Goal: Task Accomplishment & Management: Use online tool/utility

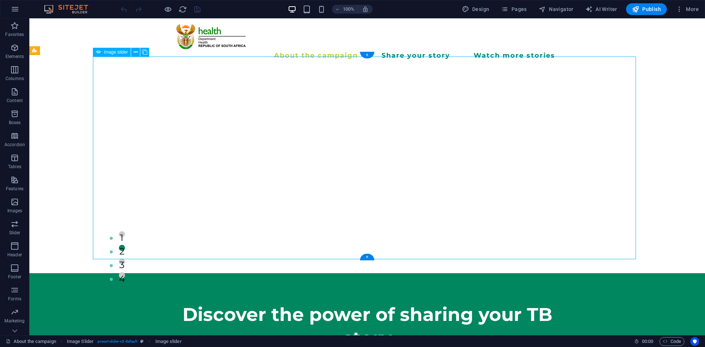
click at [308, 14] on div "100%" at bounding box center [330, 9] width 85 height 12
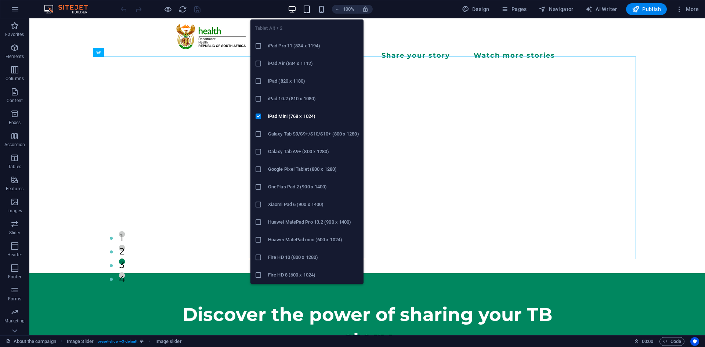
click at [306, 11] on icon "button" at bounding box center [306, 9] width 8 height 8
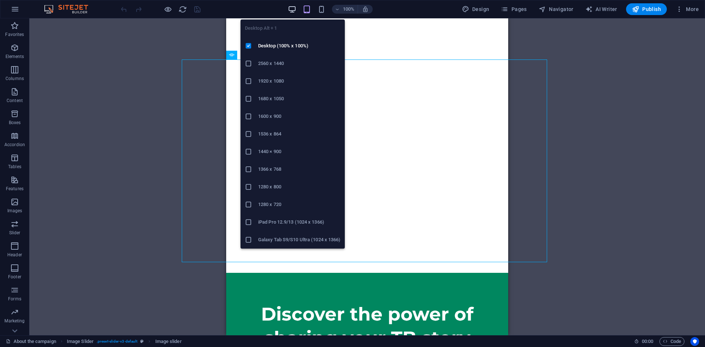
click at [296, 9] on icon "button" at bounding box center [292, 9] width 8 height 8
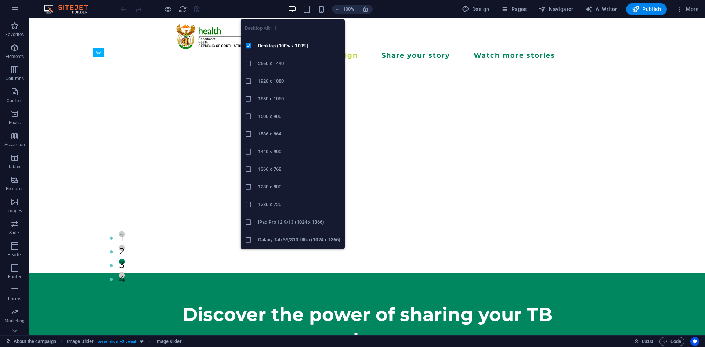
click at [296, 9] on icon "button" at bounding box center [292, 9] width 8 height 8
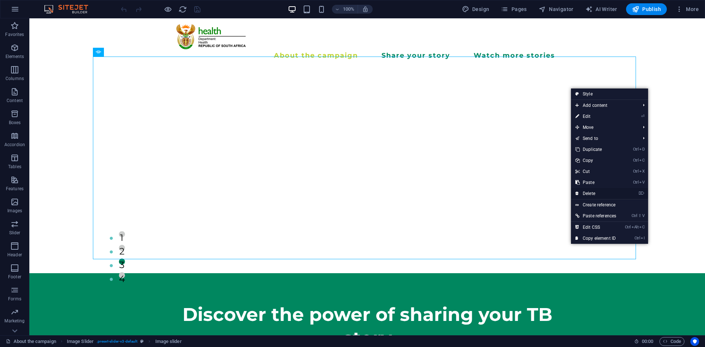
click at [593, 190] on link "⌦ Delete" at bounding box center [596, 193] width 50 height 11
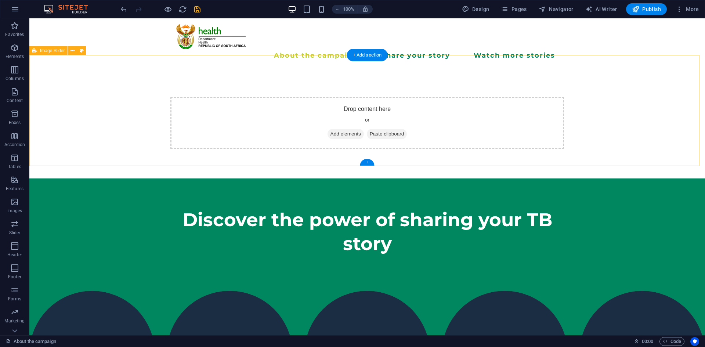
click at [443, 105] on div "Drop content here or Add elements Paste clipboard" at bounding box center [366, 123] width 393 height 52
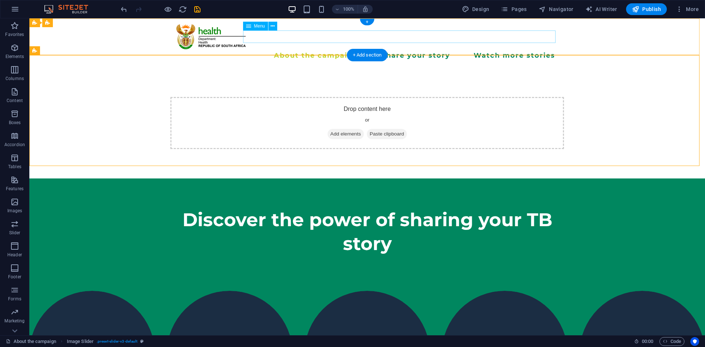
click at [329, 49] on nav "About the campaign Share your story Watch more stories" at bounding box center [367, 55] width 382 height 12
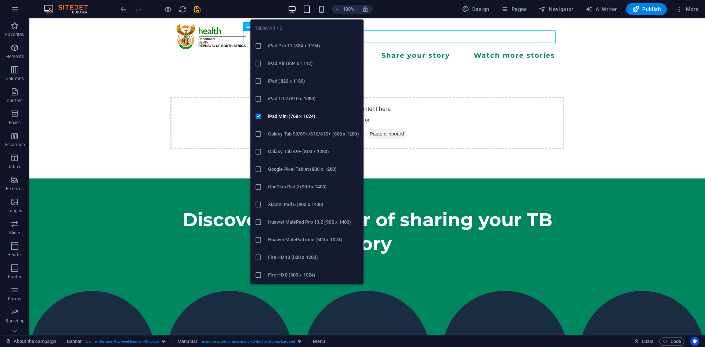
click at [310, 11] on icon "button" at bounding box center [306, 9] width 8 height 8
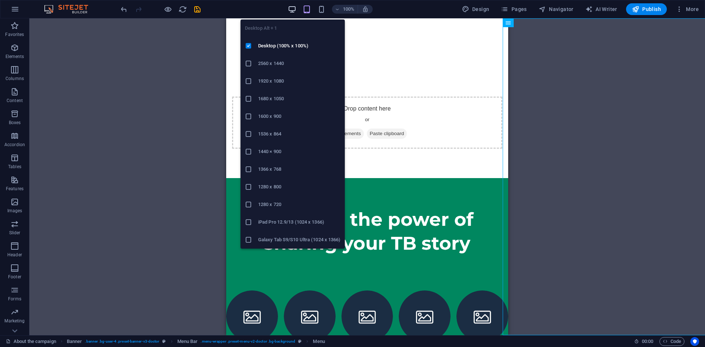
click at [294, 8] on icon "button" at bounding box center [292, 9] width 8 height 8
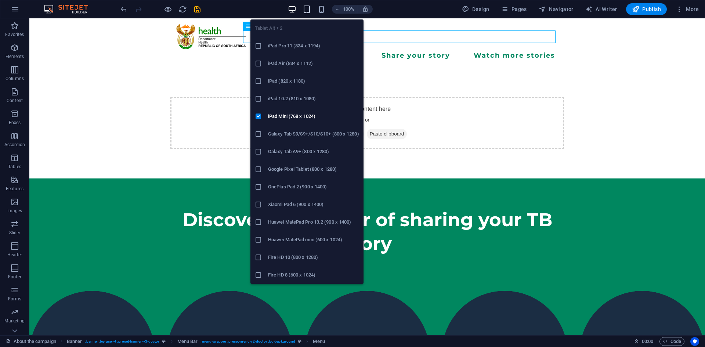
click at [310, 8] on icon "button" at bounding box center [306, 9] width 8 height 8
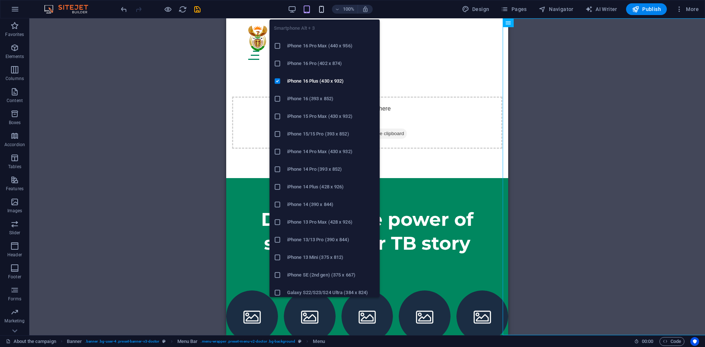
click at [323, 11] on icon "button" at bounding box center [321, 9] width 8 height 8
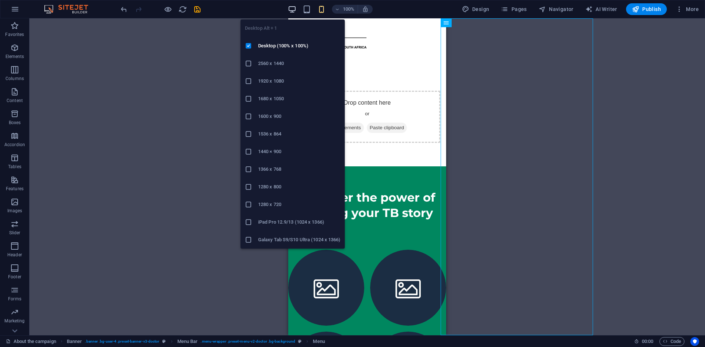
click at [294, 11] on icon "button" at bounding box center [292, 9] width 8 height 8
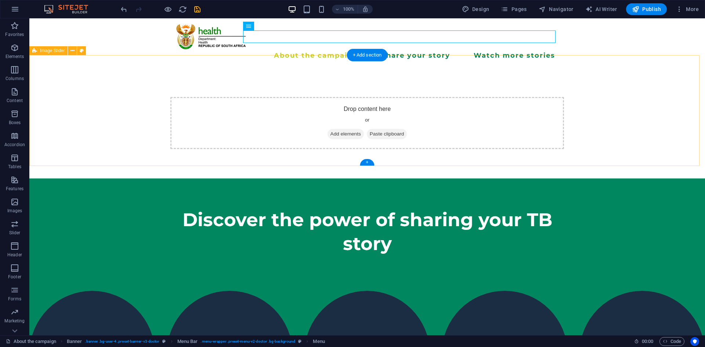
click at [343, 129] on span "Add elements" at bounding box center [345, 134] width 36 height 10
click at [108, 117] on div "Drop content here or Add elements Paste clipboard" at bounding box center [366, 123] width 675 height 111
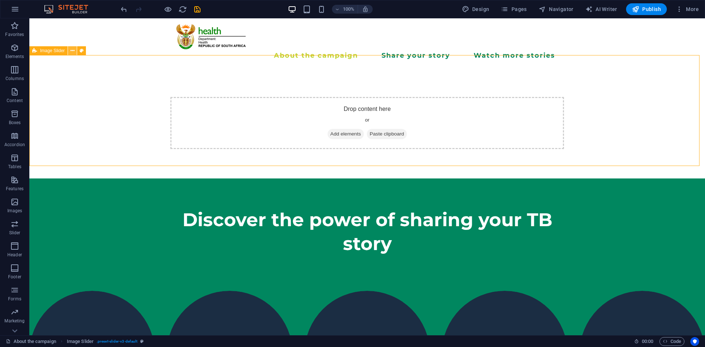
click at [74, 51] on icon at bounding box center [72, 51] width 4 height 8
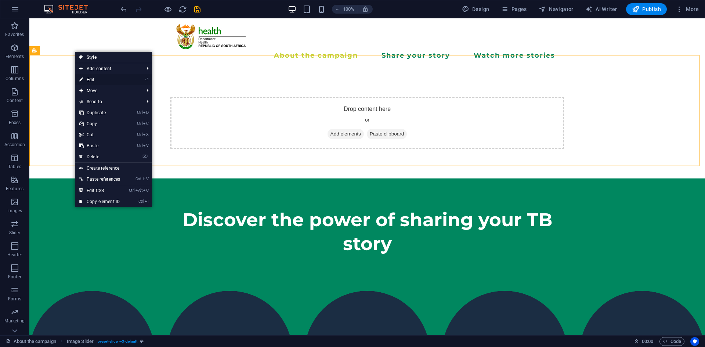
click at [104, 77] on link "⏎ Edit" at bounding box center [100, 79] width 50 height 11
select select "%"
select select "region"
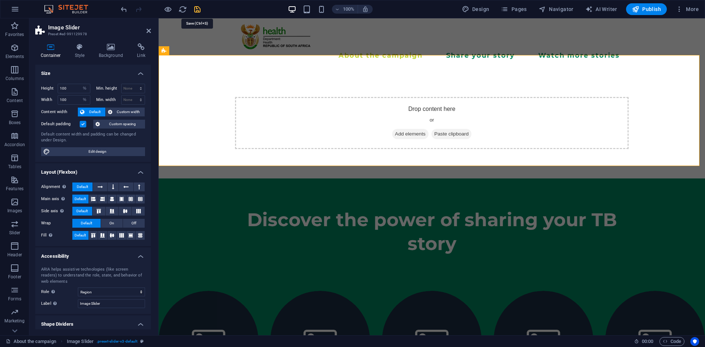
click at [197, 9] on icon "save" at bounding box center [197, 9] width 8 height 8
checkbox input "false"
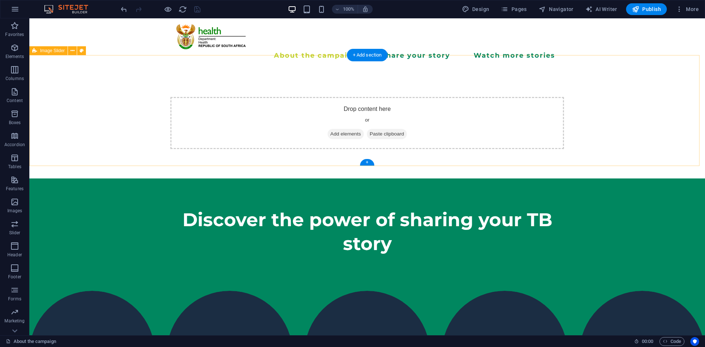
click at [100, 79] on div "Drop content here or Add elements Paste clipboard" at bounding box center [366, 123] width 675 height 111
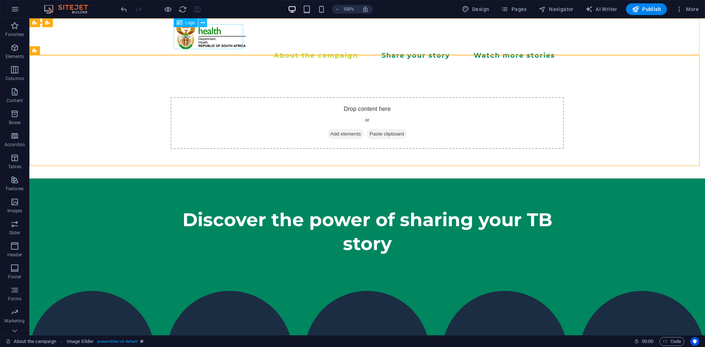
click at [199, 26] on button at bounding box center [202, 22] width 9 height 9
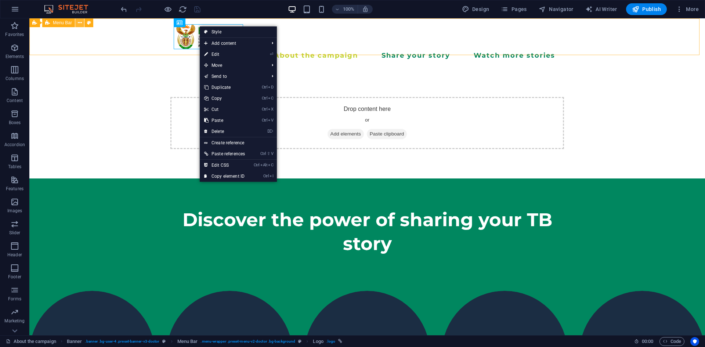
click at [79, 25] on icon at bounding box center [80, 23] width 4 height 8
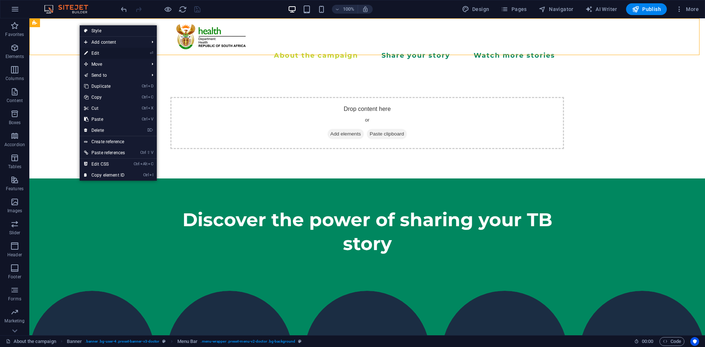
click at [94, 53] on link "⏎ Edit" at bounding box center [105, 53] width 50 height 11
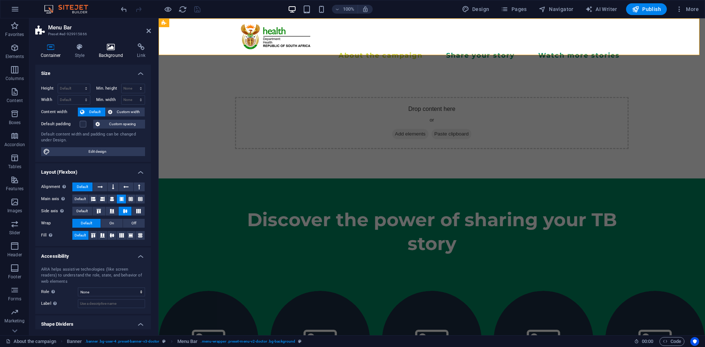
click at [107, 51] on h4 "Background" at bounding box center [112, 50] width 39 height 15
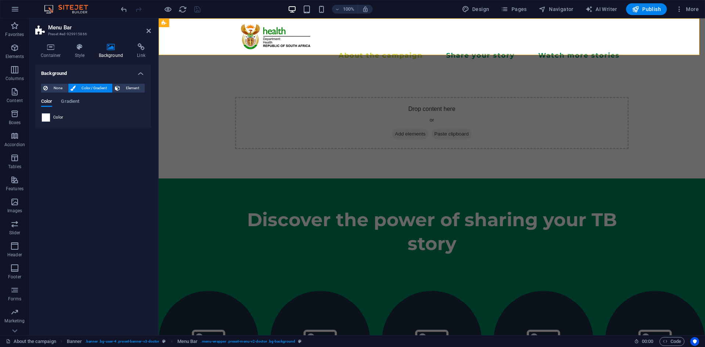
click at [46, 119] on span at bounding box center [46, 117] width 8 height 8
type input "#ffffff"
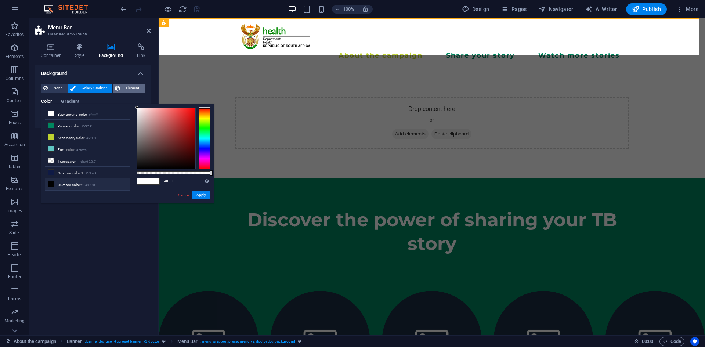
click at [121, 85] on button "Element" at bounding box center [129, 88] width 32 height 9
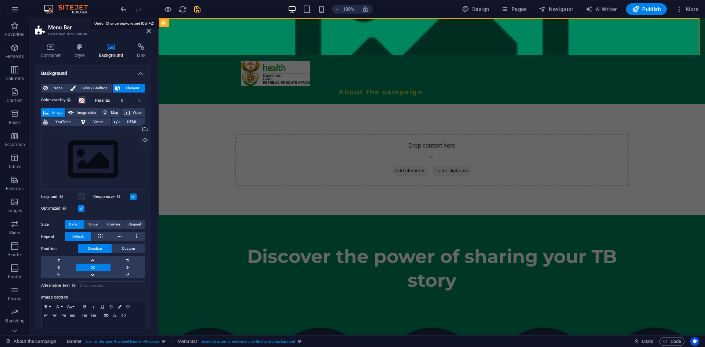
click at [120, 7] on icon "undo" at bounding box center [124, 9] width 8 height 8
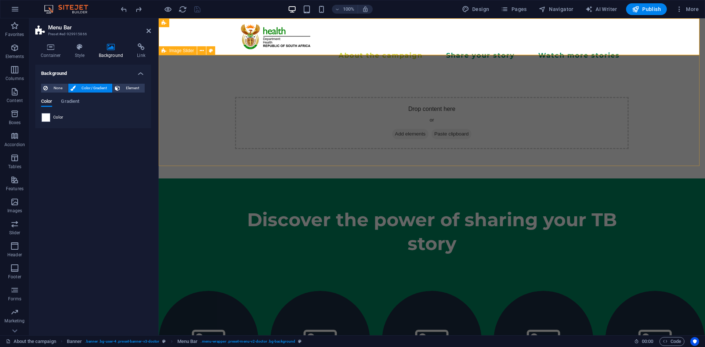
click at [195, 83] on div "Drop content here or Add elements Paste clipboard" at bounding box center [432, 123] width 546 height 111
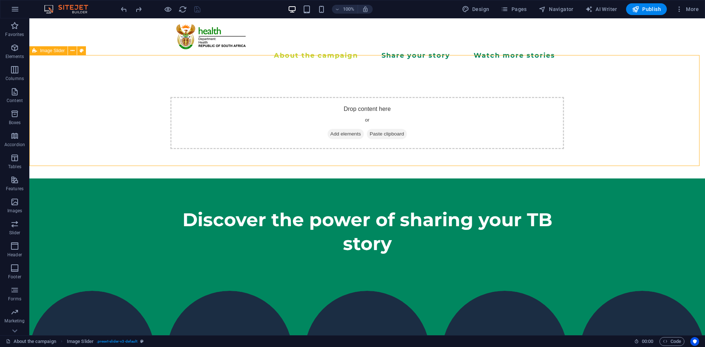
click at [195, 83] on div "Drop content here or Add elements Paste clipboard" at bounding box center [366, 123] width 675 height 111
click at [72, 51] on icon at bounding box center [72, 51] width 4 height 8
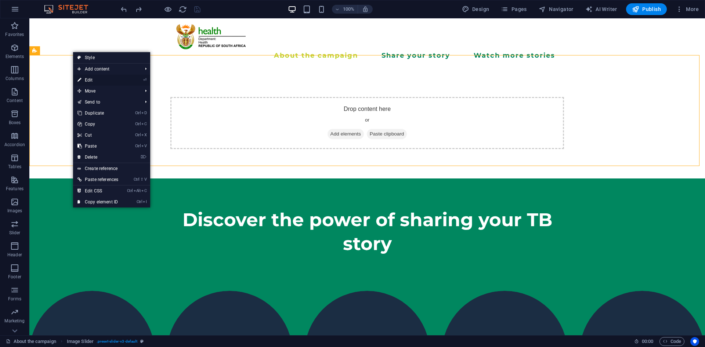
click at [90, 80] on link "⏎ Edit" at bounding box center [98, 79] width 50 height 11
select select "%"
select select "region"
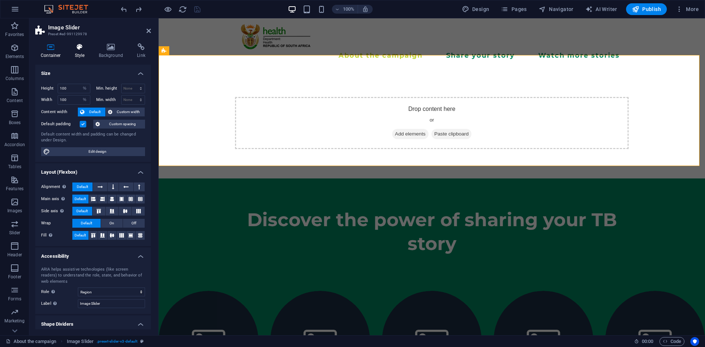
click at [80, 55] on h4 "Style" at bounding box center [81, 50] width 24 height 15
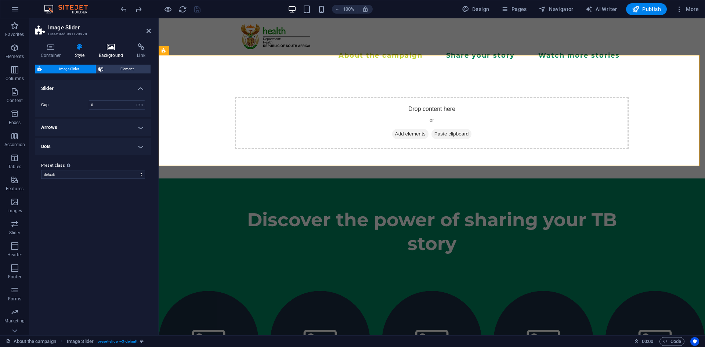
click at [108, 54] on h4 "Background" at bounding box center [112, 50] width 39 height 15
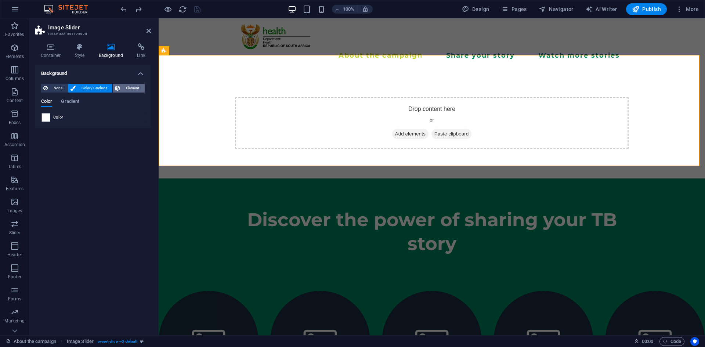
click at [121, 85] on button "Element" at bounding box center [129, 88] width 32 height 9
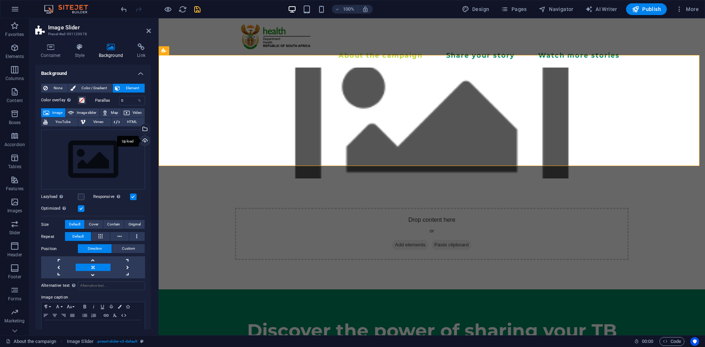
click at [143, 142] on div "Upload" at bounding box center [144, 141] width 11 height 11
click at [85, 116] on span "Image slider" at bounding box center [86, 112] width 21 height 9
select select "ms"
select select "s"
select select "progressive"
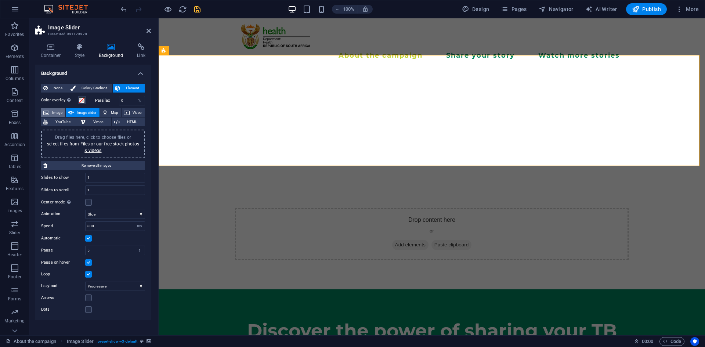
click at [56, 116] on span "Image" at bounding box center [57, 112] width 12 height 9
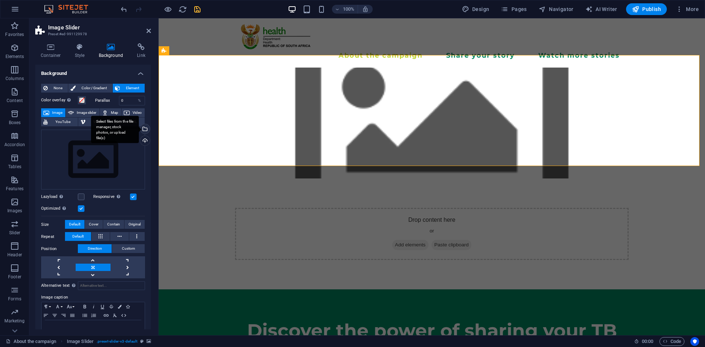
click at [139, 131] on div "Select files from the file manager, stock photos, or upload file(s)" at bounding box center [115, 130] width 48 height 28
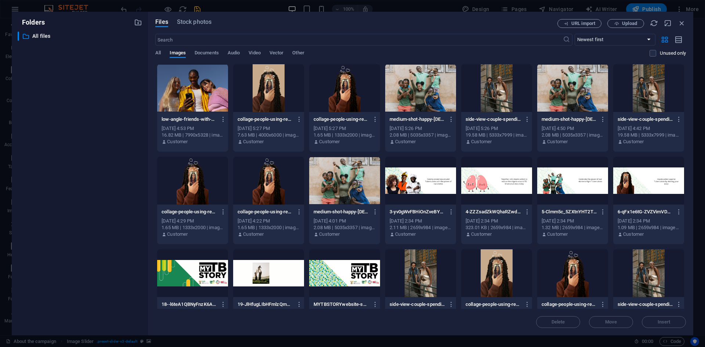
drag, startPoint x: 685, startPoint y: 143, endPoint x: 702, endPoint y: 297, distance: 155.0
click at [702, 297] on div "Folders ​ All files All files Files Stock photos URL import Upload ​ Newest fir…" at bounding box center [352, 173] width 705 height 347
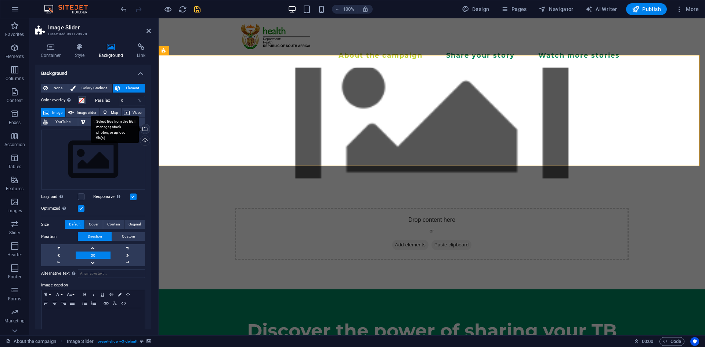
click at [139, 131] on div "Select files from the file manager, stock photos, or upload file(s)" at bounding box center [115, 130] width 48 height 28
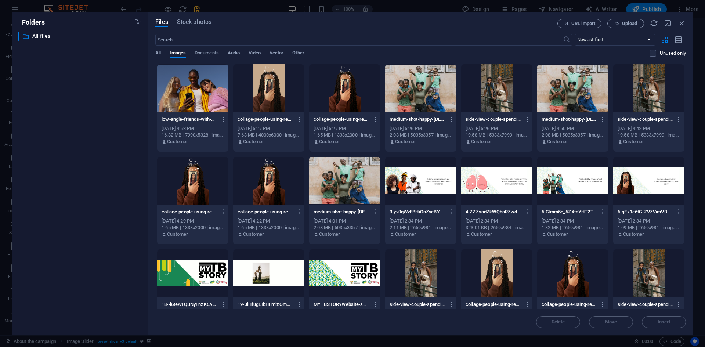
click at [329, 268] on div at bounding box center [344, 273] width 71 height 48
click at [649, 316] on button "Insert" at bounding box center [663, 322] width 44 height 12
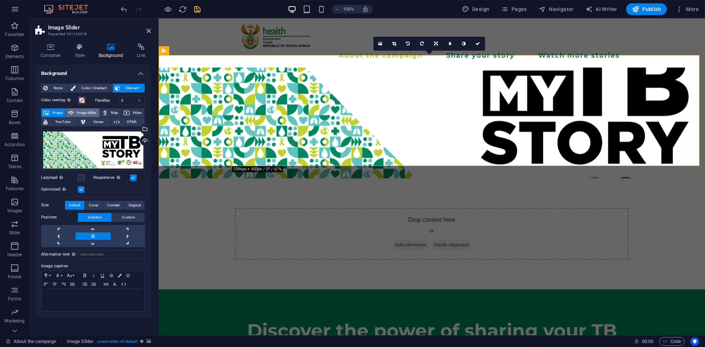
click at [92, 114] on span "Image slider" at bounding box center [86, 112] width 21 height 9
select select "ms"
select select "s"
select select "progressive"
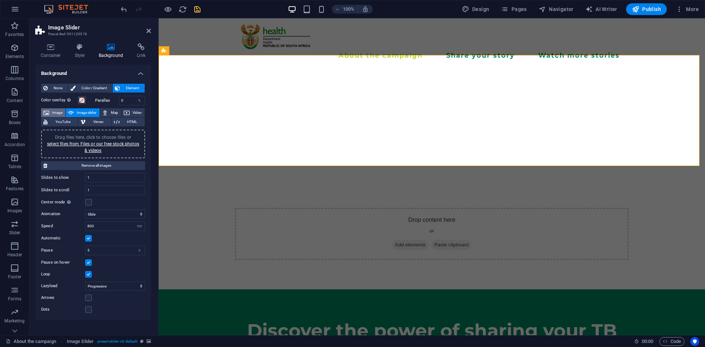
click at [52, 113] on span "Image" at bounding box center [57, 112] width 12 height 9
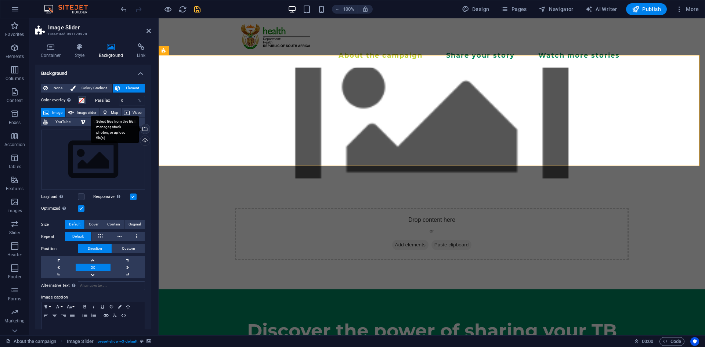
click at [144, 130] on div "Select files from the file manager, stock photos, or upload file(s)" at bounding box center [144, 129] width 11 height 11
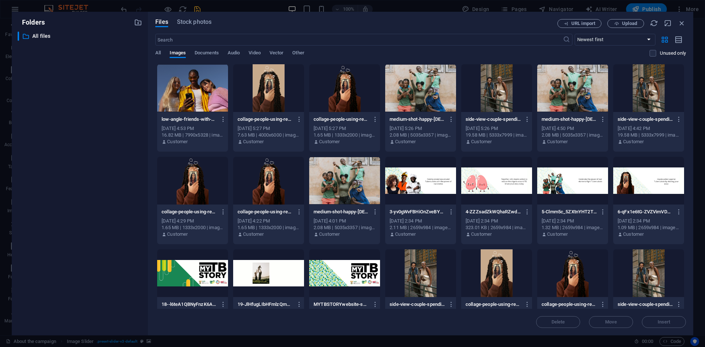
click at [357, 273] on div at bounding box center [344, 273] width 71 height 48
click at [665, 320] on span "Insert" at bounding box center [663, 322] width 13 height 4
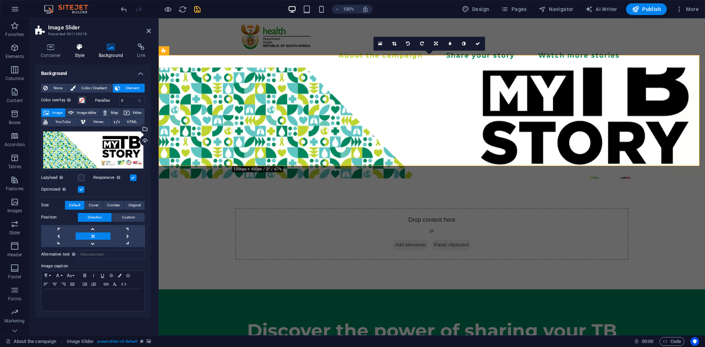
click at [80, 56] on h4 "Style" at bounding box center [81, 50] width 24 height 15
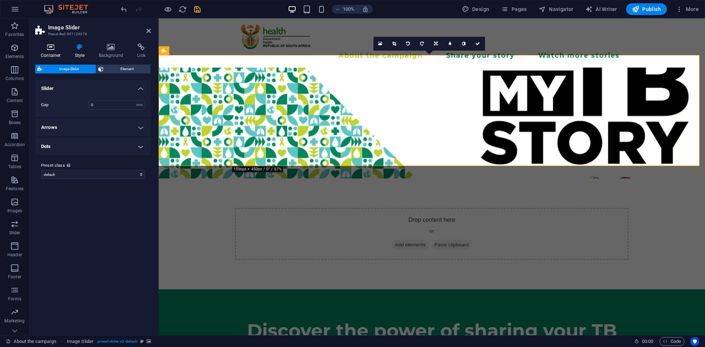
click at [57, 54] on h4 "Container" at bounding box center [52, 50] width 34 height 15
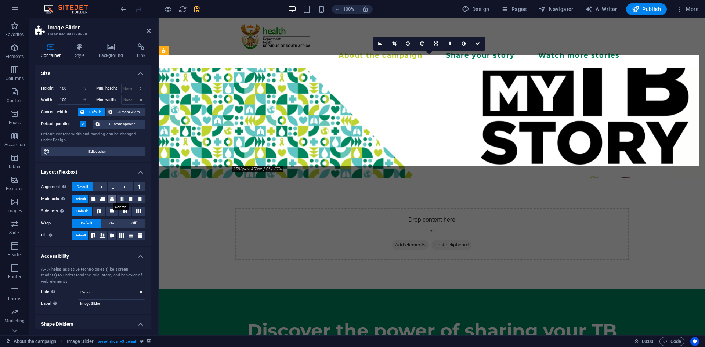
click at [112, 200] on icon at bounding box center [112, 198] width 4 height 9
click at [95, 199] on icon at bounding box center [93, 198] width 4 height 9
click at [288, 289] on div "Discover the power of sharing your TB story" at bounding box center [432, 345] width 546 height 112
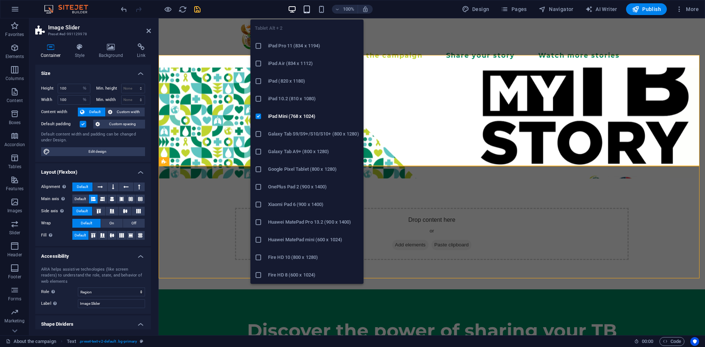
click at [310, 9] on icon "button" at bounding box center [306, 9] width 8 height 8
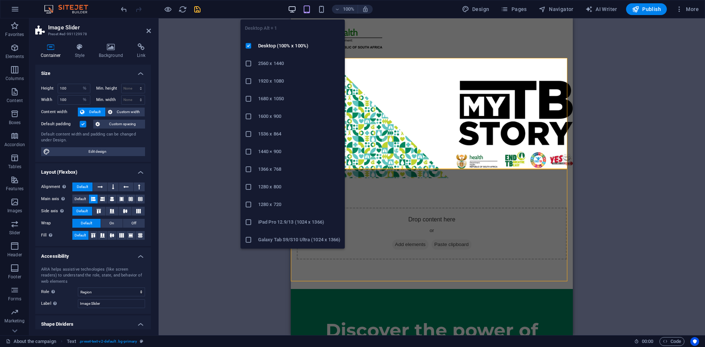
click at [292, 12] on icon "button" at bounding box center [292, 9] width 8 height 8
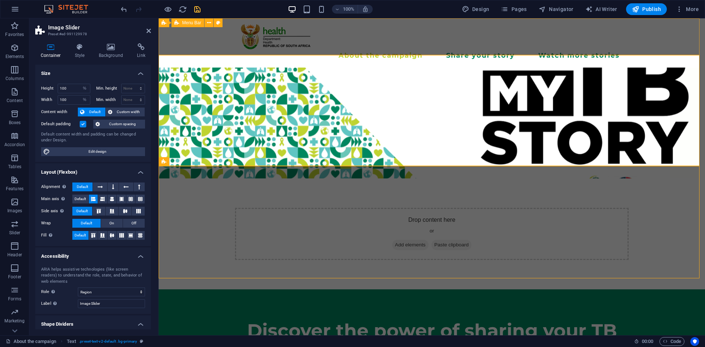
click at [216, 36] on div "About the campaign Share your story Watch more stories Menu" at bounding box center [432, 42] width 546 height 49
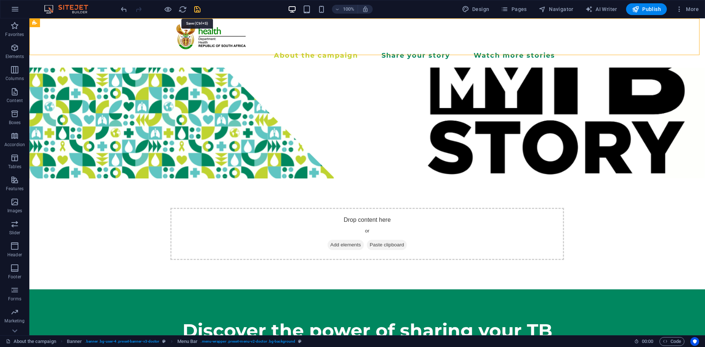
click at [199, 7] on icon "save" at bounding box center [197, 9] width 8 height 8
checkbox input "false"
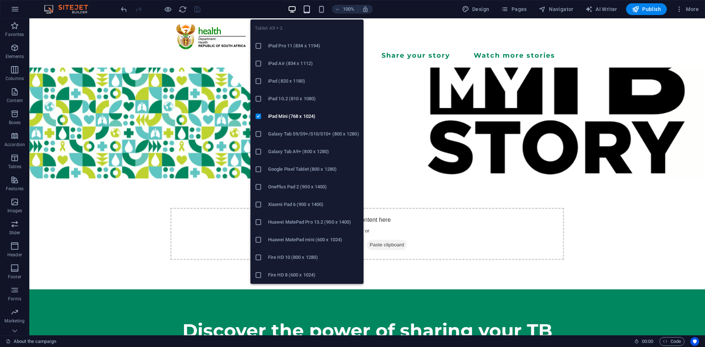
click at [306, 11] on icon "button" at bounding box center [306, 9] width 8 height 8
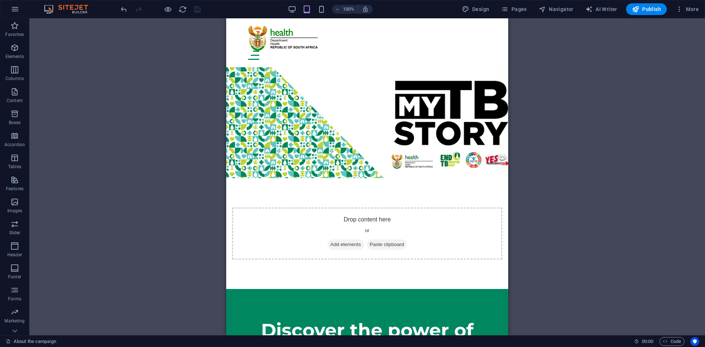
click at [564, 120] on div "Drag here to replace the existing content. Press “Ctrl” if you want to create a…" at bounding box center [366, 176] width 675 height 317
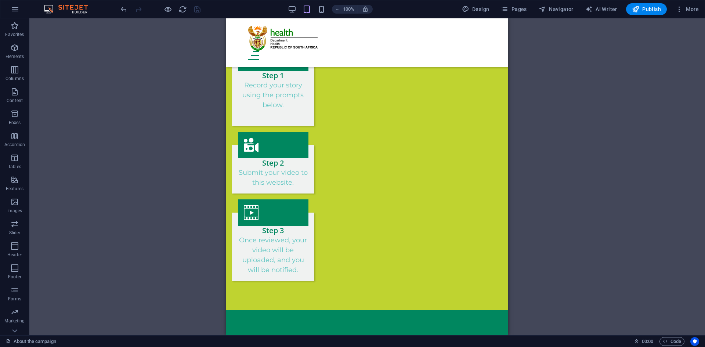
scroll to position [557, 0]
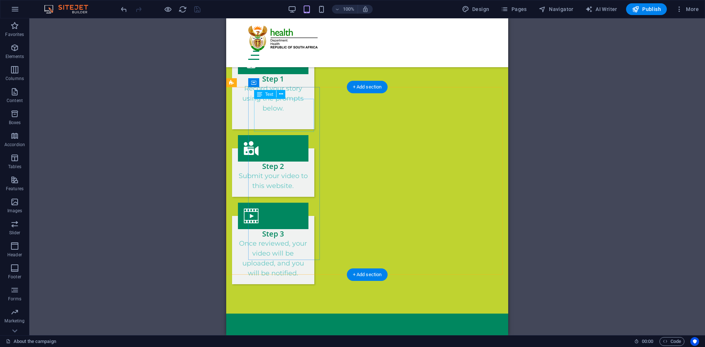
click at [283, 92] on button at bounding box center [280, 94] width 9 height 9
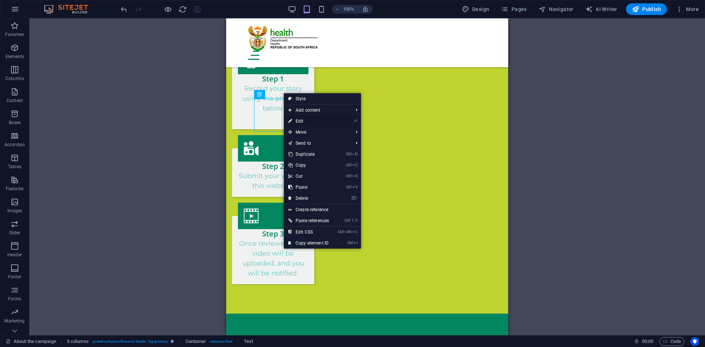
click at [299, 119] on link "⏎ Edit" at bounding box center [309, 121] width 50 height 11
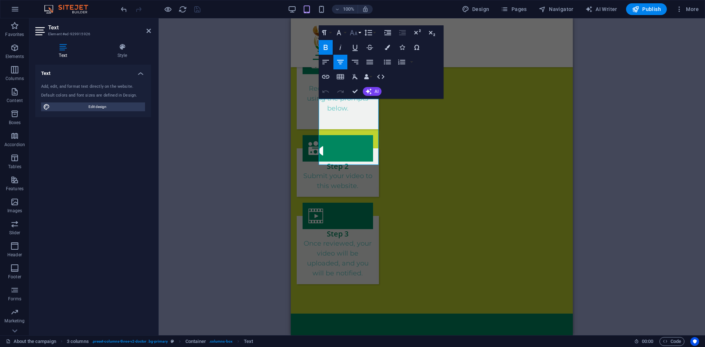
click at [359, 34] on button "Font Size" at bounding box center [355, 32] width 14 height 15
click at [362, 99] on link "48" at bounding box center [361, 97] width 26 height 11
drag, startPoint x: 358, startPoint y: 150, endPoint x: 313, endPoint y: 111, distance: 59.8
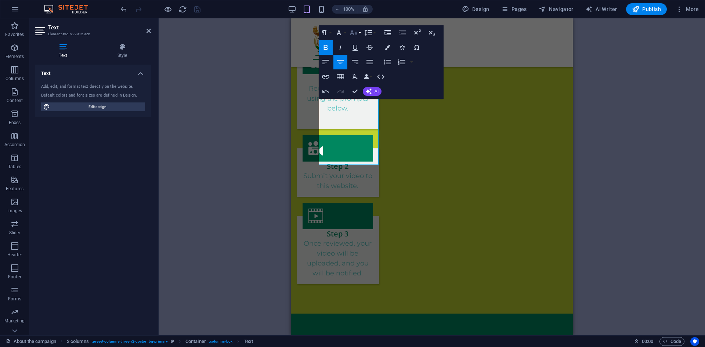
click at [352, 34] on icon "button" at bounding box center [353, 32] width 9 height 9
click at [356, 101] on link "48" at bounding box center [361, 97] width 26 height 11
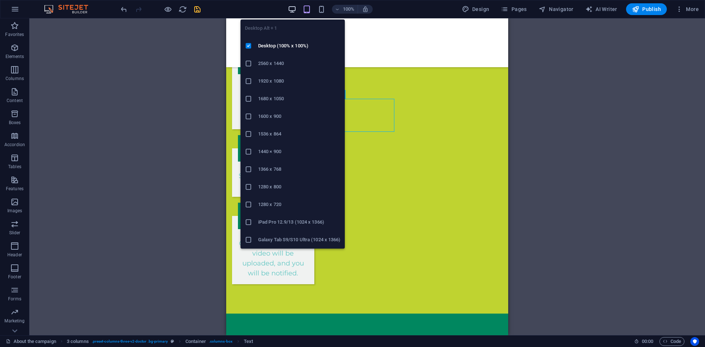
click at [293, 13] on icon "button" at bounding box center [292, 9] width 8 height 8
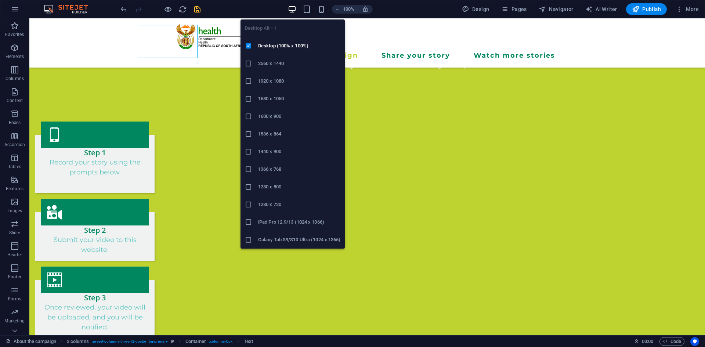
scroll to position [631, 0]
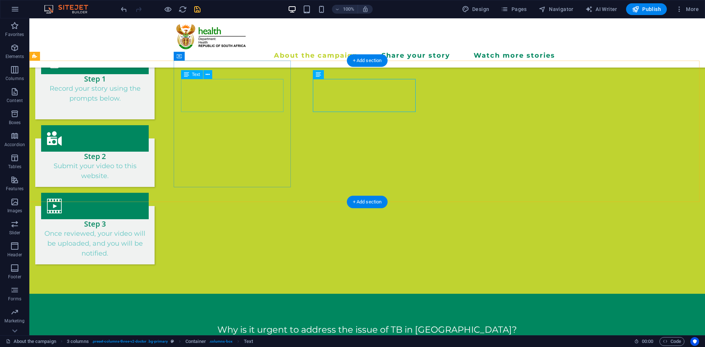
click at [206, 77] on icon at bounding box center [207, 75] width 4 height 8
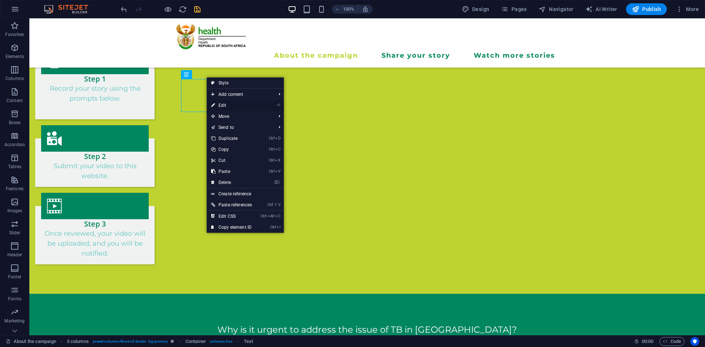
click at [221, 107] on link "⏎ Edit" at bounding box center [232, 105] width 50 height 11
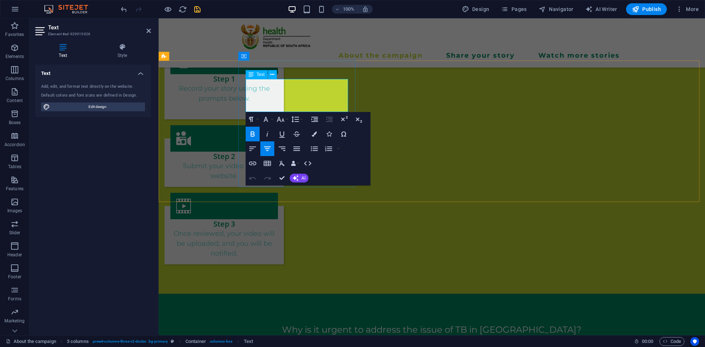
drag, startPoint x: 331, startPoint y: 94, endPoint x: 262, endPoint y: 98, distance: 69.1
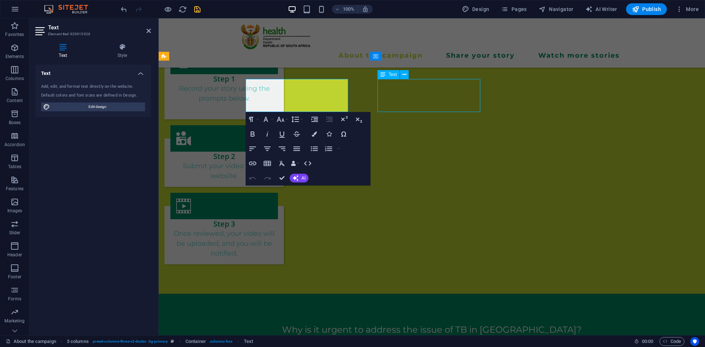
scroll to position [631, 0]
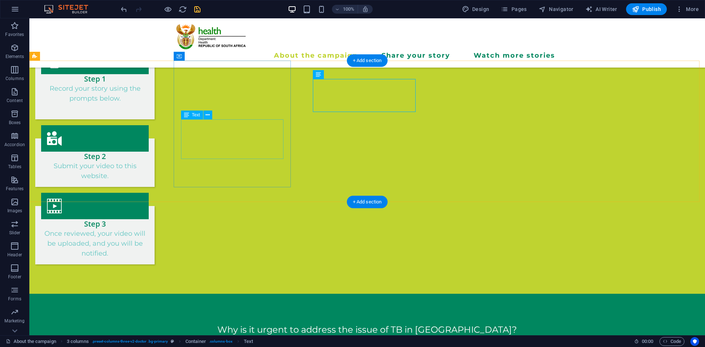
drag, startPoint x: 267, startPoint y: 124, endPoint x: 141, endPoint y: 139, distance: 127.2
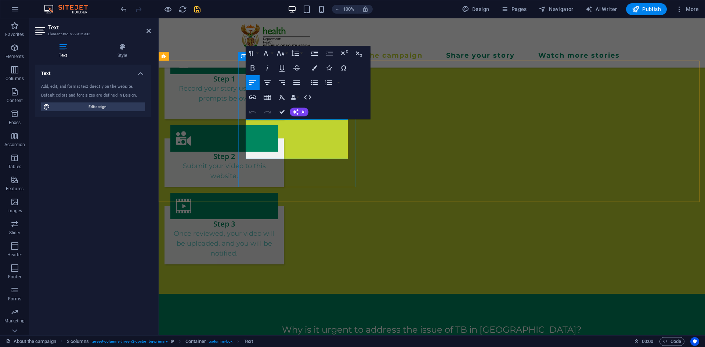
drag, startPoint x: 270, startPoint y: 139, endPoint x: 265, endPoint y: 156, distance: 16.7
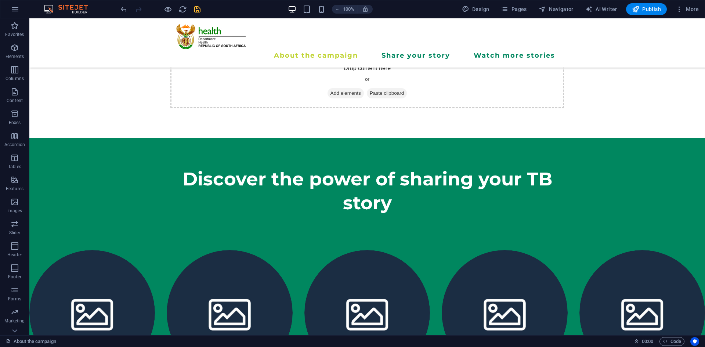
scroll to position [103, 0]
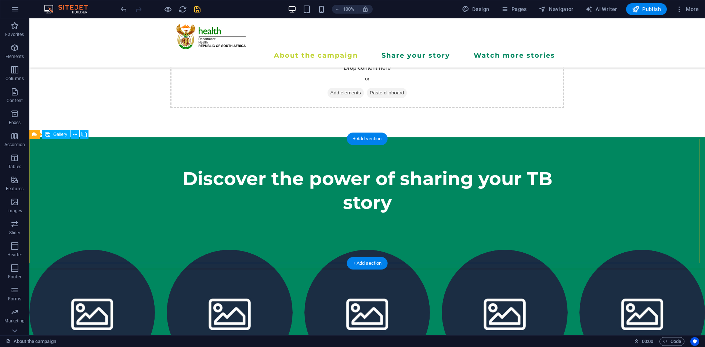
click at [461, 250] on li at bounding box center [503, 312] width 125 height 125
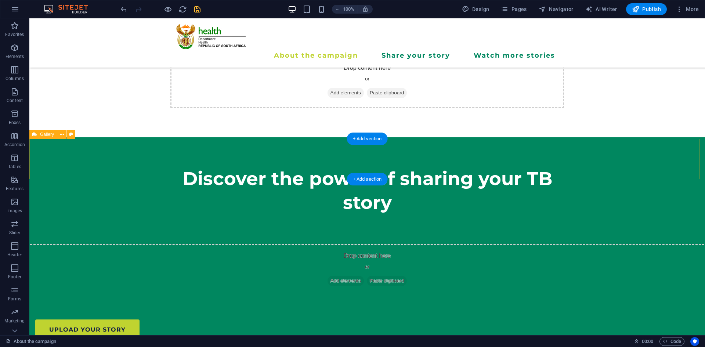
click at [403, 244] on div "Drop content here or Add elements Paste clipboard" at bounding box center [366, 270] width 687 height 52
click at [347, 276] on span "Add elements" at bounding box center [345, 281] width 36 height 10
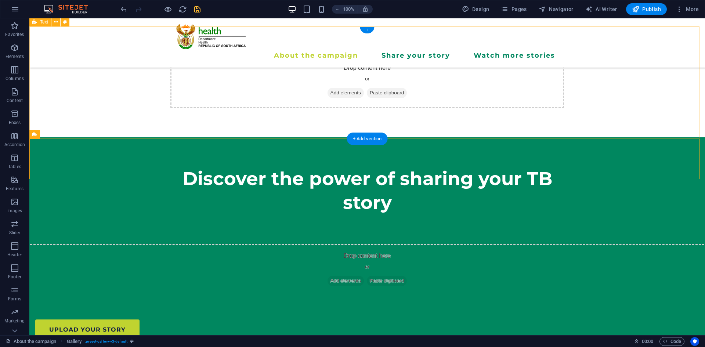
click at [411, 137] on div "Discover the power of sharing your TB story" at bounding box center [366, 193] width 675 height 112
click at [259, 244] on div "Drop content here or Add elements Paste clipboard" at bounding box center [366, 270] width 687 height 52
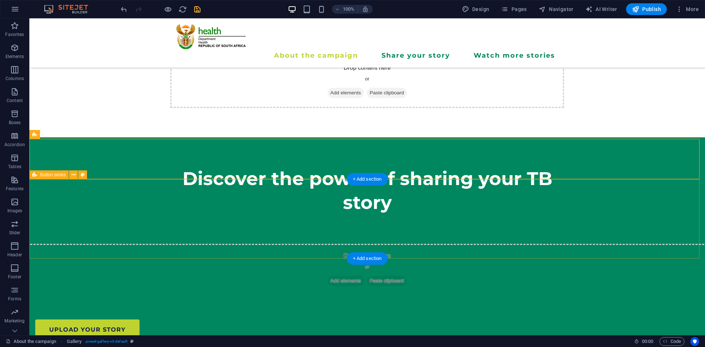
click at [239, 290] on div "upload your story vIEW MORE STORIES" at bounding box center [366, 343] width 675 height 106
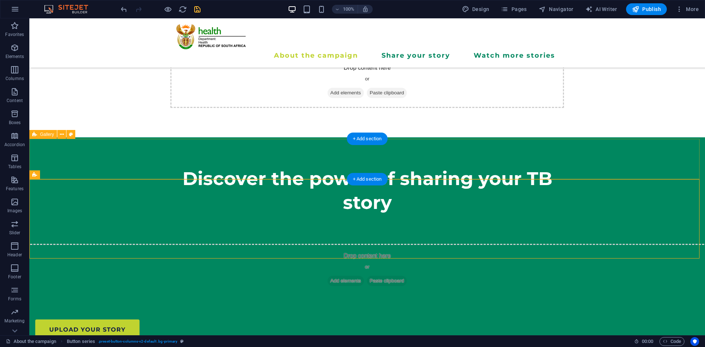
click at [226, 244] on div "Drop content here or Add elements Paste clipboard" at bounding box center [366, 270] width 687 height 52
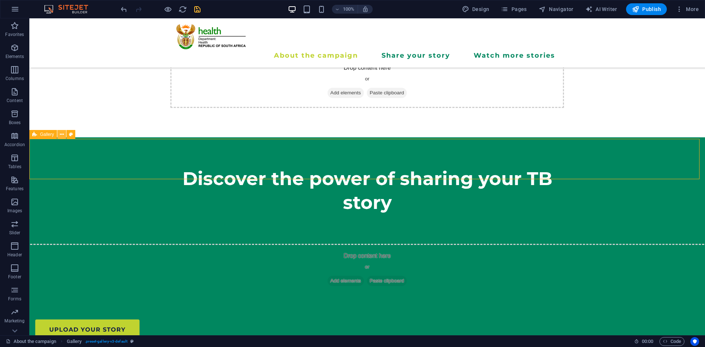
click at [62, 134] on icon at bounding box center [62, 135] width 4 height 8
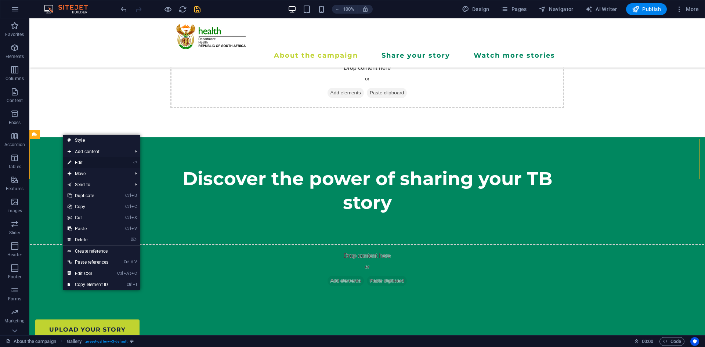
click at [79, 163] on link "⏎ Edit" at bounding box center [88, 162] width 50 height 11
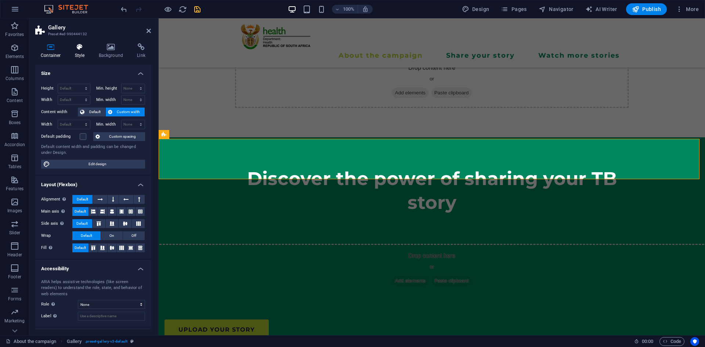
click at [77, 52] on h4 "Style" at bounding box center [81, 50] width 24 height 15
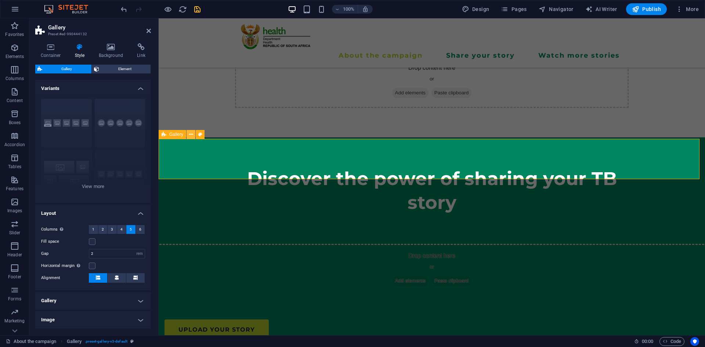
click at [191, 134] on icon at bounding box center [191, 135] width 4 height 8
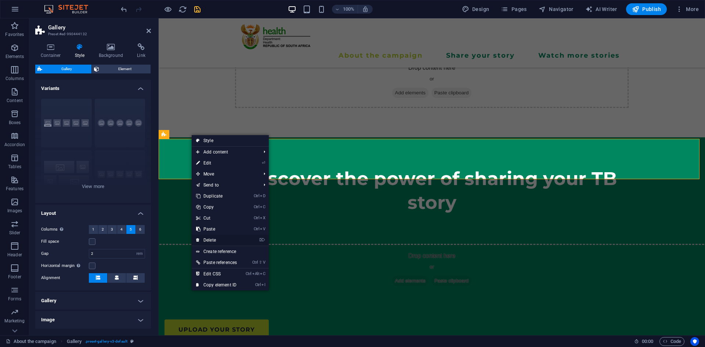
click at [219, 244] on link "⌦ Delete" at bounding box center [217, 239] width 50 height 11
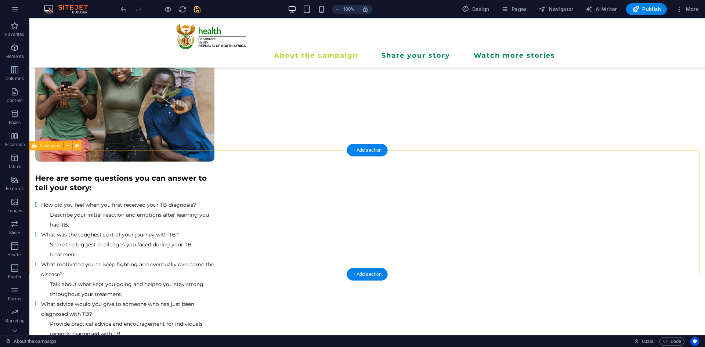
scroll to position [1278, 0]
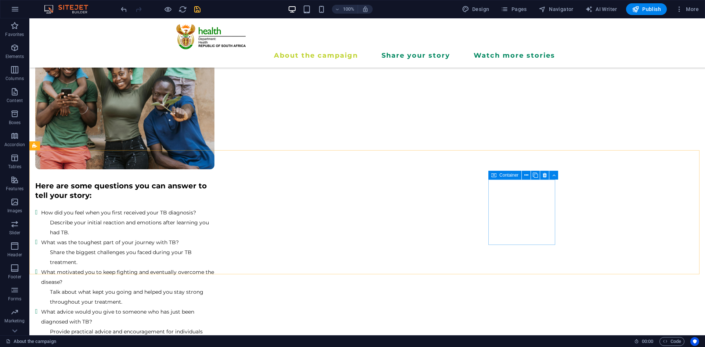
click at [494, 179] on icon at bounding box center [493, 175] width 5 height 9
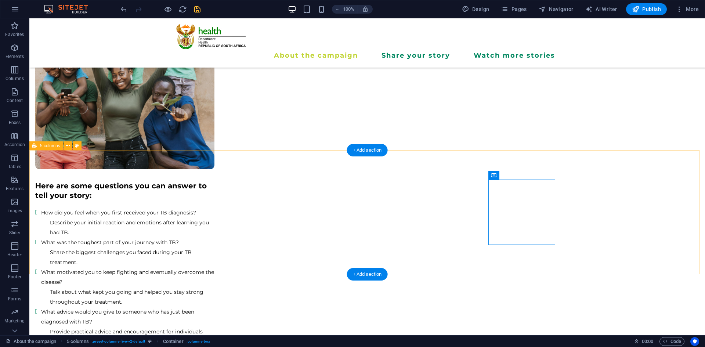
drag, startPoint x: 401, startPoint y: 170, endPoint x: 367, endPoint y: 160, distance: 35.2
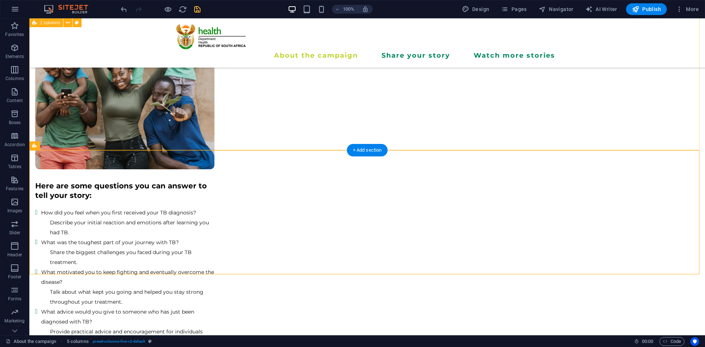
drag, startPoint x: 305, startPoint y: 157, endPoint x: 303, endPoint y: 152, distance: 5.6
drag, startPoint x: 303, startPoint y: 152, endPoint x: 300, endPoint y: 121, distance: 30.6
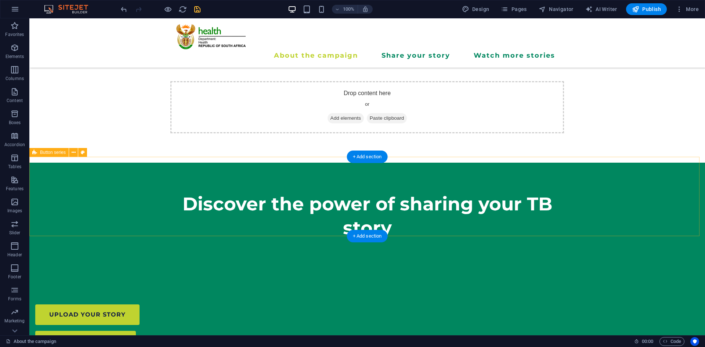
scroll to position [73, 0]
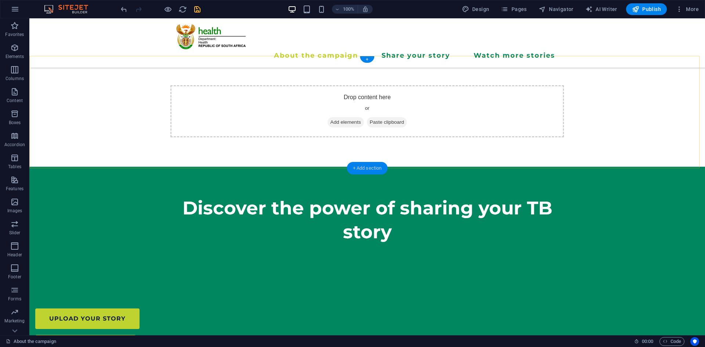
click at [353, 171] on div "+ Add section" at bounding box center [367, 168] width 41 height 12
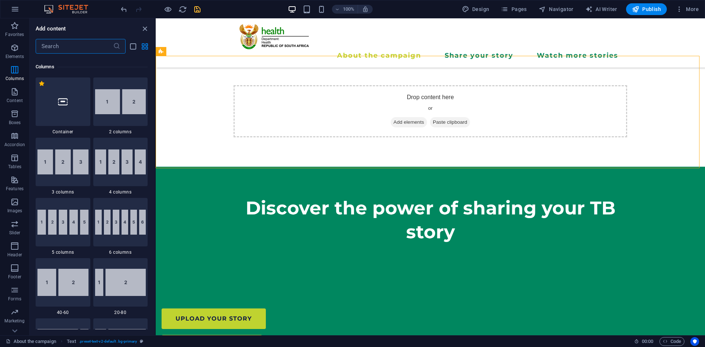
scroll to position [330, 0]
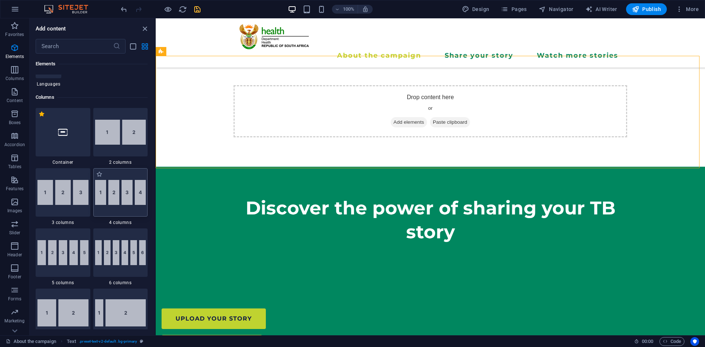
click at [99, 201] on img at bounding box center [120, 192] width 51 height 25
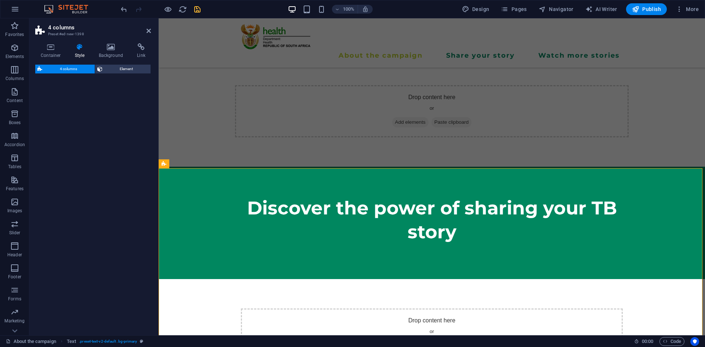
click at [108, 211] on div "4 columns Element" at bounding box center [93, 197] width 116 height 265
select select "rem"
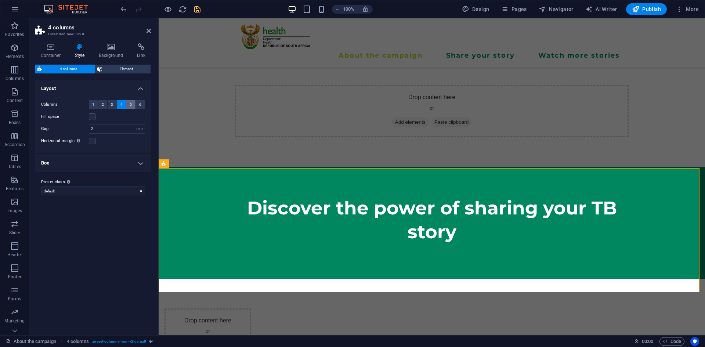
click at [129, 107] on button "5" at bounding box center [130, 104] width 9 height 9
click at [216, 340] on span "Add elements" at bounding box center [198, 345] width 36 height 10
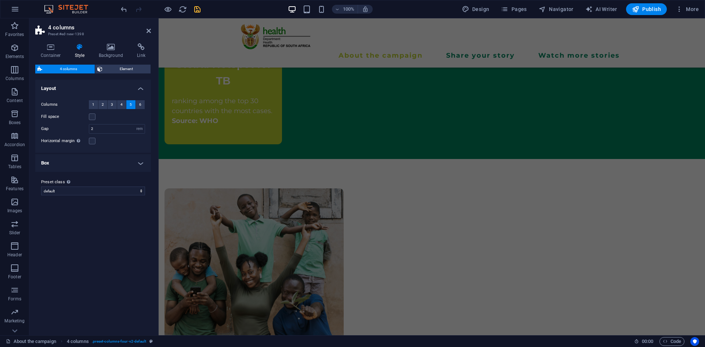
scroll to position [1415, 0]
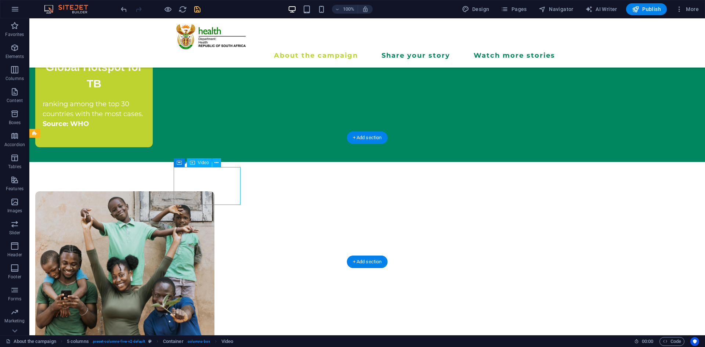
select select "%"
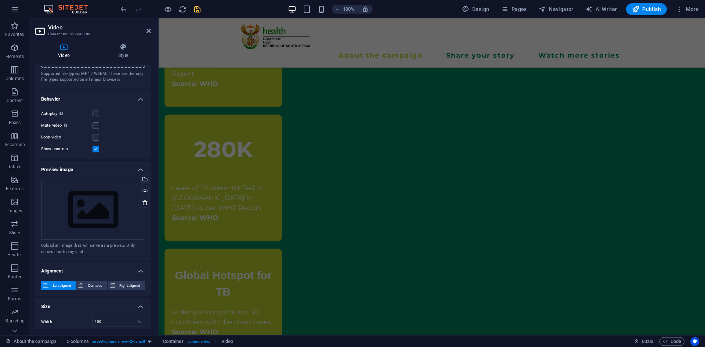
scroll to position [1198, 0]
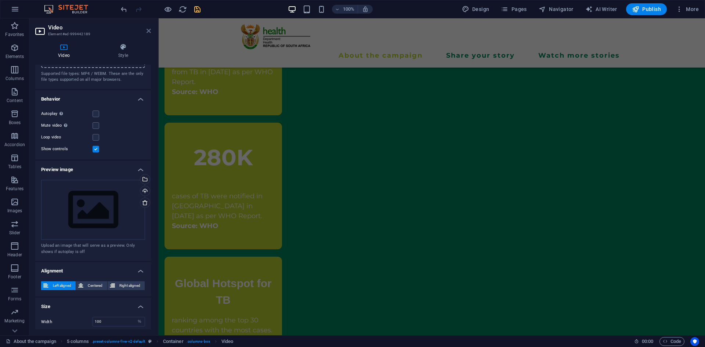
click at [150, 29] on icon at bounding box center [148, 31] width 4 height 6
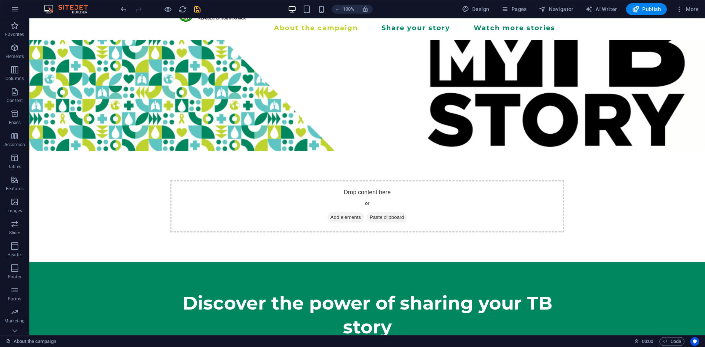
scroll to position [0, 0]
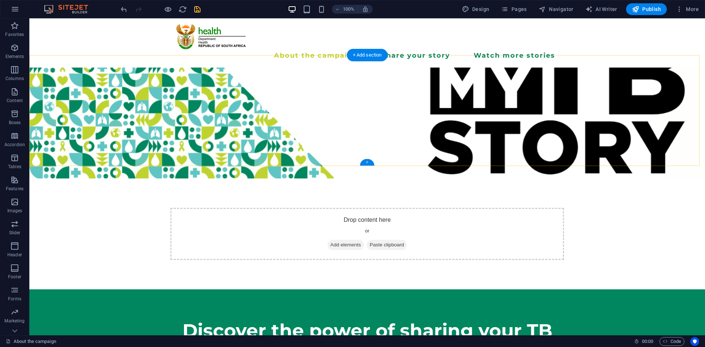
click at [368, 161] on div "+" at bounding box center [367, 162] width 14 height 7
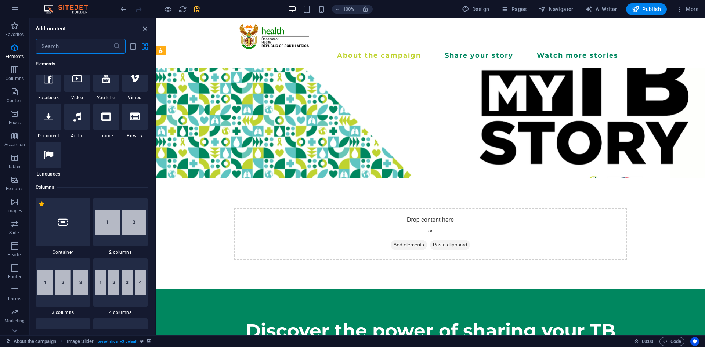
scroll to position [256, 0]
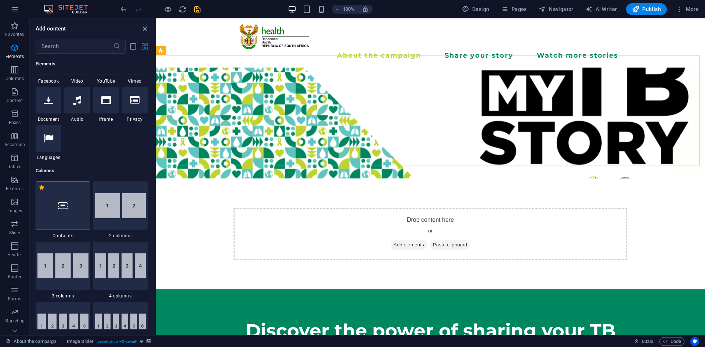
click at [67, 222] on div at bounding box center [63, 205] width 55 height 48
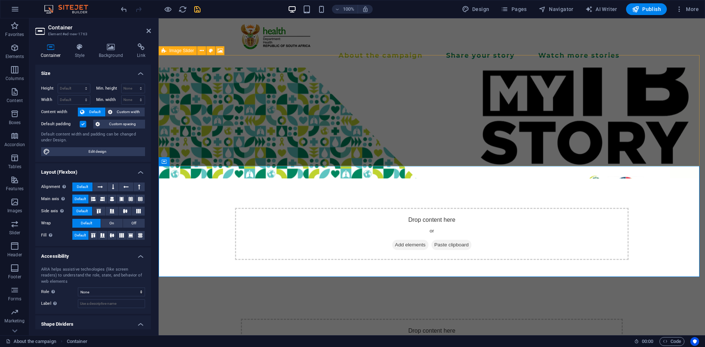
click at [251, 208] on div "Drop content here or Add elements Paste clipboard" at bounding box center [431, 234] width 393 height 52
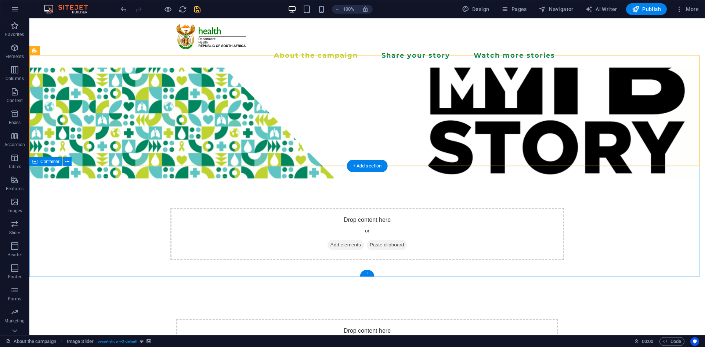
click at [326, 289] on div "Drop content here or Add elements Paste clipboard" at bounding box center [366, 344] width 675 height 111
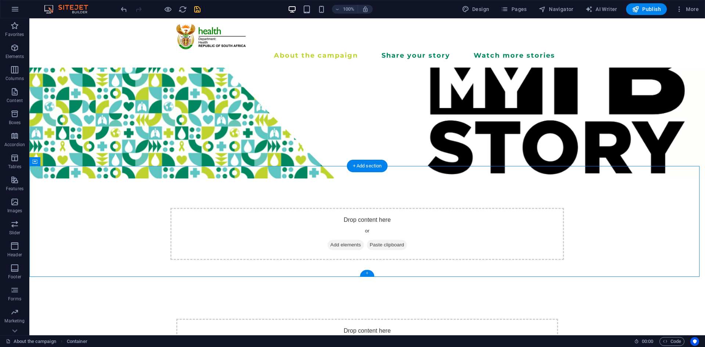
click at [368, 274] on div "+" at bounding box center [367, 273] width 14 height 7
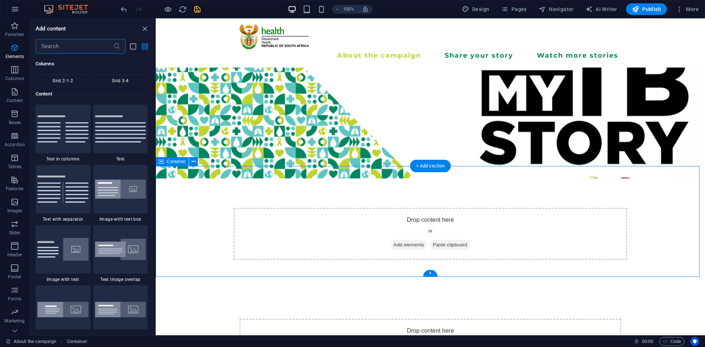
scroll to position [1284, 0]
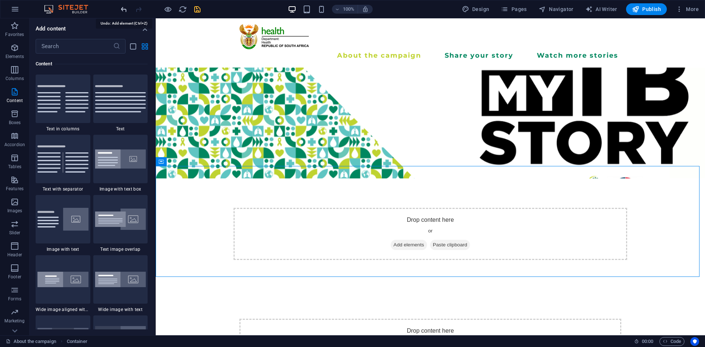
click at [123, 9] on icon "undo" at bounding box center [124, 9] width 8 height 8
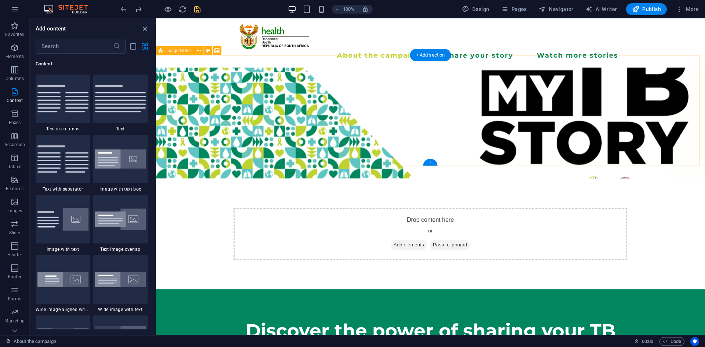
click at [342, 208] on div "Drop content here or Add elements Paste clipboard" at bounding box center [429, 234] width 393 height 52
click at [266, 70] on figure at bounding box center [430, 123] width 549 height 111
click at [185, 76] on figure at bounding box center [430, 123] width 549 height 111
select select "%"
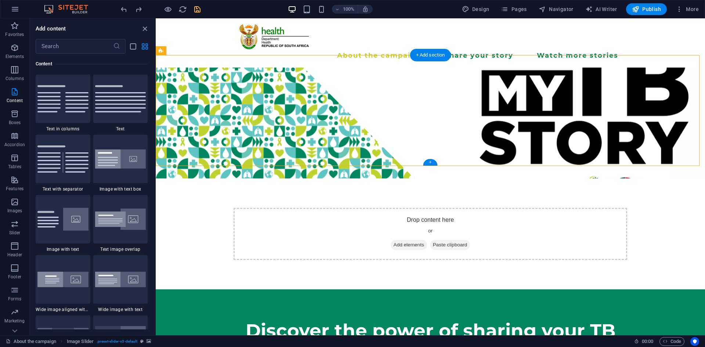
select select "%"
select select "region"
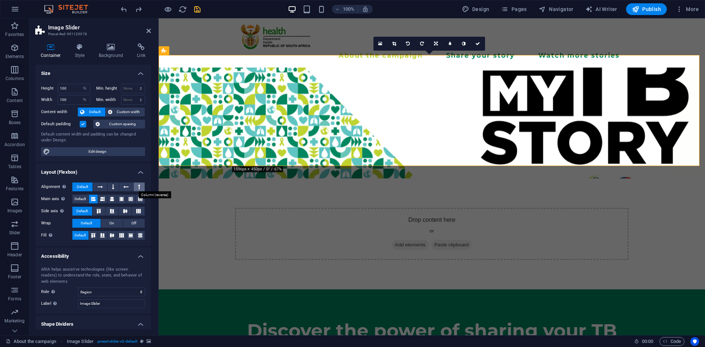
click at [134, 188] on button at bounding box center [139, 186] width 11 height 9
click at [113, 188] on icon at bounding box center [113, 186] width 2 height 9
click at [87, 188] on span "Default" at bounding box center [82, 186] width 11 height 9
click at [86, 44] on icon at bounding box center [79, 46] width 21 height 7
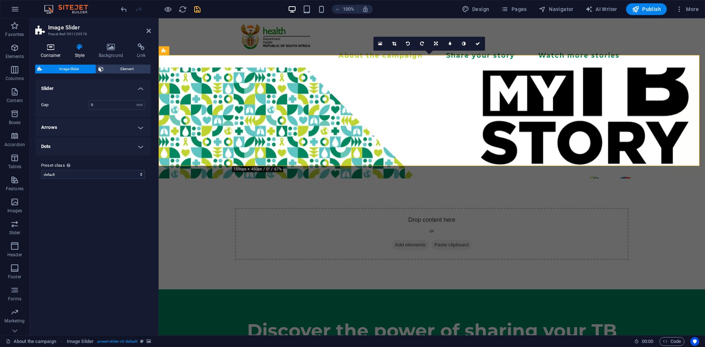
click at [57, 54] on h4 "Container" at bounding box center [52, 50] width 34 height 15
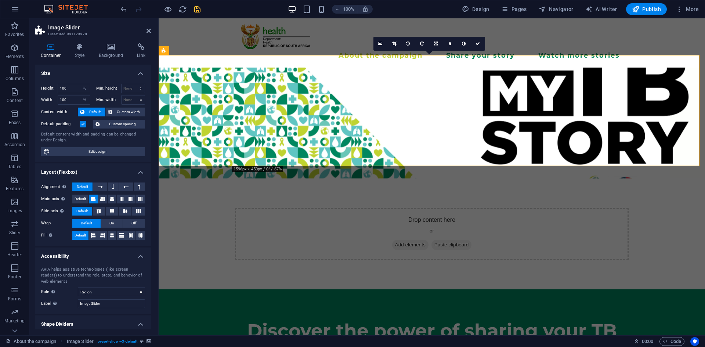
scroll to position [20, 0]
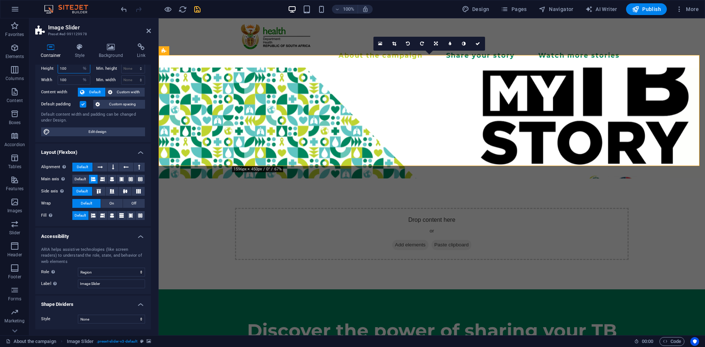
click at [73, 69] on input "100" at bounding box center [74, 68] width 32 height 9
type input "1"
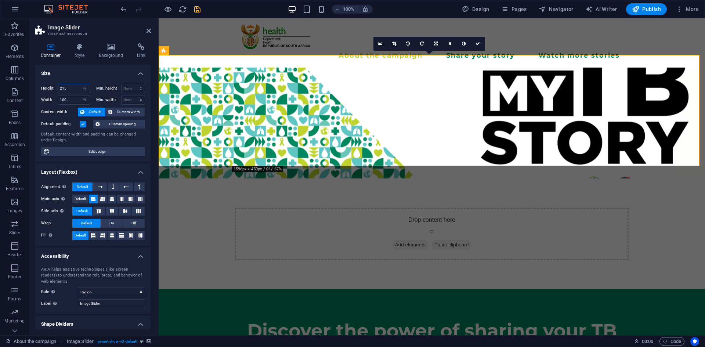
click at [71, 88] on input "215" at bounding box center [74, 88] width 32 height 9
type input "2"
type input "300"
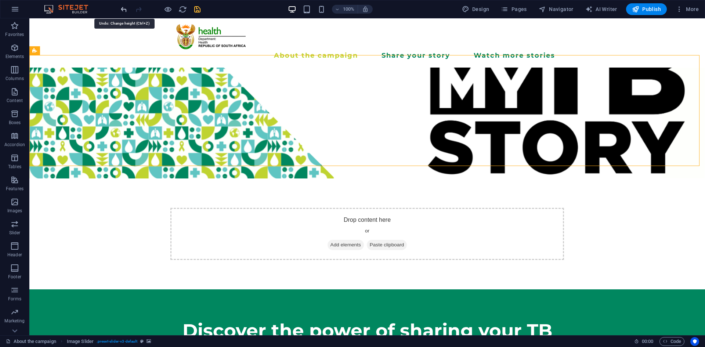
click at [127, 9] on icon "undo" at bounding box center [124, 9] width 8 height 8
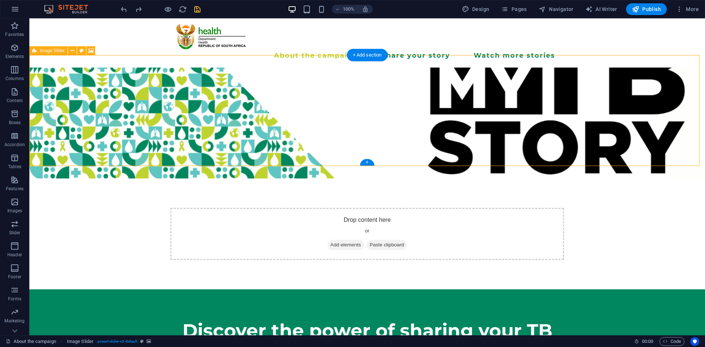
click at [345, 240] on span "Add elements" at bounding box center [345, 245] width 36 height 10
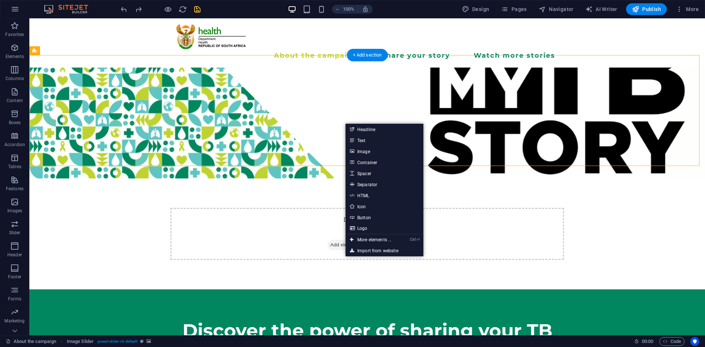
click at [81, 79] on figure at bounding box center [366, 123] width 675 height 111
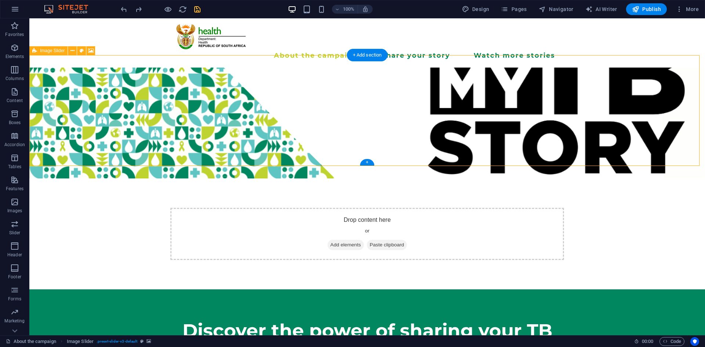
click at [332, 240] on span "Add elements" at bounding box center [345, 245] width 36 height 10
click at [49, 80] on figure at bounding box center [366, 123] width 675 height 111
click at [51, 43] on div "About the campaign Share your story Watch more stories Menu" at bounding box center [366, 42] width 675 height 49
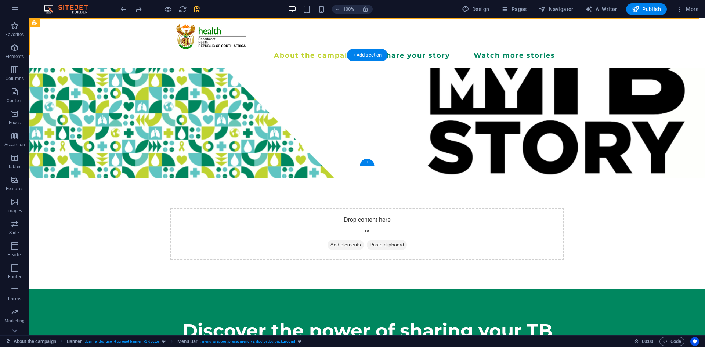
click at [52, 68] on figure at bounding box center [366, 123] width 675 height 111
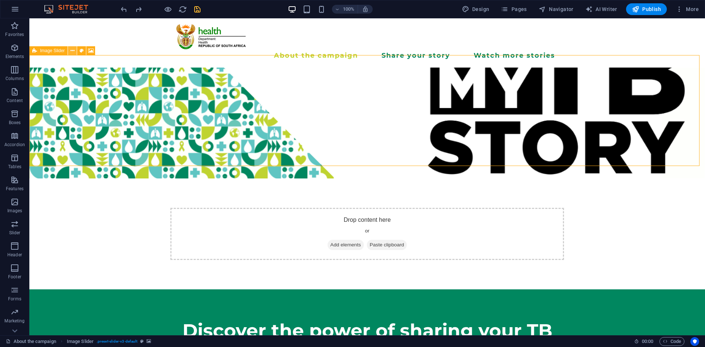
click at [74, 52] on icon at bounding box center [72, 51] width 4 height 8
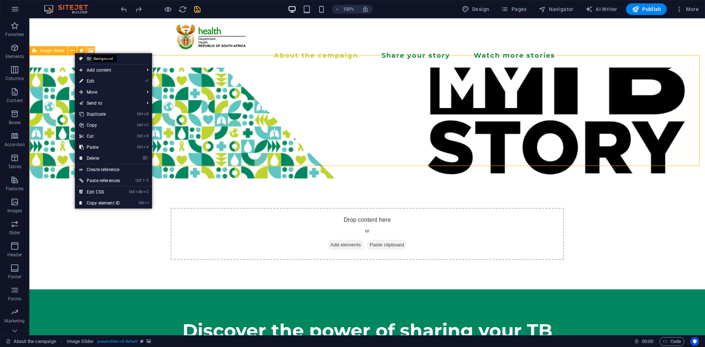
click at [91, 52] on icon at bounding box center [91, 51] width 6 height 8
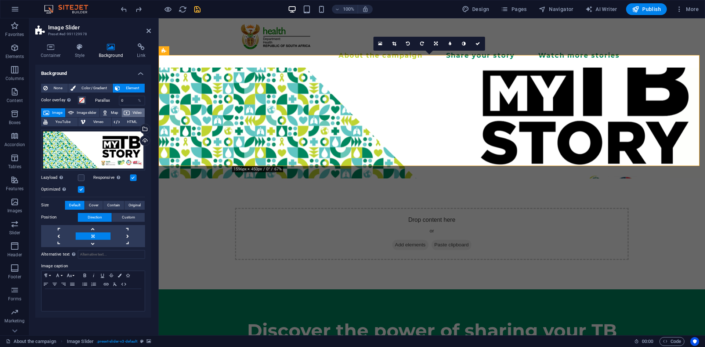
click at [131, 112] on button "Video" at bounding box center [132, 112] width 23 height 9
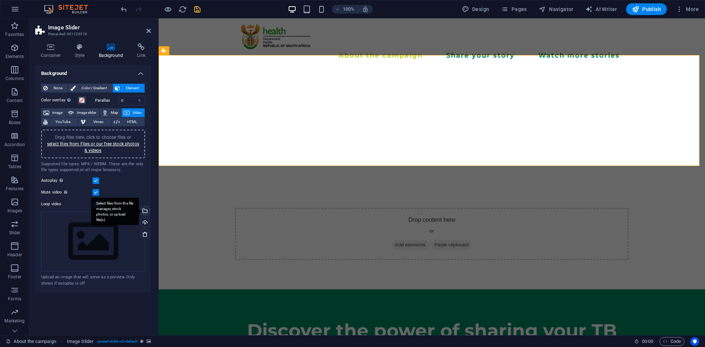
click at [139, 210] on div "Select files from the file manager, stock photos, or upload file(s)" at bounding box center [115, 211] width 48 height 28
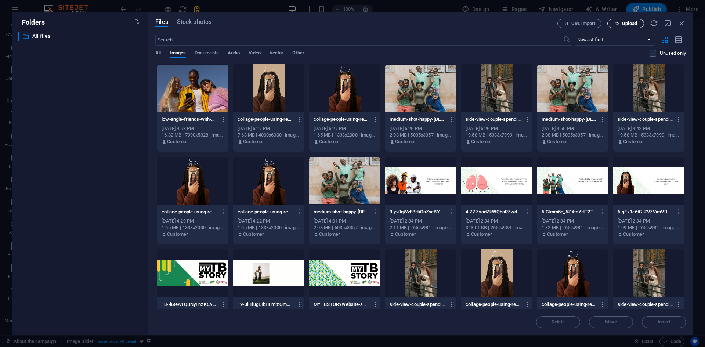
click at [626, 26] on button "Upload" at bounding box center [625, 23] width 37 height 9
click at [672, 311] on icon "button" at bounding box center [672, 309] width 8 height 8
click at [679, 26] on icon "button" at bounding box center [681, 23] width 8 height 8
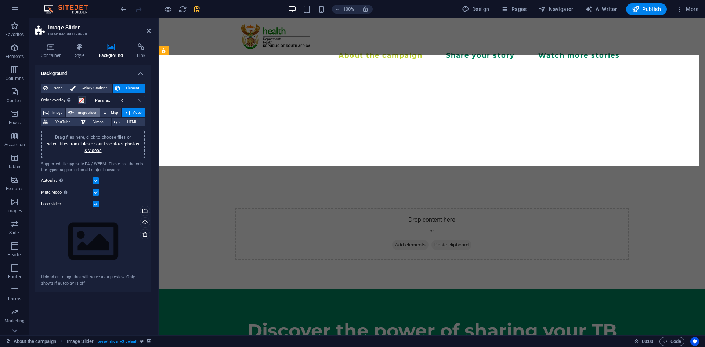
click at [75, 112] on button "Image slider" at bounding box center [82, 112] width 33 height 9
select select "ms"
select select "s"
select select "progressive"
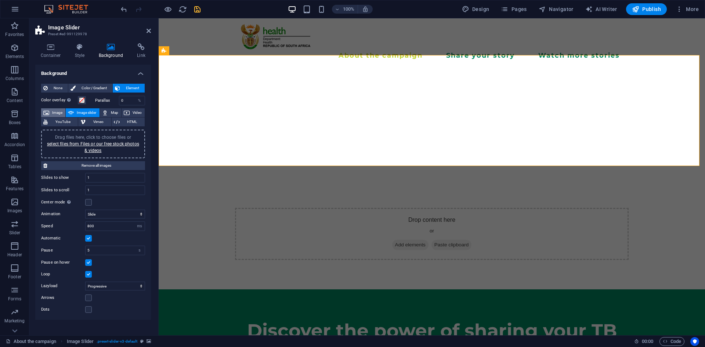
click at [48, 113] on icon at bounding box center [46, 112] width 6 height 9
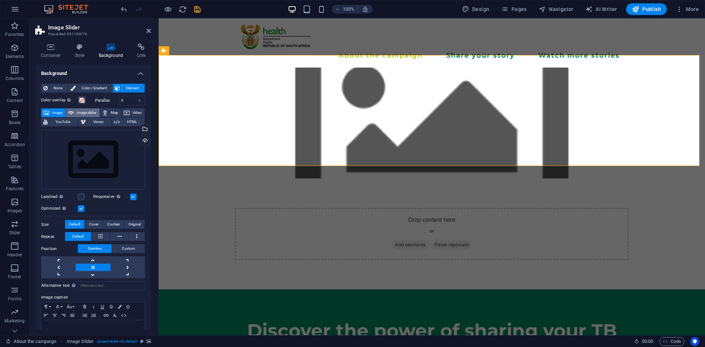
click at [76, 111] on span "Image slider" at bounding box center [86, 112] width 21 height 9
select select "ms"
select select "s"
select select "progressive"
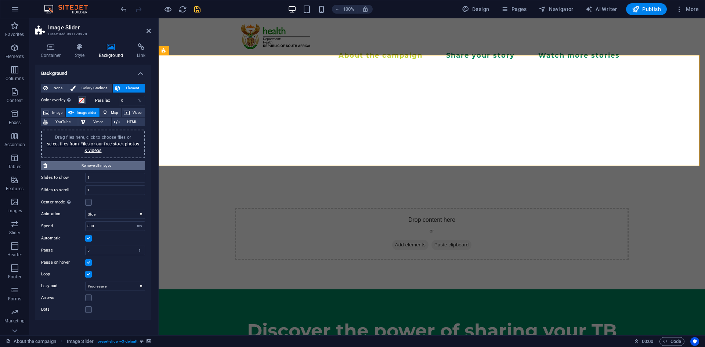
click at [91, 167] on span "Remove all images" at bounding box center [96, 165] width 93 height 9
click at [78, 86] on span "Color / Gradient" at bounding box center [94, 88] width 32 height 9
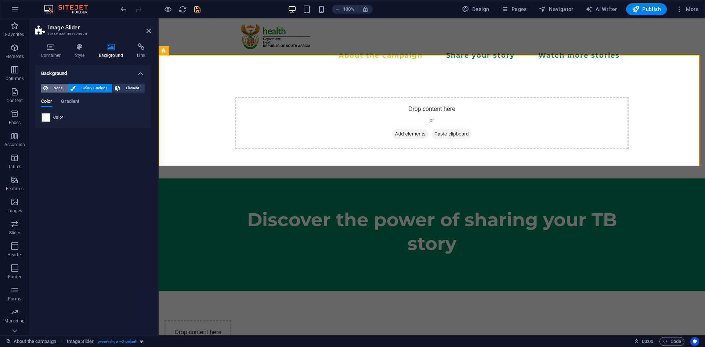
click at [55, 88] on span "None" at bounding box center [58, 88] width 16 height 9
click at [399, 129] on span "Add elements" at bounding box center [410, 134] width 36 height 10
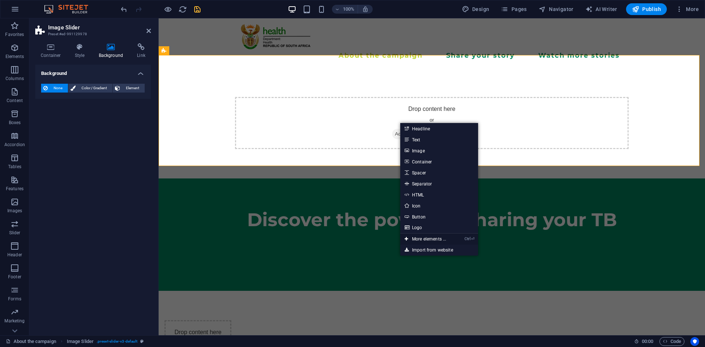
click at [415, 239] on link "Ctrl ⏎ More elements ..." at bounding box center [425, 238] width 50 height 11
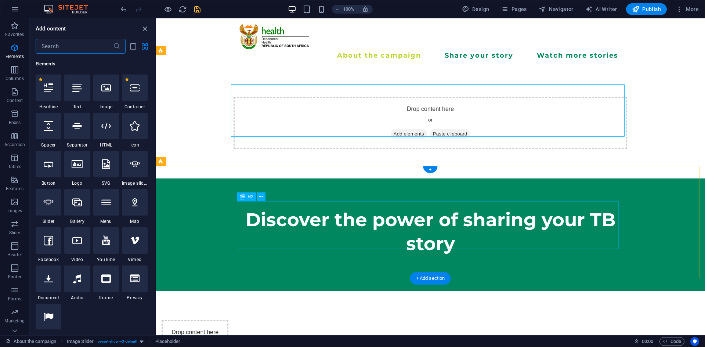
scroll to position [78, 0]
click at [132, 166] on icon at bounding box center [135, 164] width 10 height 10
select select "ms"
select select "s"
select select "progressive"
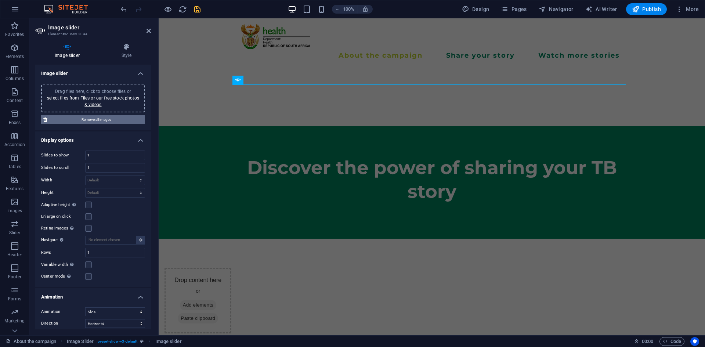
click at [94, 120] on span "Remove all images" at bounding box center [96, 119] width 93 height 9
click at [100, 99] on link "select files from Files or our free stock photos & videos" at bounding box center [93, 101] width 92 height 12
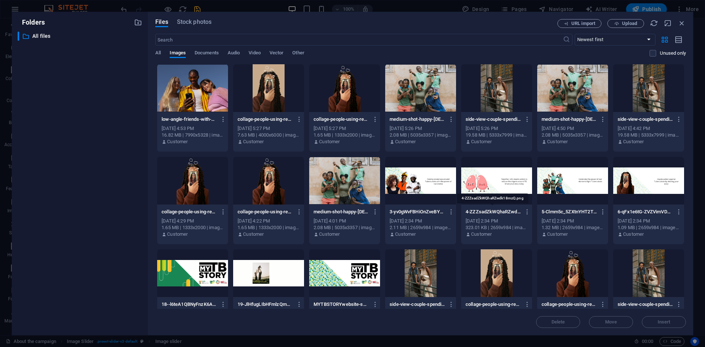
click at [485, 215] on p "4-ZZZsadZkWQhaRZwdk18mzQ.png" at bounding box center [492, 211] width 55 height 7
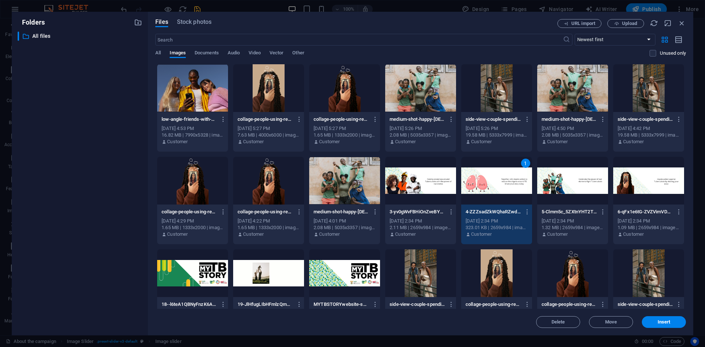
click at [368, 274] on div at bounding box center [344, 273] width 71 height 48
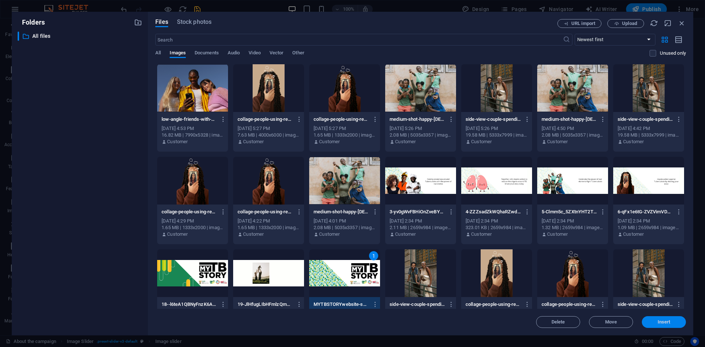
click at [656, 318] on button "Insert" at bounding box center [663, 322] width 44 height 12
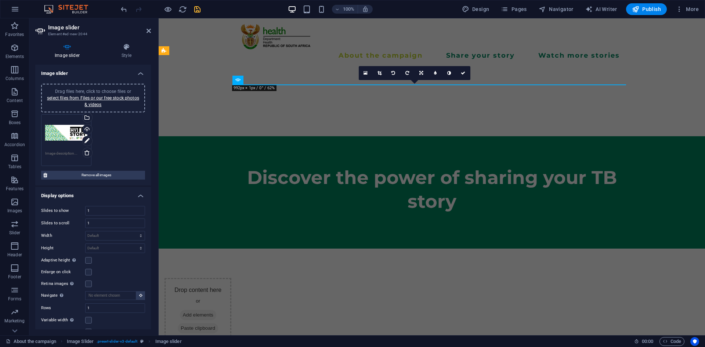
click at [433, 80] on div "16:10 16:9 4:3 1:1 1:2 0" at bounding box center [414, 73] width 112 height 14
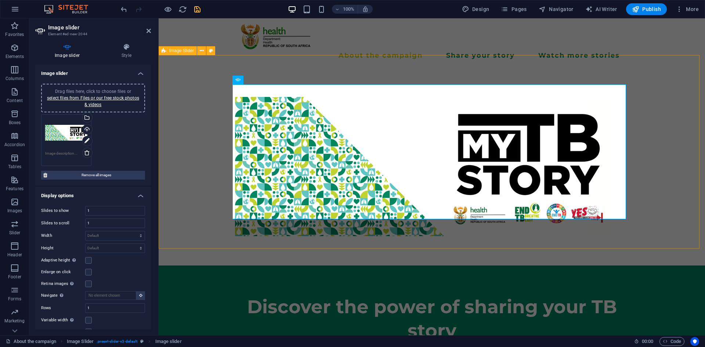
click at [195, 193] on div at bounding box center [432, 167] width 546 height 198
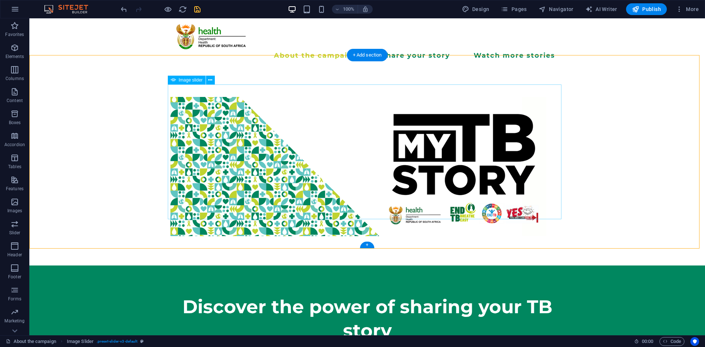
click at [409, 164] on img "1/1" at bounding box center [358, 166] width 376 height 139
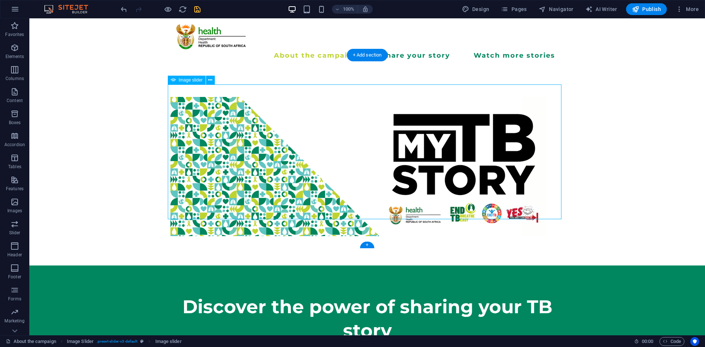
click at [409, 164] on img "1/1" at bounding box center [358, 166] width 376 height 139
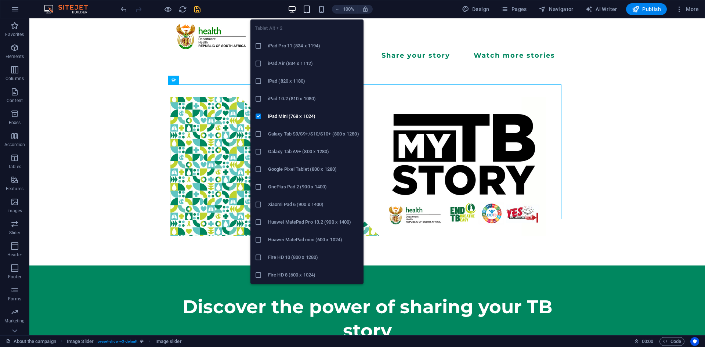
click at [309, 11] on icon "button" at bounding box center [306, 9] width 8 height 8
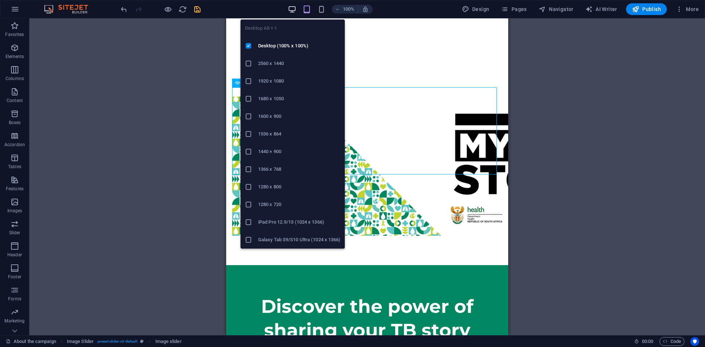
click at [292, 12] on icon "button" at bounding box center [292, 9] width 8 height 8
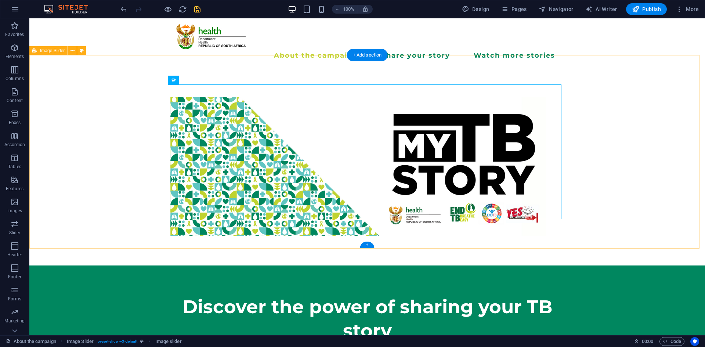
click at [575, 114] on div at bounding box center [366, 167] width 675 height 198
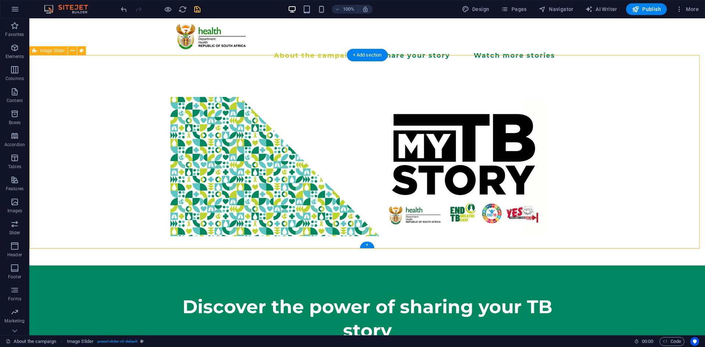
click at [76, 79] on div at bounding box center [366, 167] width 675 height 198
click at [82, 54] on icon at bounding box center [82, 51] width 4 height 8
select select "rem"
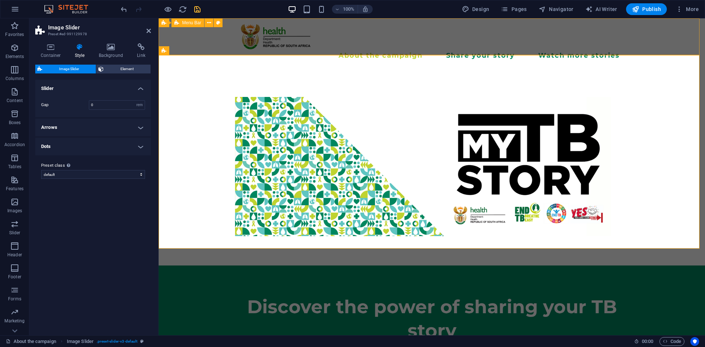
click at [423, 26] on div "About the campaign Share your story Watch more stories Menu" at bounding box center [432, 42] width 546 height 49
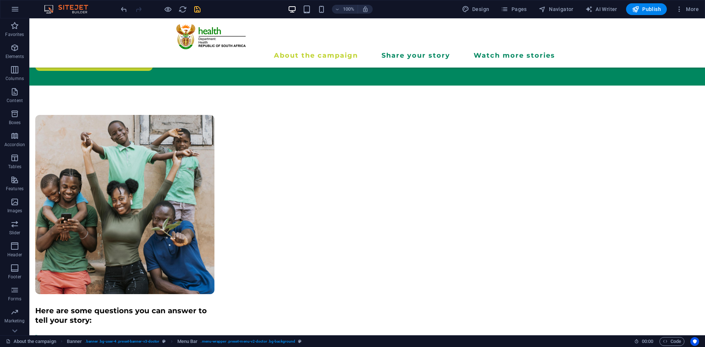
scroll to position [1506, 0]
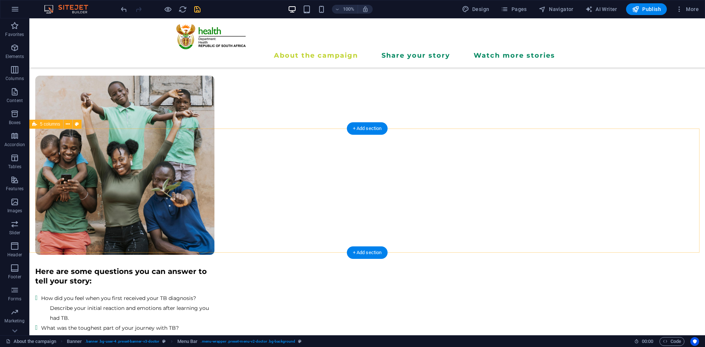
click at [375, 130] on div "+ Add section" at bounding box center [367, 128] width 41 height 12
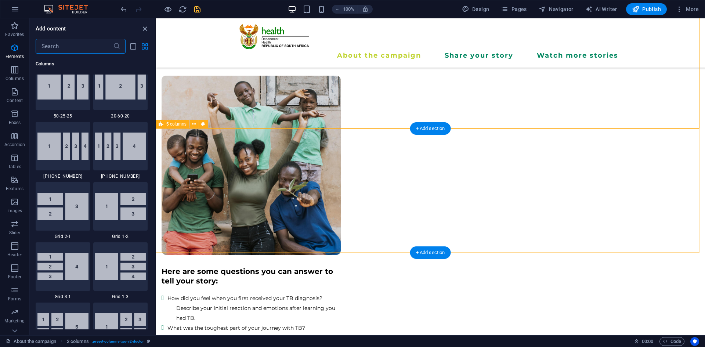
scroll to position [1284, 0]
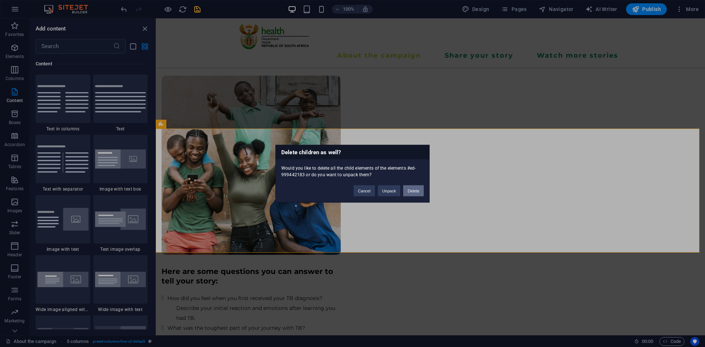
click at [409, 193] on button "Delete" at bounding box center [413, 190] width 21 height 11
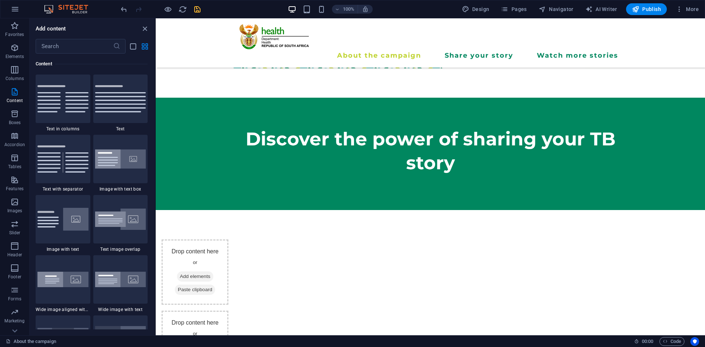
scroll to position [245, 0]
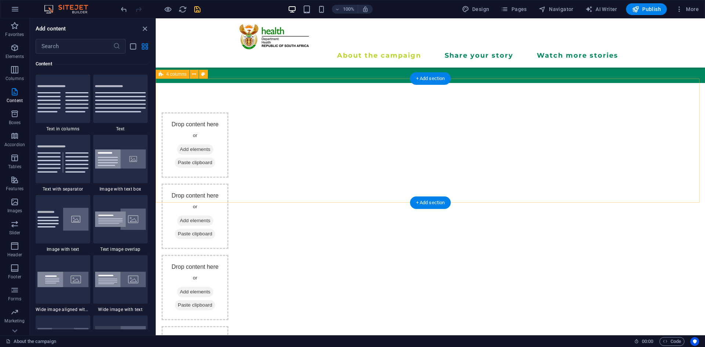
click at [620, 112] on div "Drop content here or Add elements Paste clipboard Drop content here or Add elem…" at bounding box center [430, 252] width 549 height 338
click at [206, 73] on button at bounding box center [203, 74] width 9 height 9
select select "rem"
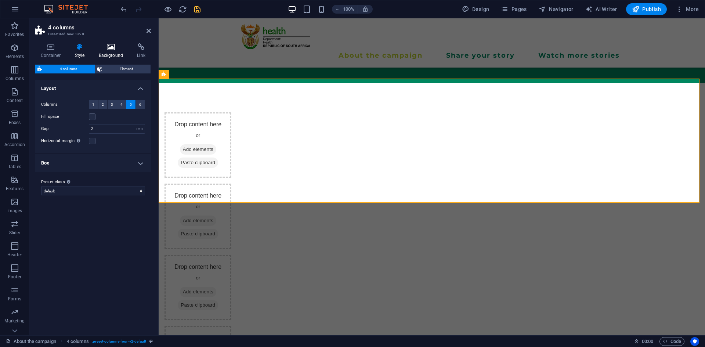
click at [110, 52] on h4 "Background" at bounding box center [112, 50] width 39 height 15
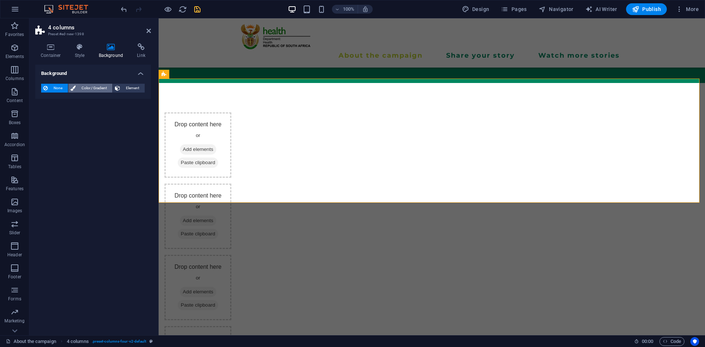
click at [79, 90] on span "Color / Gradient" at bounding box center [94, 88] width 32 height 9
click at [47, 116] on span at bounding box center [46, 117] width 8 height 8
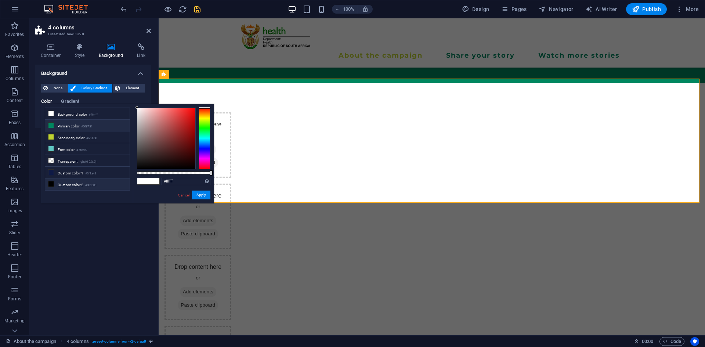
click at [50, 124] on icon at bounding box center [50, 125] width 5 height 5
type input "#00875f"
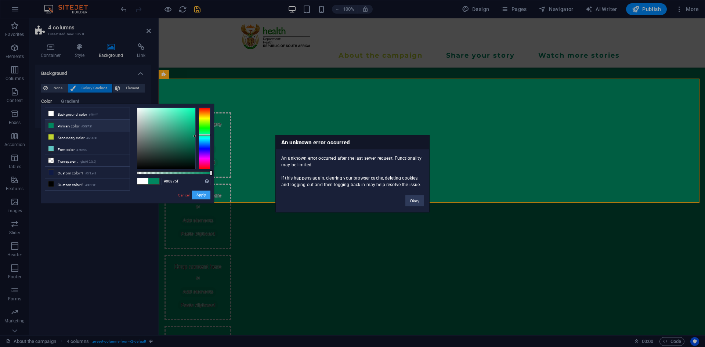
click at [205, 197] on button "Apply" at bounding box center [201, 194] width 18 height 9
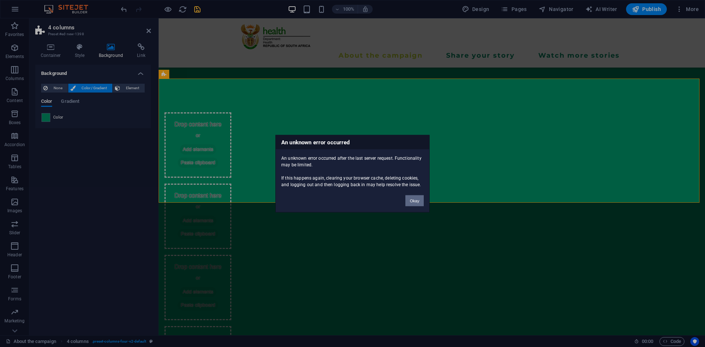
click at [413, 199] on button "Okay" at bounding box center [414, 200] width 18 height 11
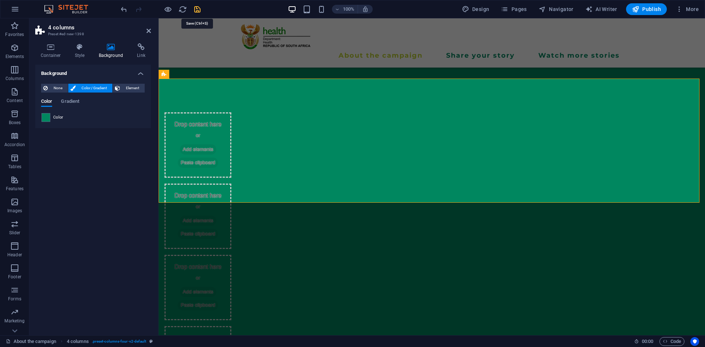
click at [198, 9] on icon "save" at bounding box center [197, 9] width 8 height 8
checkbox input "false"
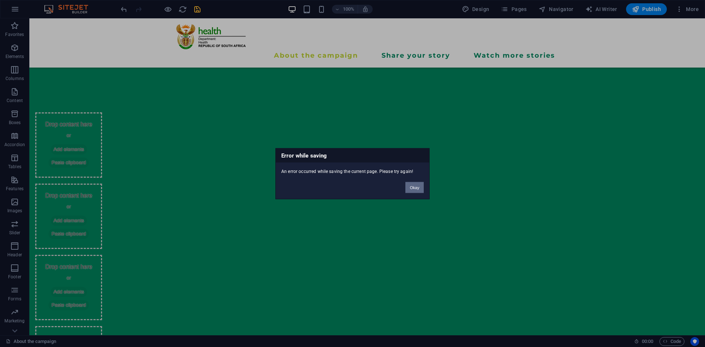
click at [417, 191] on button "Okay" at bounding box center [414, 187] width 18 height 11
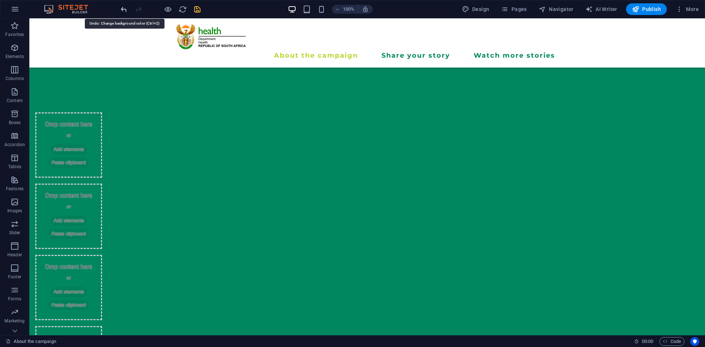
click at [124, 6] on icon "undo" at bounding box center [124, 9] width 8 height 8
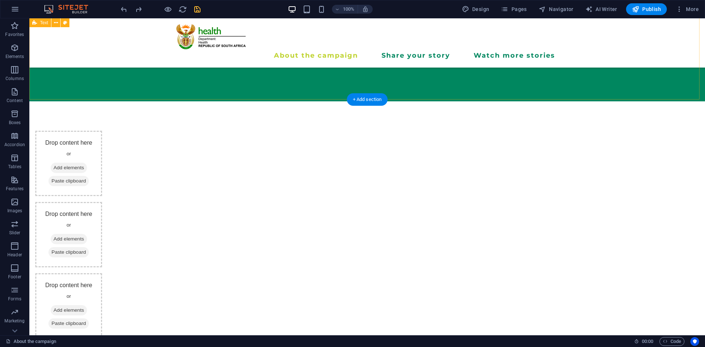
scroll to position [225, 0]
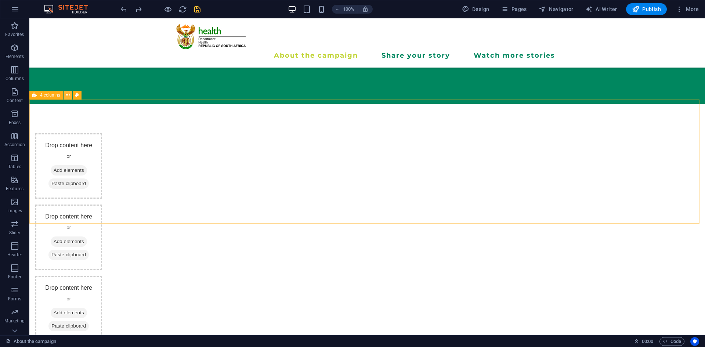
click at [68, 98] on icon at bounding box center [68, 95] width 4 height 8
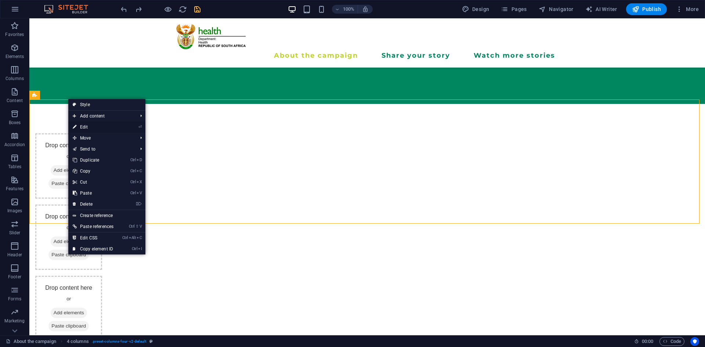
click at [105, 130] on link "⏎ Edit" at bounding box center [93, 126] width 50 height 11
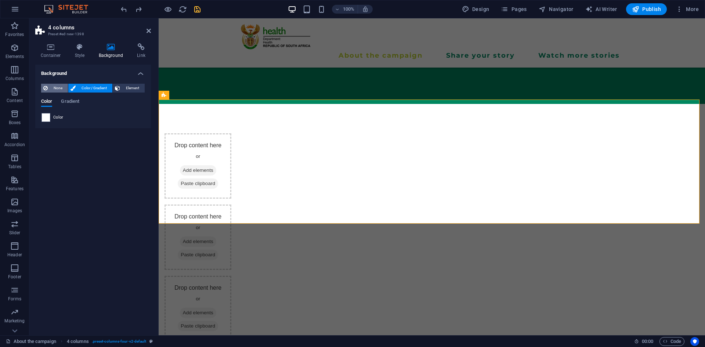
click at [60, 91] on span "None" at bounding box center [58, 88] width 16 height 9
click at [95, 84] on span "Color / Gradient" at bounding box center [94, 88] width 32 height 9
click at [48, 119] on span at bounding box center [46, 117] width 8 height 8
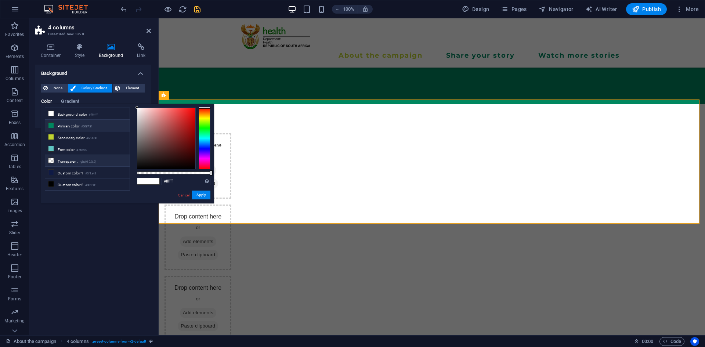
click at [57, 157] on li "Transparent rgba(0,0,0,.0)" at bounding box center [87, 161] width 84 height 12
click at [201, 193] on button "Apply" at bounding box center [201, 194] width 18 height 9
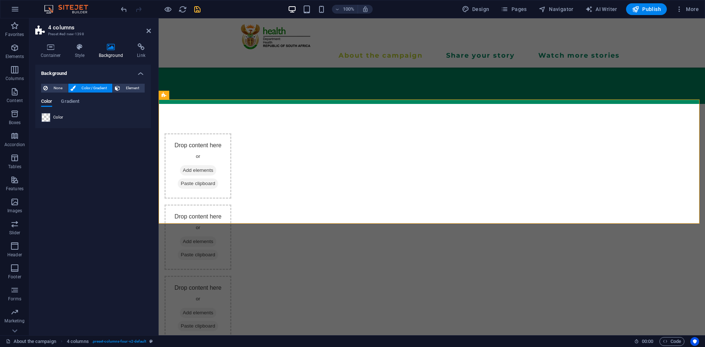
click at [87, 91] on span "Color / Gradient" at bounding box center [94, 88] width 32 height 9
click at [48, 119] on span at bounding box center [46, 117] width 8 height 8
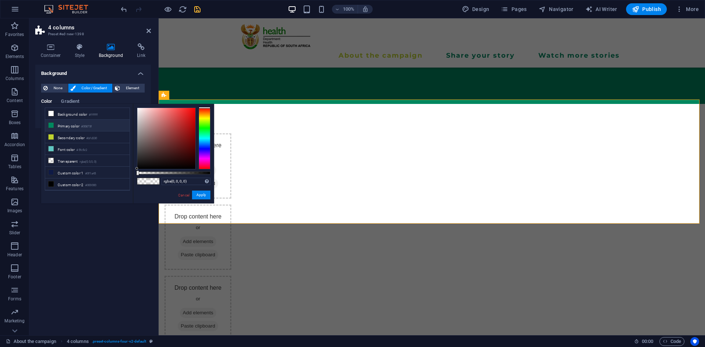
click at [52, 124] on icon at bounding box center [50, 125] width 5 height 5
type input "#00875f"
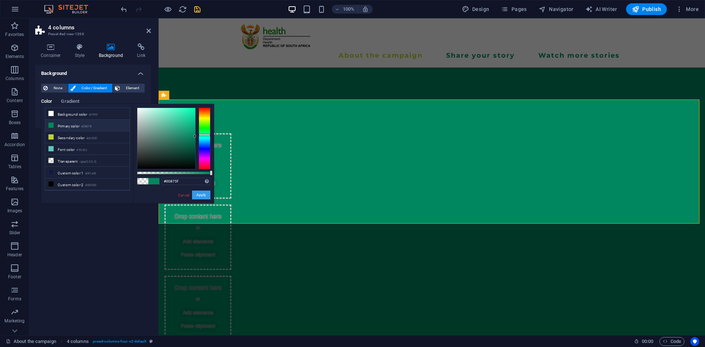
click at [197, 193] on button "Apply" at bounding box center [201, 194] width 18 height 9
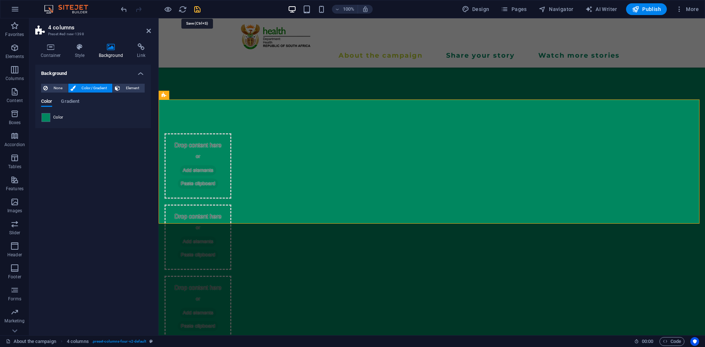
click at [196, 11] on icon "save" at bounding box center [197, 9] width 8 height 8
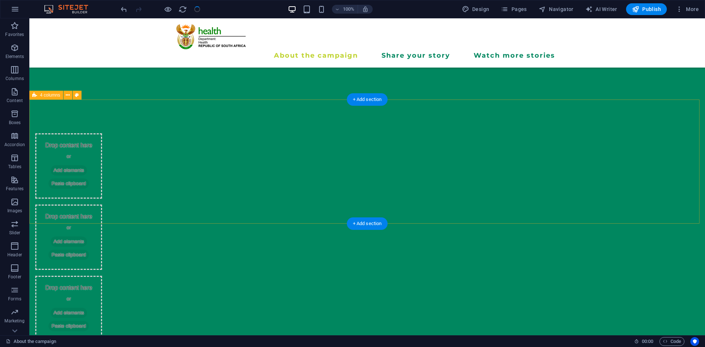
click at [233, 112] on div "Drop content here or Add elements Paste clipboard Drop content here or Add elem…" at bounding box center [366, 273] width 675 height 338
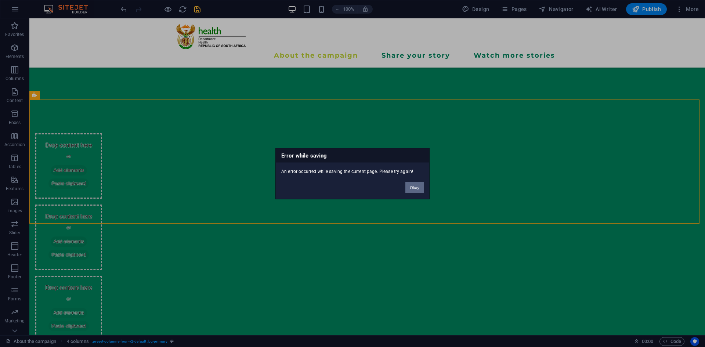
click at [413, 190] on button "Okay" at bounding box center [414, 187] width 18 height 11
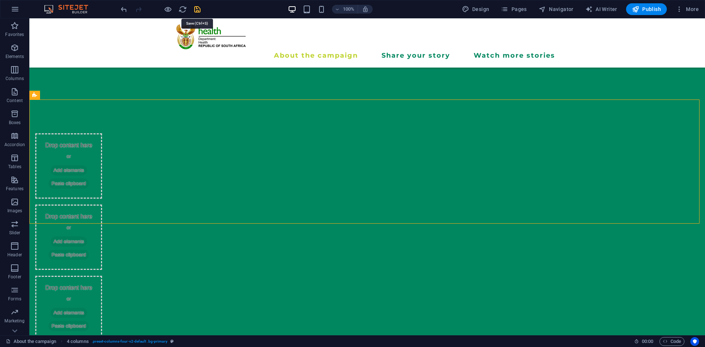
click at [200, 7] on icon "save" at bounding box center [197, 9] width 8 height 8
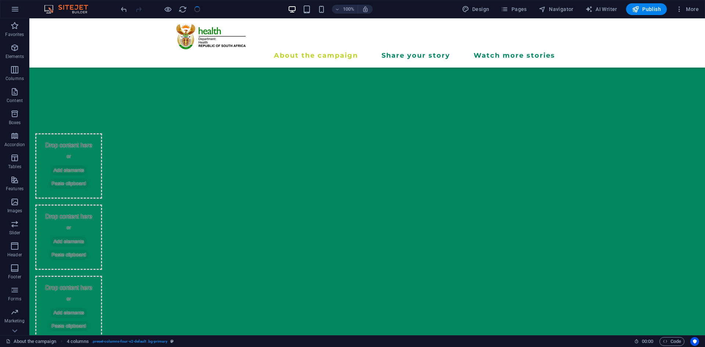
checkbox input "false"
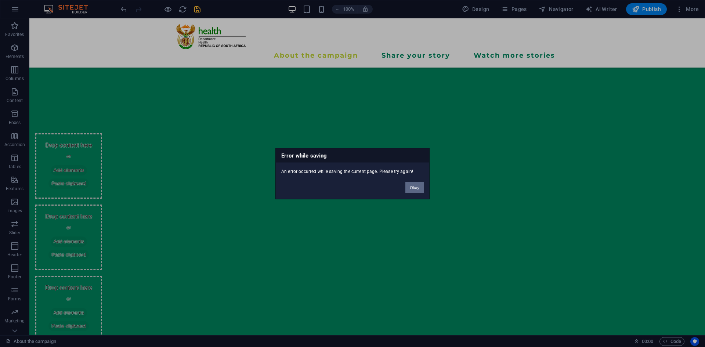
click at [411, 186] on button "Okay" at bounding box center [414, 187] width 18 height 11
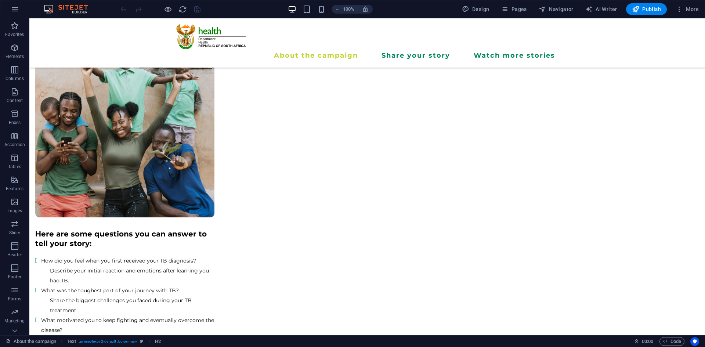
scroll to position [1334, 0]
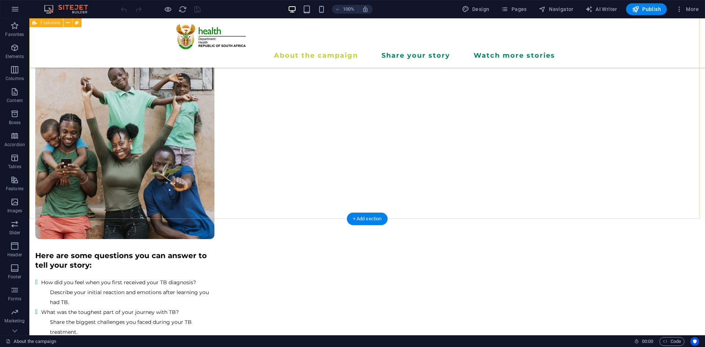
drag, startPoint x: 649, startPoint y: 223, endPoint x: 645, endPoint y: 191, distance: 32.3
drag, startPoint x: 341, startPoint y: 219, endPoint x: 334, endPoint y: 223, distance: 8.5
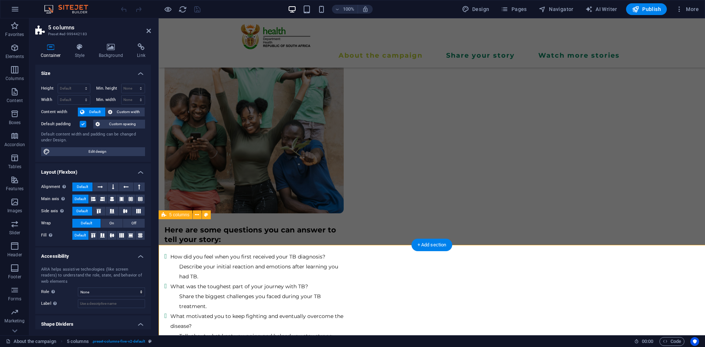
scroll to position [1308, 0]
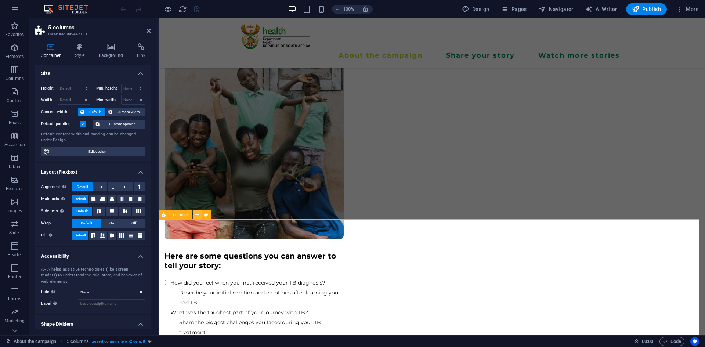
click at [196, 214] on icon at bounding box center [197, 215] width 4 height 8
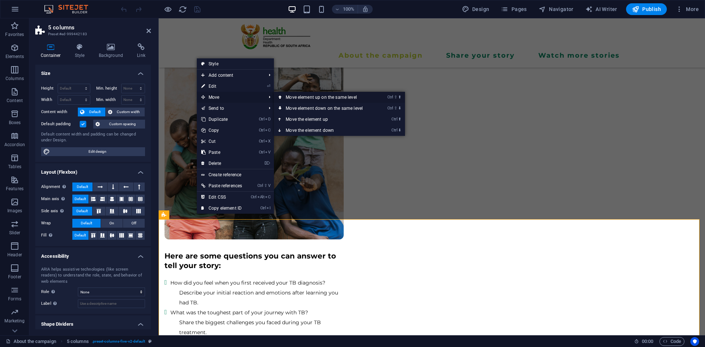
click at [290, 98] on link "Ctrl ⇧ ⬆ Move element up on the same level" at bounding box center [325, 97] width 103 height 11
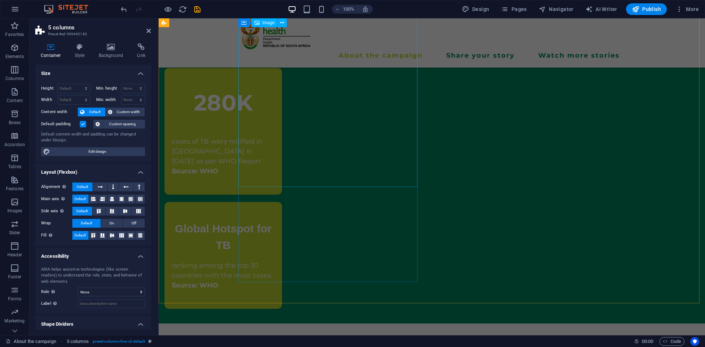
scroll to position [968, 0]
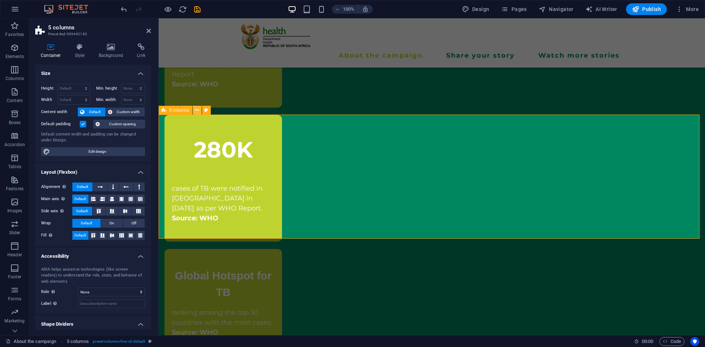
click at [198, 112] on icon at bounding box center [197, 110] width 4 height 8
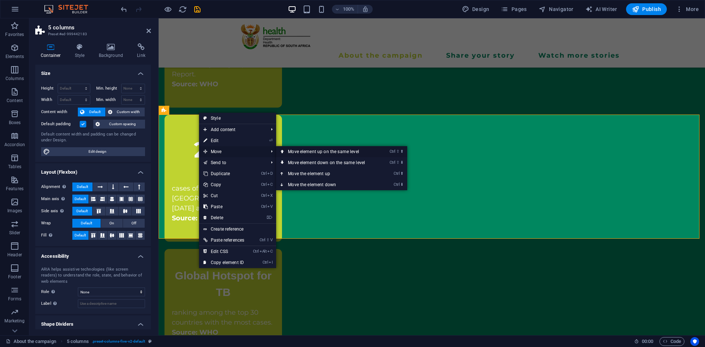
click at [302, 151] on link "Ctrl ⇧ ⬆ Move element up on the same level" at bounding box center [327, 151] width 103 height 11
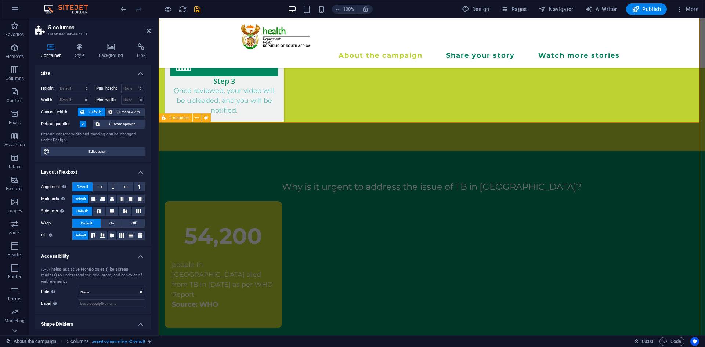
scroll to position [693, 0]
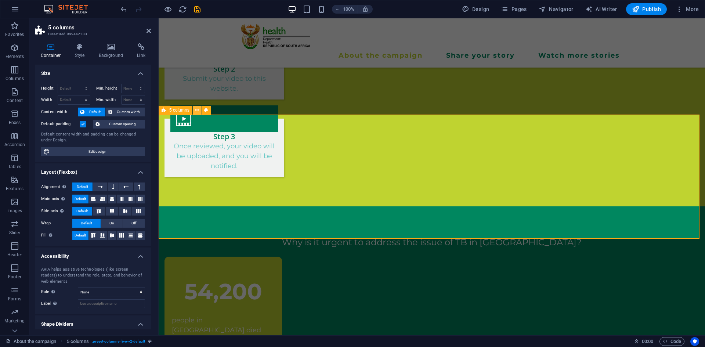
click at [199, 110] on button at bounding box center [197, 110] width 9 height 9
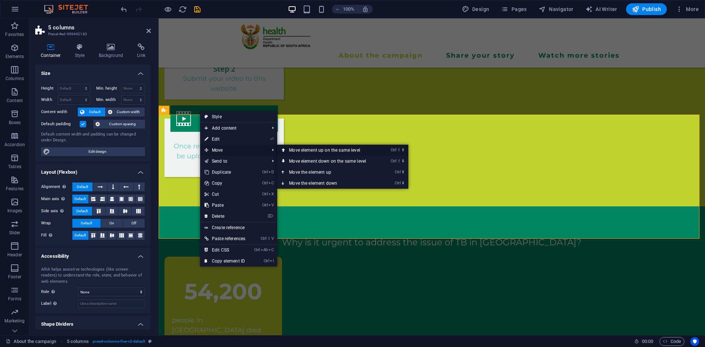
click at [310, 152] on link "Ctrl ⇧ ⬆ Move element up on the same level" at bounding box center [328, 150] width 103 height 11
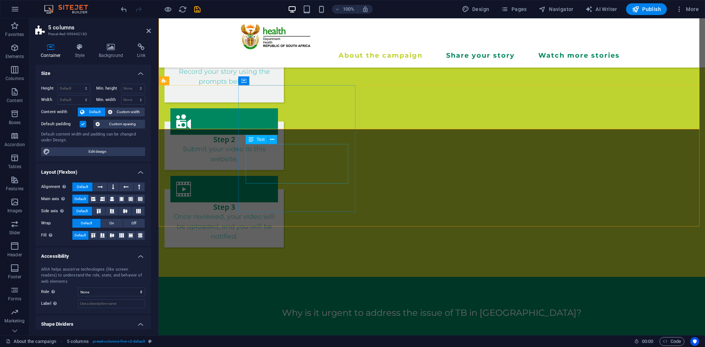
scroll to position [596, 0]
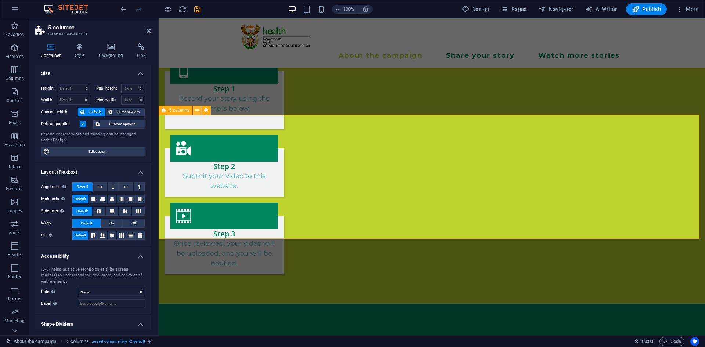
click at [197, 111] on icon at bounding box center [197, 110] width 4 height 8
click at [197, 112] on icon at bounding box center [197, 110] width 4 height 8
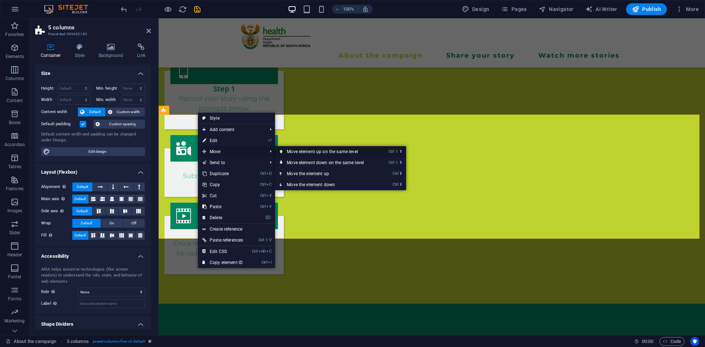
click at [310, 151] on link "Ctrl ⇧ ⬆ Move element up on the same level" at bounding box center [326, 151] width 103 height 11
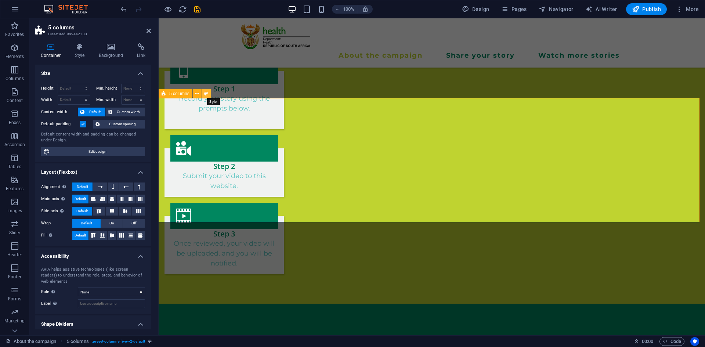
click at [202, 92] on button at bounding box center [206, 93] width 9 height 9
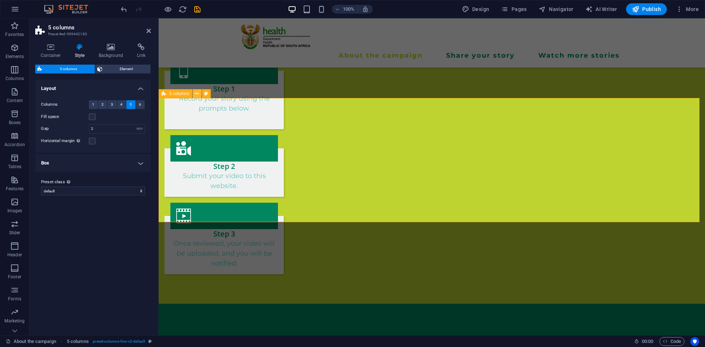
click at [197, 94] on icon at bounding box center [197, 94] width 4 height 8
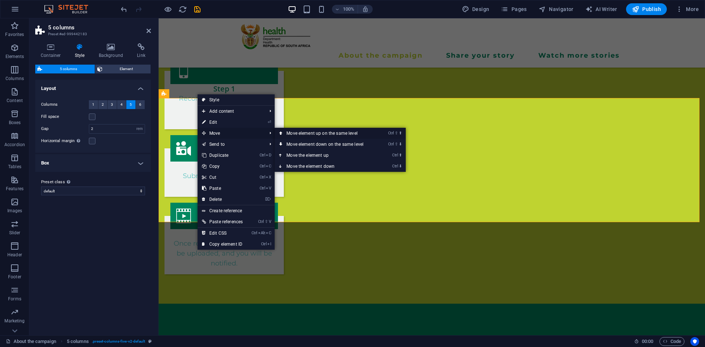
click at [313, 137] on link "Ctrl ⇧ ⬆ Move element up on the same level" at bounding box center [325, 133] width 103 height 11
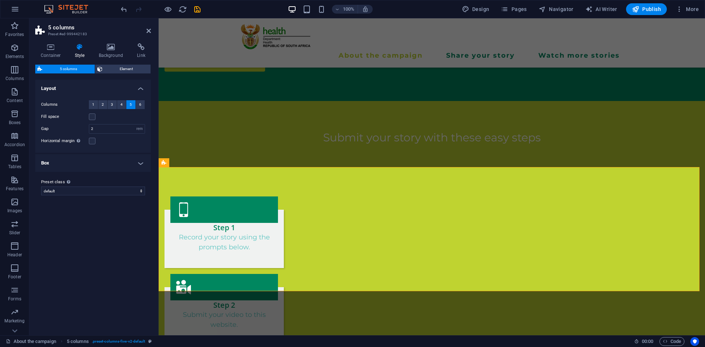
scroll to position [438, 0]
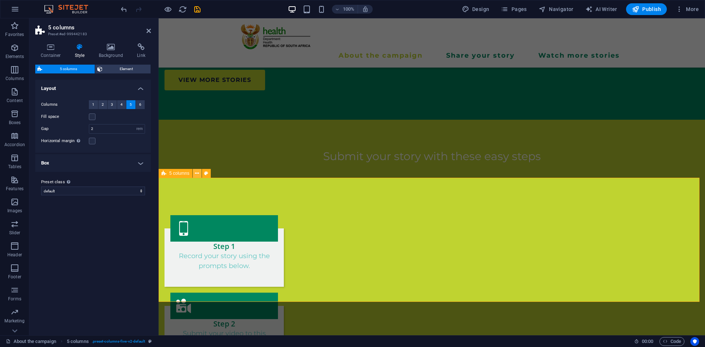
click at [196, 174] on icon at bounding box center [197, 174] width 4 height 8
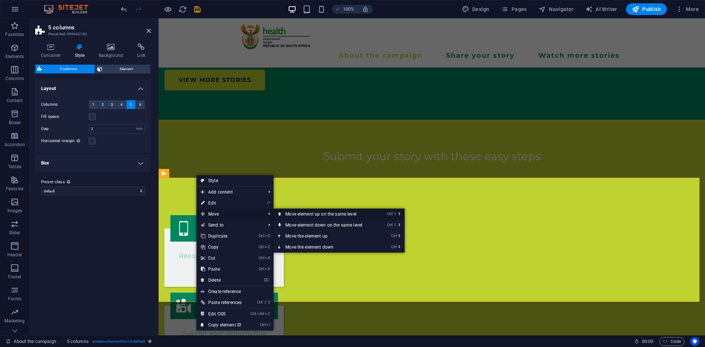
click at [298, 215] on link "Ctrl ⇧ ⬆ Move element up on the same level" at bounding box center [324, 213] width 103 height 11
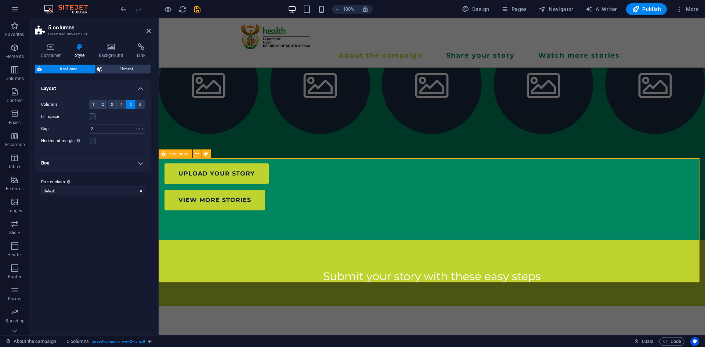
scroll to position [328, 0]
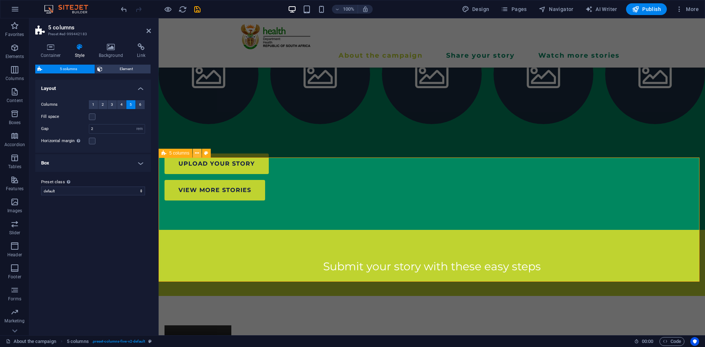
click at [196, 156] on icon at bounding box center [197, 153] width 4 height 8
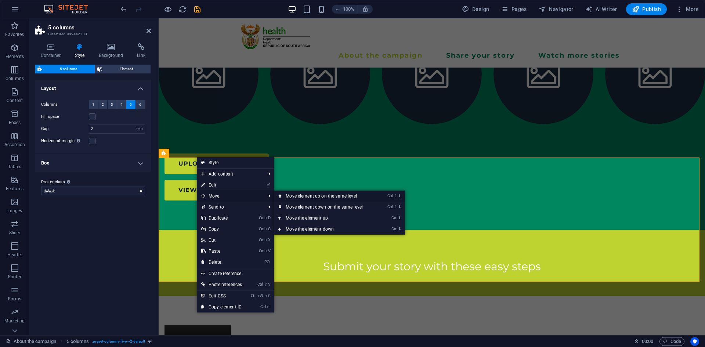
click at [306, 198] on link "Ctrl ⇧ ⬆ Move element up on the same level" at bounding box center [325, 195] width 103 height 11
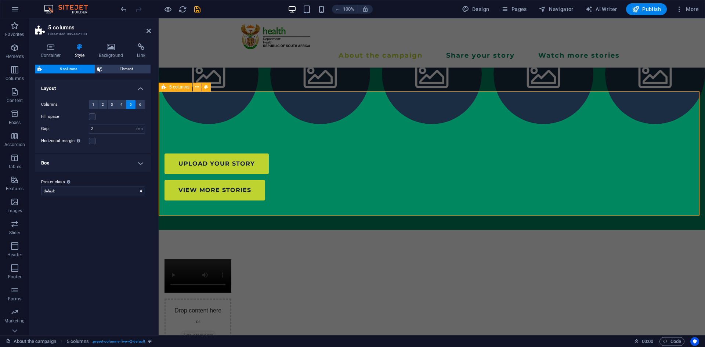
click at [197, 87] on icon at bounding box center [197, 87] width 4 height 8
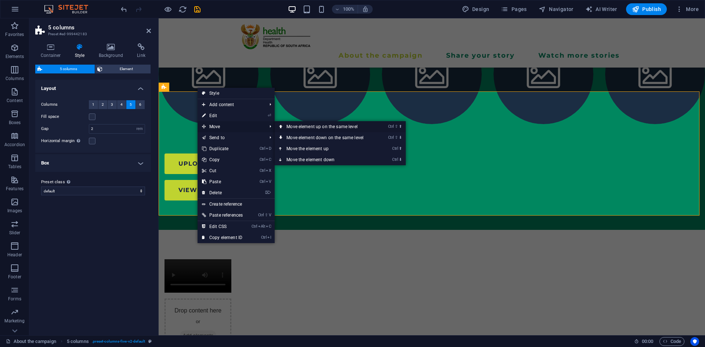
click at [309, 127] on link "Ctrl ⇧ ⬆ Move element up on the same level" at bounding box center [325, 126] width 103 height 11
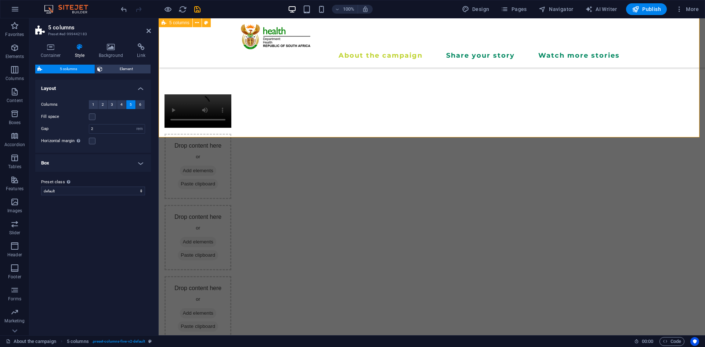
scroll to position [226, 0]
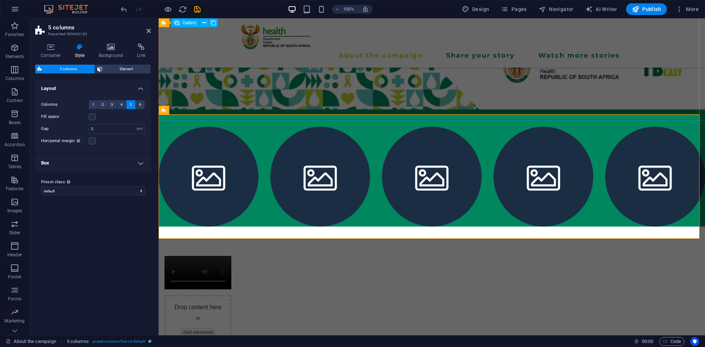
click at [225, 127] on li at bounding box center [209, 177] width 100 height 100
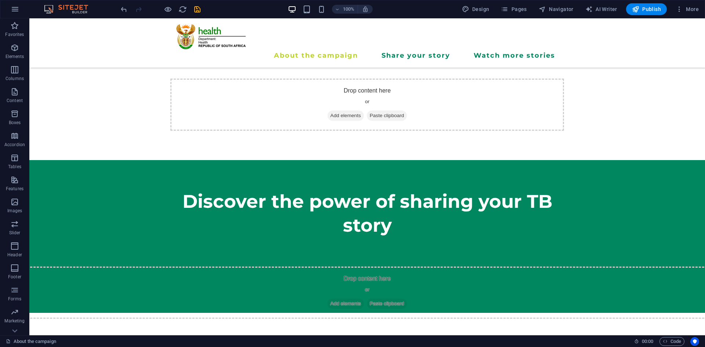
scroll to position [70, 0]
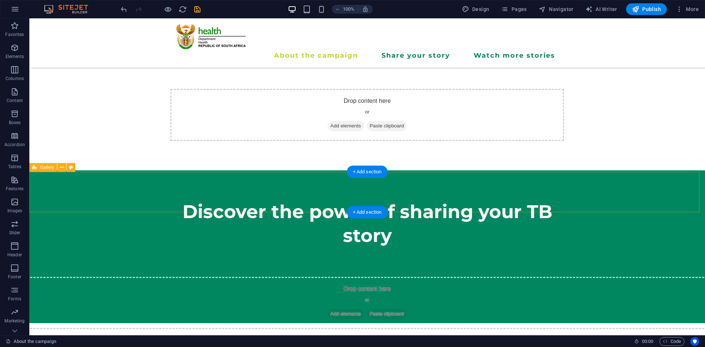
click at [459, 277] on div "Drop content here or Add elements Paste clipboard" at bounding box center [366, 303] width 687 height 52
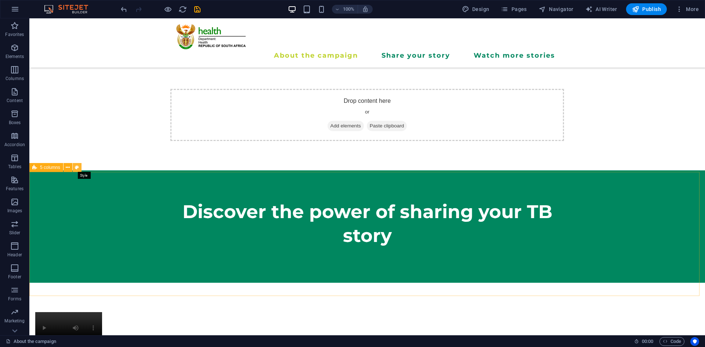
click at [78, 169] on icon at bounding box center [77, 168] width 4 height 8
select select "rem"
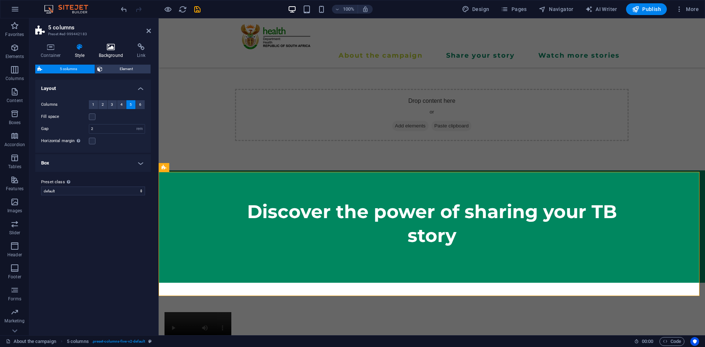
click at [113, 53] on h4 "Background" at bounding box center [112, 50] width 39 height 15
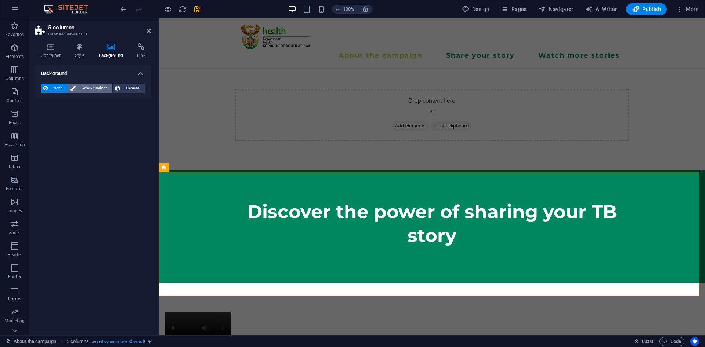
click at [83, 87] on span "Color / Gradient" at bounding box center [94, 88] width 32 height 9
click at [47, 116] on span at bounding box center [46, 117] width 8 height 8
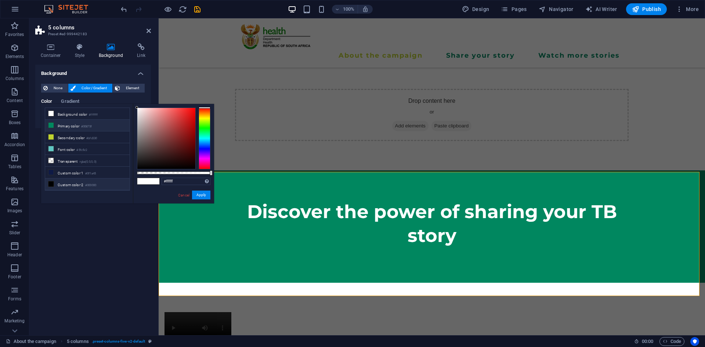
click at [50, 124] on icon at bounding box center [50, 125] width 5 height 5
type input "#00875f"
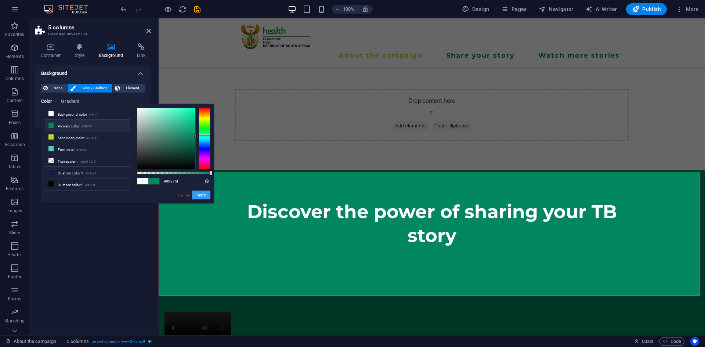
click at [203, 196] on button "Apply" at bounding box center [201, 194] width 18 height 9
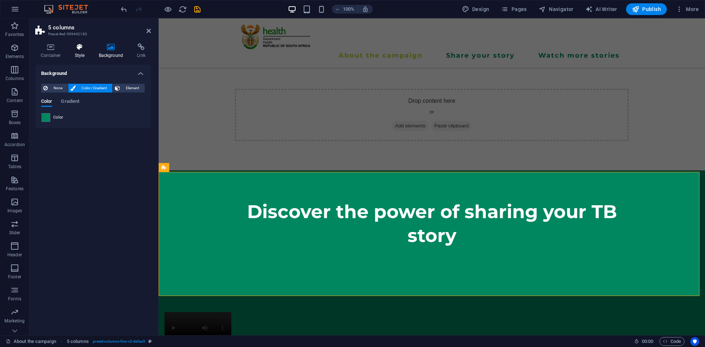
click at [74, 46] on icon at bounding box center [79, 46] width 21 height 7
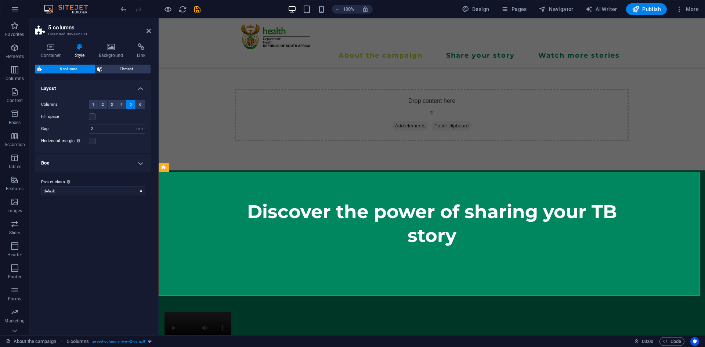
click at [57, 43] on div "Container Style Background Link Size Height Default px rem % vh vw Min. height …" at bounding box center [92, 186] width 127 height 298
click at [77, 51] on h4 "Style" at bounding box center [81, 50] width 24 height 15
click at [57, 51] on h4 "Container" at bounding box center [52, 50] width 34 height 15
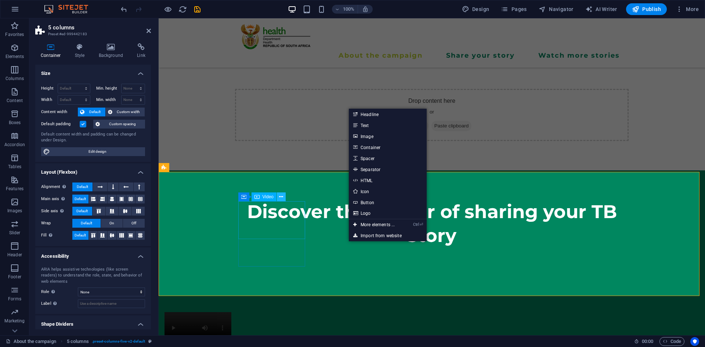
click at [281, 199] on icon at bounding box center [281, 197] width 4 height 8
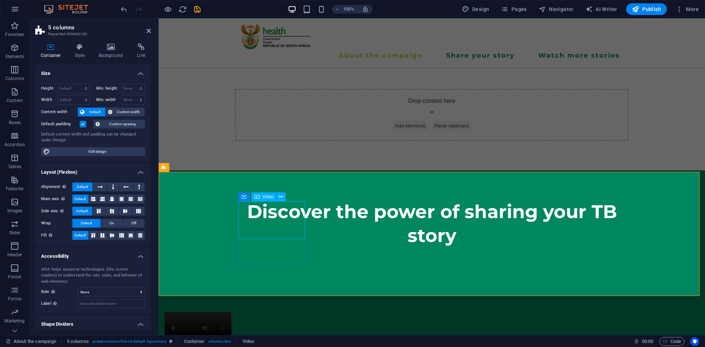
click at [231, 312] on figure at bounding box center [197, 328] width 67 height 33
click at [280, 199] on icon at bounding box center [281, 197] width 4 height 8
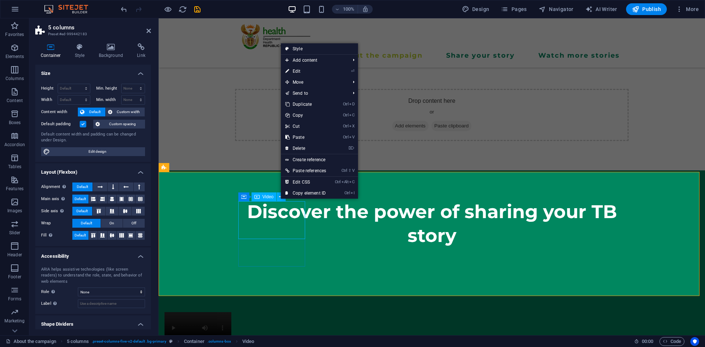
click at [231, 312] on figure at bounding box center [197, 328] width 67 height 33
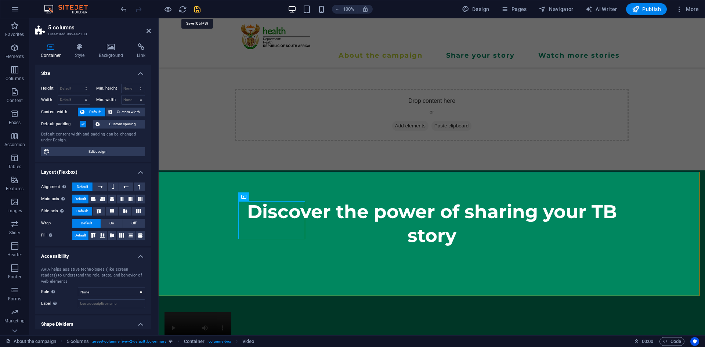
click at [194, 12] on icon "save" at bounding box center [197, 9] width 8 height 8
checkbox input "false"
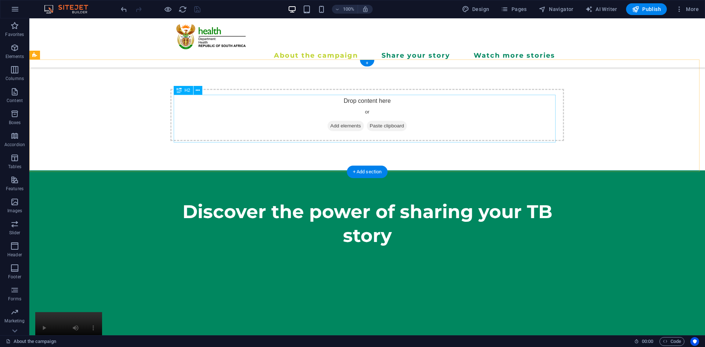
click at [399, 200] on div "Discover the power of sharing your TB story" at bounding box center [367, 224] width 382 height 48
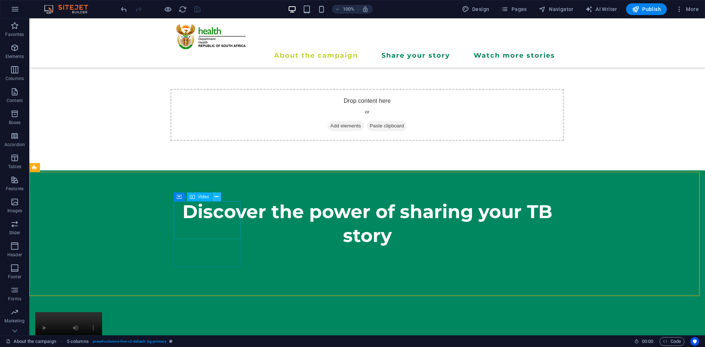
click at [217, 196] on icon at bounding box center [216, 197] width 4 height 8
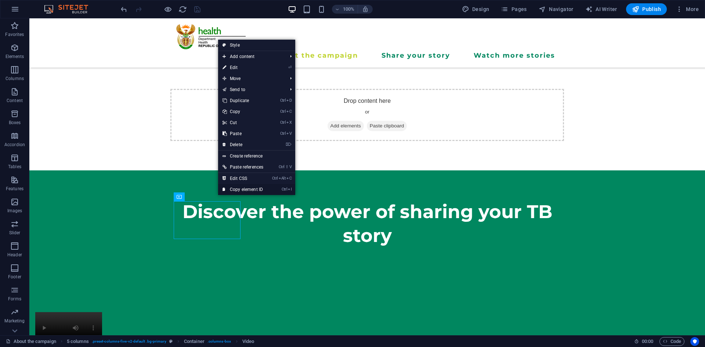
click at [248, 187] on link "Ctrl I Copy element ID" at bounding box center [243, 189] width 50 height 11
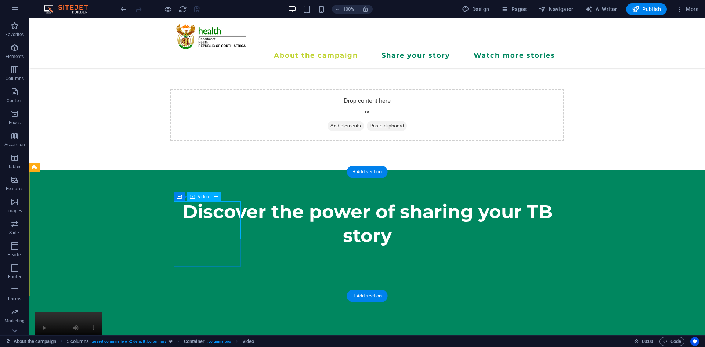
click at [102, 312] on figure at bounding box center [68, 328] width 67 height 33
click at [216, 199] on icon at bounding box center [216, 197] width 4 height 8
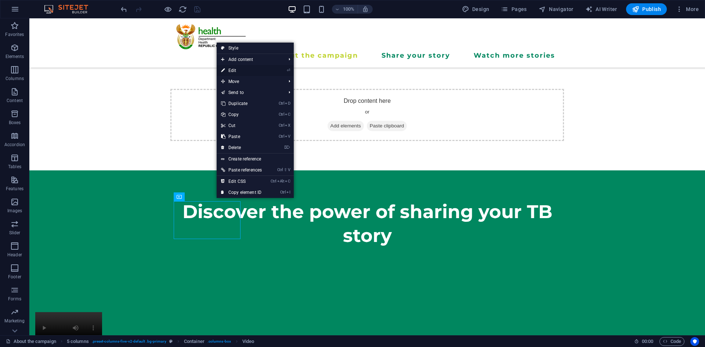
click at [240, 67] on link "⏎ Edit" at bounding box center [241, 70] width 50 height 11
select select "%"
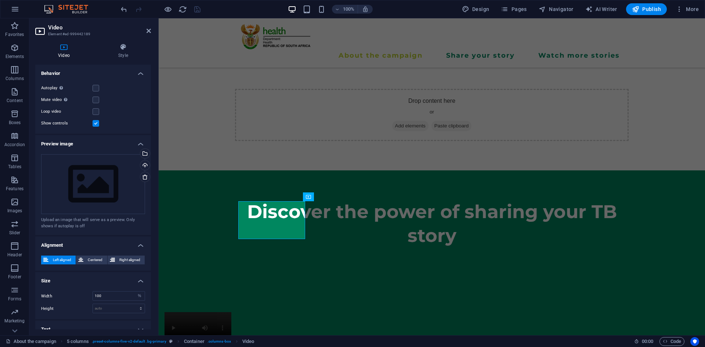
scroll to position [78, 0]
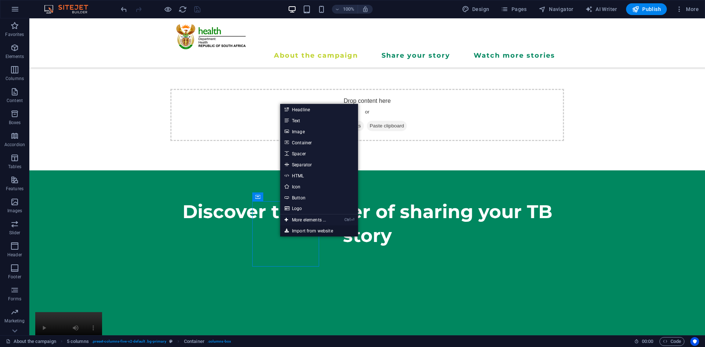
click at [301, 230] on link "Import from website" at bounding box center [319, 230] width 78 height 11
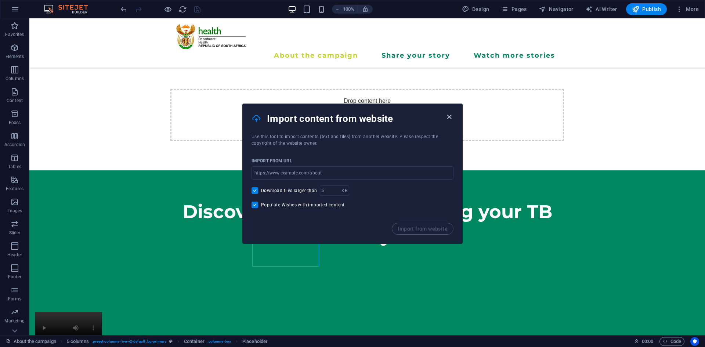
click at [452, 118] on icon "button" at bounding box center [449, 117] width 8 height 8
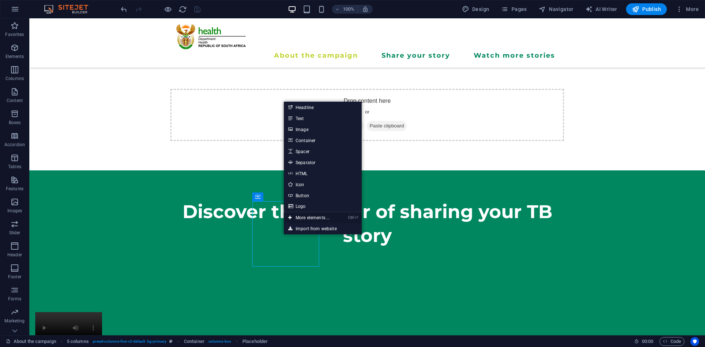
click at [303, 214] on link "Ctrl ⏎ More elements ..." at bounding box center [309, 217] width 50 height 11
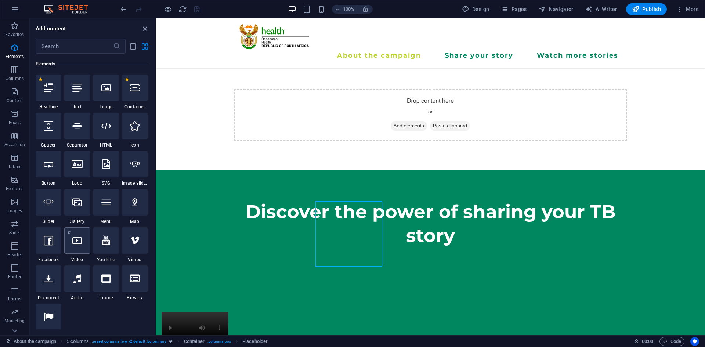
click at [82, 243] on div at bounding box center [77, 240] width 26 height 26
select select "%"
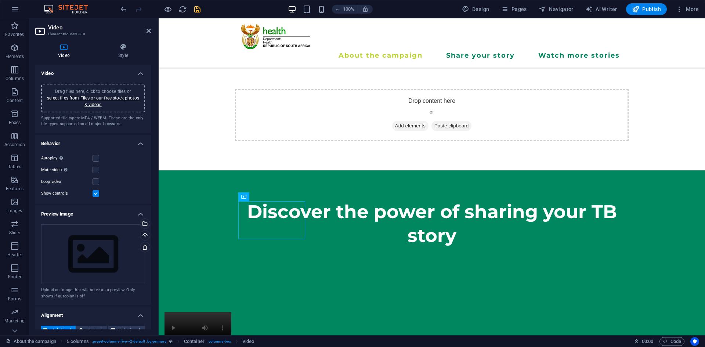
drag, startPoint x: 265, startPoint y: 208, endPoint x: 328, endPoint y: 216, distance: 63.2
click at [359, 196] on icon at bounding box center [360, 197] width 4 height 8
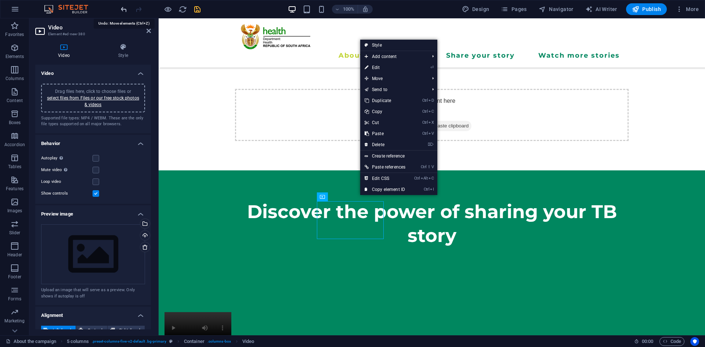
click at [122, 10] on icon "undo" at bounding box center [124, 9] width 8 height 8
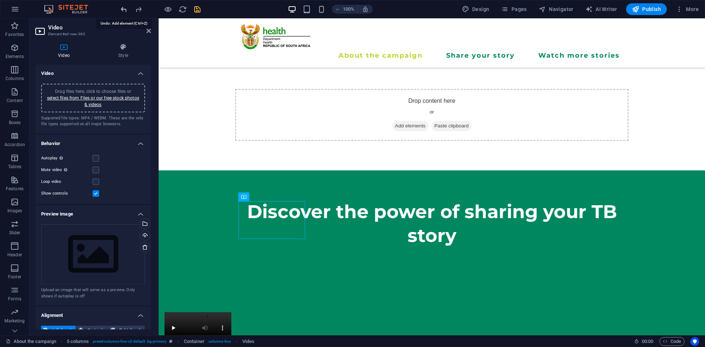
click at [123, 11] on icon "undo" at bounding box center [124, 9] width 8 height 8
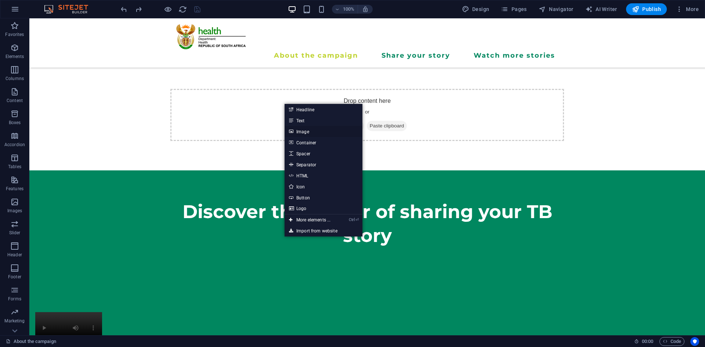
click at [305, 131] on link "Image" at bounding box center [323, 131] width 78 height 11
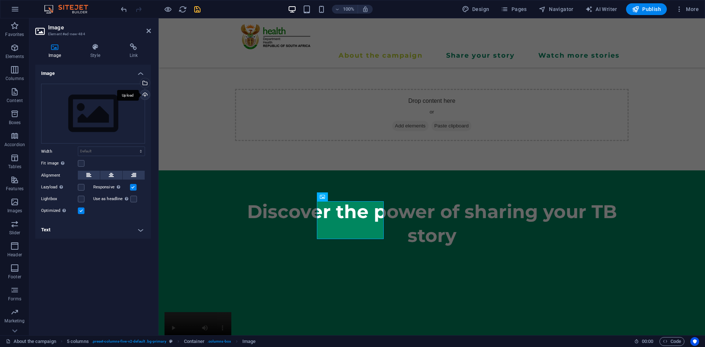
click at [146, 94] on div "Upload" at bounding box center [144, 95] width 11 height 11
click at [145, 81] on div "Select files from the file manager, stock photos, or upload file(s)" at bounding box center [144, 83] width 11 height 11
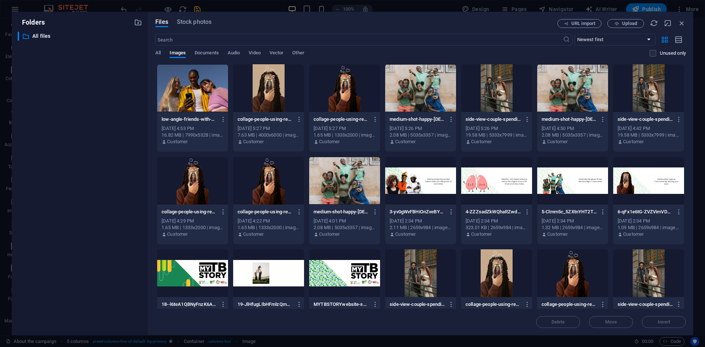
drag, startPoint x: 684, startPoint y: 122, endPoint x: 688, endPoint y: 203, distance: 80.8
click at [688, 203] on div "Files Stock photos URL import Upload ​ Newest first Oldest first Name (A-Z) Nam…" at bounding box center [420, 173] width 545 height 323
click at [409, 81] on div at bounding box center [420, 88] width 71 height 48
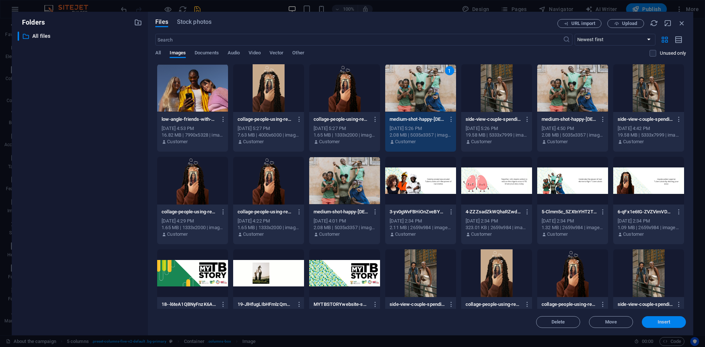
click at [662, 322] on span "Insert" at bounding box center [663, 322] width 13 height 4
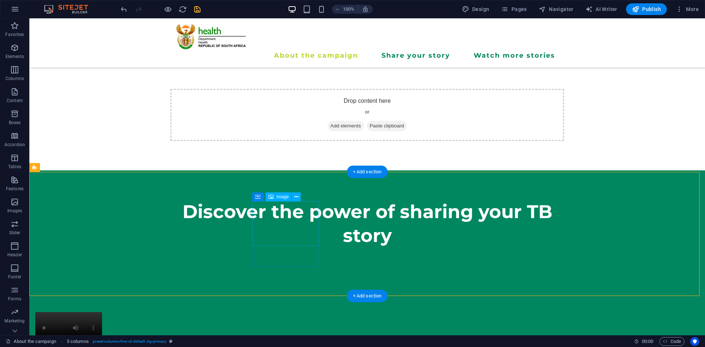
click at [296, 198] on icon at bounding box center [296, 197] width 4 height 8
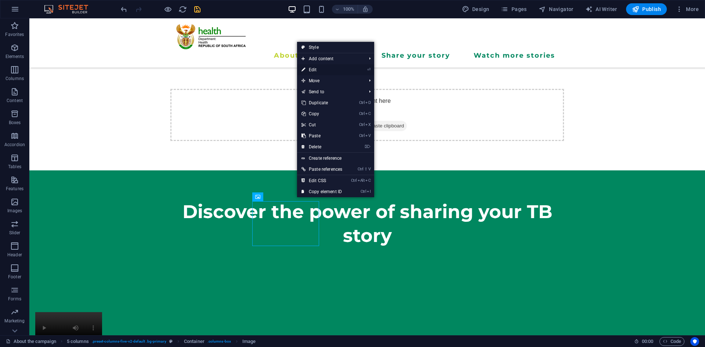
click at [323, 71] on link "⏎ Edit" at bounding box center [322, 69] width 50 height 11
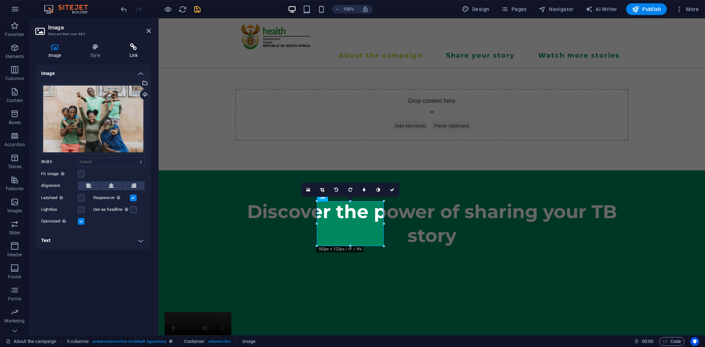
click at [129, 51] on h4 "Link" at bounding box center [133, 50] width 34 height 15
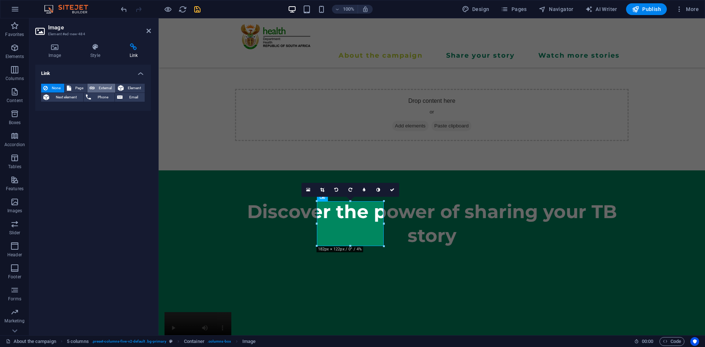
click at [94, 88] on icon at bounding box center [92, 88] width 5 height 9
select select "blank"
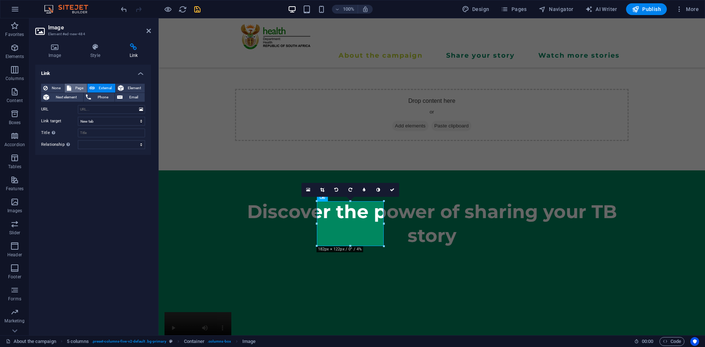
click at [77, 90] on span "Page" at bounding box center [78, 88] width 11 height 9
select select
click at [56, 91] on span "None" at bounding box center [56, 88] width 12 height 9
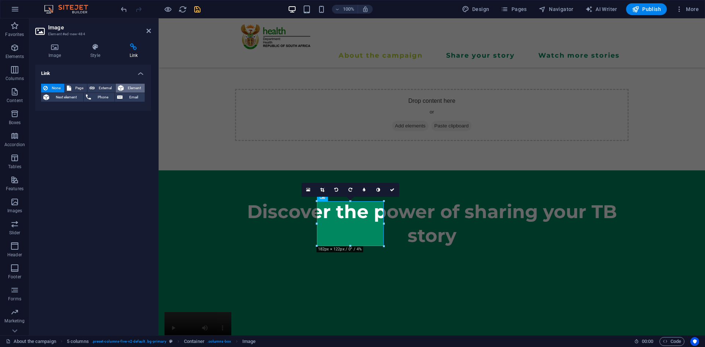
click at [139, 85] on span "Element" at bounding box center [134, 88] width 17 height 9
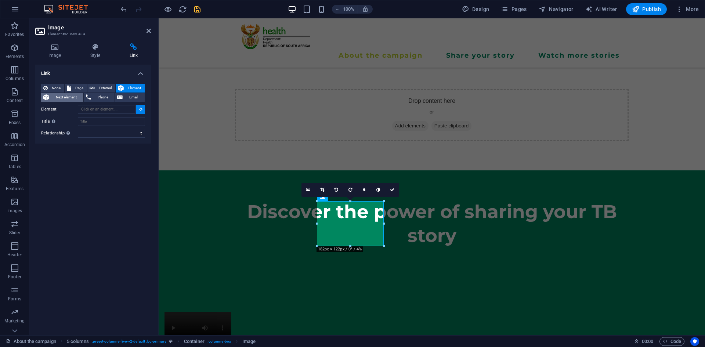
click at [63, 98] on span "Next element" at bounding box center [66, 97] width 30 height 9
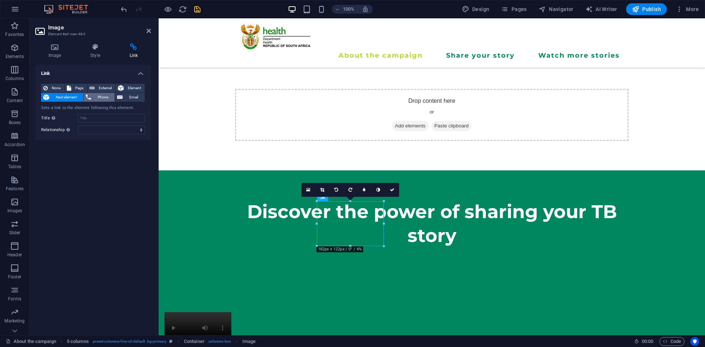
click at [90, 96] on icon at bounding box center [88, 97] width 5 height 9
click at [124, 97] on button "Email" at bounding box center [130, 97] width 30 height 9
click at [53, 90] on span "None" at bounding box center [56, 88] width 12 height 9
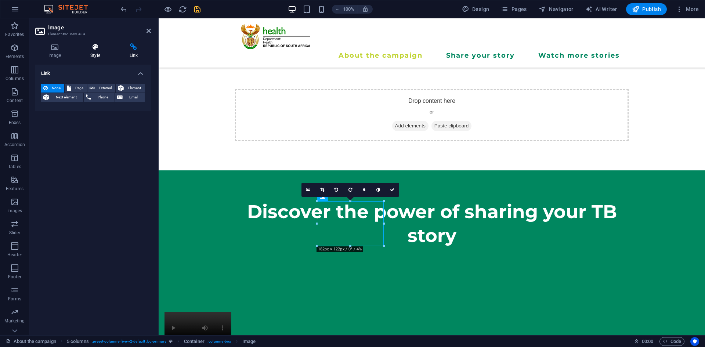
click at [99, 50] on icon at bounding box center [95, 46] width 36 height 7
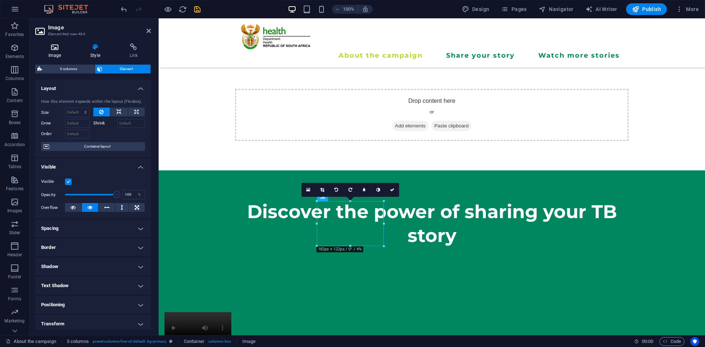
click at [66, 48] on icon at bounding box center [54, 46] width 39 height 7
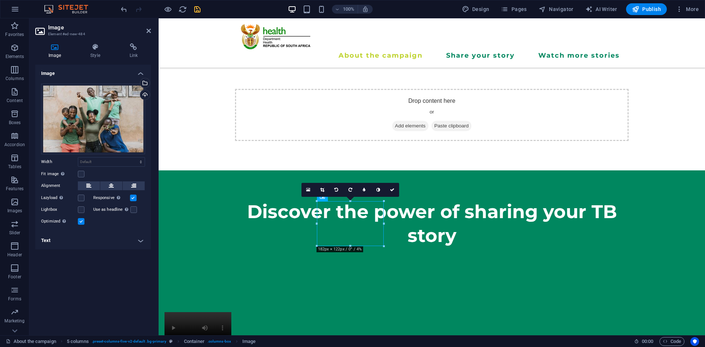
click at [137, 242] on h4 "Text" at bounding box center [93, 241] width 116 height 18
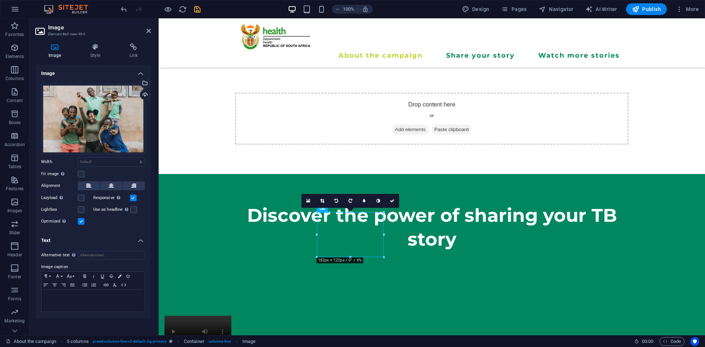
scroll to position [59, 0]
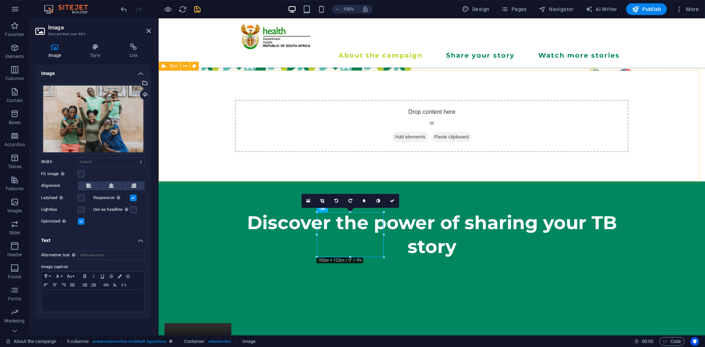
click at [625, 181] on div "Discover the power of sharing your TB story" at bounding box center [432, 237] width 546 height 112
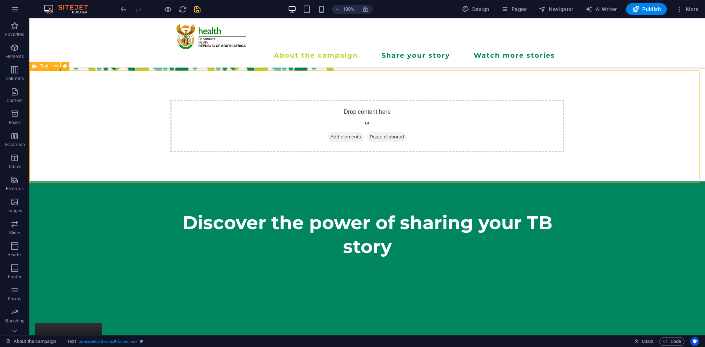
drag, startPoint x: 496, startPoint y: 83, endPoint x: 628, endPoint y: 106, distance: 134.5
click at [628, 181] on div "Discover the power of sharing your TB story" at bounding box center [366, 237] width 675 height 112
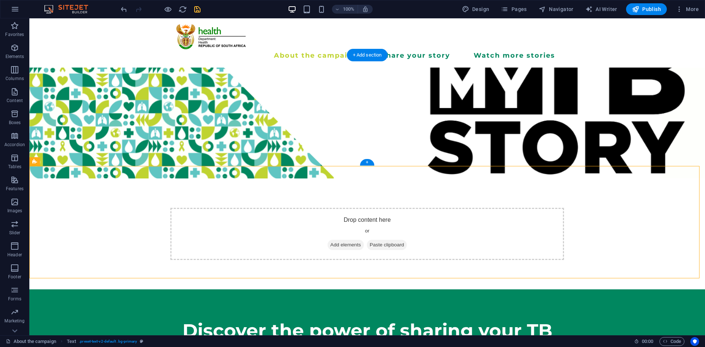
click at [219, 70] on figure at bounding box center [366, 123] width 675 height 111
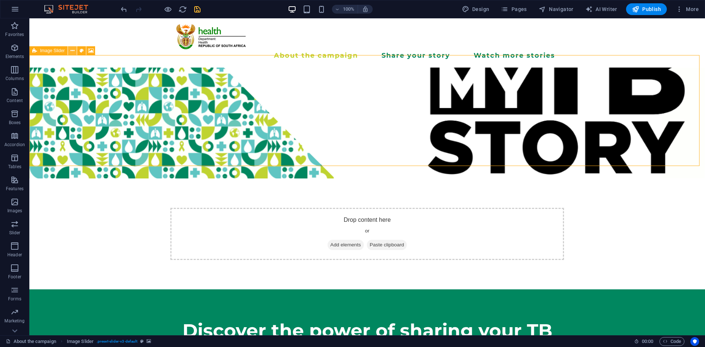
click at [74, 50] on icon at bounding box center [72, 51] width 4 height 8
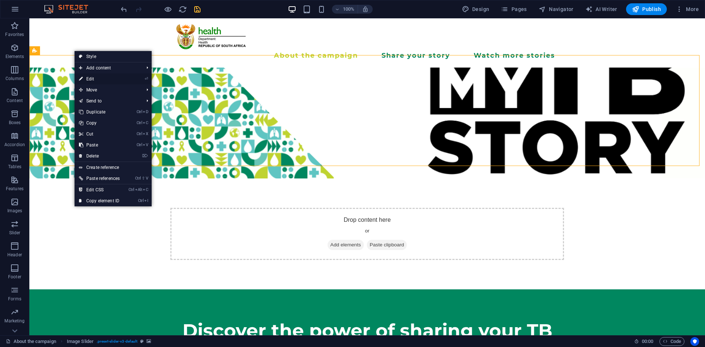
click at [99, 79] on link "⏎ Edit" at bounding box center [99, 78] width 50 height 11
select select "%"
select select "region"
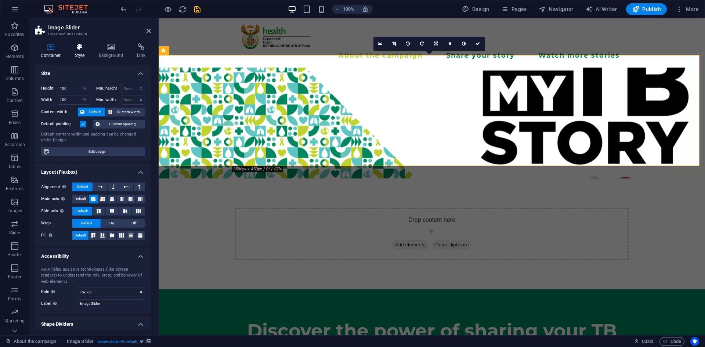
click at [78, 55] on h4 "Style" at bounding box center [81, 50] width 24 height 15
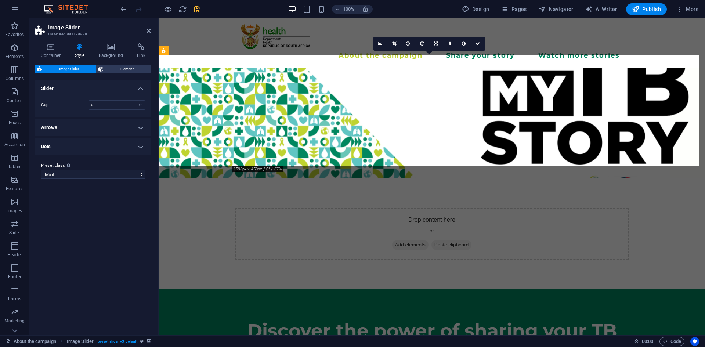
click at [72, 73] on span "Image Slider" at bounding box center [68, 69] width 49 height 9
click at [112, 58] on h4 "Background" at bounding box center [112, 50] width 39 height 15
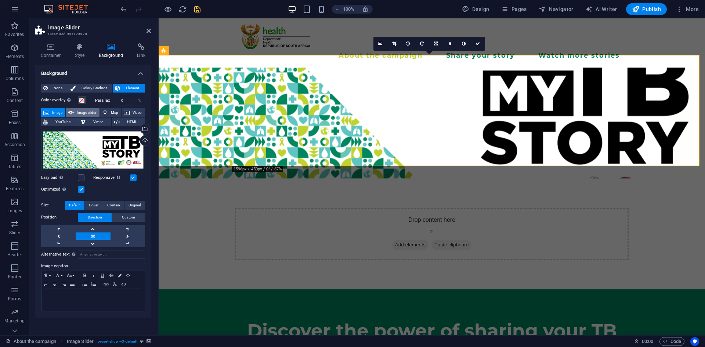
click at [83, 113] on span "Image slider" at bounding box center [86, 112] width 21 height 9
select select "ms"
select select "s"
select select "progressive"
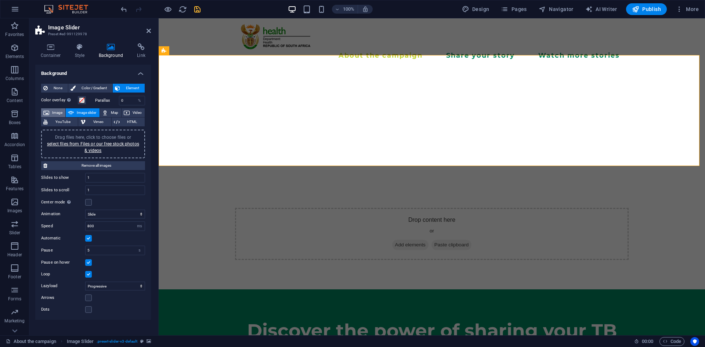
click at [60, 111] on span "Image" at bounding box center [57, 112] width 12 height 9
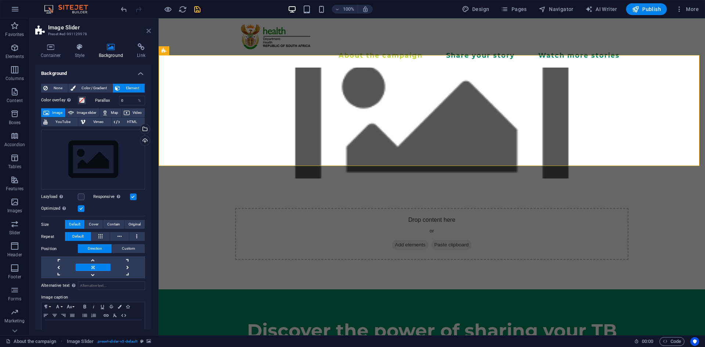
click at [150, 30] on icon at bounding box center [148, 31] width 4 height 6
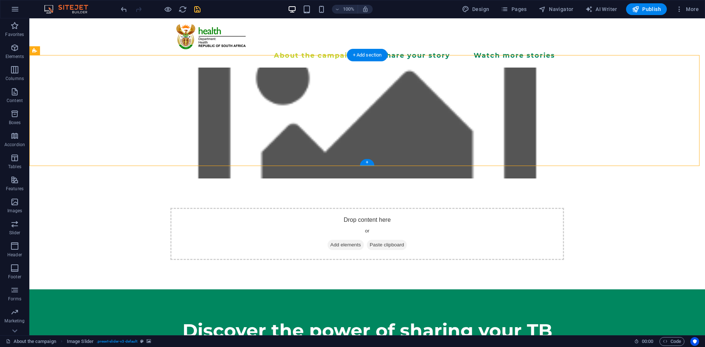
click at [135, 87] on figure at bounding box center [366, 123] width 675 height 111
click at [258, 68] on figure at bounding box center [366, 123] width 675 height 111
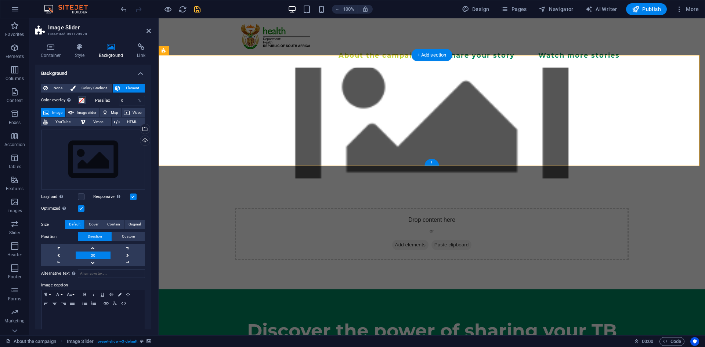
click at [258, 68] on figure at bounding box center [432, 123] width 546 height 111
click at [202, 52] on icon at bounding box center [202, 51] width 4 height 8
click at [432, 289] on div "Discover the power of sharing your TB story" at bounding box center [432, 345] width 546 height 112
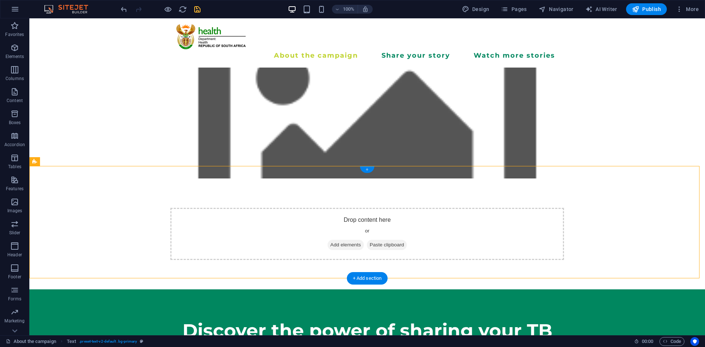
click at [367, 169] on div "+" at bounding box center [367, 169] width 14 height 7
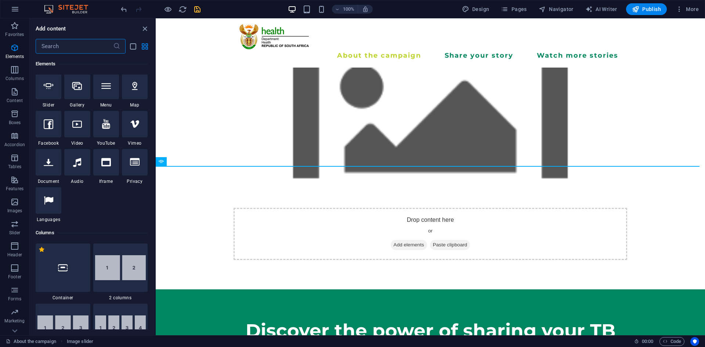
scroll to position [175, 0]
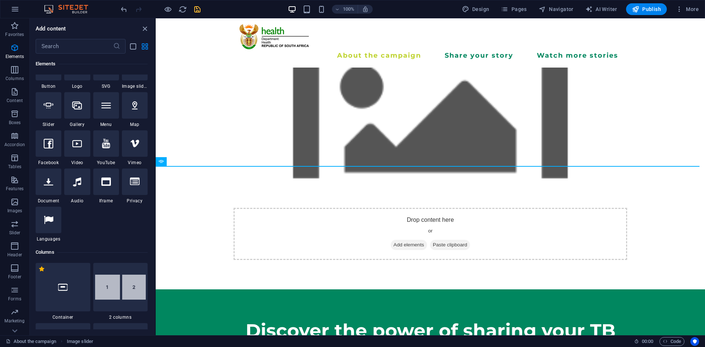
click at [152, 69] on div "Favorites 1 Star Headline 1 Star Container Elements 1 Star Headline 1 Star Text…" at bounding box center [92, 192] width 125 height 276
click at [69, 111] on div at bounding box center [77, 105] width 26 height 26
select select "4"
select select "%"
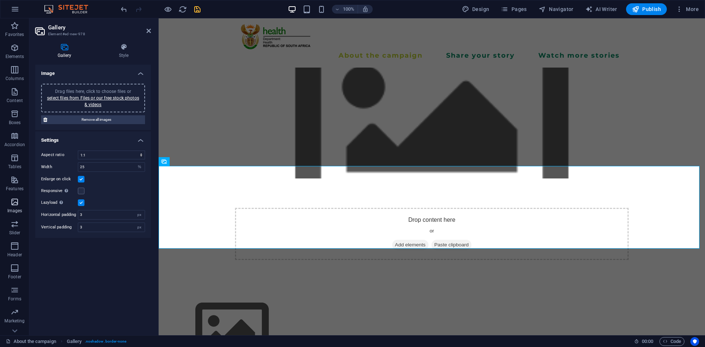
click at [15, 206] on icon "button" at bounding box center [14, 201] width 9 height 9
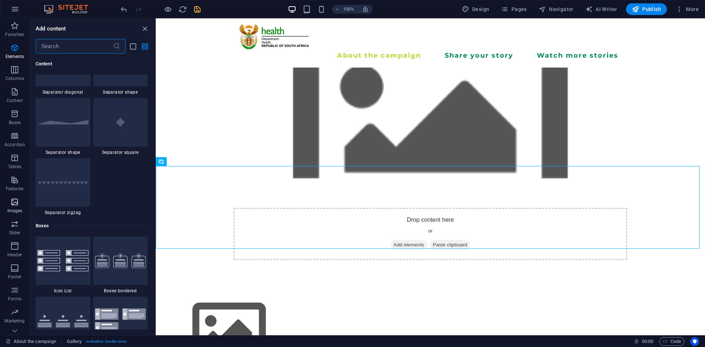
scroll to position [3721, 0]
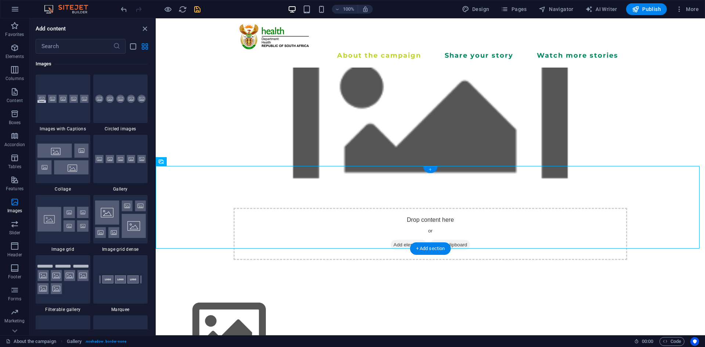
click at [427, 170] on div "+" at bounding box center [430, 169] width 14 height 7
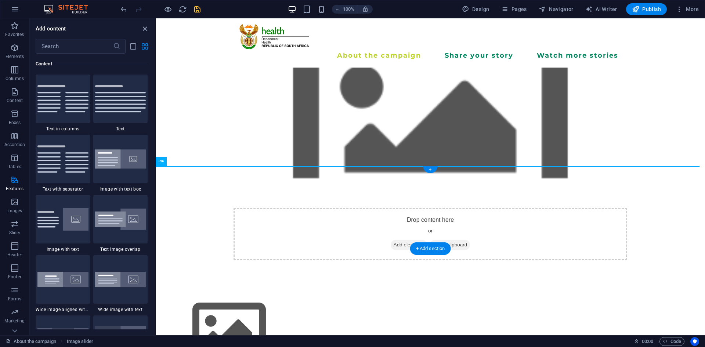
scroll to position [1284, 0]
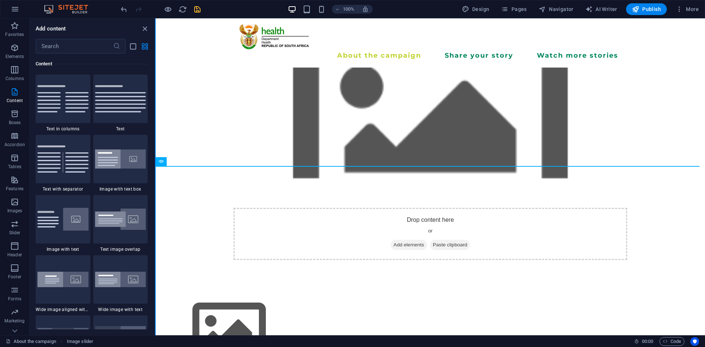
drag, startPoint x: 153, startPoint y: 110, endPoint x: 155, endPoint y: 134, distance: 24.3
click at [155, 134] on div "Favorites Elements Columns Content Boxes Accordion Tables Features Images Slide…" at bounding box center [78, 176] width 156 height 317
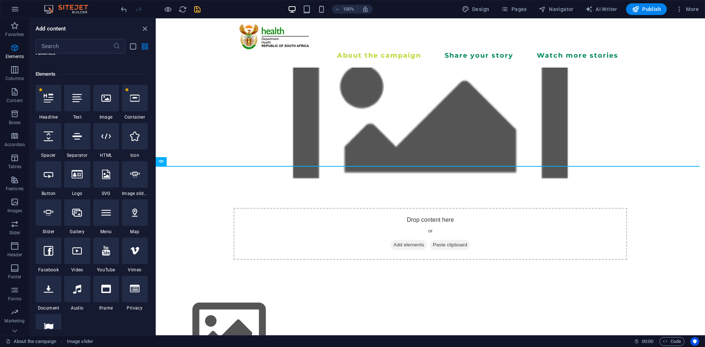
scroll to position [68, 0]
click at [128, 184] on div at bounding box center [135, 174] width 26 height 26
select select "ms"
select select "s"
select select "progressive"
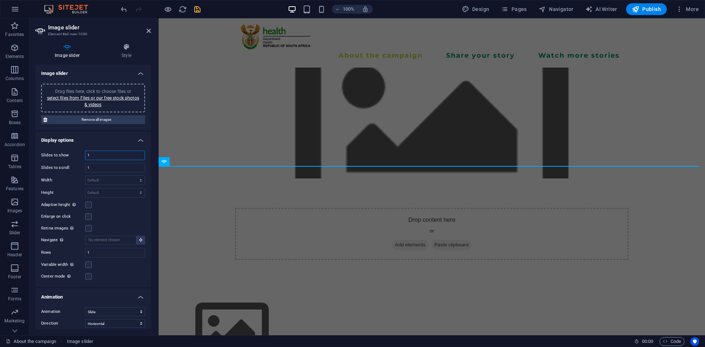
click at [106, 157] on input "1" at bounding box center [114, 155] width 59 height 9
drag, startPoint x: 106, startPoint y: 157, endPoint x: 95, endPoint y: 121, distance: 37.9
click at [95, 121] on ul "Image slider Drag files here, click to choose files or select files from Files …" at bounding box center [93, 247] width 116 height 364
click at [95, 121] on span "Remove all images" at bounding box center [96, 119] width 93 height 9
click at [101, 103] on link "select files from Files or our free stock photos & videos" at bounding box center [93, 101] width 92 height 12
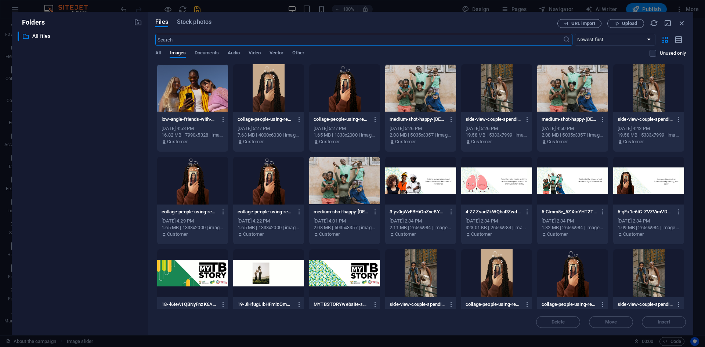
click at [343, 273] on div at bounding box center [344, 273] width 71 height 48
click at [659, 322] on span "Insert" at bounding box center [663, 322] width 13 height 4
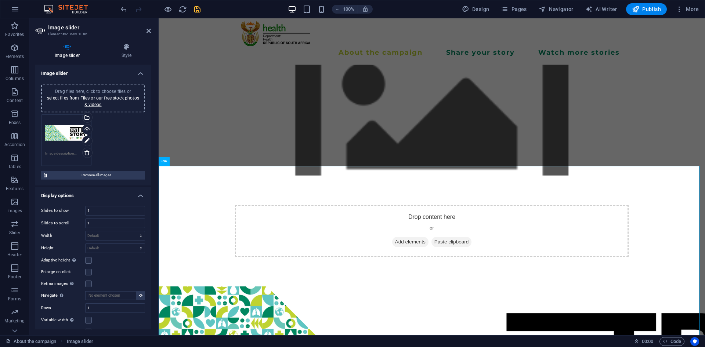
scroll to position [0, 0]
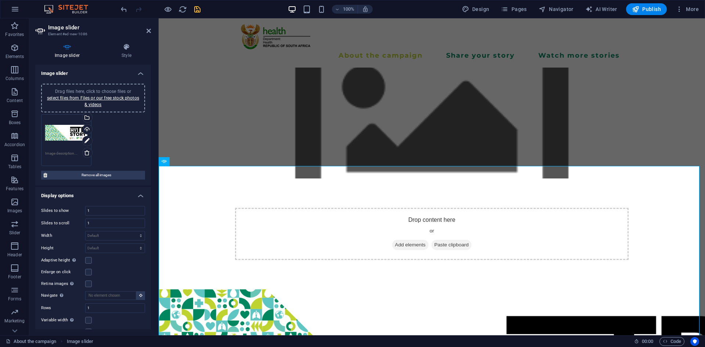
click at [663, 86] on figure at bounding box center [432, 123] width 546 height 111
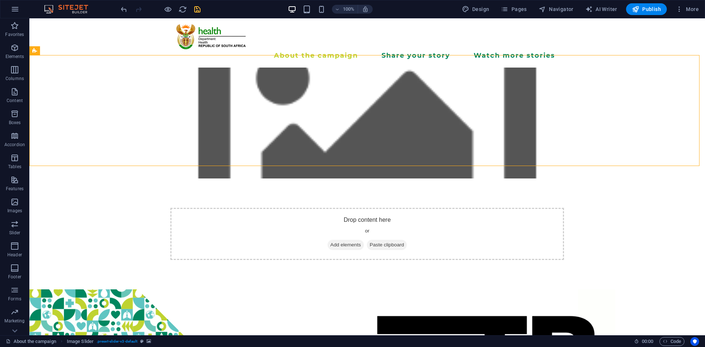
click at [637, 84] on figure at bounding box center [366, 123] width 675 height 111
click at [79, 88] on figure at bounding box center [366, 123] width 675 height 111
click at [73, 53] on icon at bounding box center [72, 51] width 4 height 8
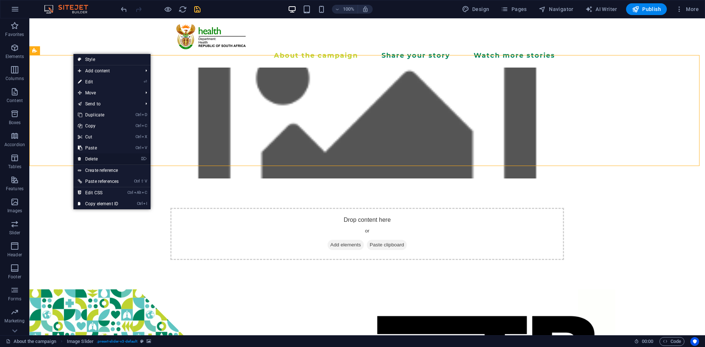
click at [119, 159] on link "⌦ Delete" at bounding box center [98, 158] width 50 height 11
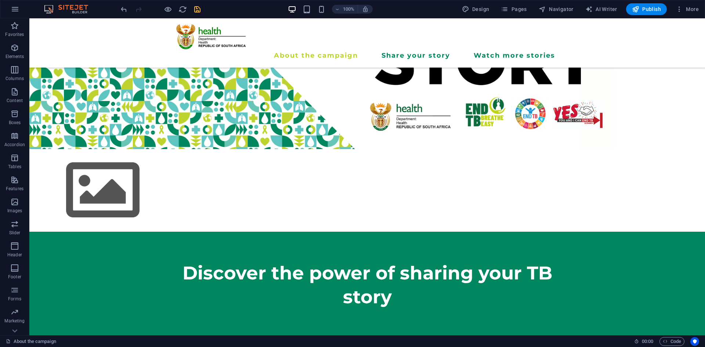
scroll to position [134, 0]
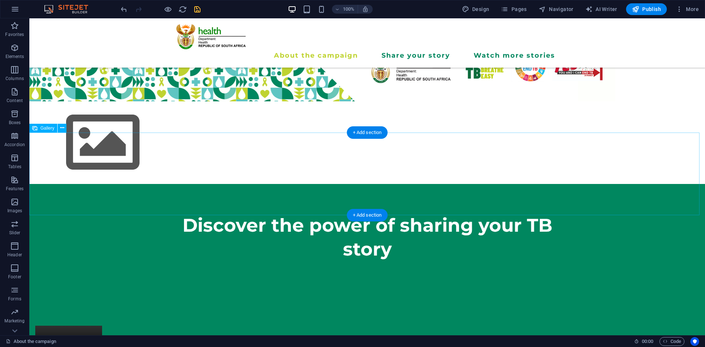
click at [407, 152] on div at bounding box center [366, 142] width 675 height 83
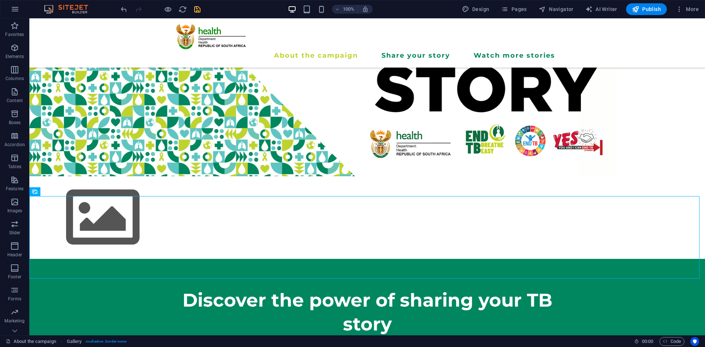
scroll to position [70, 0]
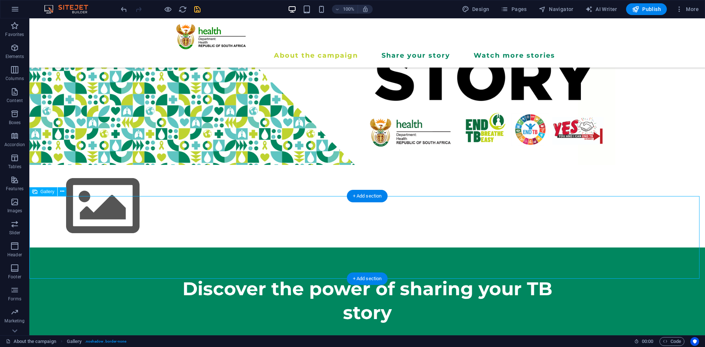
click at [132, 217] on img at bounding box center [102, 206] width 147 height 83
click at [366, 197] on div "+ Add section" at bounding box center [367, 196] width 41 height 12
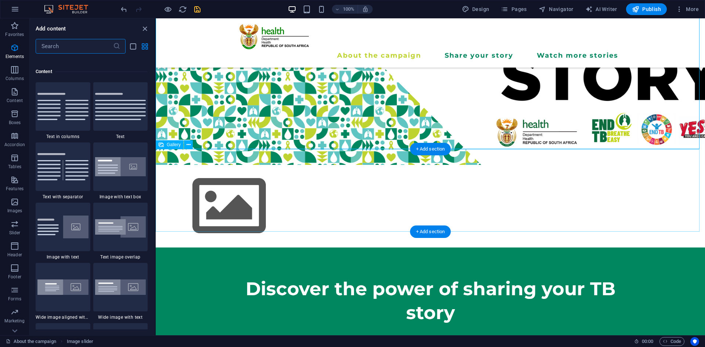
scroll to position [1284, 0]
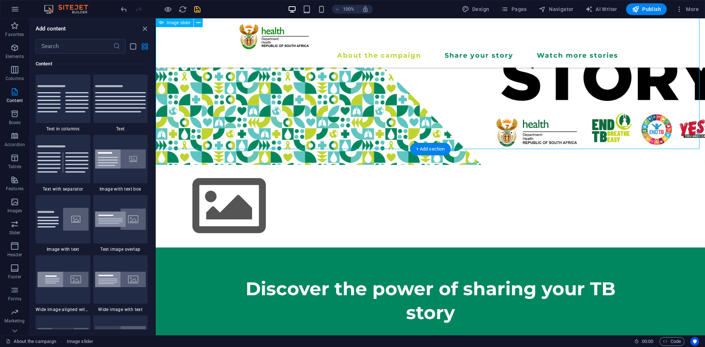
drag, startPoint x: 309, startPoint y: 127, endPoint x: 156, endPoint y: 135, distance: 153.2
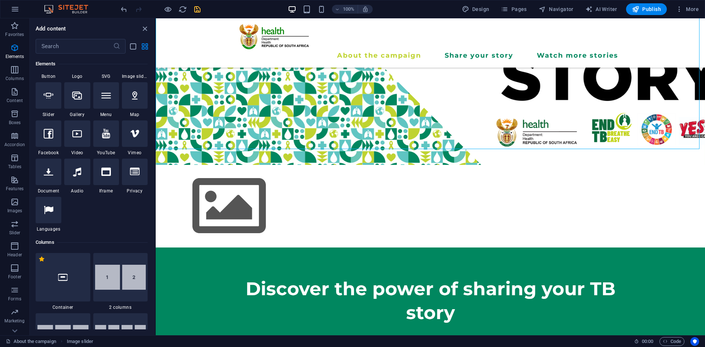
scroll to position [156, 0]
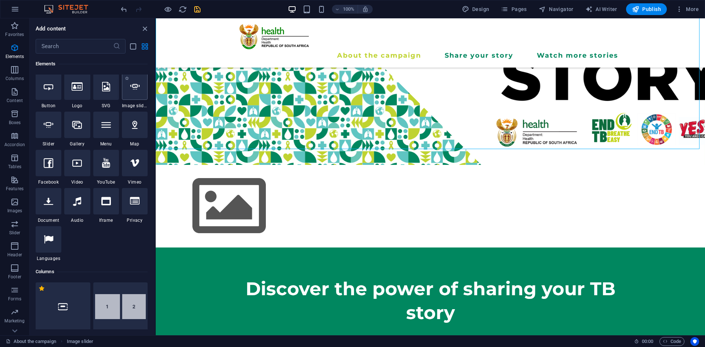
click at [137, 93] on div at bounding box center [135, 86] width 26 height 26
select select "ms"
select select "s"
select select "progressive"
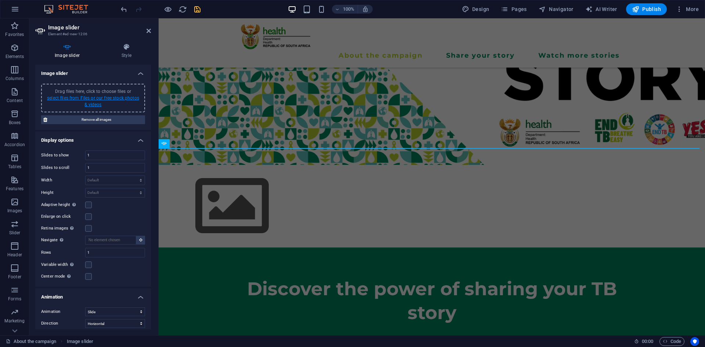
click at [93, 103] on link "select files from Files or our free stock photos & videos" at bounding box center [93, 101] width 92 height 12
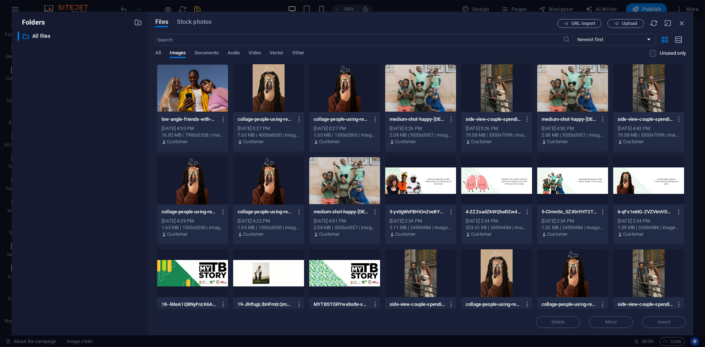
click at [507, 181] on div at bounding box center [496, 181] width 71 height 48
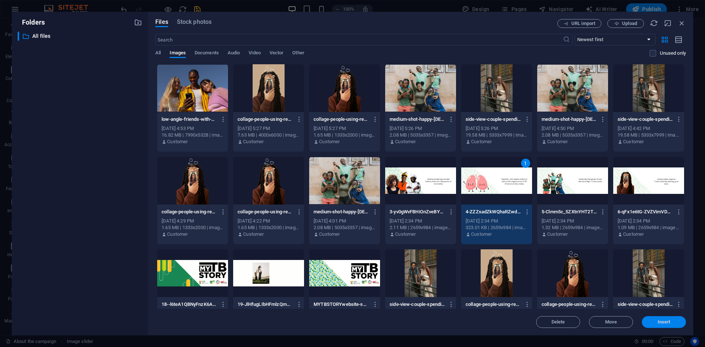
click at [671, 318] on button "Insert" at bounding box center [663, 322] width 44 height 12
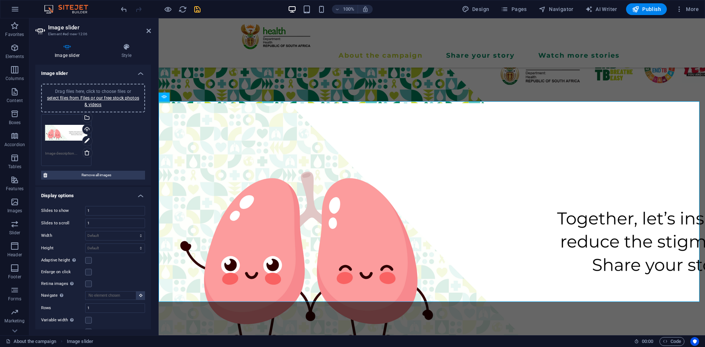
scroll to position [108, 0]
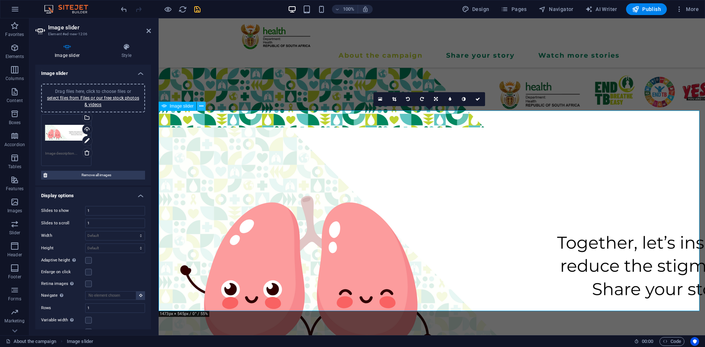
click at [203, 109] on button at bounding box center [201, 106] width 9 height 9
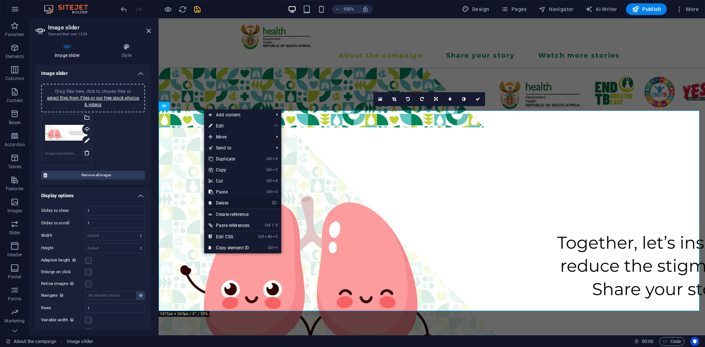
click at [232, 204] on link "⌦ Delete" at bounding box center [229, 202] width 50 height 11
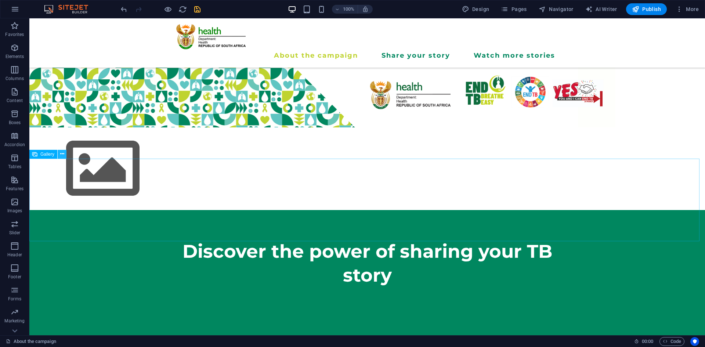
click at [60, 155] on icon at bounding box center [62, 154] width 4 height 8
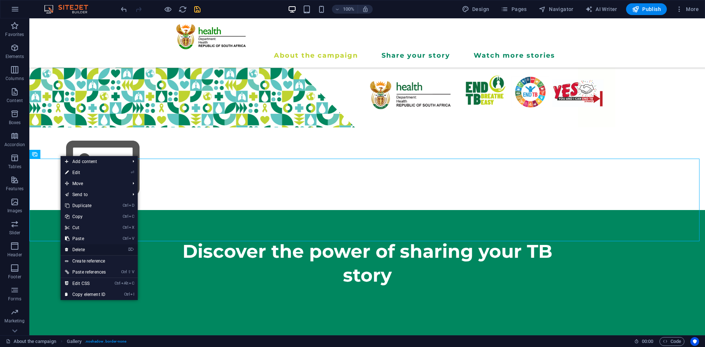
click at [86, 246] on link "⌦ Delete" at bounding box center [86, 249] width 50 height 11
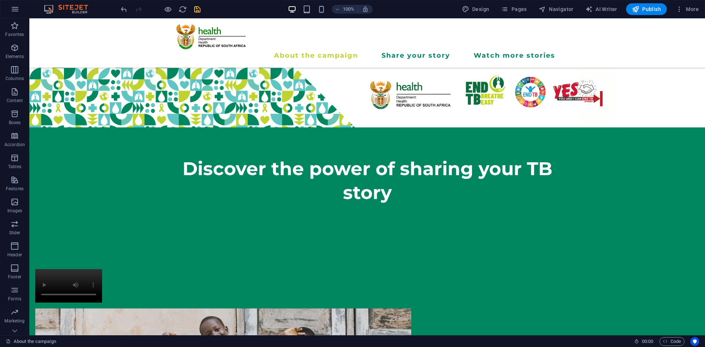
scroll to position [0, 0]
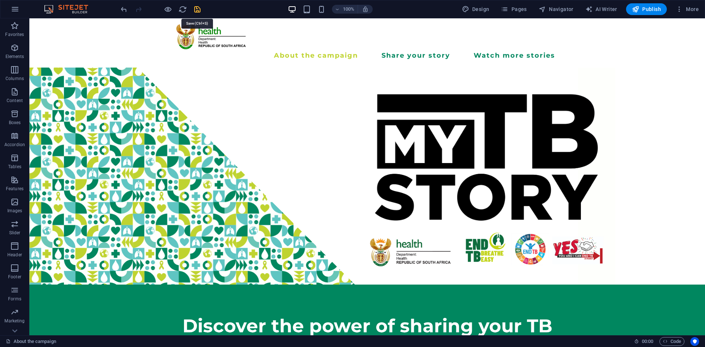
click at [196, 7] on icon "save" at bounding box center [197, 9] width 8 height 8
checkbox input "false"
click at [196, 39] on div at bounding box center [367, 36] width 382 height 25
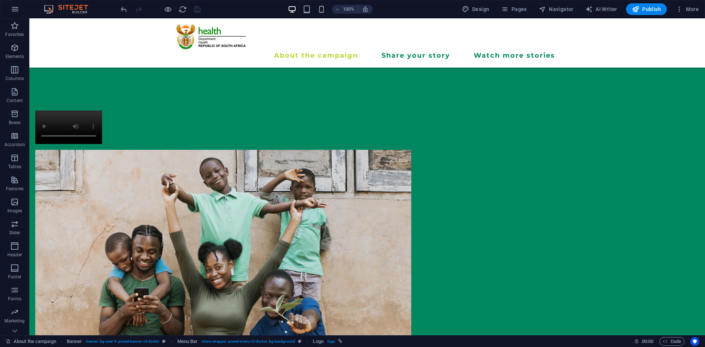
scroll to position [277, 0]
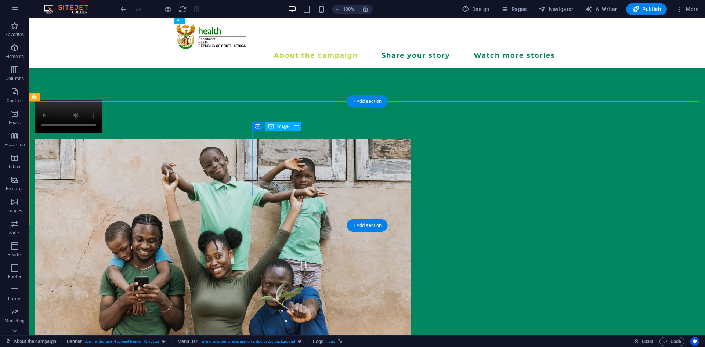
click at [102, 165] on figure at bounding box center [68, 264] width 67 height 251
click at [296, 127] on icon at bounding box center [296, 126] width 4 height 8
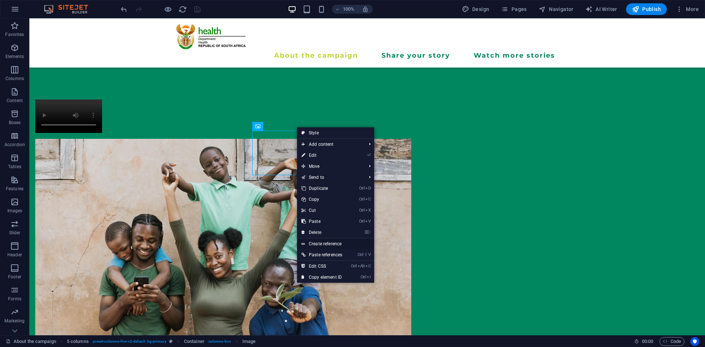
click at [341, 241] on link "Create reference" at bounding box center [335, 243] width 77 height 11
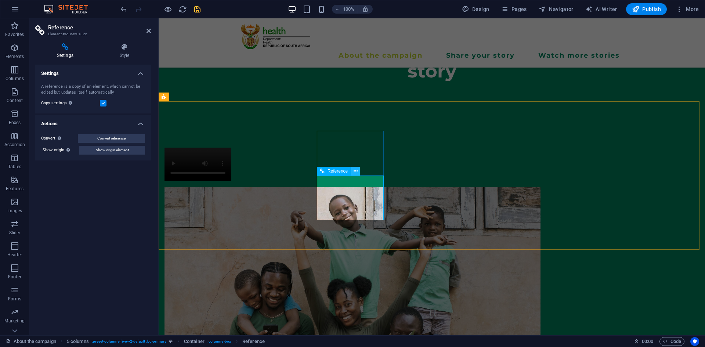
click at [358, 172] on button at bounding box center [355, 171] width 9 height 9
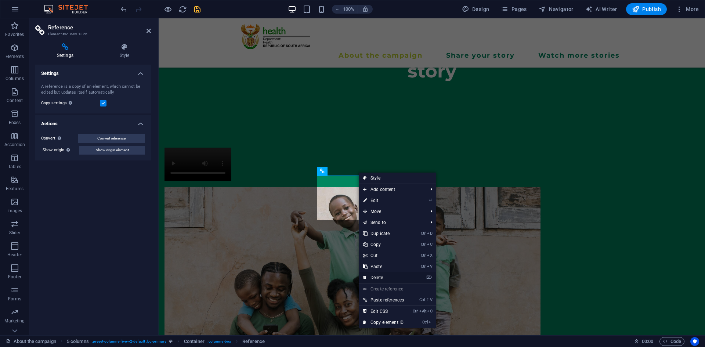
click at [385, 273] on link "⌦ Delete" at bounding box center [383, 277] width 50 height 11
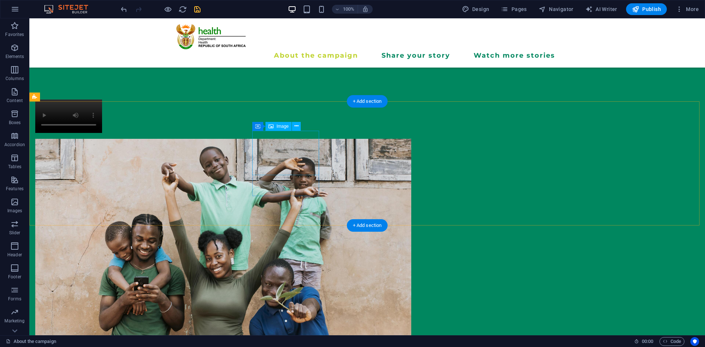
click at [102, 164] on figure at bounding box center [68, 264] width 67 height 251
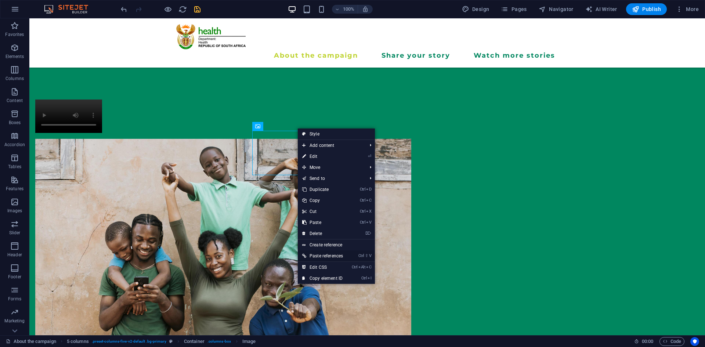
click at [323, 254] on link "Ctrl ⇧ V Paste references" at bounding box center [323, 255] width 50 height 11
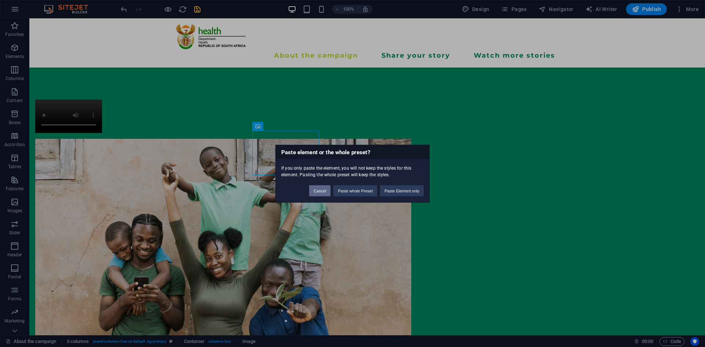
click at [320, 188] on button "Cancel" at bounding box center [319, 190] width 21 height 11
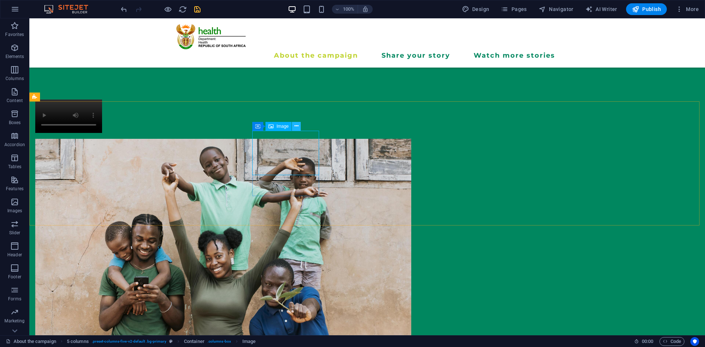
click at [296, 126] on icon at bounding box center [296, 126] width 4 height 8
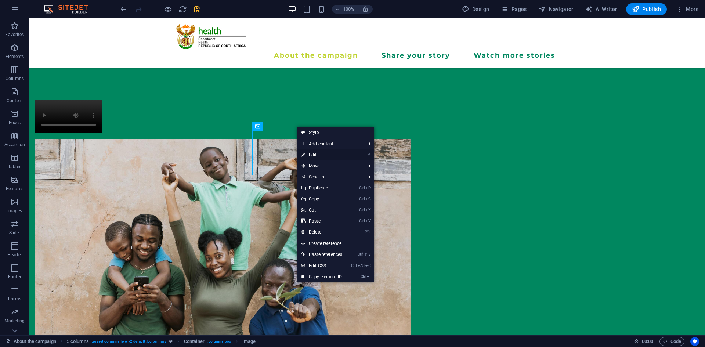
click at [309, 152] on link "⏎ Edit" at bounding box center [322, 154] width 50 height 11
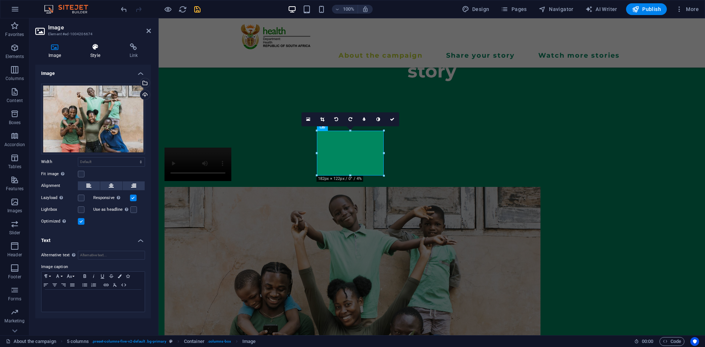
click at [89, 53] on h4 "Style" at bounding box center [96, 50] width 39 height 15
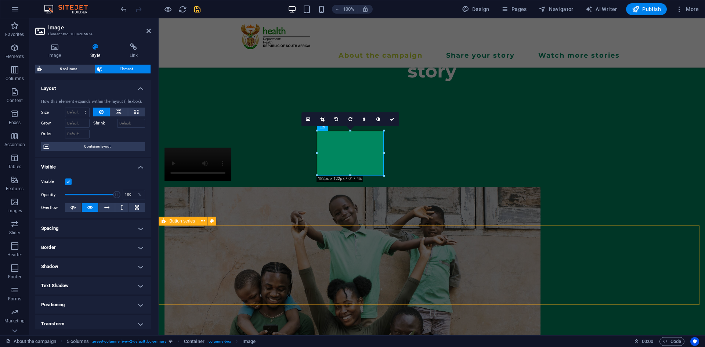
drag, startPoint x: 310, startPoint y: 144, endPoint x: 175, endPoint y: 259, distance: 177.2
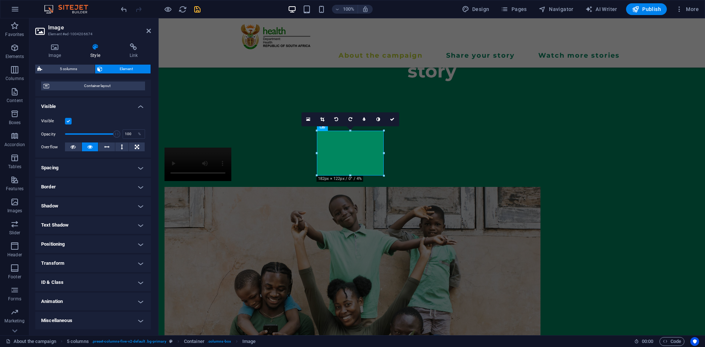
drag, startPoint x: 149, startPoint y: 273, endPoint x: 148, endPoint y: 189, distance: 84.8
click at [148, 189] on ul "Layout How this element expands within the layout (Flexbox). Size Default auto …" at bounding box center [93, 174] width 116 height 310
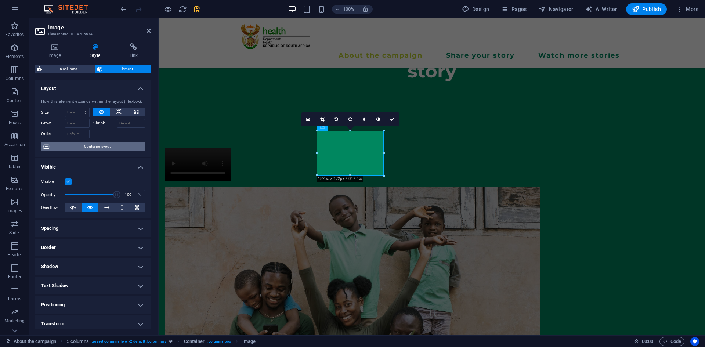
click at [119, 143] on span "Container layout" at bounding box center [96, 146] width 91 height 9
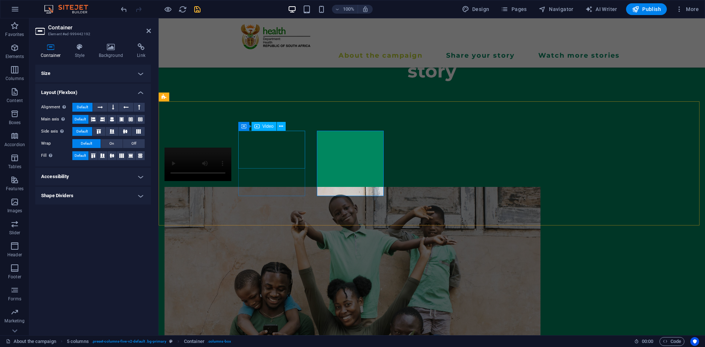
click at [231, 155] on figure at bounding box center [197, 164] width 67 height 33
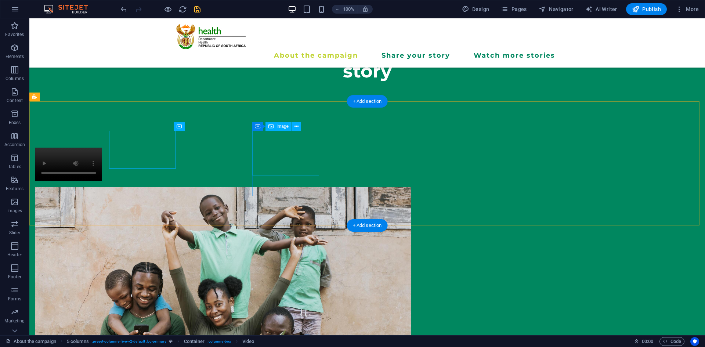
scroll to position [277, 0]
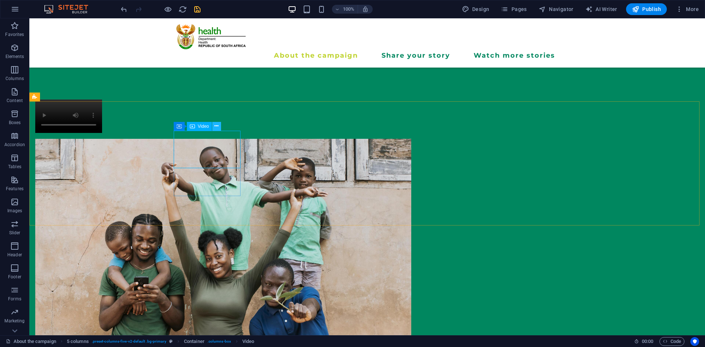
click at [219, 126] on button at bounding box center [216, 126] width 9 height 9
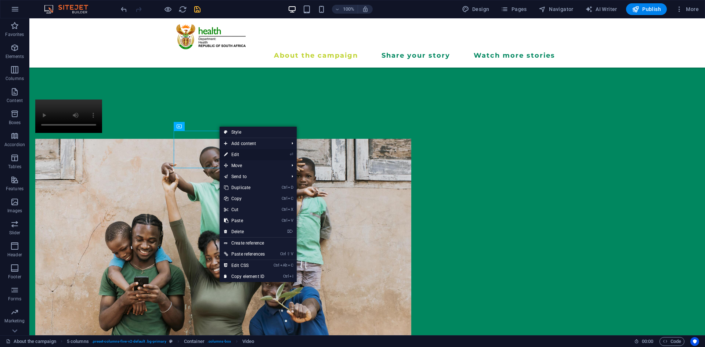
click at [231, 157] on link "⏎ Edit" at bounding box center [244, 154] width 50 height 11
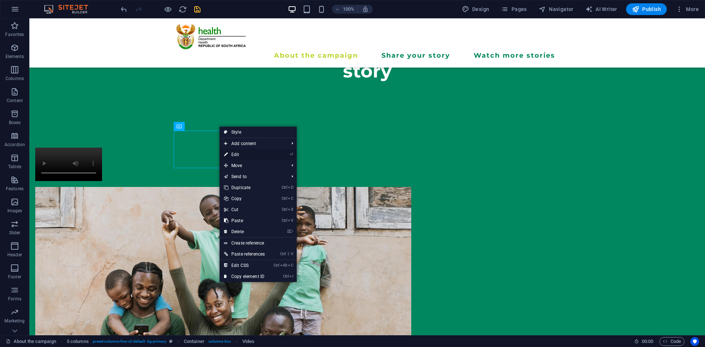
select select "%"
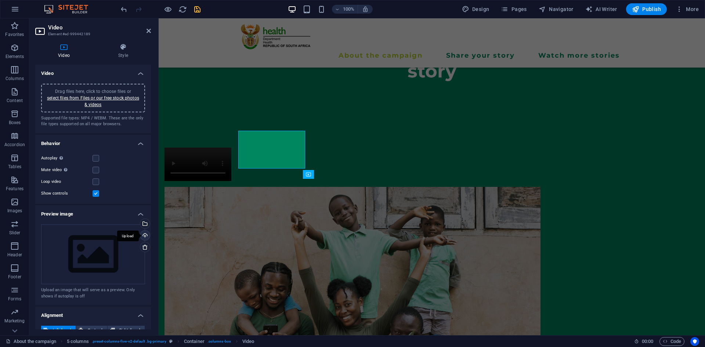
click at [142, 232] on div "Upload" at bounding box center [144, 235] width 11 height 11
click at [256, 76] on div "Discover the power of sharing your TB story" at bounding box center [432, 62] width 546 height 112
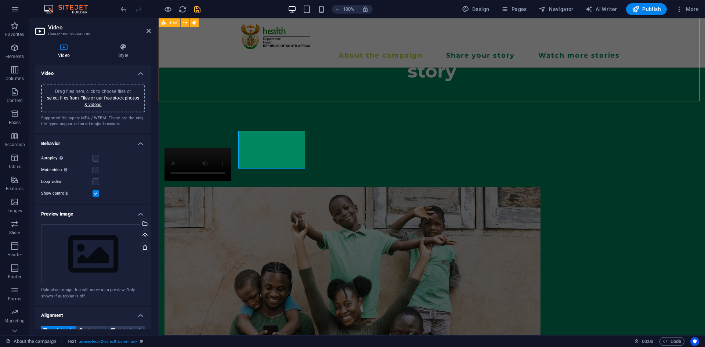
scroll to position [277, 0]
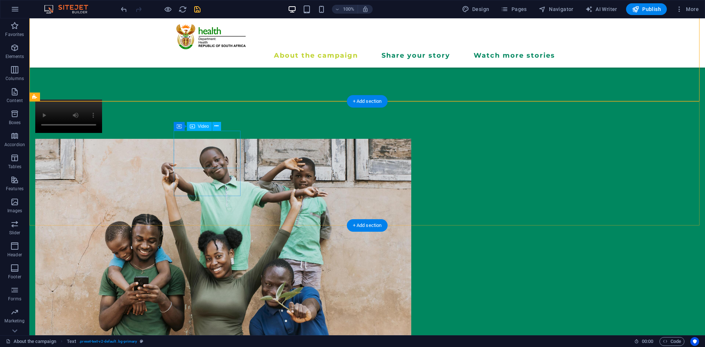
click at [102, 133] on figure at bounding box center [68, 115] width 67 height 33
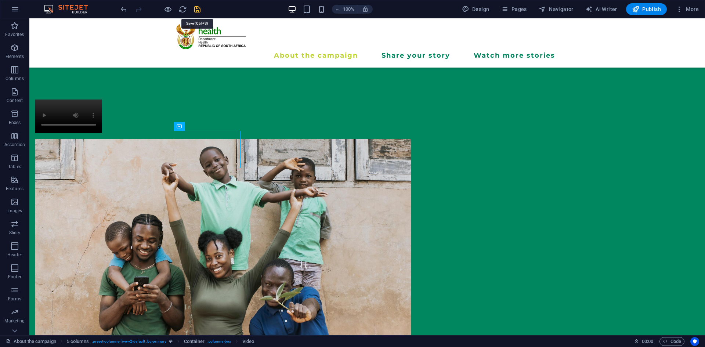
click at [199, 8] on icon "save" at bounding box center [197, 9] width 8 height 8
checkbox input "false"
click at [217, 127] on icon at bounding box center [216, 126] width 4 height 8
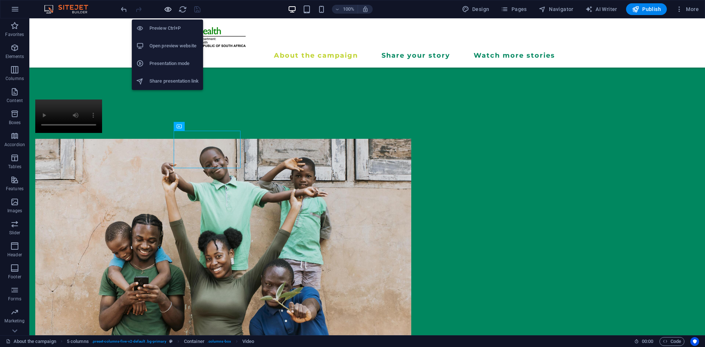
click at [166, 9] on icon "button" at bounding box center [168, 9] width 8 height 8
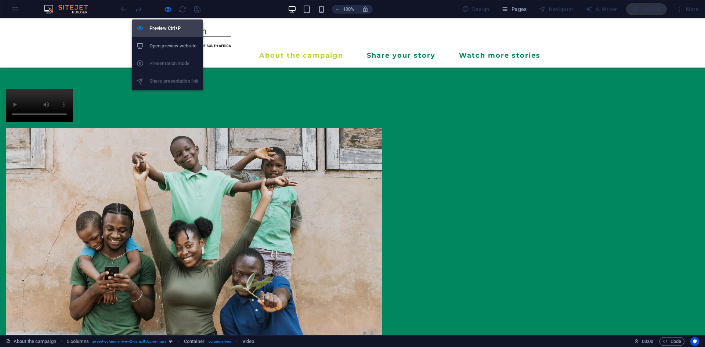
click at [164, 23] on li "Preview Ctrl+P" at bounding box center [167, 28] width 71 height 18
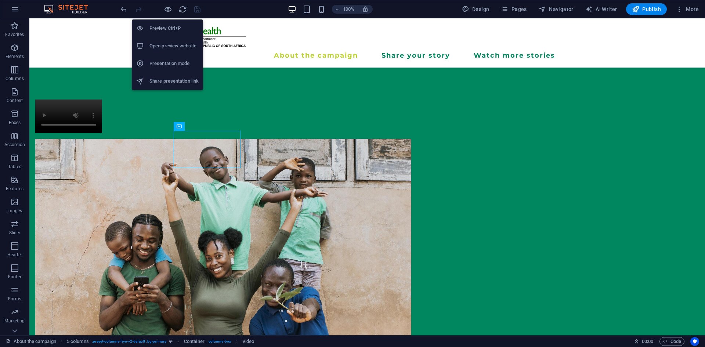
click at [165, 50] on h6 "Open preview website" at bounding box center [173, 45] width 49 height 9
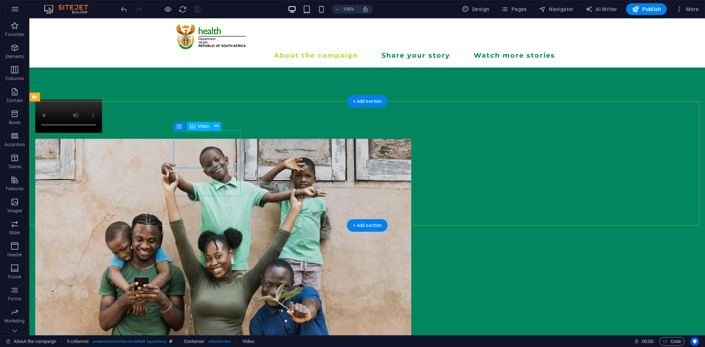
click at [102, 133] on figure at bounding box center [68, 115] width 67 height 33
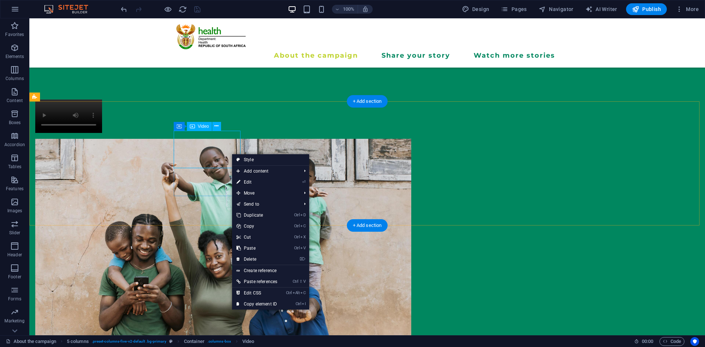
click at [102, 133] on figure at bounding box center [68, 115] width 67 height 33
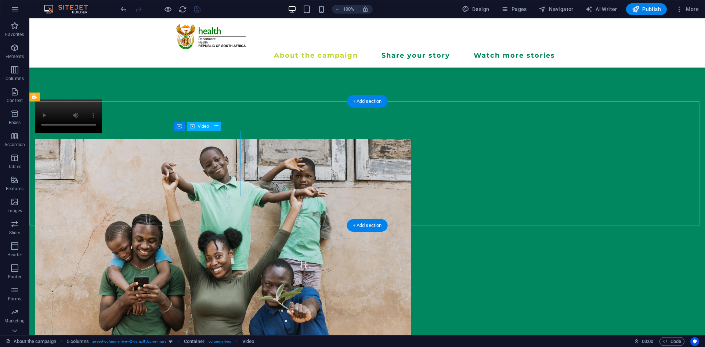
click at [102, 133] on figure at bounding box center [68, 115] width 67 height 33
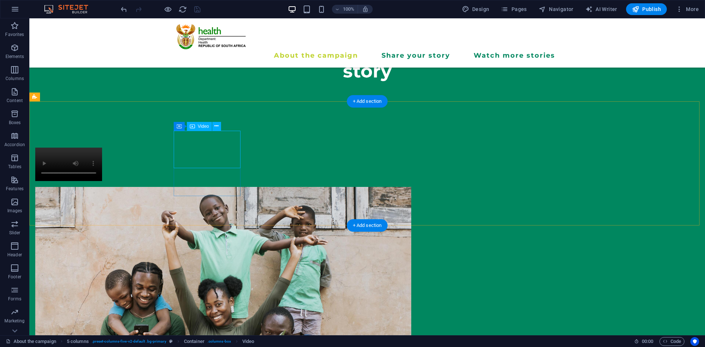
select select "%"
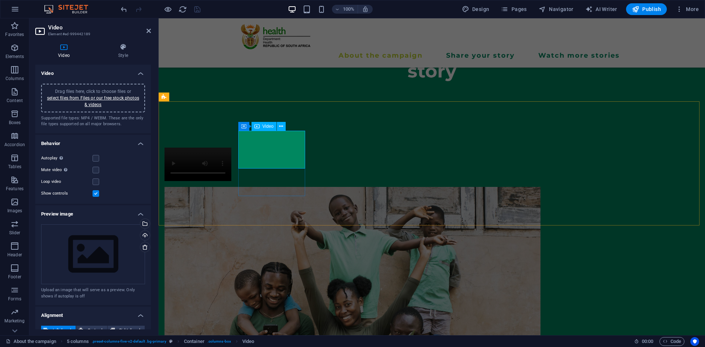
click at [231, 149] on figure at bounding box center [197, 164] width 67 height 33
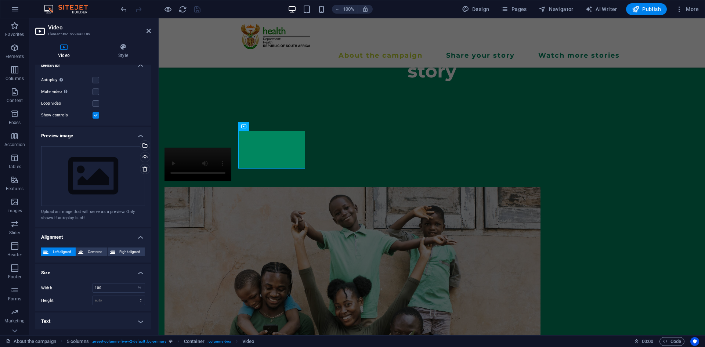
scroll to position [0, 0]
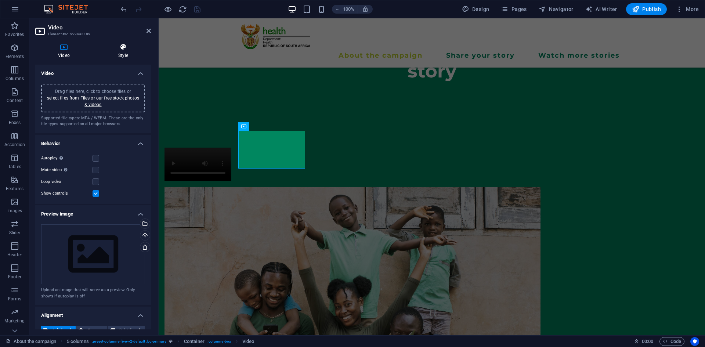
click at [115, 54] on h4 "Style" at bounding box center [122, 50] width 55 height 15
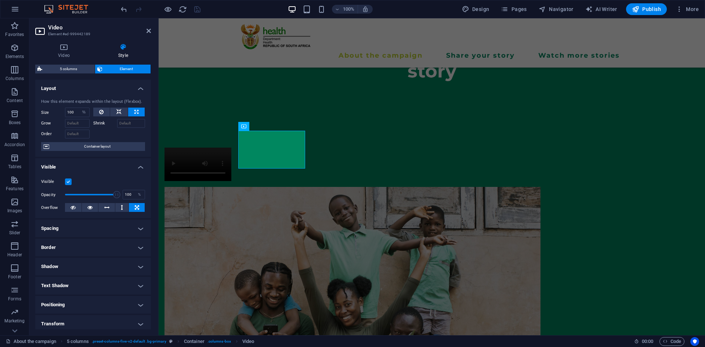
click at [113, 71] on span "Element" at bounding box center [127, 69] width 44 height 9
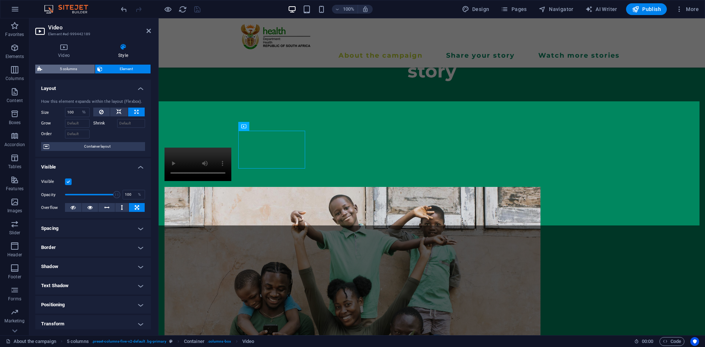
click at [73, 72] on span "5 columns" at bounding box center [68, 69] width 48 height 9
select select "rem"
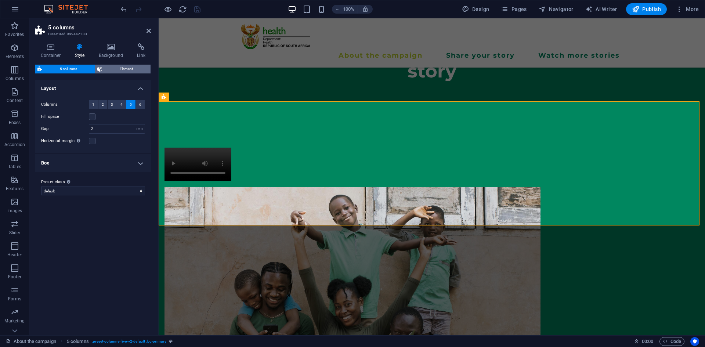
click at [110, 70] on span "Element" at bounding box center [127, 69] width 44 height 9
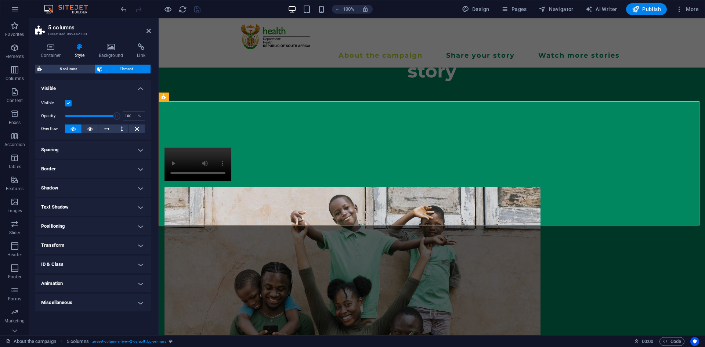
click at [87, 134] on div "Visible Opacity 100 % Overflow" at bounding box center [93, 116] width 116 height 47
click at [91, 130] on icon at bounding box center [89, 128] width 5 height 9
click at [136, 130] on icon at bounding box center [137, 128] width 4 height 9
click at [231, 148] on figure at bounding box center [197, 164] width 67 height 33
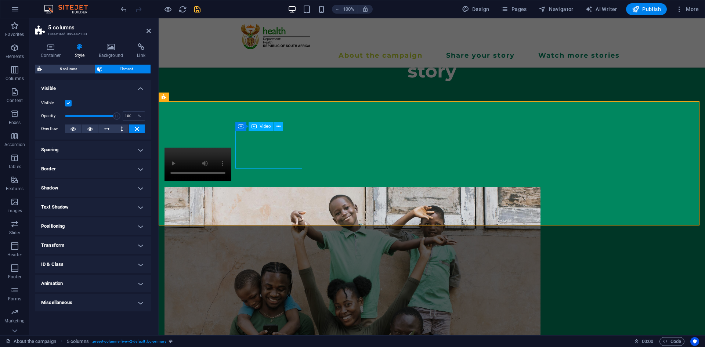
select select "%"
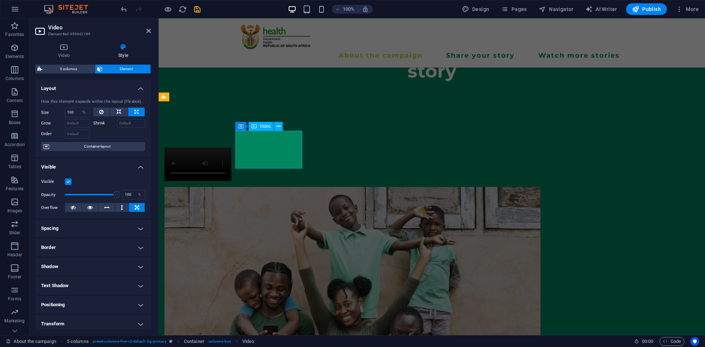
click at [231, 148] on figure at bounding box center [197, 164] width 67 height 33
click at [198, 11] on icon "save" at bounding box center [197, 9] width 8 height 8
checkbox input "false"
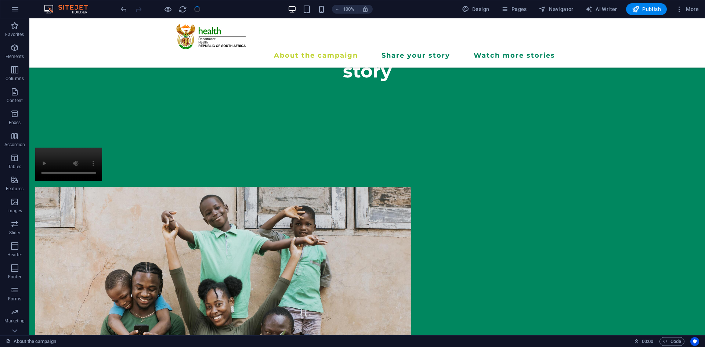
scroll to position [277, 0]
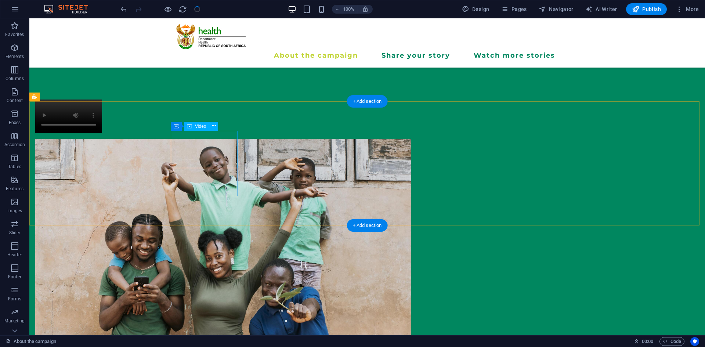
click at [102, 133] on figure at bounding box center [68, 115] width 67 height 33
select select "%"
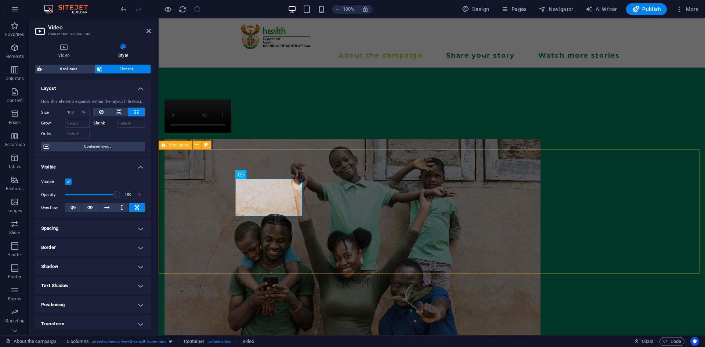
scroll to position [229, 0]
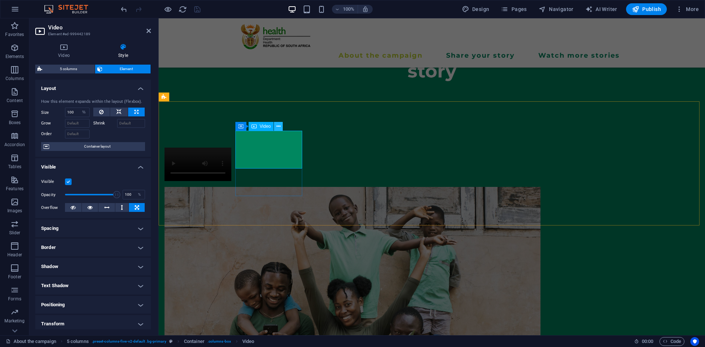
click at [277, 123] on icon at bounding box center [278, 127] width 4 height 8
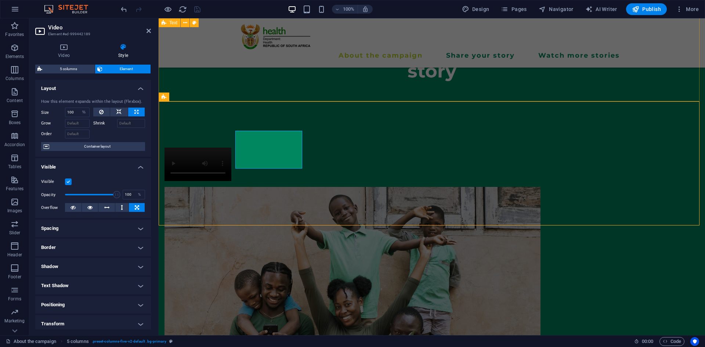
scroll to position [277, 0]
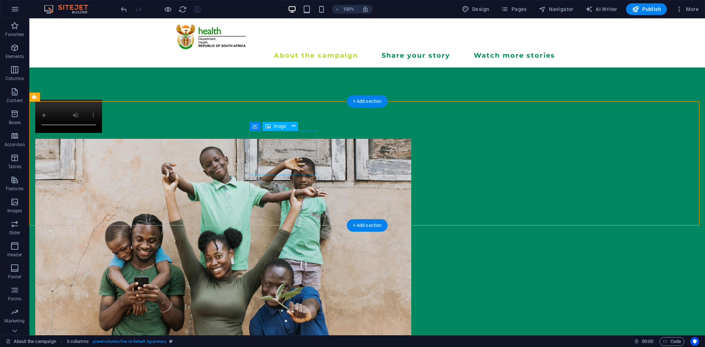
click at [102, 147] on figure at bounding box center [68, 264] width 67 height 251
click at [102, 133] on figure at bounding box center [68, 115] width 67 height 33
click at [666, 124] on div "Drop content here or Add elements Paste clipboard Drop content here or Add elem…" at bounding box center [366, 351] width 675 height 562
click at [102, 133] on figure at bounding box center [68, 115] width 67 height 33
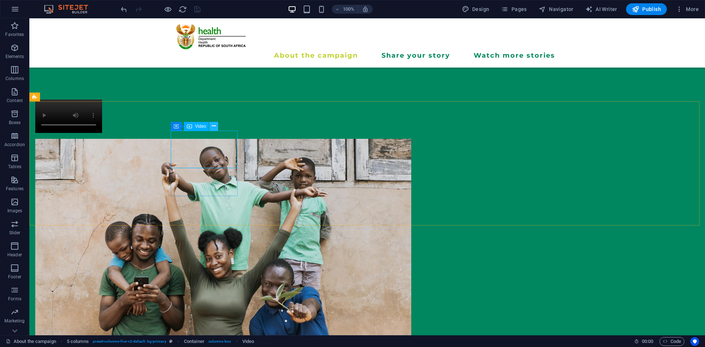
click at [215, 125] on icon at bounding box center [214, 126] width 4 height 8
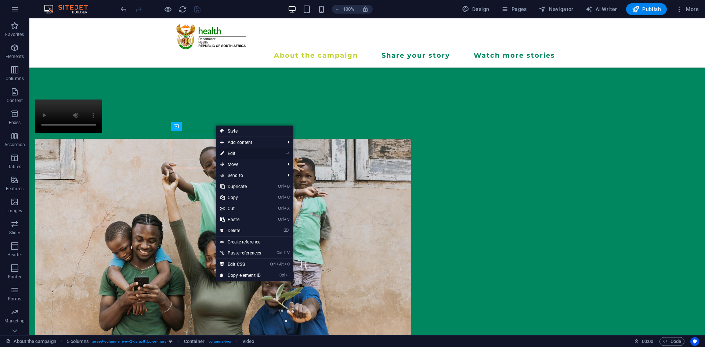
click at [230, 150] on link "⏎ Edit" at bounding box center [241, 153] width 50 height 11
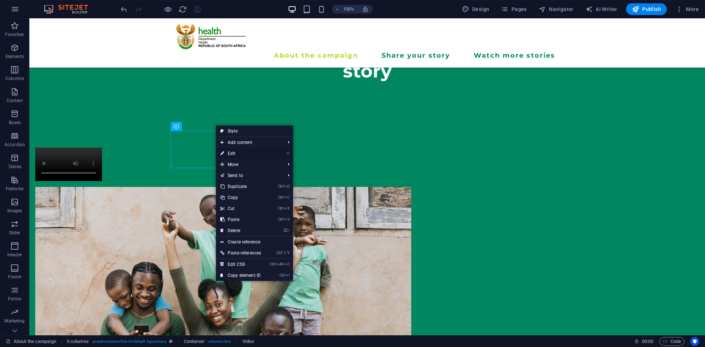
select select "%"
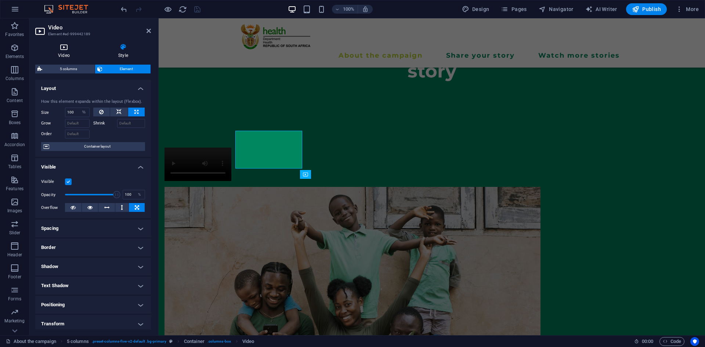
click at [68, 54] on h4 "Video" at bounding box center [65, 50] width 60 height 15
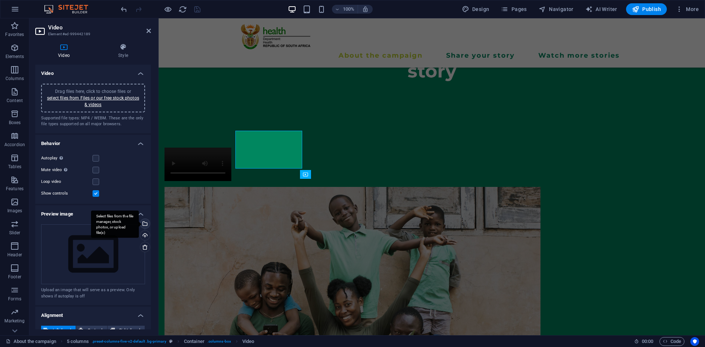
click at [139, 225] on div "Select files from the file manager, stock photos, or upload file(s)" at bounding box center [115, 224] width 48 height 28
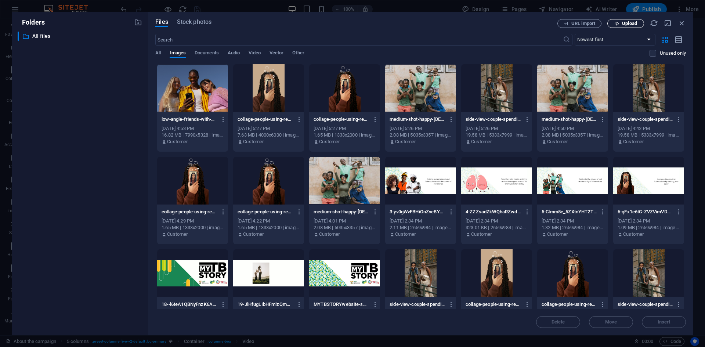
click at [619, 21] on span "Upload" at bounding box center [625, 23] width 30 height 5
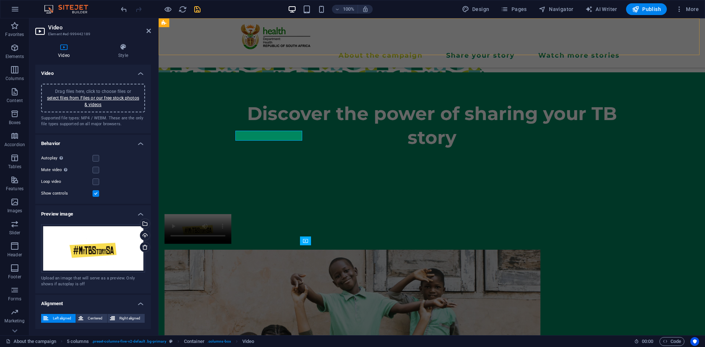
scroll to position [229, 0]
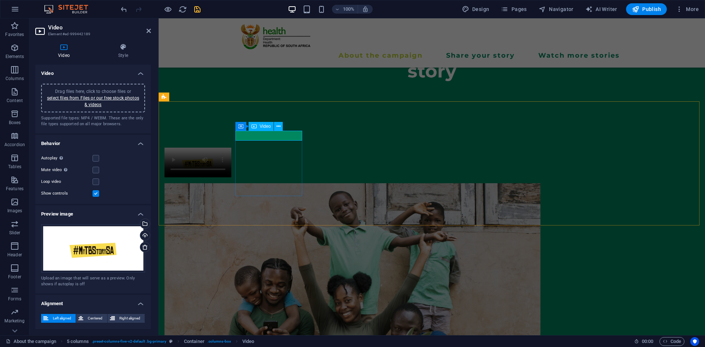
click at [231, 148] on figure at bounding box center [197, 163] width 67 height 30
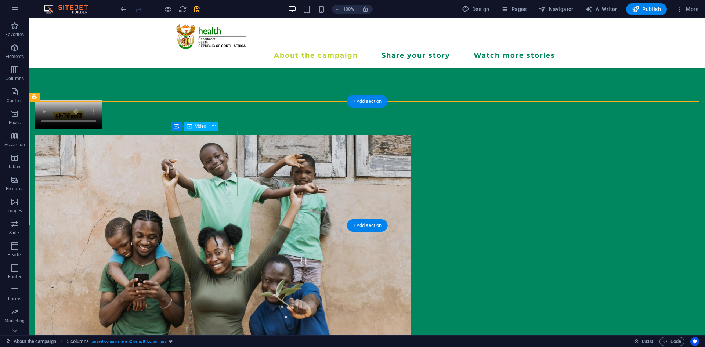
click at [102, 129] on figure at bounding box center [68, 114] width 67 height 30
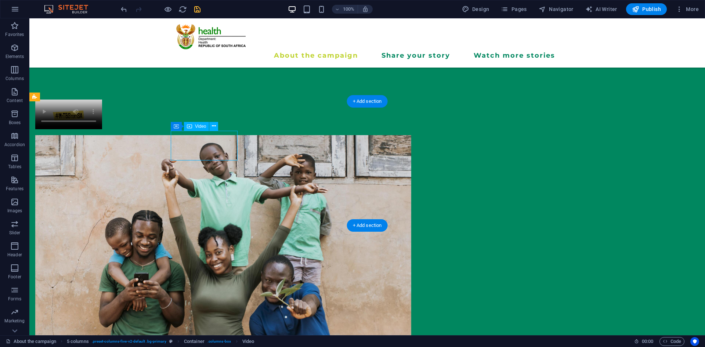
click at [102, 129] on figure at bounding box center [68, 114] width 67 height 30
click at [102, 129] on div at bounding box center [68, 114] width 67 height 30
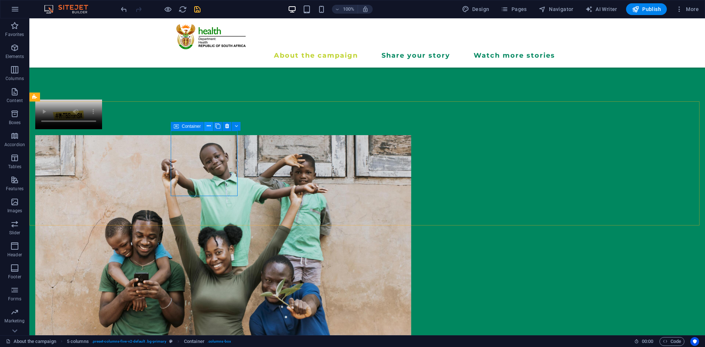
click at [208, 127] on icon at bounding box center [209, 126] width 4 height 8
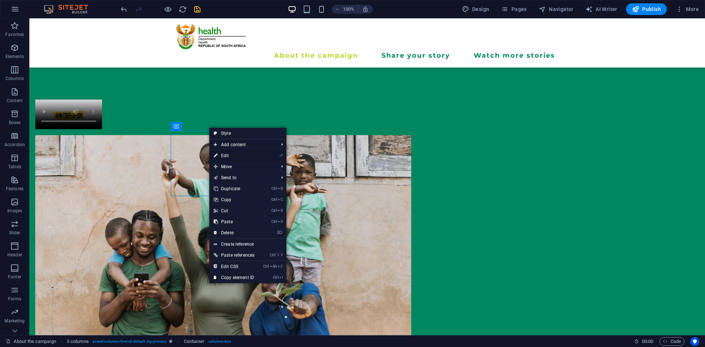
click at [222, 157] on link "⏎ Edit" at bounding box center [234, 155] width 50 height 11
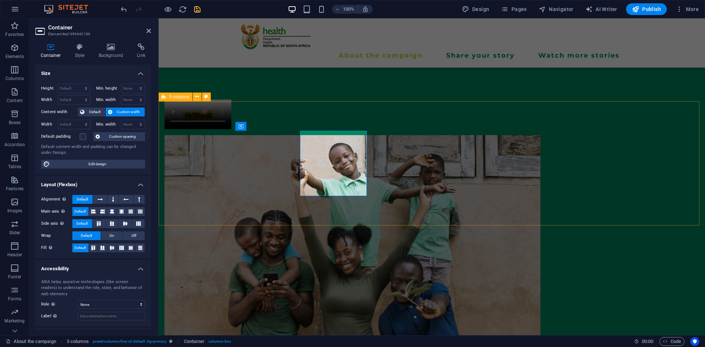
scroll to position [229, 0]
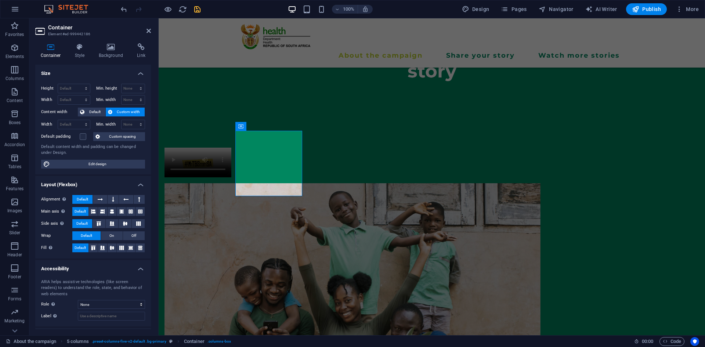
drag, startPoint x: 149, startPoint y: 156, endPoint x: 152, endPoint y: 211, distance: 54.7
click at [152, 211] on div "Container Style Background Link Size Height Default px rem % vh vw Min. height …" at bounding box center [92, 186] width 127 height 298
click at [225, 85] on div "Discover the power of sharing your TB story" at bounding box center [432, 62] width 546 height 112
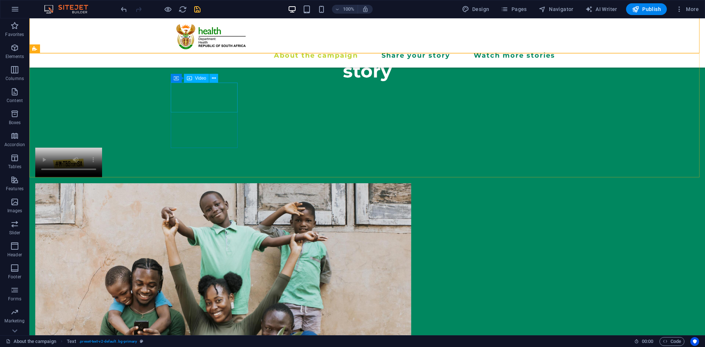
scroll to position [277, 0]
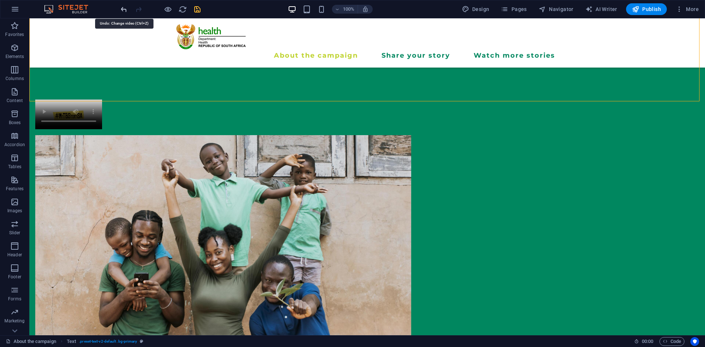
click at [122, 8] on icon "undo" at bounding box center [124, 9] width 8 height 8
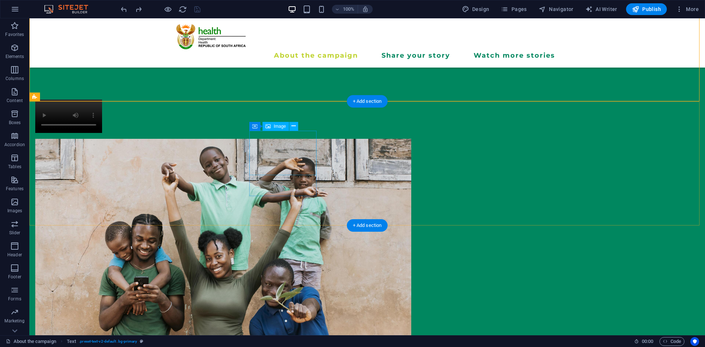
click at [102, 139] on figure at bounding box center [68, 264] width 67 height 251
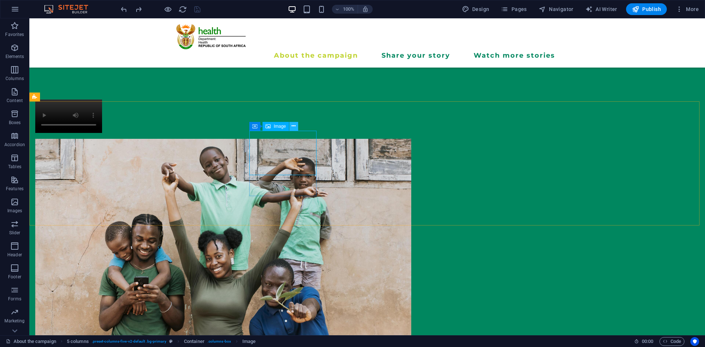
click at [295, 127] on icon at bounding box center [293, 126] width 4 height 8
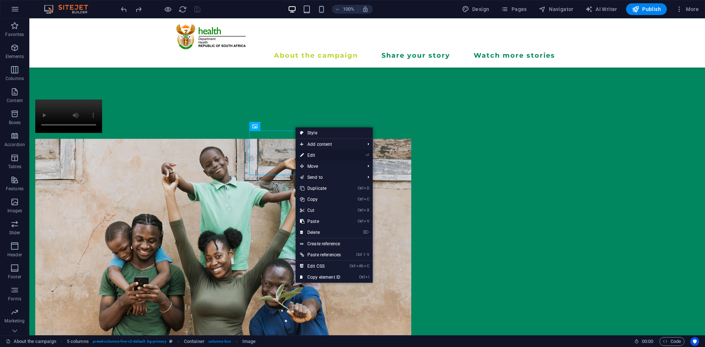
click at [310, 158] on link "⏎ Edit" at bounding box center [320, 155] width 50 height 11
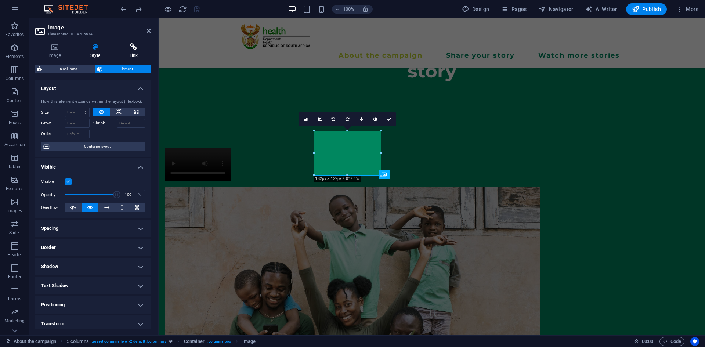
click at [135, 53] on h4 "Link" at bounding box center [133, 50] width 34 height 15
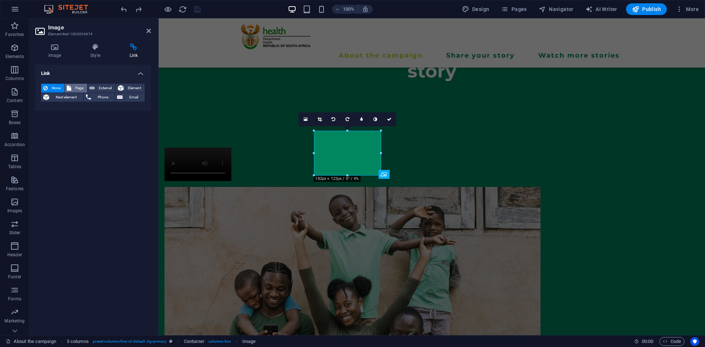
click at [71, 87] on icon at bounding box center [69, 88] width 4 height 9
select select
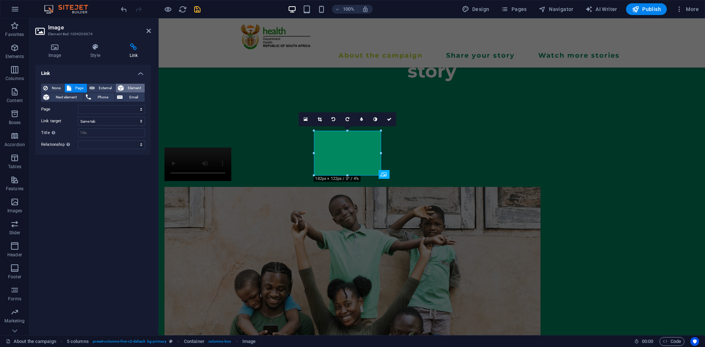
click at [134, 85] on span "Element" at bounding box center [134, 88] width 17 height 9
click at [139, 106] on button at bounding box center [140, 109] width 9 height 9
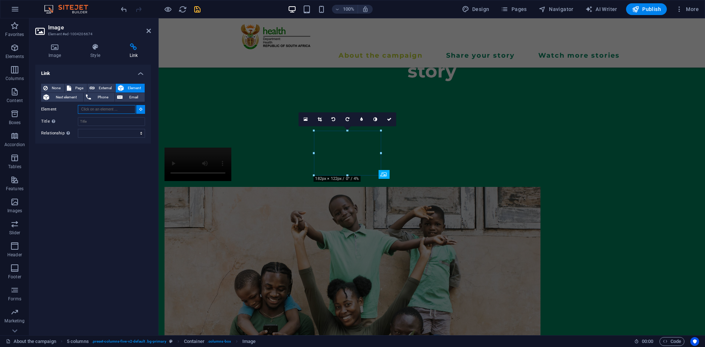
click at [127, 108] on input "Element" at bounding box center [107, 109] width 58 height 9
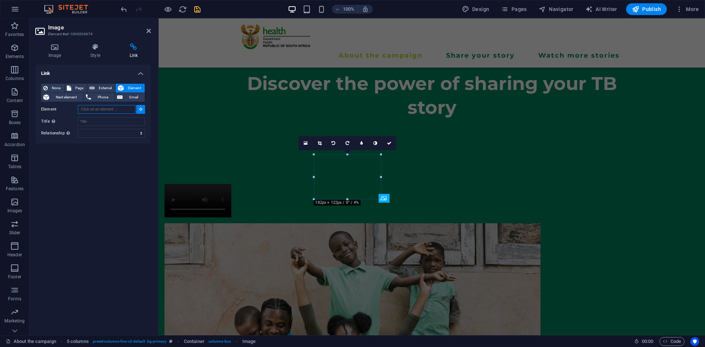
scroll to position [193, 0]
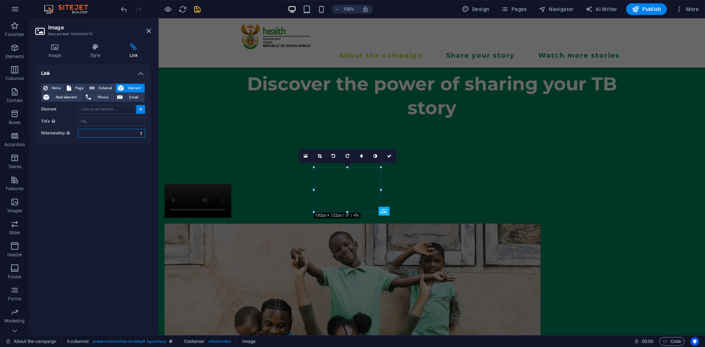
click at [135, 131] on select "alternate author bookmark external help license next nofollow noreferrer noopen…" at bounding box center [111, 133] width 67 height 9
click at [105, 91] on span "External" at bounding box center [105, 88] width 16 height 9
select select "blank"
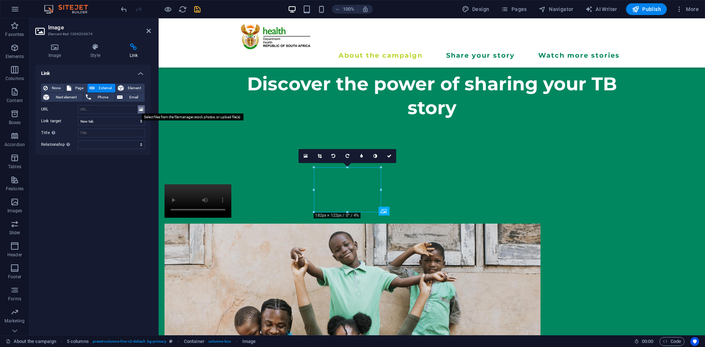
click at [138, 108] on button at bounding box center [141, 109] width 7 height 8
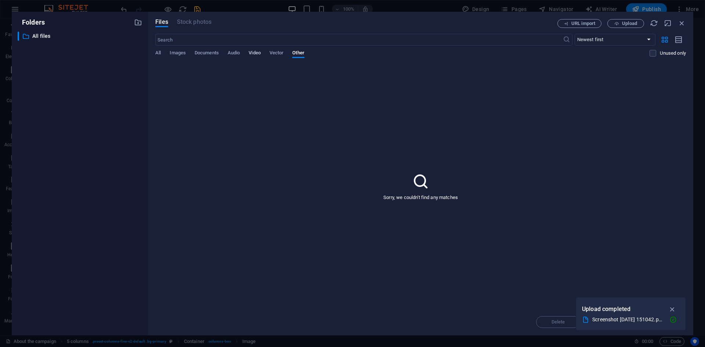
click at [251, 50] on span "Video" at bounding box center [254, 53] width 12 height 10
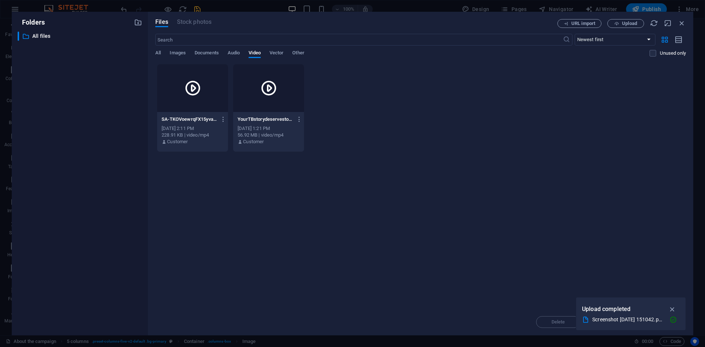
click at [268, 98] on div at bounding box center [268, 88] width 71 height 48
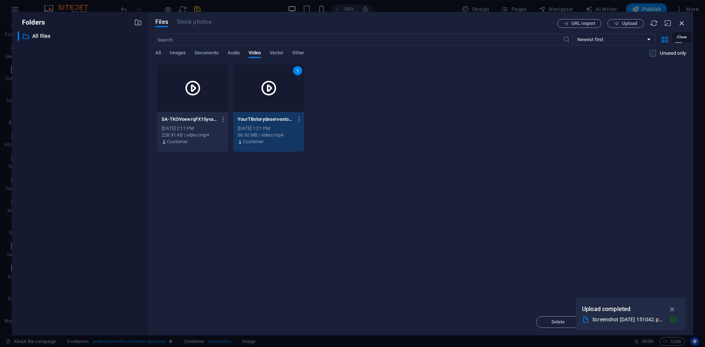
click at [681, 24] on icon "button" at bounding box center [681, 23] width 8 height 8
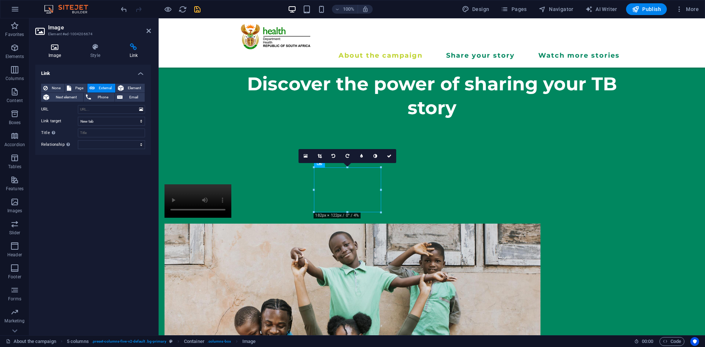
click at [48, 52] on h4 "Image" at bounding box center [56, 50] width 42 height 15
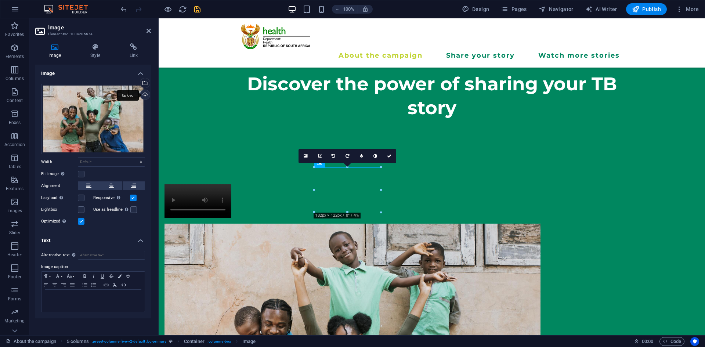
click at [146, 94] on div "Upload" at bounding box center [144, 95] width 11 height 11
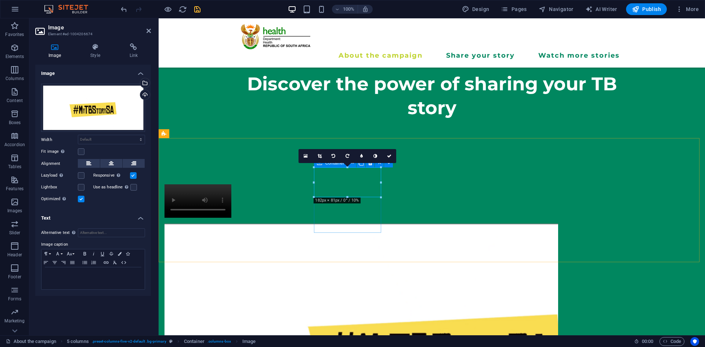
drag, startPoint x: 506, startPoint y: 214, endPoint x: 363, endPoint y: 229, distance: 143.9
click at [231, 218] on div at bounding box center [197, 200] width 67 height 33
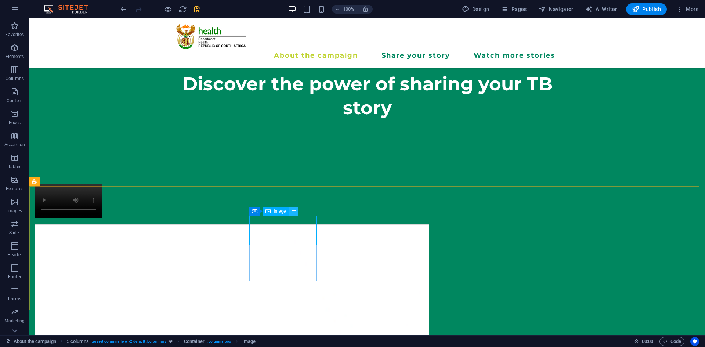
click at [294, 211] on icon at bounding box center [293, 211] width 4 height 8
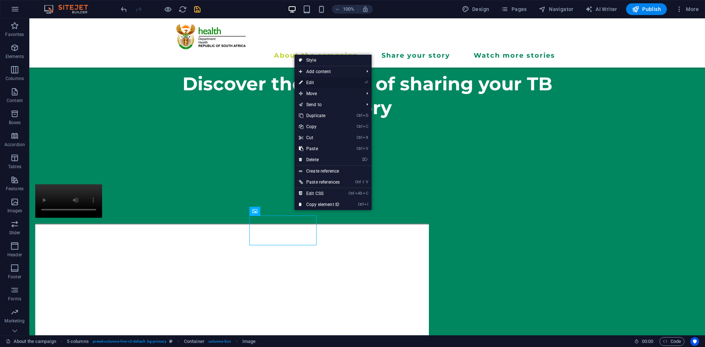
click at [314, 79] on link "⏎ Edit" at bounding box center [319, 82] width 50 height 11
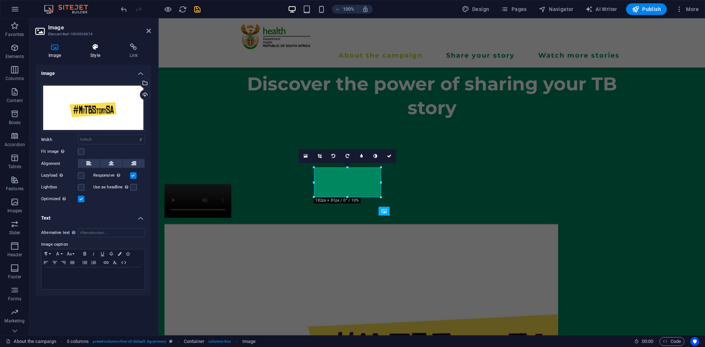
click at [94, 58] on h4 "Style" at bounding box center [96, 50] width 39 height 15
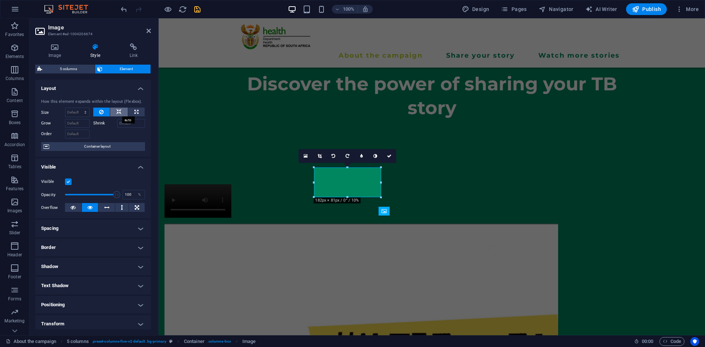
click at [120, 110] on icon at bounding box center [118, 112] width 5 height 9
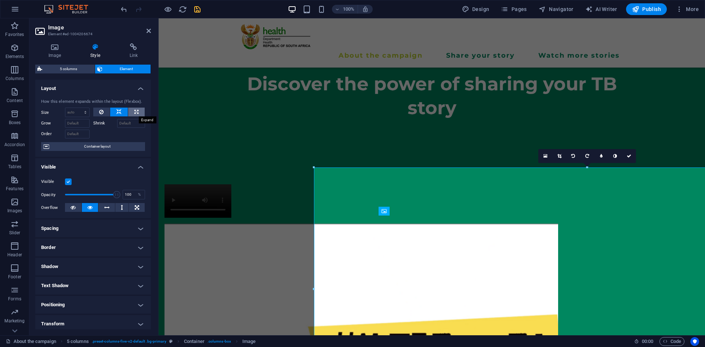
click at [128, 110] on button at bounding box center [136, 112] width 17 height 9
type input "100"
select select "%"
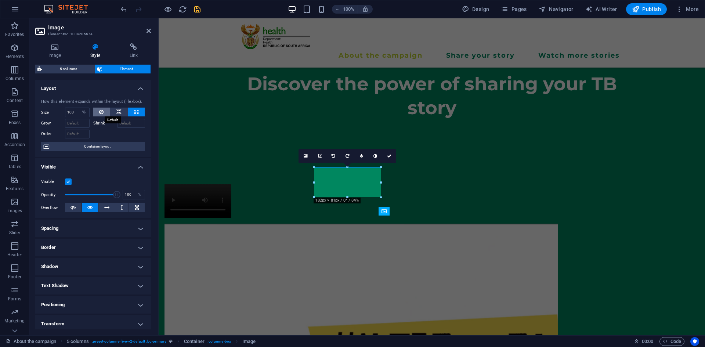
click at [106, 113] on button at bounding box center [101, 112] width 17 height 9
select select "DISABLED_OPTION_VALUE"
click at [117, 114] on icon at bounding box center [118, 112] width 5 height 9
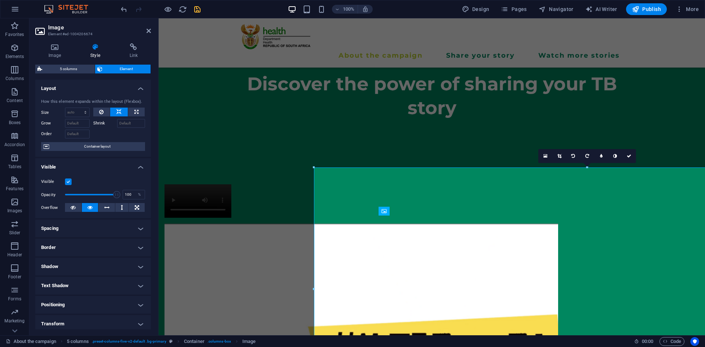
click at [117, 114] on icon at bounding box center [118, 112] width 5 height 9
click at [97, 118] on div "Shrink" at bounding box center [119, 122] width 52 height 11
click at [96, 113] on button at bounding box center [101, 112] width 17 height 9
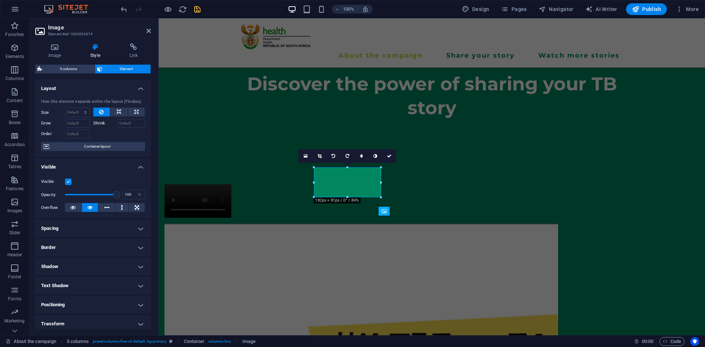
drag, startPoint x: 96, startPoint y: 113, endPoint x: 95, endPoint y: 166, distance: 52.8
click at [95, 166] on ul "Layout How this element expands within the layout (Flexbox). Size Default auto …" at bounding box center [93, 235] width 116 height 310
click at [74, 204] on icon at bounding box center [72, 207] width 5 height 9
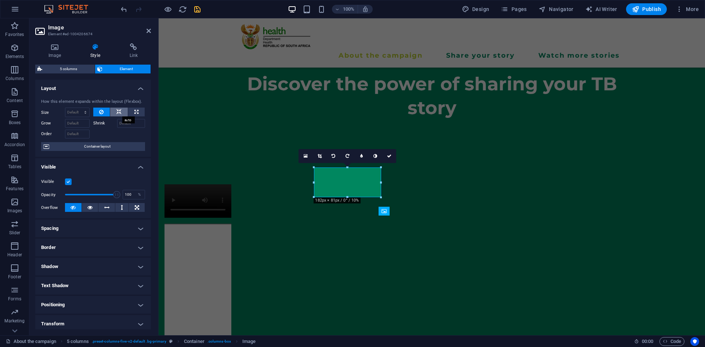
click at [116, 110] on icon at bounding box center [118, 112] width 5 height 9
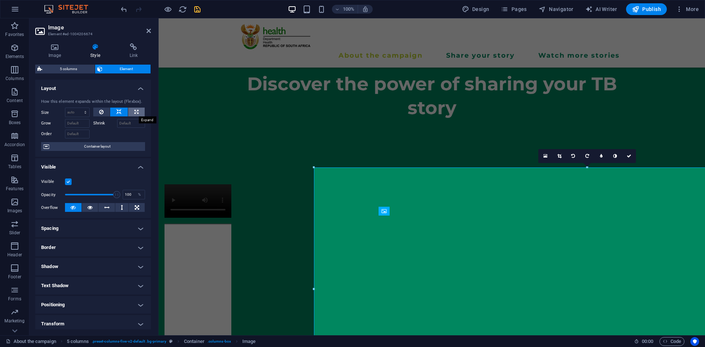
click at [131, 110] on button at bounding box center [136, 112] width 17 height 9
type input "100"
select select "%"
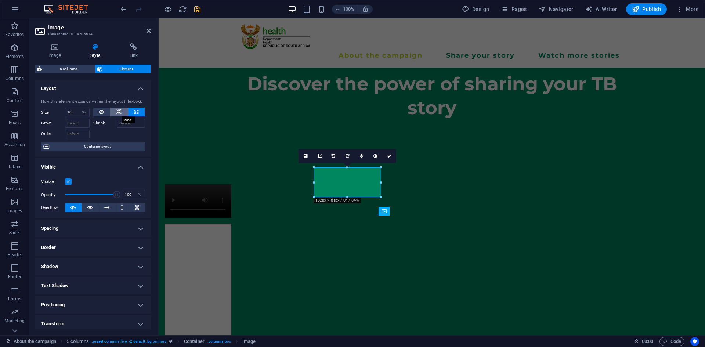
click at [110, 111] on button at bounding box center [119, 112] width 18 height 9
select select "DISABLED_OPTION_VALUE"
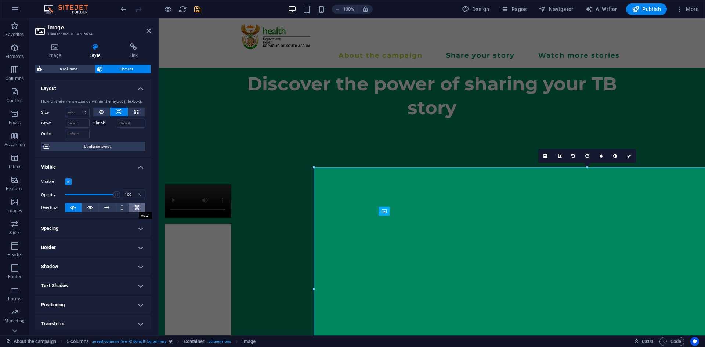
click at [141, 207] on button at bounding box center [137, 207] width 16 height 9
click at [122, 206] on icon at bounding box center [122, 207] width 2 height 9
click at [107, 207] on icon at bounding box center [106, 207] width 5 height 9
click at [85, 208] on button at bounding box center [90, 207] width 17 height 9
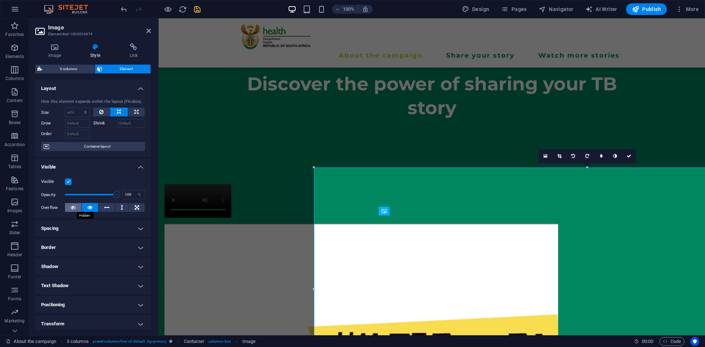
click at [69, 209] on button at bounding box center [73, 207] width 17 height 9
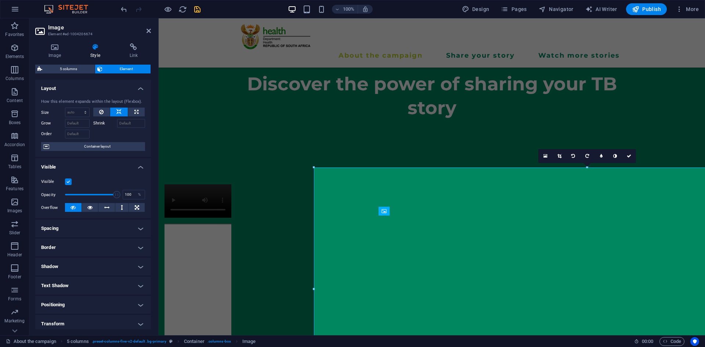
click at [95, 117] on div "Shrink" at bounding box center [119, 122] width 52 height 11
click at [103, 112] on button at bounding box center [101, 112] width 17 height 9
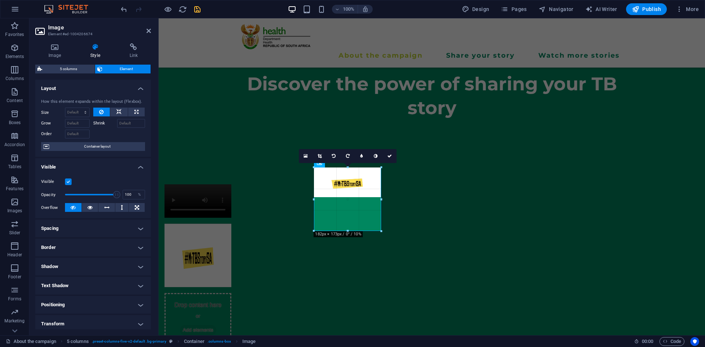
drag, startPoint x: 350, startPoint y: 197, endPoint x: 361, endPoint y: 231, distance: 35.7
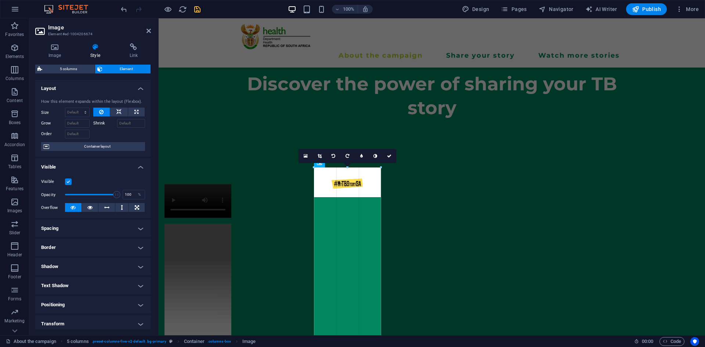
drag, startPoint x: 379, startPoint y: 195, endPoint x: 405, endPoint y: 203, distance: 27.3
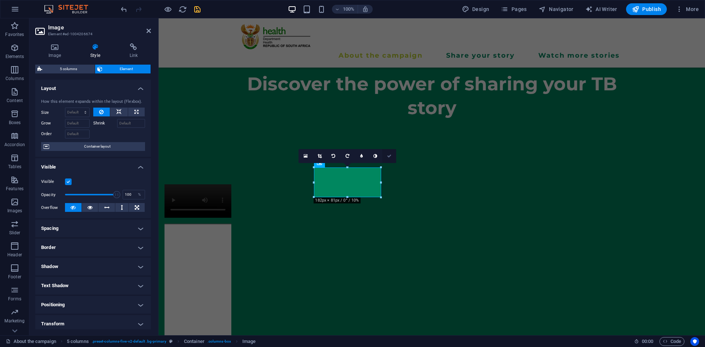
drag, startPoint x: 379, startPoint y: 168, endPoint x: 383, endPoint y: 156, distance: 12.7
click at [383, 156] on div "16:10 16:9 4:3 1:1 1:2 0" at bounding box center [347, 156] width 98 height 14
drag, startPoint x: 506, startPoint y: 216, endPoint x: 351, endPoint y: 221, distance: 155.7
drag, startPoint x: 506, startPoint y: 215, endPoint x: 349, endPoint y: 219, distance: 157.5
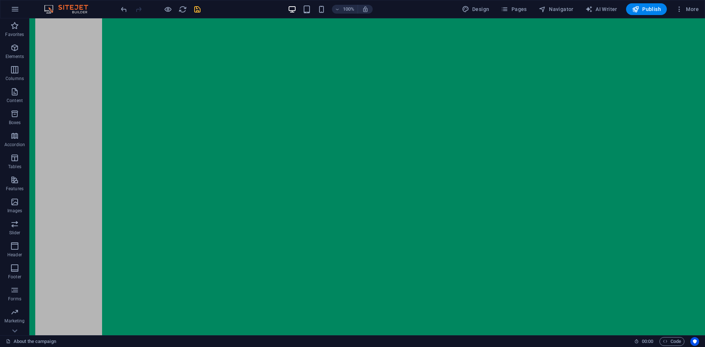
scroll to position [0, 0]
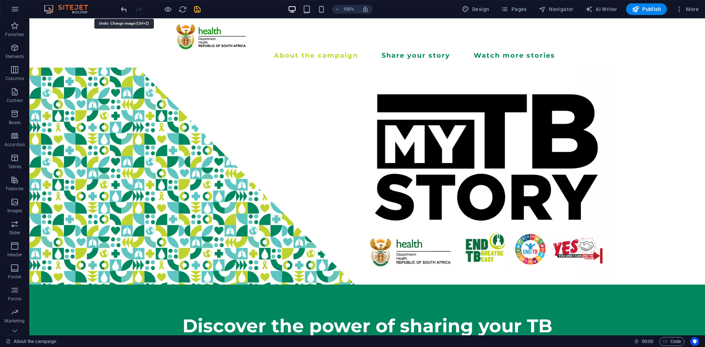
click at [122, 9] on icon "undo" at bounding box center [124, 9] width 8 height 8
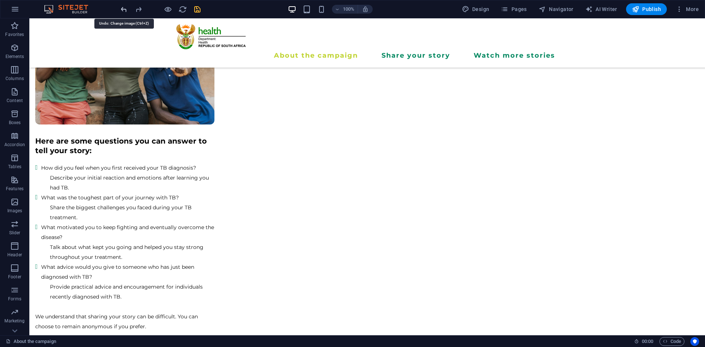
scroll to position [246, 0]
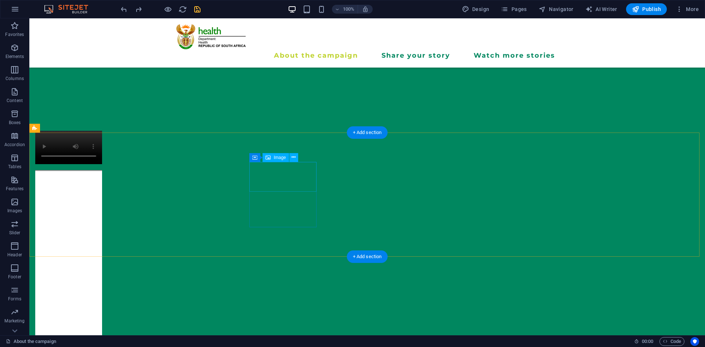
click at [102, 175] on figure at bounding box center [68, 320] width 67 height 300
click at [102, 170] on figure at bounding box center [68, 320] width 67 height 300
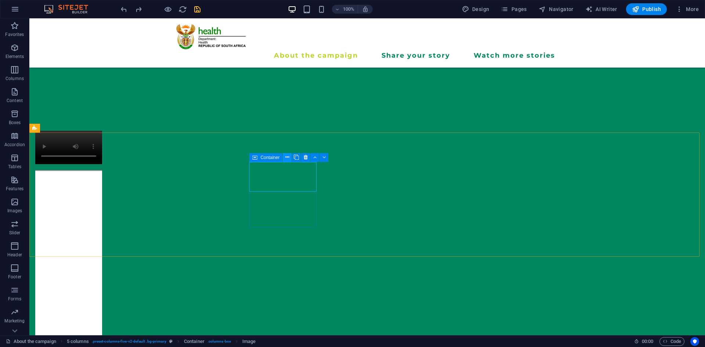
click at [288, 157] on icon at bounding box center [287, 157] width 4 height 8
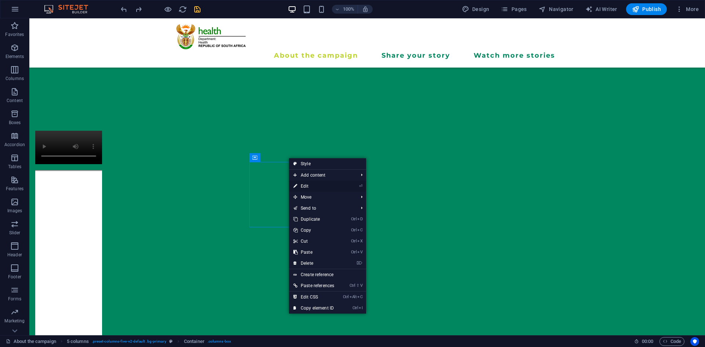
click at [300, 182] on link "⏎ Edit" at bounding box center [314, 186] width 50 height 11
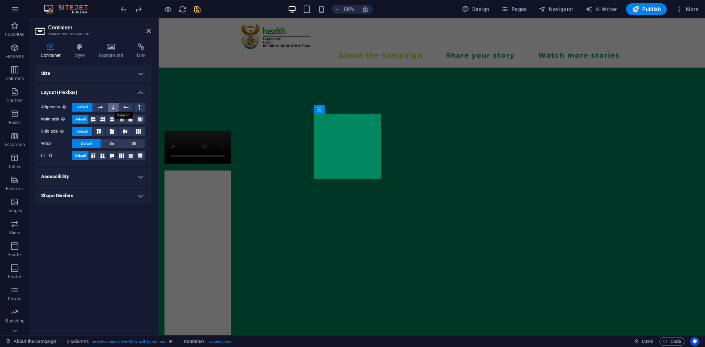
click at [114, 109] on icon at bounding box center [113, 107] width 2 height 9
click at [105, 154] on icon at bounding box center [102, 155] width 9 height 4
click at [120, 154] on icon at bounding box center [121, 155] width 9 height 4
click at [141, 155] on icon at bounding box center [140, 155] width 9 height 4
click at [83, 106] on span "Default" at bounding box center [82, 107] width 11 height 9
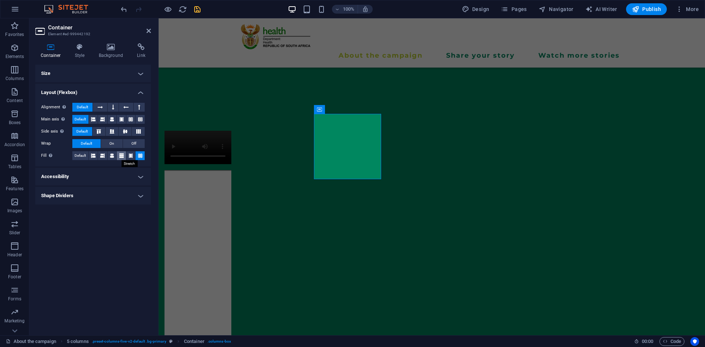
click at [124, 156] on button at bounding box center [121, 155] width 9 height 9
click at [110, 157] on icon at bounding box center [112, 155] width 4 height 9
click at [100, 157] on button at bounding box center [102, 155] width 9 height 9
click at [91, 159] on icon at bounding box center [93, 155] width 4 height 9
click at [138, 156] on icon at bounding box center [140, 155] width 4 height 9
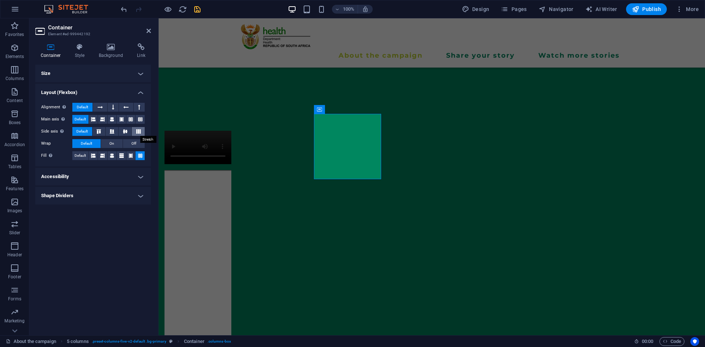
click at [134, 132] on icon at bounding box center [138, 131] width 9 height 4
click at [123, 132] on icon at bounding box center [125, 131] width 9 height 4
click at [111, 131] on icon at bounding box center [112, 131] width 9 height 4
click at [100, 131] on icon at bounding box center [98, 131] width 9 height 4
click at [142, 115] on button at bounding box center [139, 119] width 9 height 9
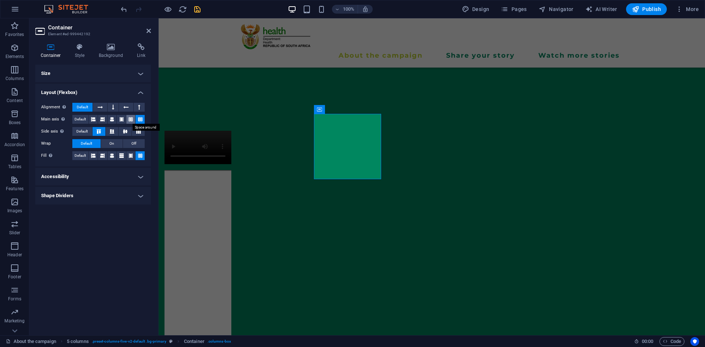
click at [130, 116] on icon at bounding box center [130, 119] width 4 height 9
click at [112, 120] on icon at bounding box center [112, 119] width 4 height 9
click at [113, 142] on span "On" at bounding box center [111, 143] width 5 height 9
click at [90, 144] on span "Default" at bounding box center [86, 143] width 11 height 9
click at [136, 195] on h4 "Shape Dividers" at bounding box center [93, 196] width 116 height 18
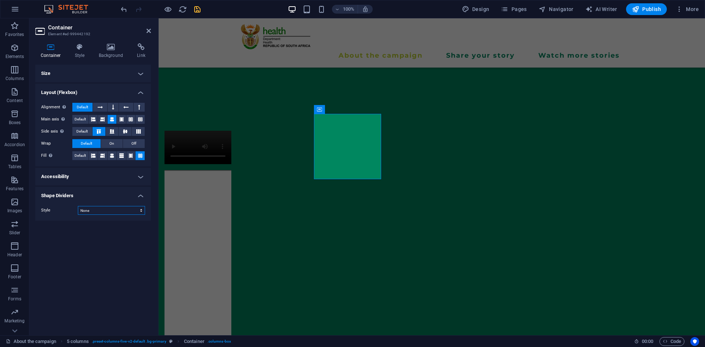
click at [133, 208] on select "None Triangle Square Diagonal Polygon 1 Polygon 2 Zigzag Multiple Zigzags Waves…" at bounding box center [111, 210] width 67 height 9
select select "square"
click at [78, 206] on select "None Triangle Square Diagonal Polygon 1 Polygon 2 Zigzag Multiple Zigzags Waves…" at bounding box center [111, 210] width 67 height 9
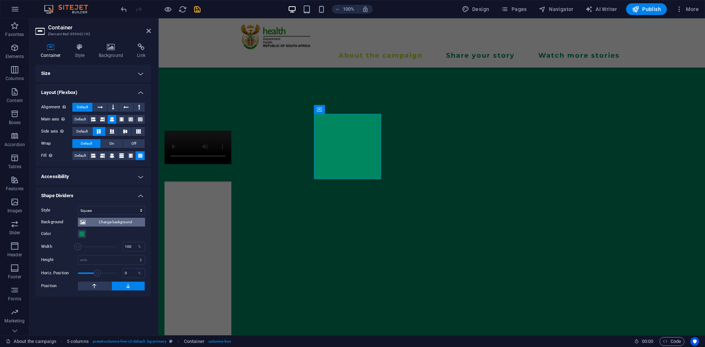
click at [130, 220] on span "Change background" at bounding box center [115, 222] width 55 height 9
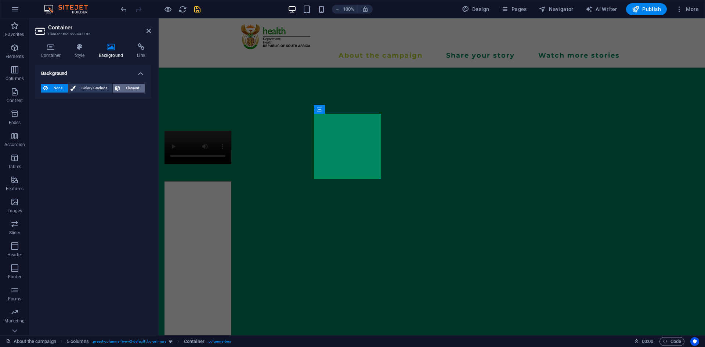
click at [129, 90] on span "Element" at bounding box center [132, 88] width 20 height 9
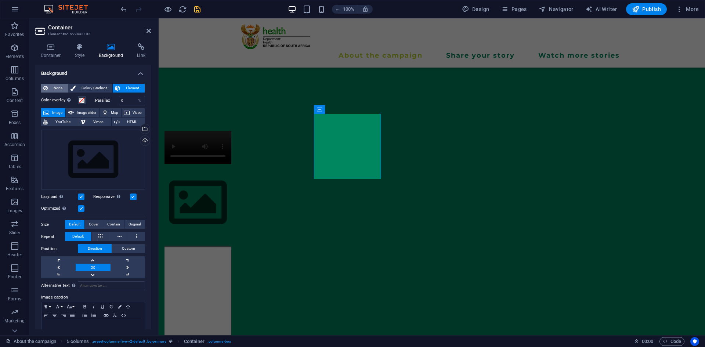
click at [56, 87] on span "None" at bounding box center [58, 88] width 16 height 9
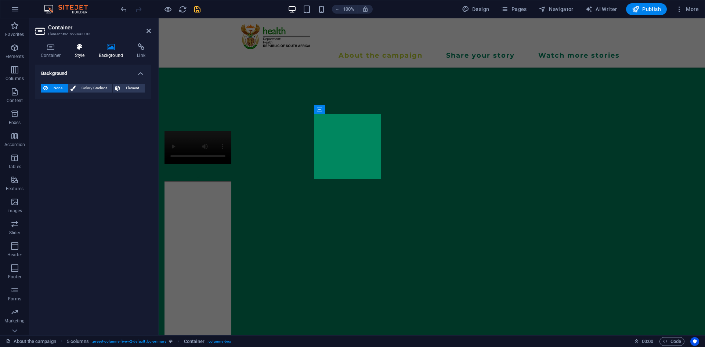
click at [82, 50] on icon at bounding box center [79, 46] width 21 height 7
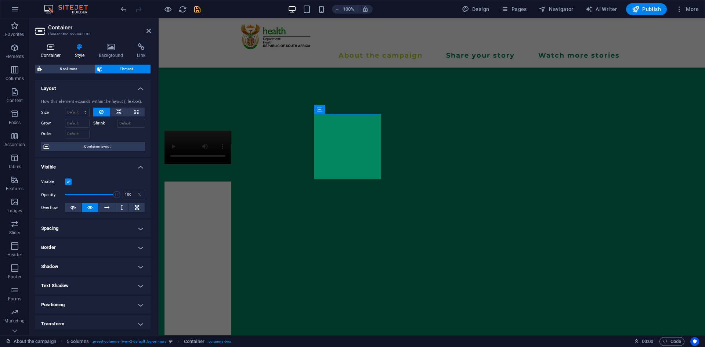
click at [58, 54] on h4 "Container" at bounding box center [52, 50] width 34 height 15
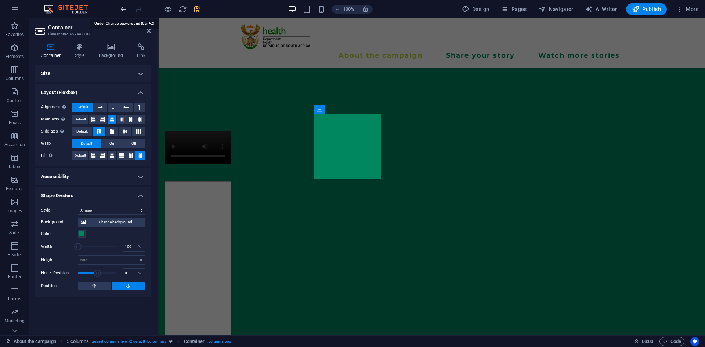
click at [121, 10] on icon "undo" at bounding box center [124, 9] width 8 height 8
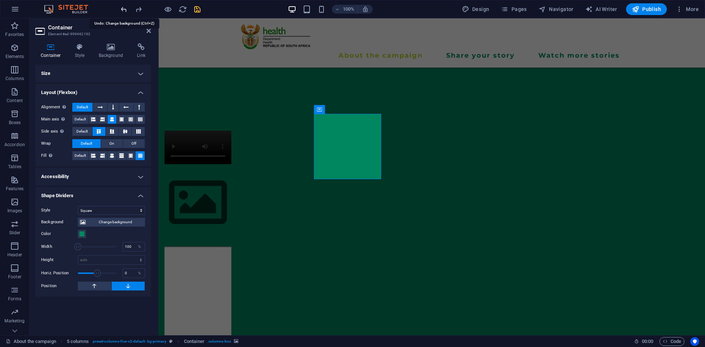
click at [121, 10] on icon "undo" at bounding box center [124, 9] width 8 height 8
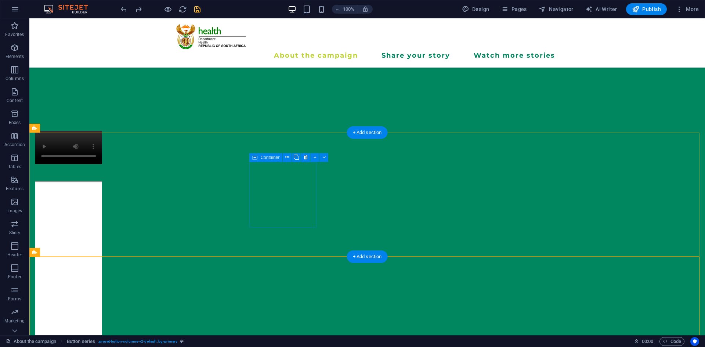
click at [102, 179] on div at bounding box center [68, 325] width 67 height 311
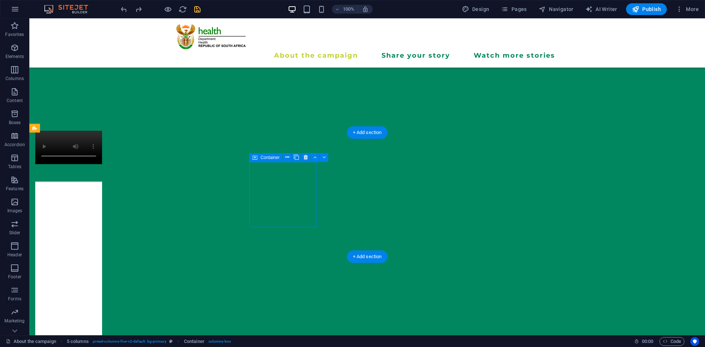
click at [102, 170] on div at bounding box center [68, 325] width 67 height 311
select select "square"
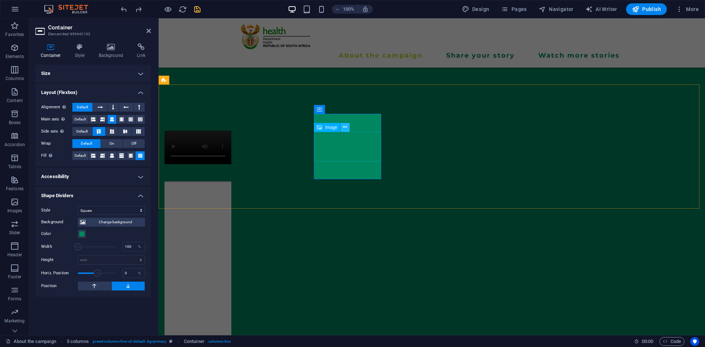
click at [347, 126] on icon at bounding box center [345, 127] width 4 height 8
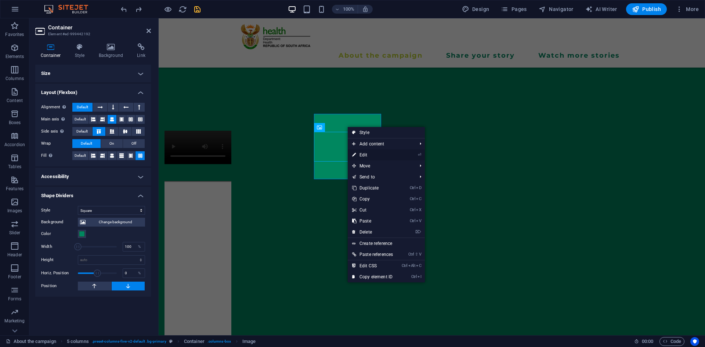
click at [361, 159] on link "⏎ Edit" at bounding box center [372, 154] width 50 height 11
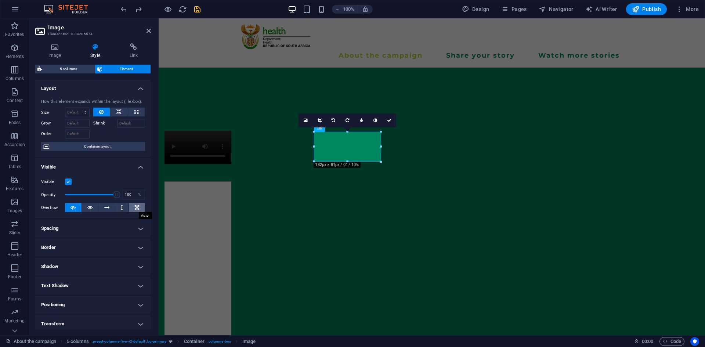
click at [132, 209] on button at bounding box center [137, 207] width 16 height 9
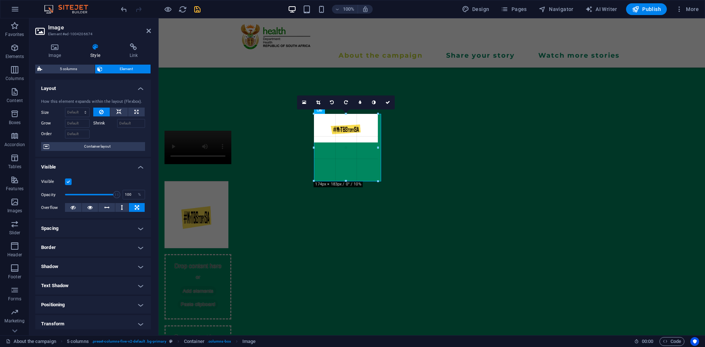
drag, startPoint x: 349, startPoint y: 161, endPoint x: 361, endPoint y: 197, distance: 38.6
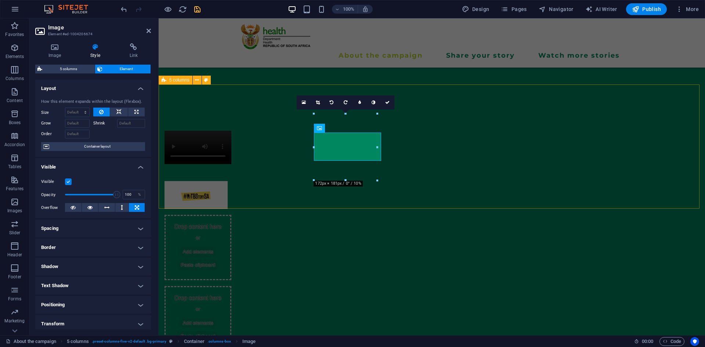
click at [281, 186] on div "Drop content here or Add elements Paste clipboard Drop content here or Add elem…" at bounding box center [432, 276] width 546 height 350
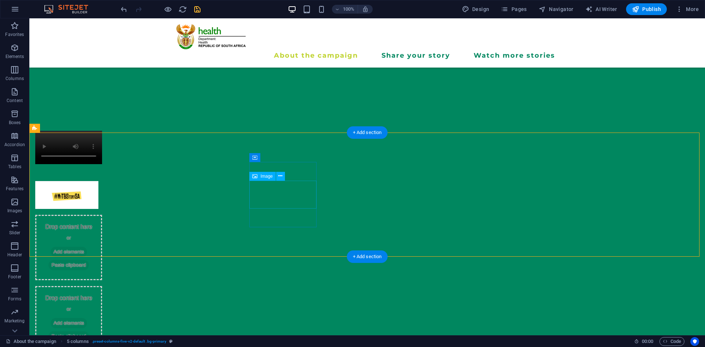
click at [102, 188] on figure at bounding box center [68, 195] width 67 height 28
click at [102, 196] on figure at bounding box center [68, 195] width 67 height 28
click at [281, 176] on icon at bounding box center [280, 176] width 4 height 8
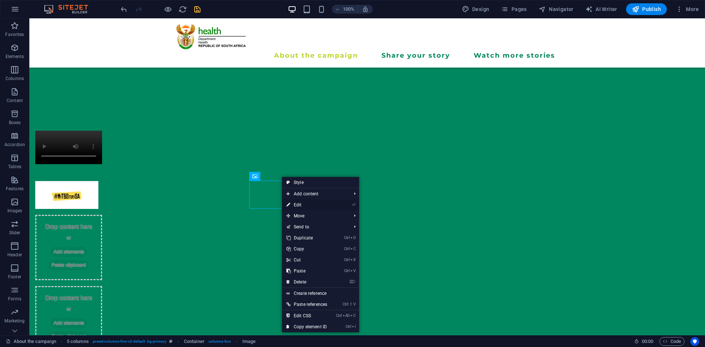
click at [302, 204] on link "⏎ Edit" at bounding box center [307, 204] width 50 height 11
click at [173, 204] on div "Drop content here or Add elements Paste clipboard Drop content here or Add elem…" at bounding box center [366, 276] width 675 height 350
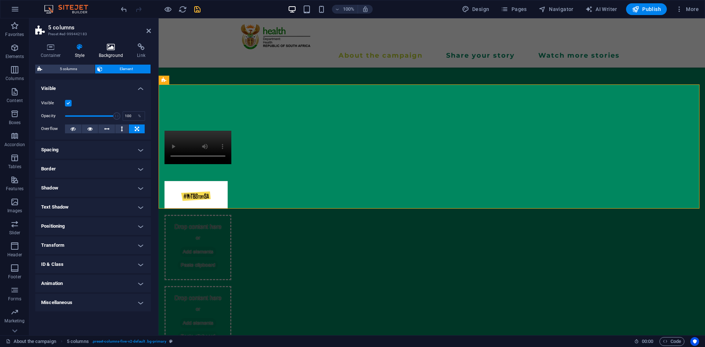
click at [110, 53] on h4 "Background" at bounding box center [112, 50] width 39 height 15
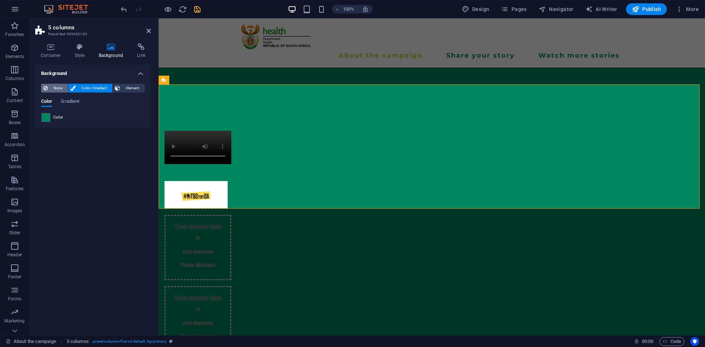
click at [59, 90] on span "None" at bounding box center [58, 88] width 16 height 9
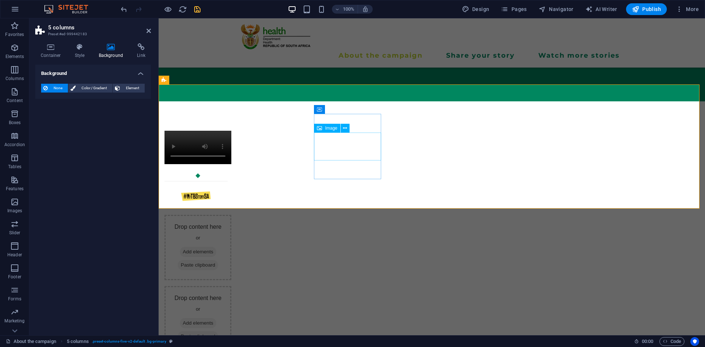
click at [231, 181] on figure at bounding box center [197, 195] width 67 height 28
click at [346, 129] on icon at bounding box center [345, 128] width 4 height 8
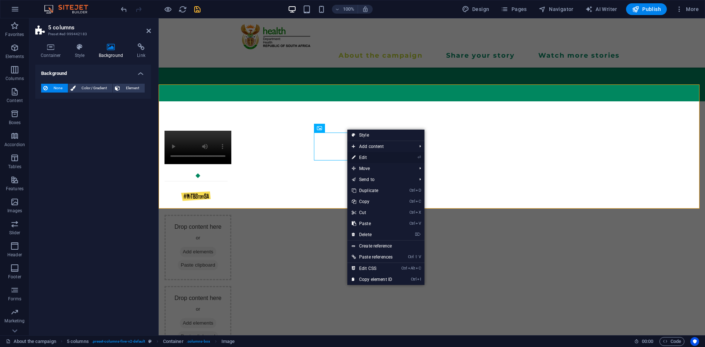
click at [356, 153] on link "⏎ Edit" at bounding box center [372, 157] width 50 height 11
select select "px"
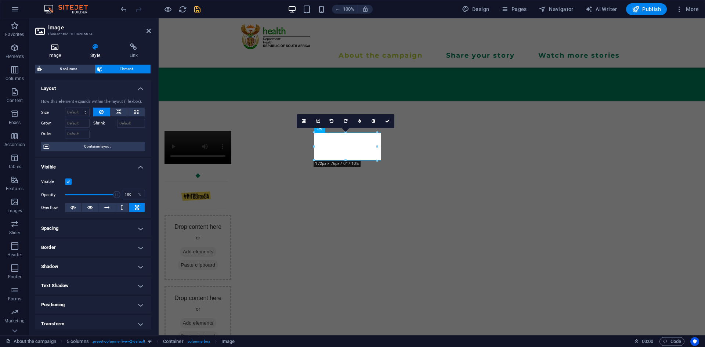
click at [61, 51] on h4 "Image" at bounding box center [56, 50] width 42 height 15
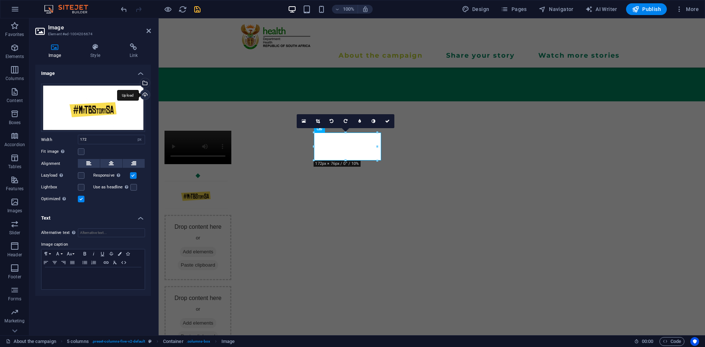
click at [147, 96] on div "Upload" at bounding box center [144, 95] width 11 height 11
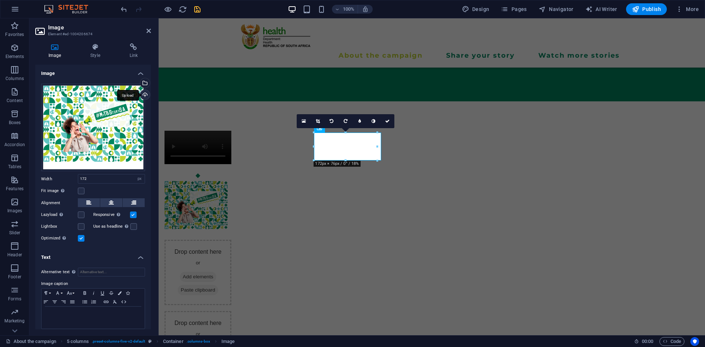
click at [145, 93] on div "Upload" at bounding box center [144, 95] width 11 height 11
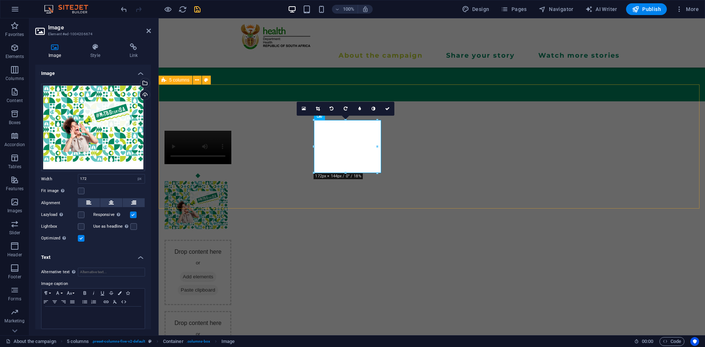
click at [222, 166] on div "Drop content here or Add elements Paste clipboard Drop content here or Add elem…" at bounding box center [432, 288] width 546 height 375
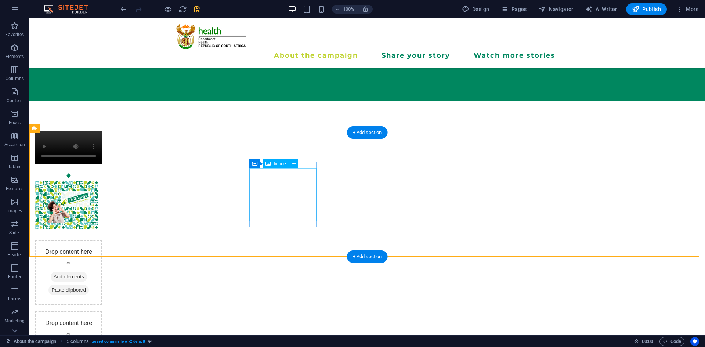
click at [102, 185] on figure at bounding box center [68, 207] width 67 height 53
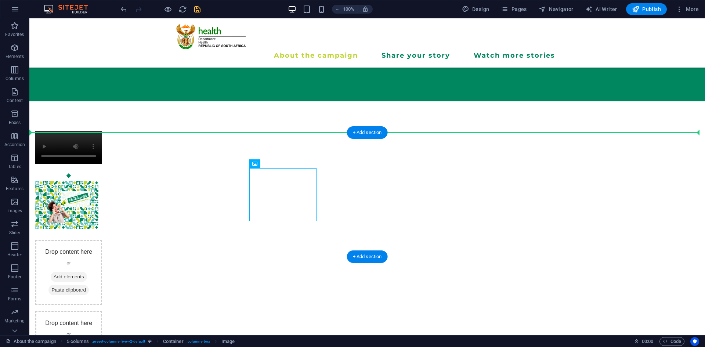
drag, startPoint x: 277, startPoint y: 185, endPoint x: 276, endPoint y: 160, distance: 24.6
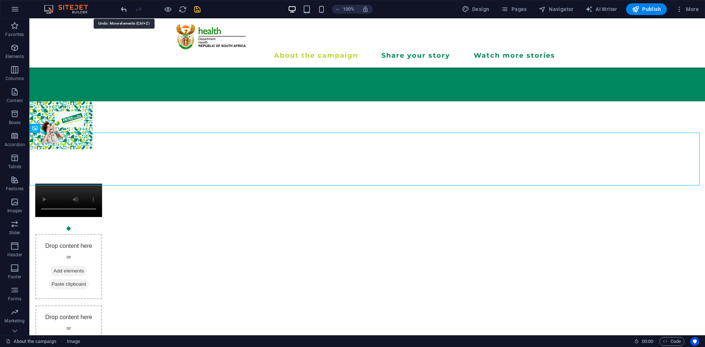
click at [121, 13] on icon "undo" at bounding box center [124, 9] width 8 height 8
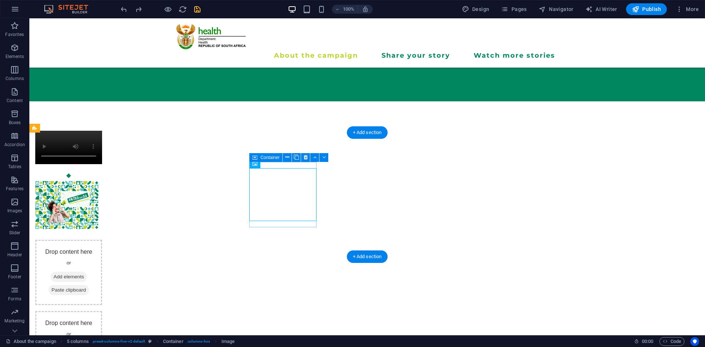
click at [102, 222] on div at bounding box center [68, 202] width 67 height 64
select select "square"
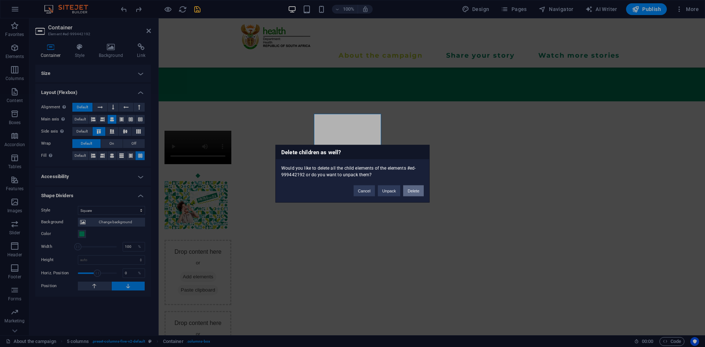
click at [415, 191] on button "Delete" at bounding box center [413, 190] width 21 height 11
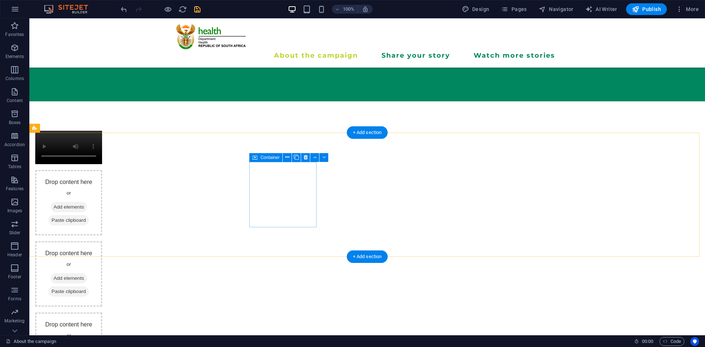
click at [102, 173] on div "Drop content here or Add elements Paste clipboard" at bounding box center [68, 202] width 67 height 65
click at [87, 202] on span "Add elements" at bounding box center [69, 207] width 36 height 10
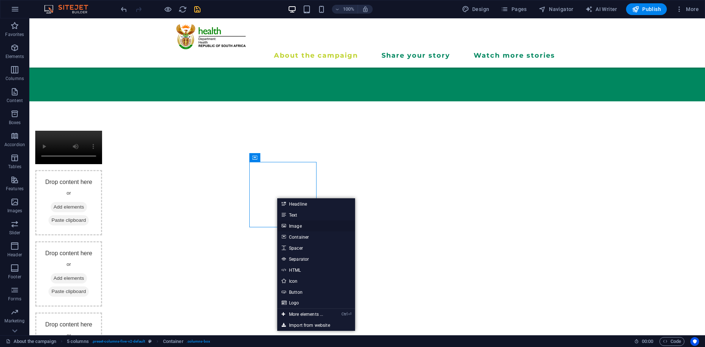
click at [293, 221] on link "Image" at bounding box center [316, 225] width 78 height 11
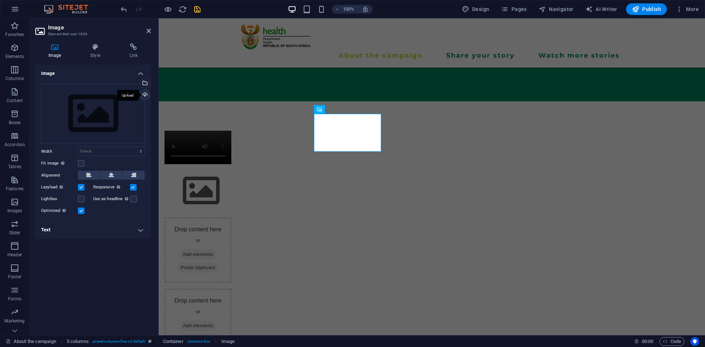
click at [145, 94] on div "Upload" at bounding box center [144, 95] width 11 height 11
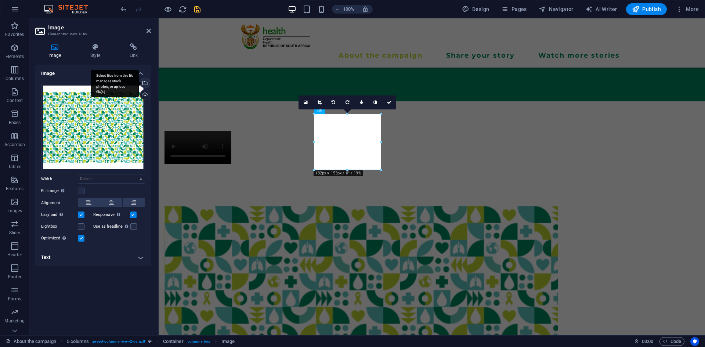
click at [145, 80] on div "Select files from the file manager, stock photos, or upload file(s)" at bounding box center [144, 83] width 11 height 11
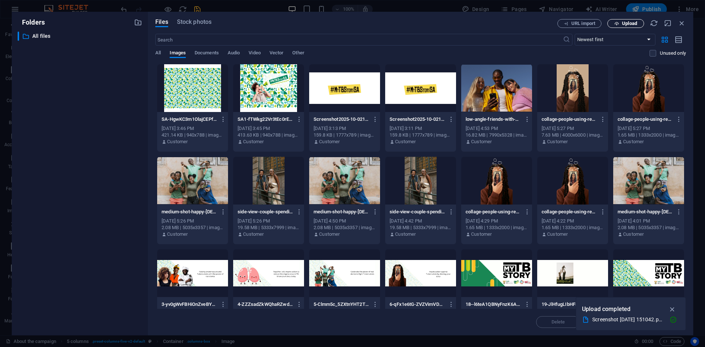
click at [629, 25] on span "Upload" at bounding box center [629, 23] width 15 height 4
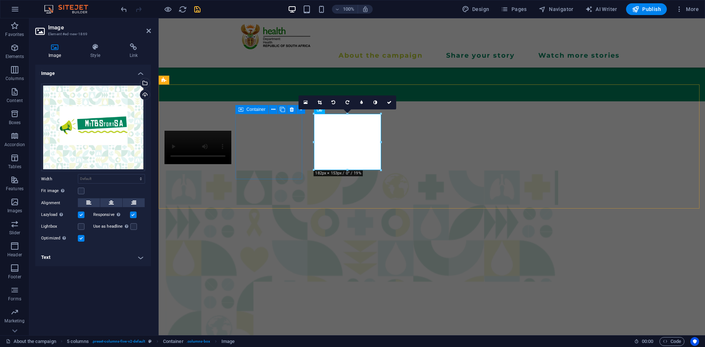
click at [231, 164] on div at bounding box center [197, 147] width 67 height 33
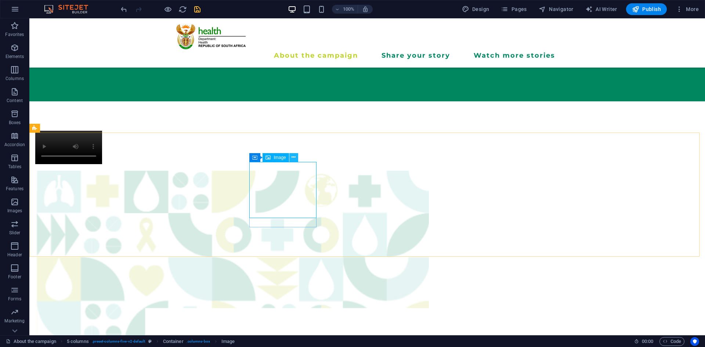
click at [293, 157] on icon at bounding box center [293, 157] width 4 height 8
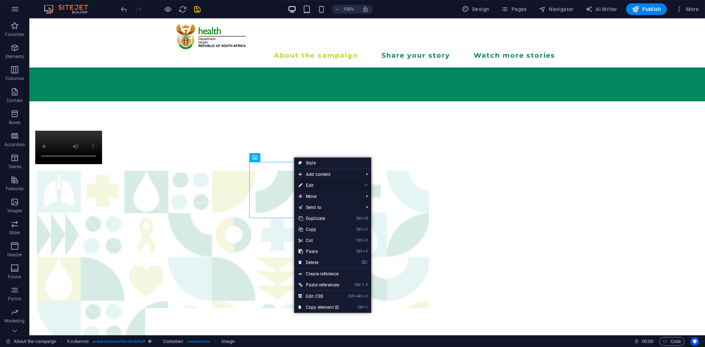
click at [302, 184] on link "⏎ Edit" at bounding box center [319, 185] width 50 height 11
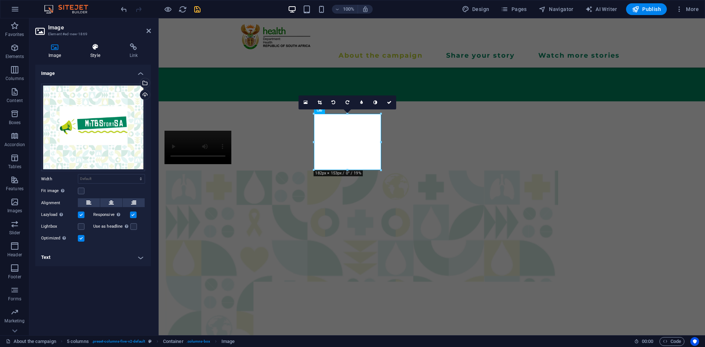
click at [97, 56] on h4 "Style" at bounding box center [96, 50] width 39 height 15
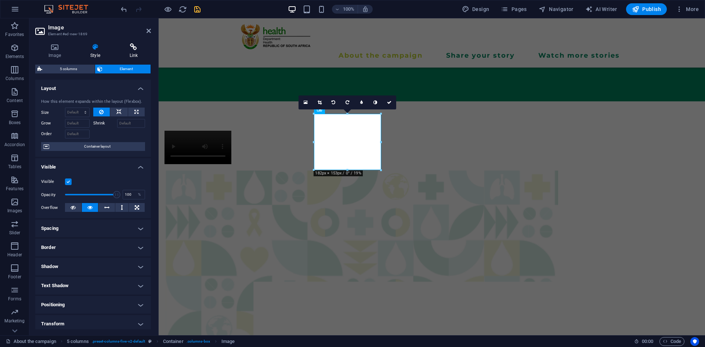
click at [128, 48] on icon at bounding box center [133, 46] width 34 height 7
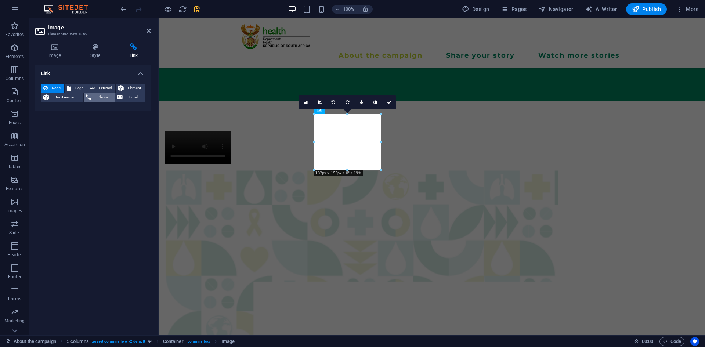
click at [96, 97] on span "Phone" at bounding box center [102, 97] width 19 height 9
click at [124, 98] on button "Email" at bounding box center [130, 97] width 30 height 9
click at [66, 96] on span "Next element" at bounding box center [66, 97] width 30 height 9
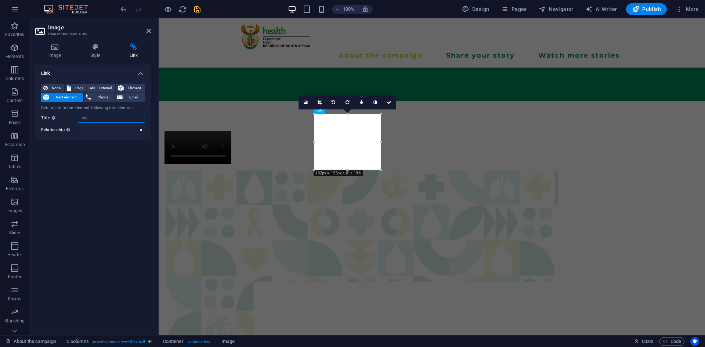
click at [84, 116] on input "Title Additional link description, should not be the same as the link text. The…" at bounding box center [111, 118] width 67 height 9
click at [91, 128] on select "alternate author bookmark external help license next nofollow noreferrer noopen…" at bounding box center [111, 129] width 67 height 9
click at [96, 52] on h4 "Style" at bounding box center [96, 50] width 39 height 15
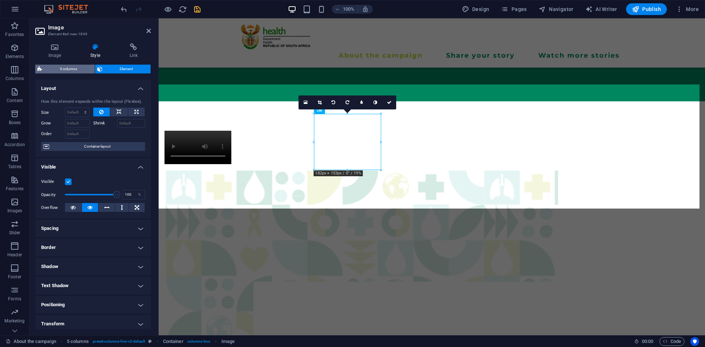
click at [67, 68] on span "5 columns" at bounding box center [68, 69] width 48 height 9
select select "rem"
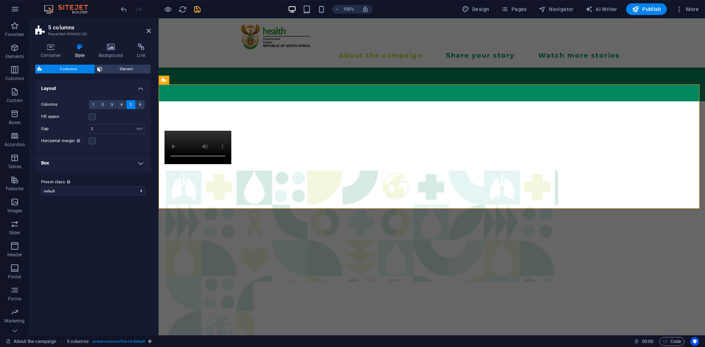
click at [116, 161] on h4 "Box" at bounding box center [93, 163] width 116 height 18
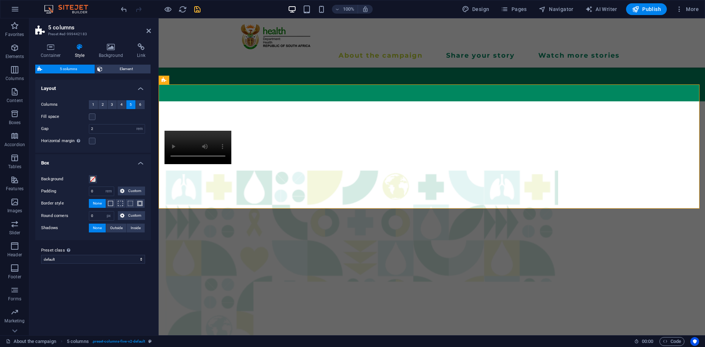
click at [116, 161] on h4 "Box" at bounding box center [93, 160] width 116 height 13
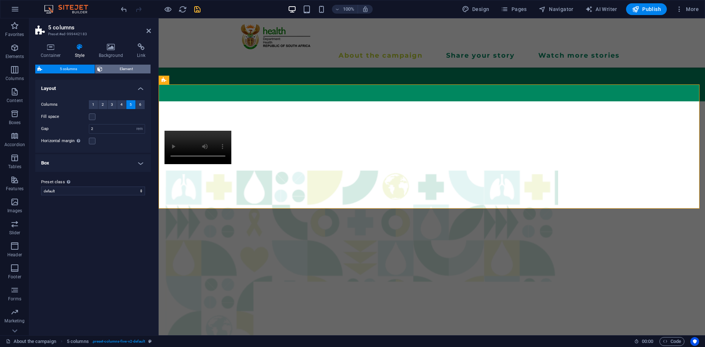
click at [112, 70] on span "Element" at bounding box center [127, 69] width 44 height 9
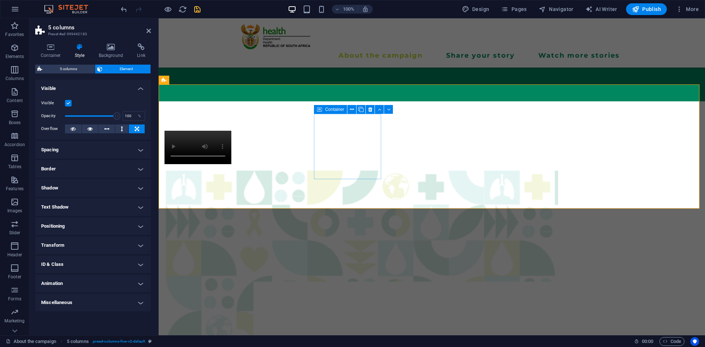
click at [129, 303] on h4 "Miscellaneous" at bounding box center [93, 303] width 116 height 18
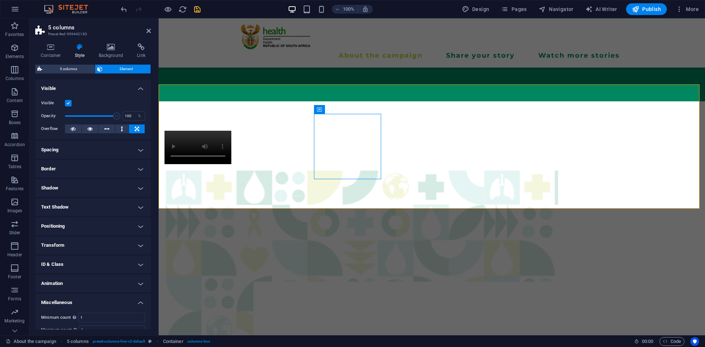
drag, startPoint x: 151, startPoint y: 285, endPoint x: 150, endPoint y: 300, distance: 14.7
click at [150, 300] on div "Container Style Background Link Size Height Default px rem % vh vw Min. height …" at bounding box center [92, 186] width 127 height 298
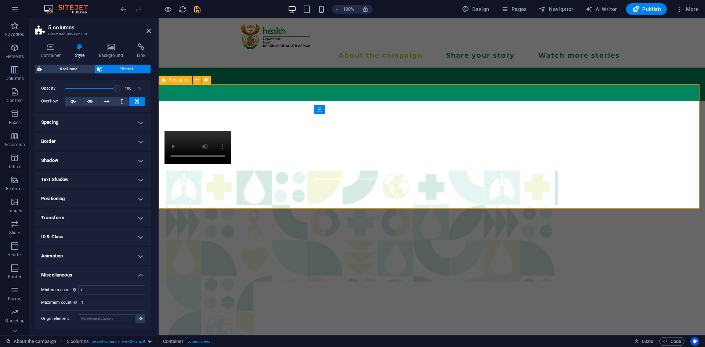
click at [112, 52] on h4 "Background" at bounding box center [112, 50] width 39 height 15
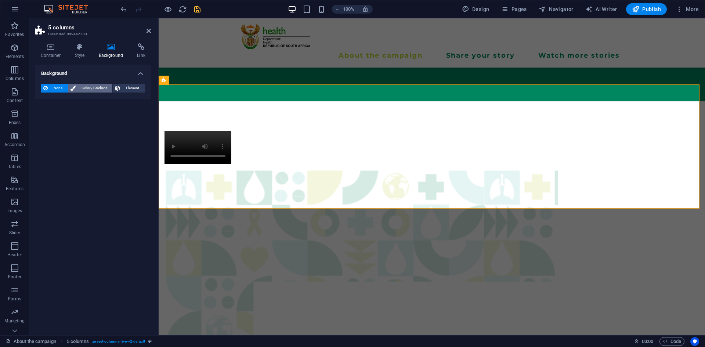
drag, startPoint x: 95, startPoint y: 93, endPoint x: 94, endPoint y: 87, distance: 5.6
click at [94, 87] on div "None Color / Gradient Element Stretch background to full-width Color overlay Pl…" at bounding box center [93, 88] width 116 height 21
click at [94, 87] on span "Color / Gradient" at bounding box center [94, 88] width 32 height 9
click at [48, 119] on span at bounding box center [46, 117] width 8 height 8
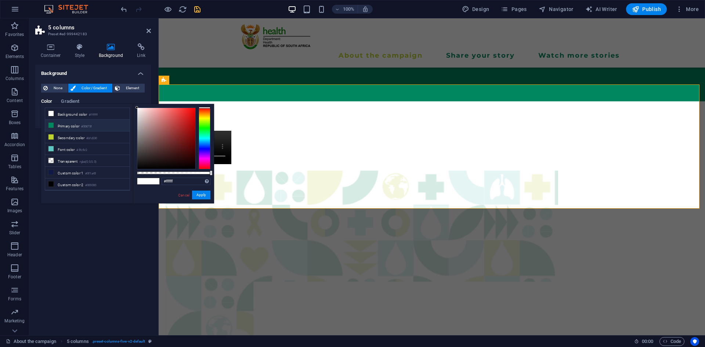
click at [52, 126] on icon at bounding box center [50, 125] width 5 height 5
type input "#00875f"
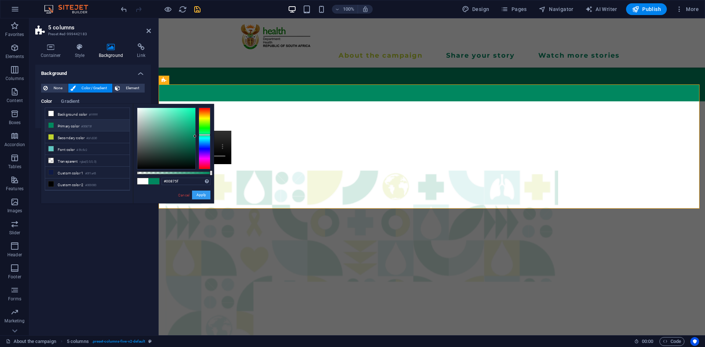
click at [195, 194] on button "Apply" at bounding box center [201, 194] width 18 height 9
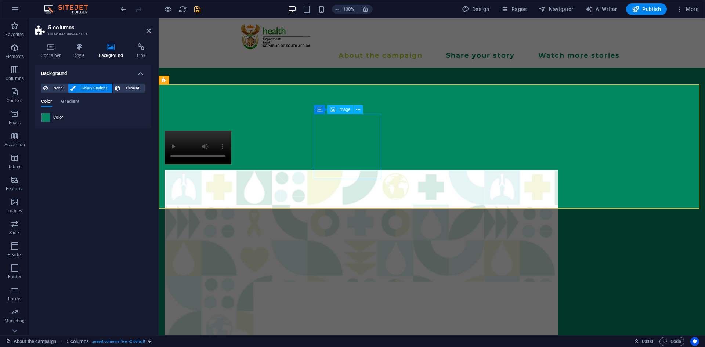
click at [80, 55] on h4 "Style" at bounding box center [81, 50] width 24 height 15
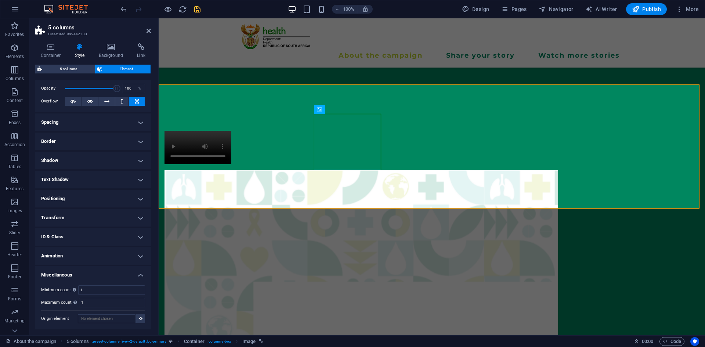
click at [97, 196] on h4 "Positioning" at bounding box center [93, 199] width 116 height 18
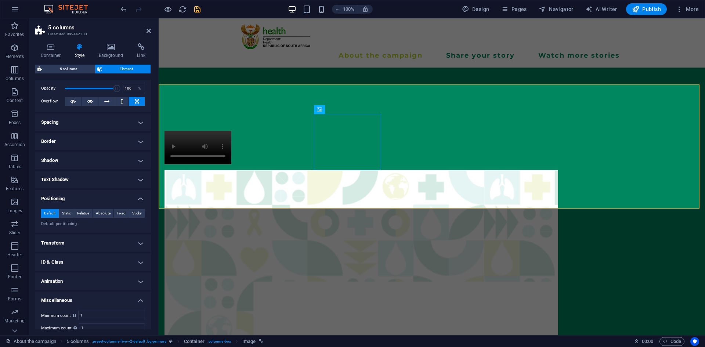
click at [106, 178] on h4 "Text Shadow" at bounding box center [93, 180] width 116 height 18
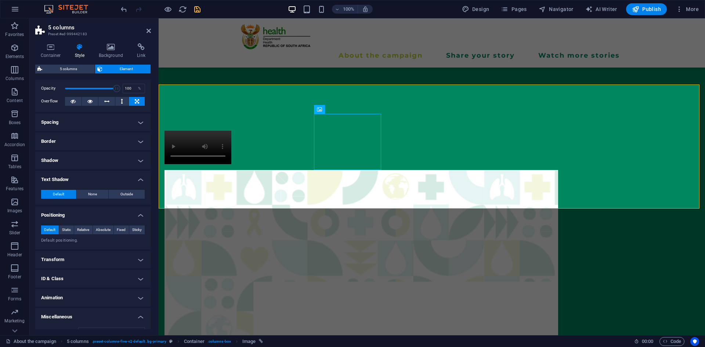
click at [106, 143] on h4 "Border" at bounding box center [93, 141] width 116 height 18
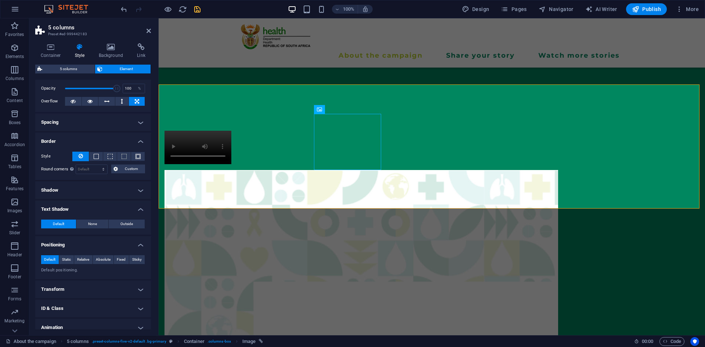
click at [117, 117] on h4 "Spacing" at bounding box center [93, 122] width 116 height 18
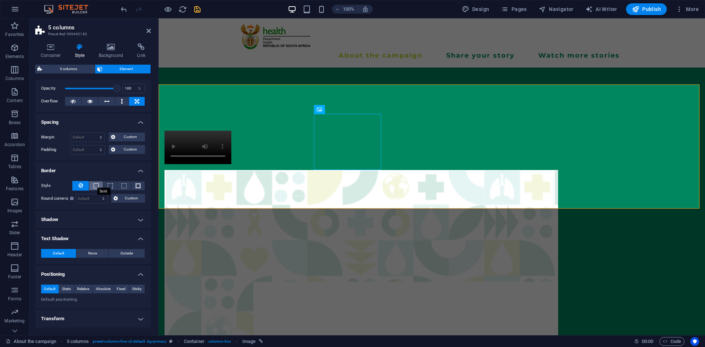
click at [95, 185] on span at bounding box center [96, 185] width 5 height 5
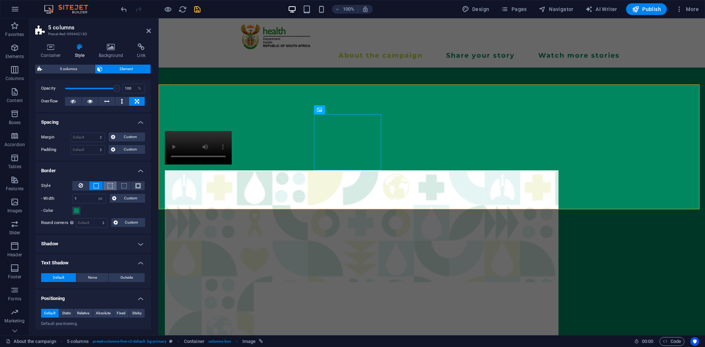
click at [114, 186] on button at bounding box center [110, 185] width 14 height 9
click at [82, 186] on icon at bounding box center [81, 185] width 4 height 9
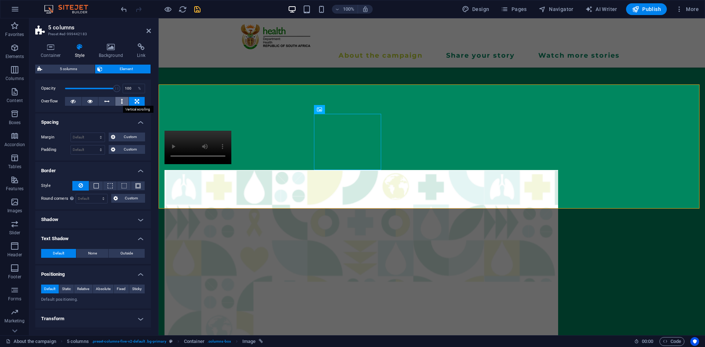
click at [121, 103] on icon at bounding box center [122, 101] width 2 height 9
click at [76, 102] on button at bounding box center [73, 101] width 17 height 9
click at [107, 45] on icon at bounding box center [111, 46] width 36 height 7
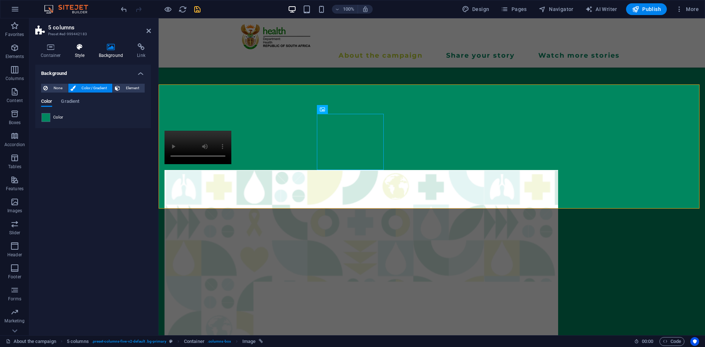
click at [79, 52] on h4 "Style" at bounding box center [81, 50] width 24 height 15
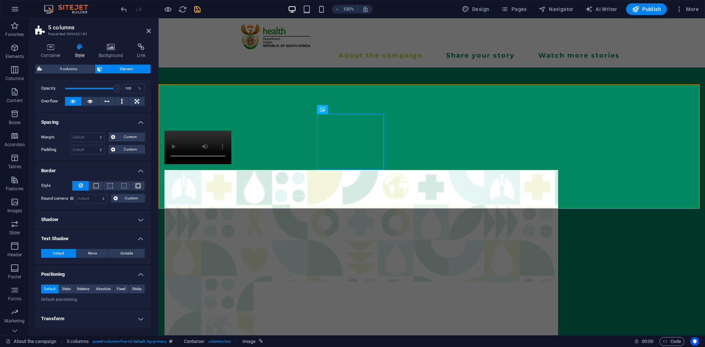
scroll to position [0, 0]
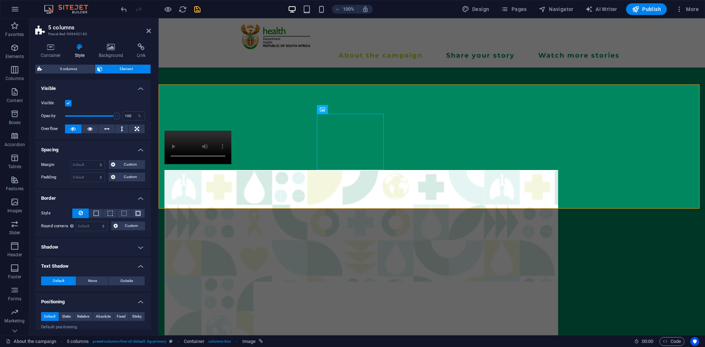
drag, startPoint x: 152, startPoint y: 131, endPoint x: 149, endPoint y: 166, distance: 35.3
click at [149, 166] on div "Container Style Background Link Size Height Default px rem % vh vw Min. height …" at bounding box center [92, 186] width 127 height 298
click at [149, 178] on div "Margin Default auto px % rem vw vh Custom Custom auto px % rem vw vh auto px % …" at bounding box center [93, 171] width 116 height 34
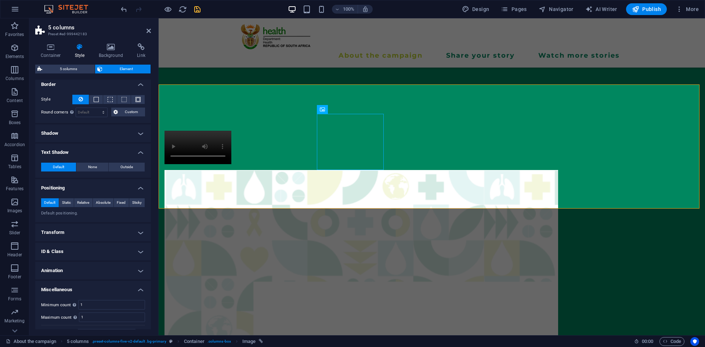
scroll to position [128, 0]
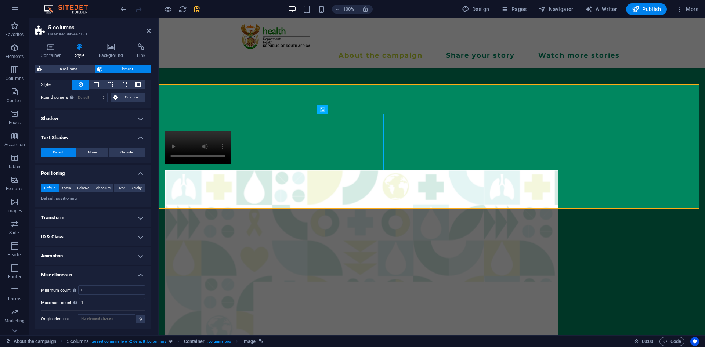
click at [116, 212] on h4 "Transform" at bounding box center [93, 218] width 116 height 18
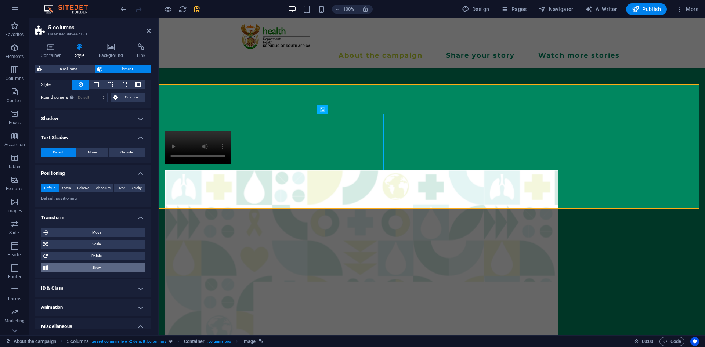
click at [109, 269] on span "Skew" at bounding box center [96, 267] width 92 height 9
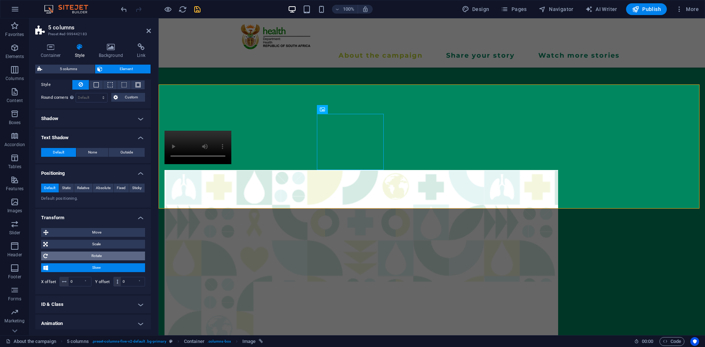
click at [112, 255] on span "Rotate" at bounding box center [96, 255] width 93 height 9
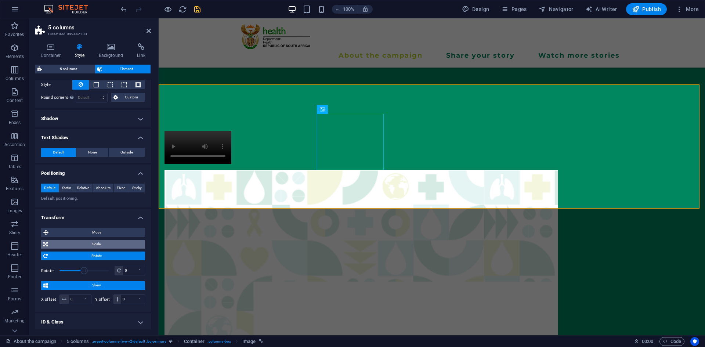
click at [111, 248] on span "Scale" at bounding box center [96, 244] width 93 height 9
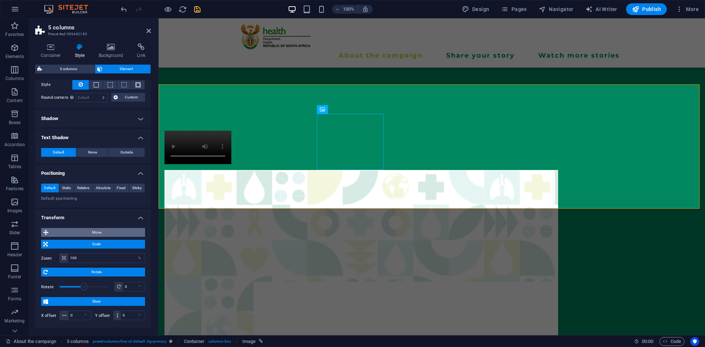
click at [112, 232] on span "Move" at bounding box center [97, 232] width 92 height 9
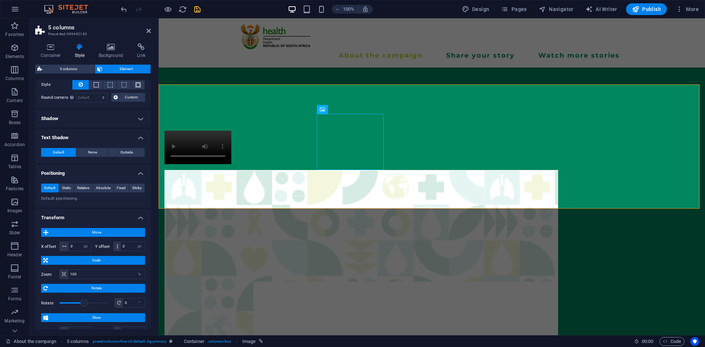
click at [112, 232] on span "Move" at bounding box center [97, 232] width 92 height 9
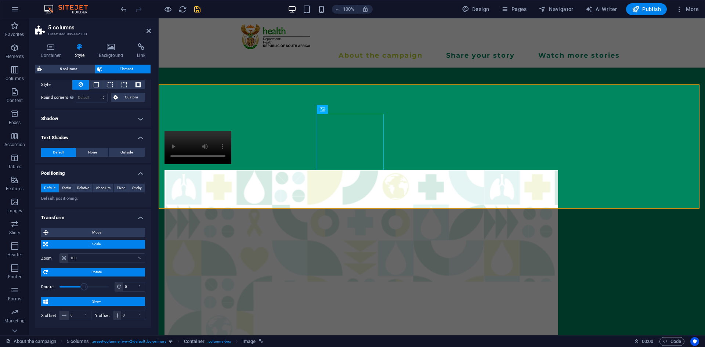
click at [112, 243] on span "Scale" at bounding box center [96, 244] width 93 height 9
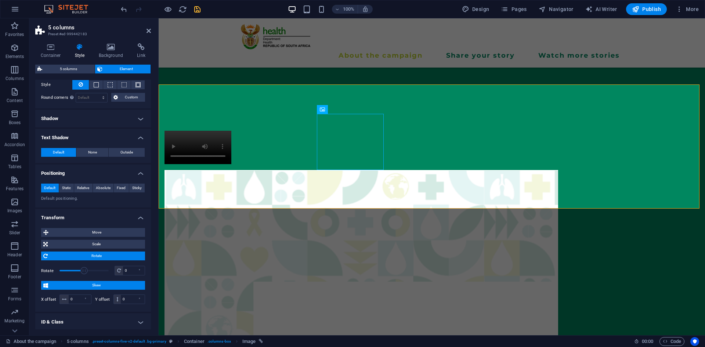
click at [101, 258] on span "Rotate" at bounding box center [96, 255] width 93 height 9
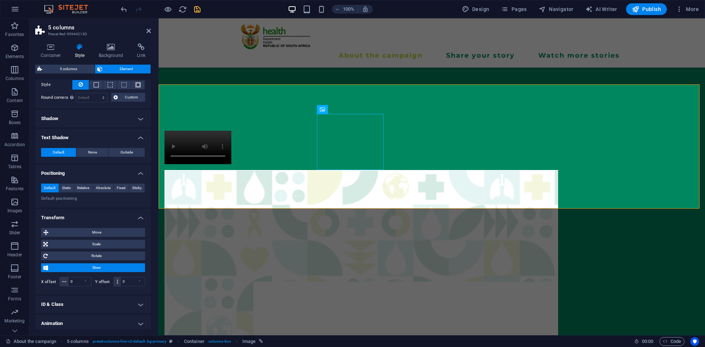
click at [99, 269] on span "Skew" at bounding box center [96, 267] width 92 height 9
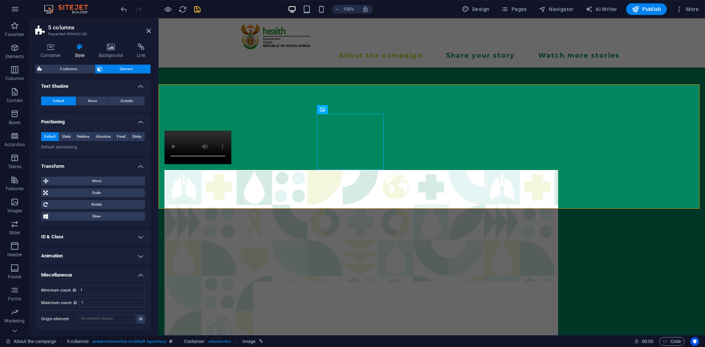
click at [122, 241] on h4 "ID & Class" at bounding box center [93, 237] width 116 height 18
click at [94, 258] on div "Element (div) Container (div) ID ed-999442183 CSS classes 1 preset-columns-five…" at bounding box center [93, 307] width 104 height 121
click at [89, 253] on h4 "Container (div)" at bounding box center [83, 251] width 26 height 8
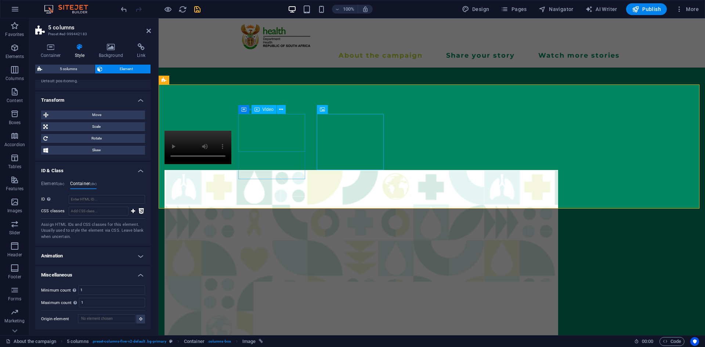
click at [231, 131] on figure at bounding box center [197, 147] width 67 height 33
click at [114, 51] on h4 "Background" at bounding box center [112, 50] width 39 height 15
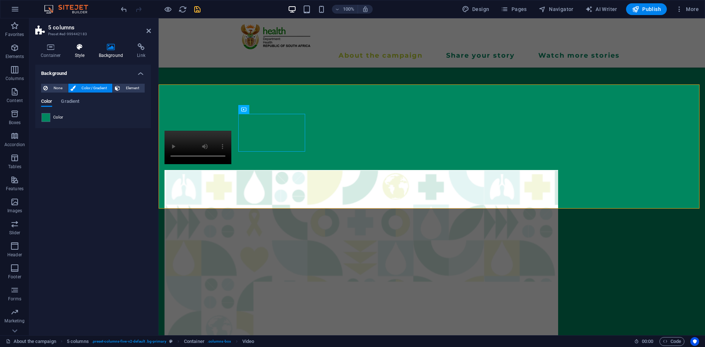
click at [79, 49] on icon at bounding box center [79, 46] width 21 height 7
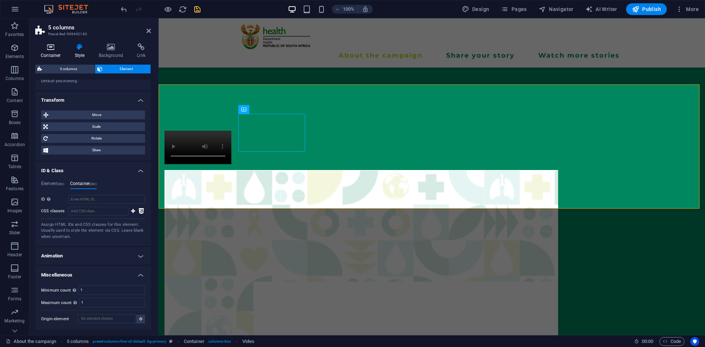
click at [56, 47] on icon at bounding box center [50, 46] width 31 height 7
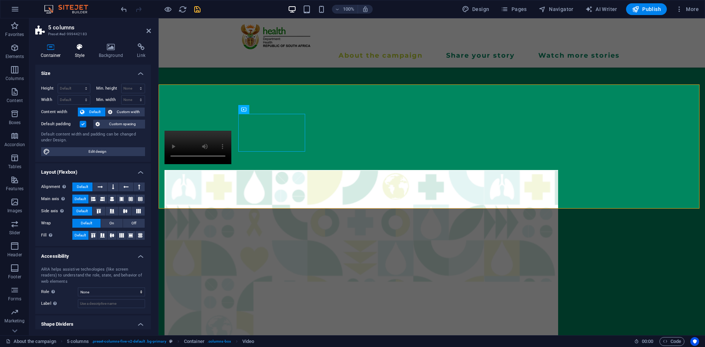
click at [83, 51] on h4 "Style" at bounding box center [81, 50] width 24 height 15
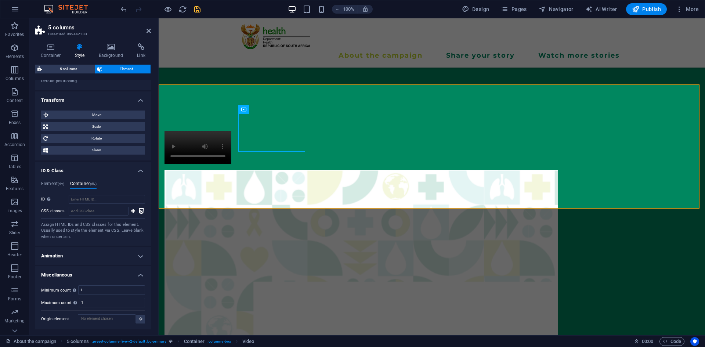
drag, startPoint x: 149, startPoint y: 237, endPoint x: 142, endPoint y: 191, distance: 46.4
click at [142, 191] on div "Element (div) Container (div) ID ed-999442183 CSS classes 1 preset-columns-five…" at bounding box center [93, 210] width 116 height 70
click at [147, 210] on div "Element (div) Container (div) ID ed-999442183 CSS classes 1 preset-columns-five…" at bounding box center [93, 210] width 116 height 70
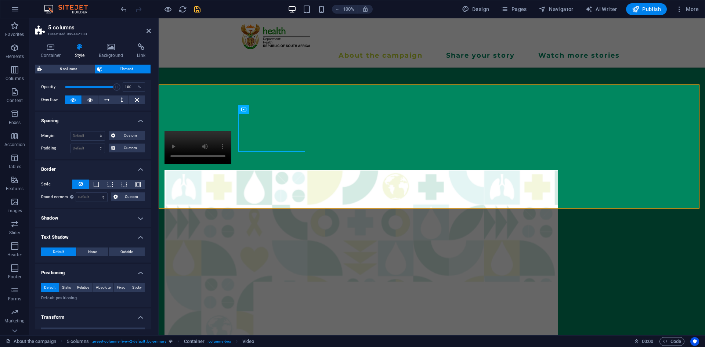
scroll to position [0, 0]
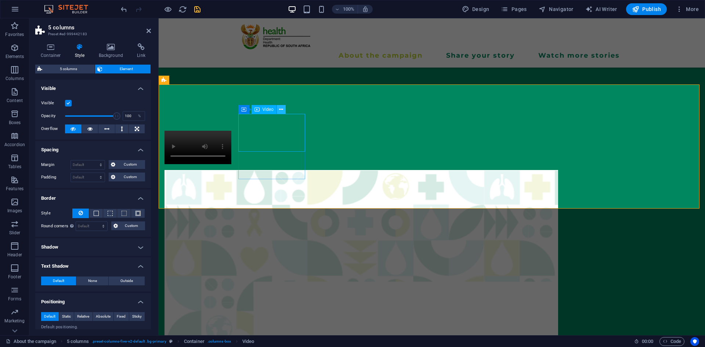
click at [282, 109] on icon at bounding box center [281, 110] width 4 height 8
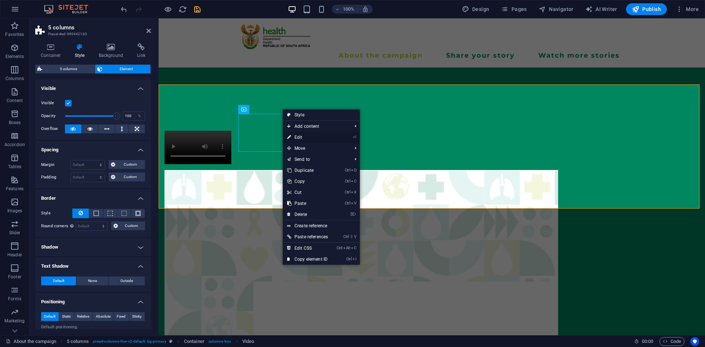
click at [303, 137] on link "⏎ Edit" at bounding box center [308, 137] width 50 height 11
select select "%"
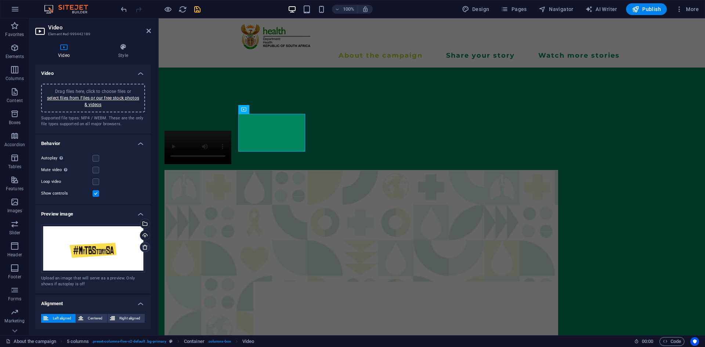
click at [143, 245] on icon at bounding box center [145, 247] width 6 height 6
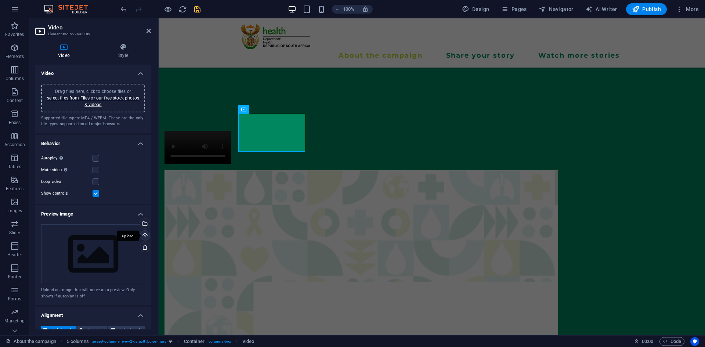
click at [144, 233] on div "Upload" at bounding box center [144, 235] width 11 height 11
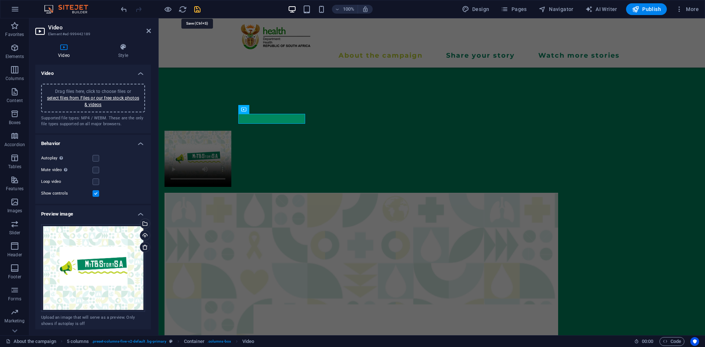
click at [199, 10] on icon "save" at bounding box center [197, 9] width 8 height 8
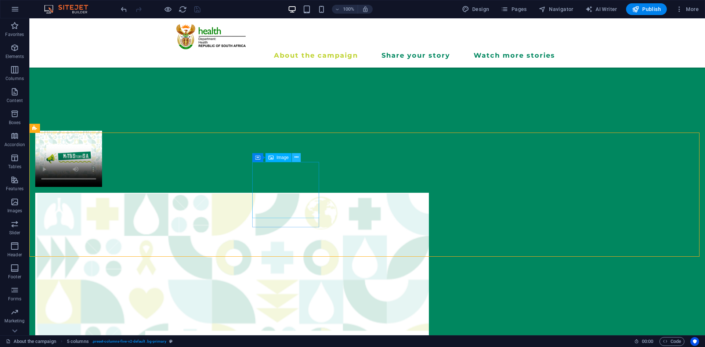
click at [295, 158] on icon at bounding box center [296, 157] width 4 height 8
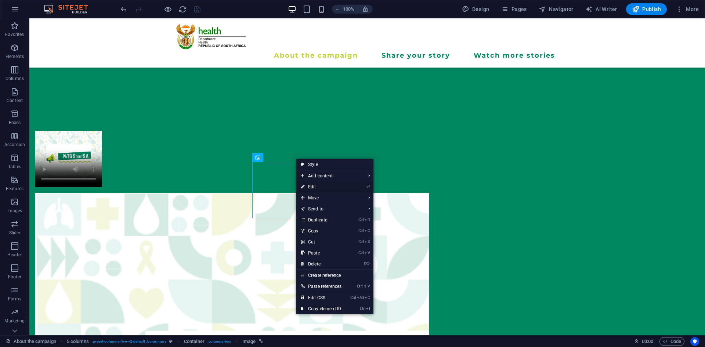
click at [309, 188] on link "⏎ Edit" at bounding box center [321, 186] width 50 height 11
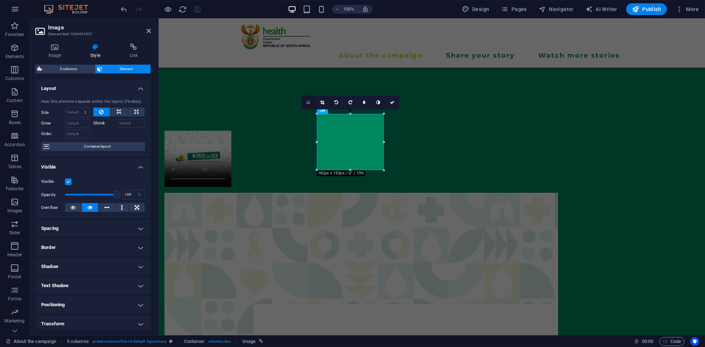
click at [309, 103] on icon at bounding box center [308, 102] width 4 height 5
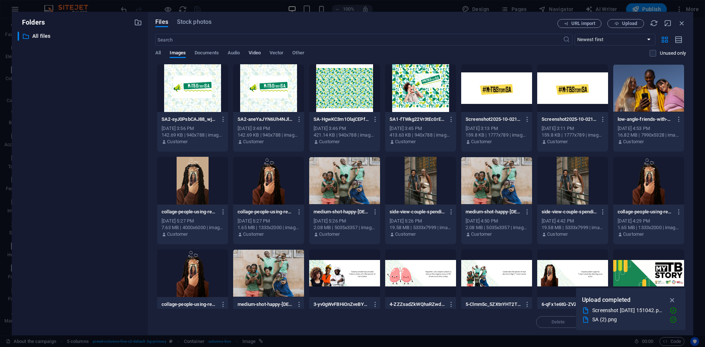
click at [254, 52] on span "Video" at bounding box center [254, 53] width 12 height 10
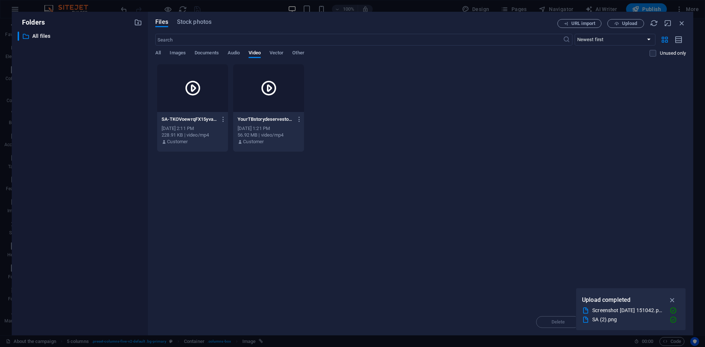
click at [269, 112] on div "YourTBstorydeservestobetold54-iHz9uUD2YBScvZ-xK8VKwg.mp4 YourTBstorydeservestob…" at bounding box center [268, 130] width 71 height 37
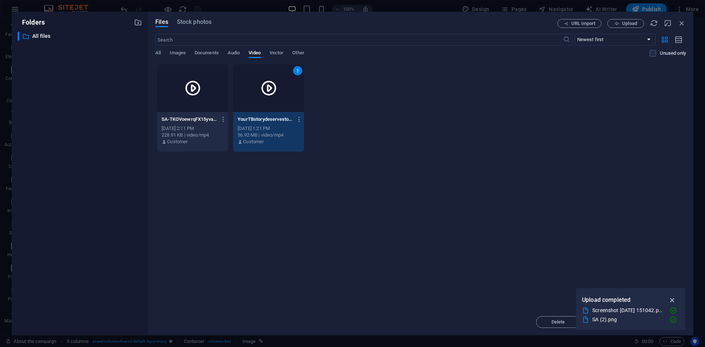
click at [670, 296] on icon "button" at bounding box center [672, 300] width 8 height 8
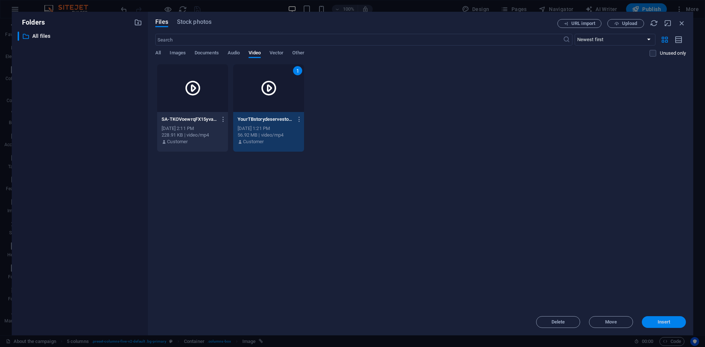
click at [674, 321] on span "Insert" at bounding box center [663, 322] width 38 height 4
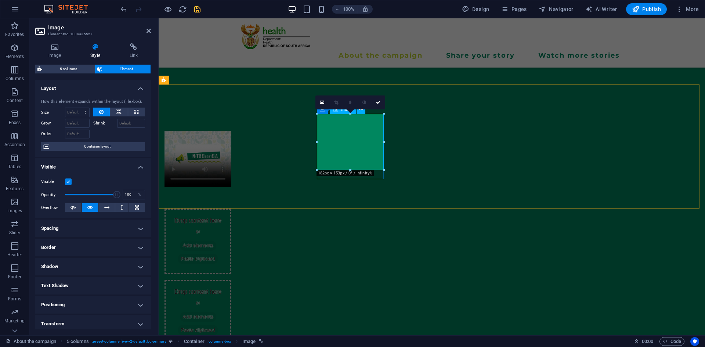
click at [231, 193] on figure at bounding box center [197, 198] width 67 height 10
click at [381, 104] on link at bounding box center [378, 102] width 14 height 14
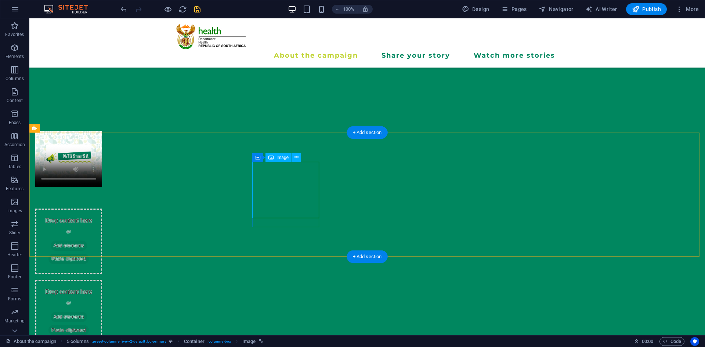
click at [102, 193] on figure at bounding box center [68, 198] width 67 height 10
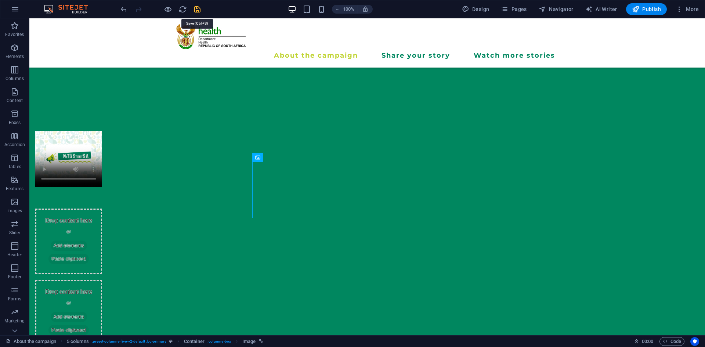
click at [196, 11] on icon "save" at bounding box center [197, 9] width 8 height 8
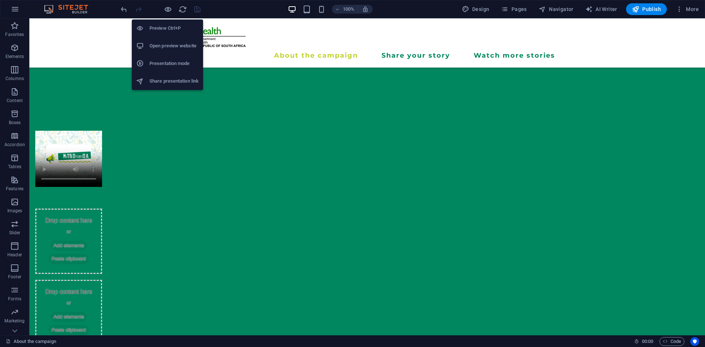
click at [163, 49] on h6 "Open preview website" at bounding box center [173, 45] width 49 height 9
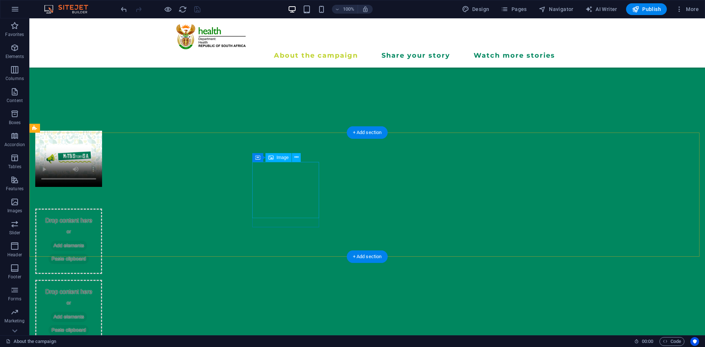
click at [102, 193] on figure at bounding box center [68, 198] width 67 height 10
click at [295, 156] on icon at bounding box center [296, 157] width 4 height 8
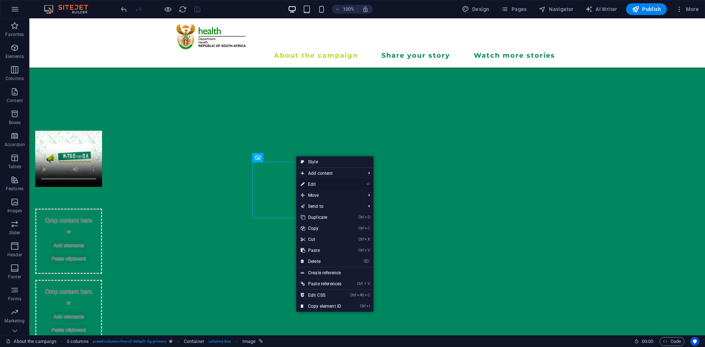
click at [308, 186] on link "⏎ Edit" at bounding box center [321, 184] width 50 height 11
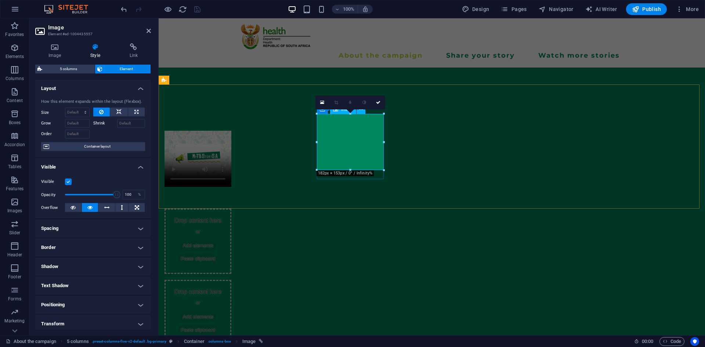
click at [231, 193] on figure at bounding box center [197, 198] width 67 height 10
click at [132, 56] on h4 "Link" at bounding box center [133, 50] width 34 height 15
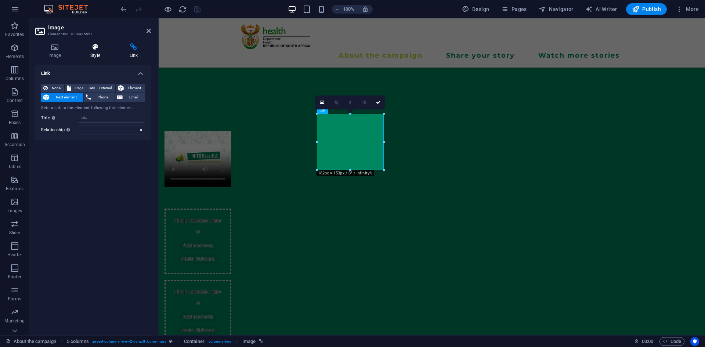
click at [102, 52] on h4 "Style" at bounding box center [96, 50] width 39 height 15
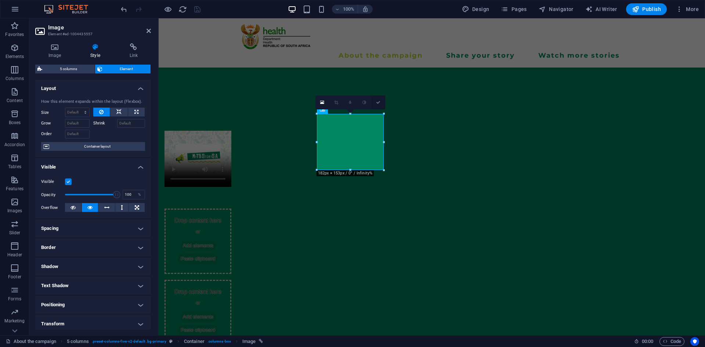
click at [380, 105] on link at bounding box center [378, 102] width 14 height 14
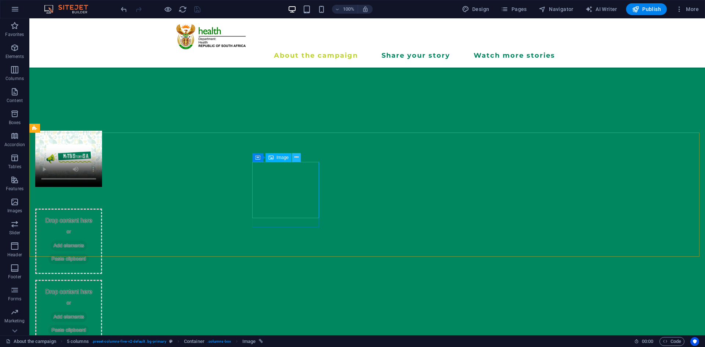
click at [299, 156] on button at bounding box center [296, 157] width 9 height 9
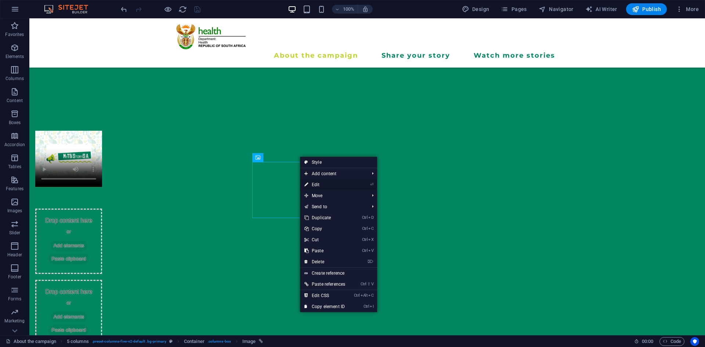
click at [315, 186] on link "⏎ Edit" at bounding box center [325, 184] width 50 height 11
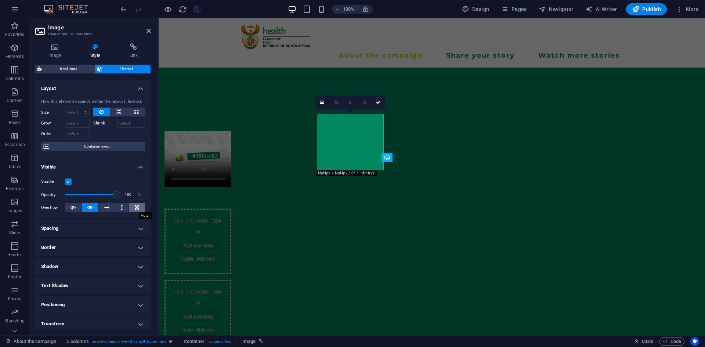
click at [136, 205] on icon at bounding box center [137, 207] width 4 height 9
click at [381, 103] on link at bounding box center [378, 102] width 14 height 14
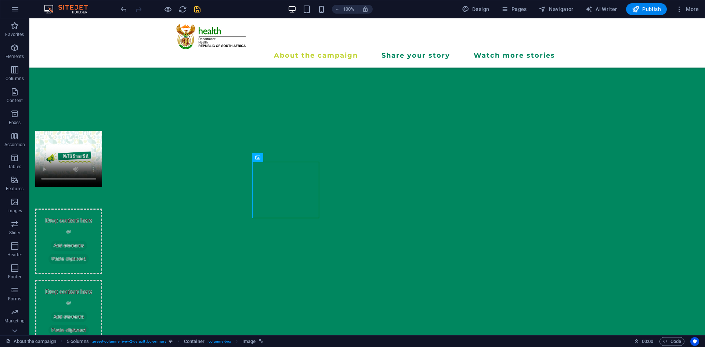
click at [196, 14] on div at bounding box center [160, 9] width 82 height 12
click at [195, 9] on icon "save" at bounding box center [197, 9] width 8 height 8
drag, startPoint x: 3, startPoint y: 68, endPoint x: 14, endPoint y: 74, distance: 13.0
click at [1, 74] on span "Columns" at bounding box center [14, 74] width 29 height 18
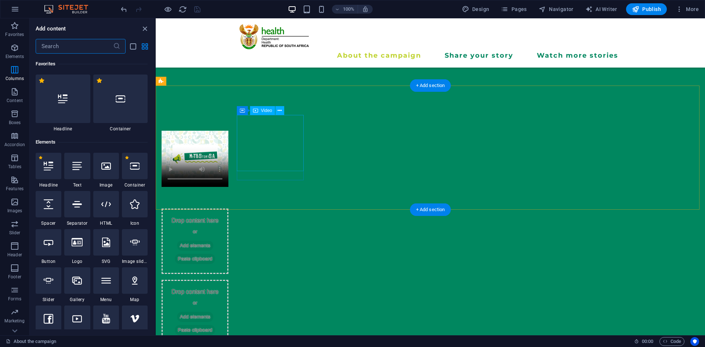
scroll to position [363, 0]
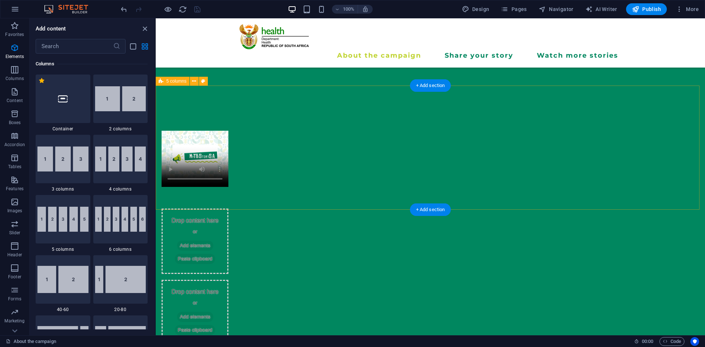
click at [314, 133] on div "Drop content here or Add elements Paste clipboard Drop content here or Add elem…" at bounding box center [430, 237] width 549 height 273
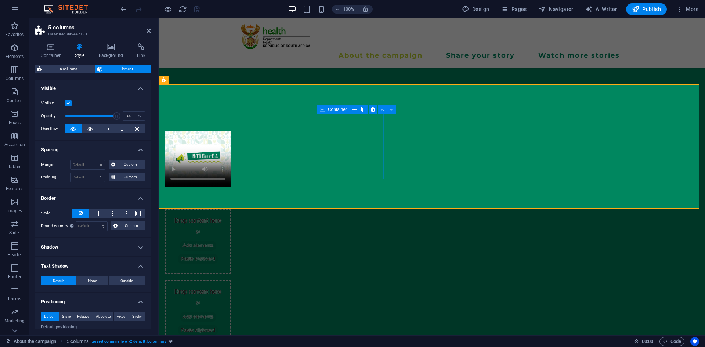
click at [231, 193] on div at bounding box center [197, 198] width 67 height 10
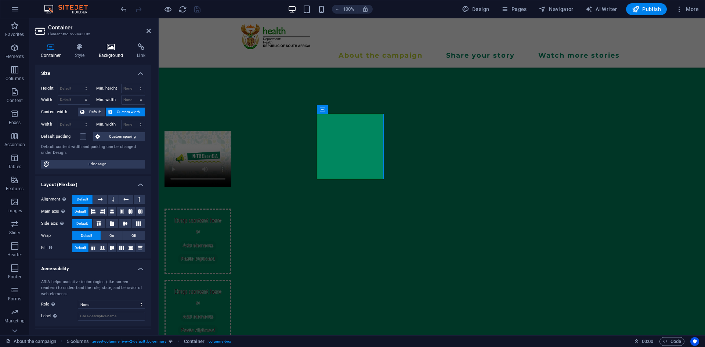
click at [109, 53] on h4 "Background" at bounding box center [112, 50] width 39 height 15
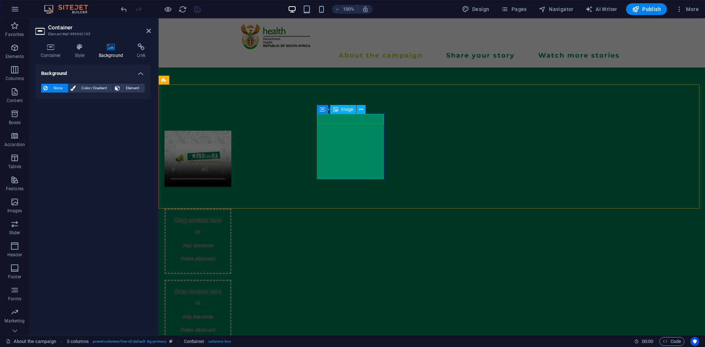
click at [231, 193] on figure at bounding box center [197, 198] width 67 height 10
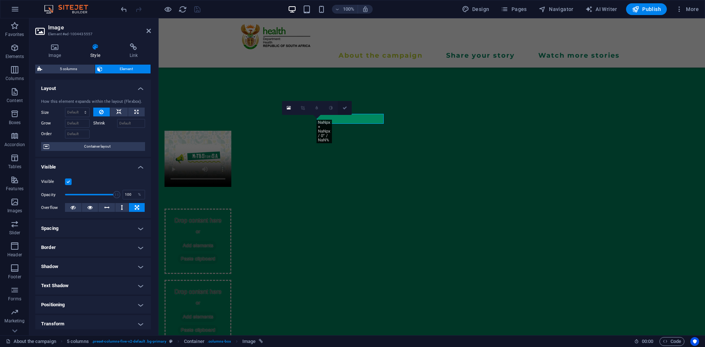
click at [350, 109] on link at bounding box center [345, 108] width 14 height 14
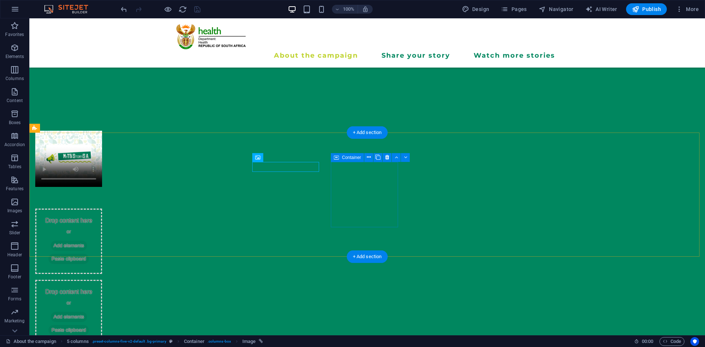
click at [102, 208] on div "Drop content here or Add elements Paste clipboard" at bounding box center [68, 240] width 67 height 65
click at [87, 240] on span "Add elements" at bounding box center [69, 245] width 36 height 10
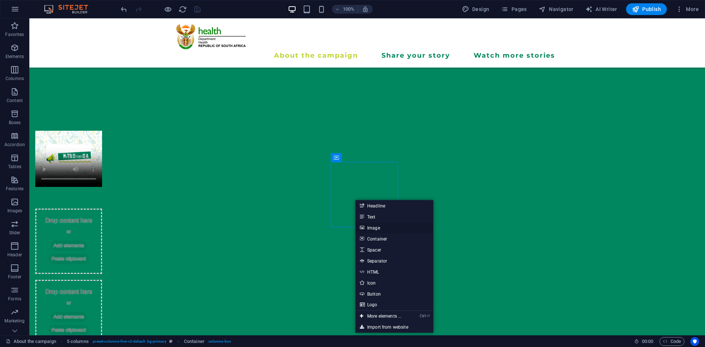
click at [368, 231] on link "Image" at bounding box center [394, 227] width 78 height 11
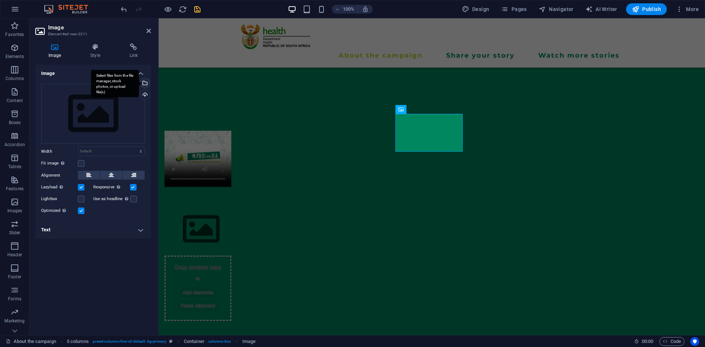
click at [145, 85] on div "Select files from the file manager, stock photos, or upload file(s)" at bounding box center [144, 83] width 11 height 11
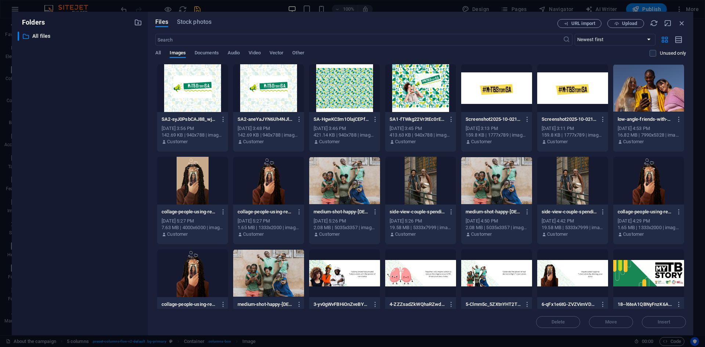
click at [262, 109] on div at bounding box center [268, 88] width 71 height 48
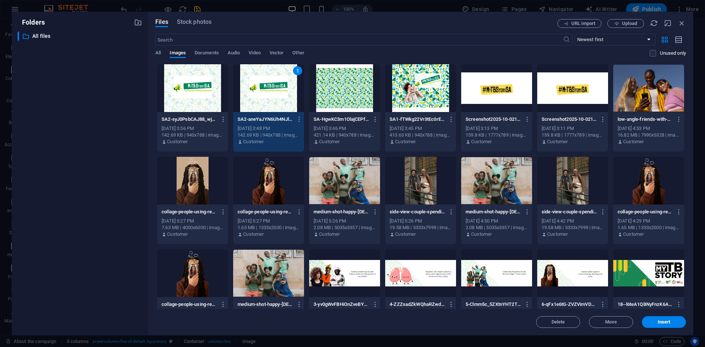
click at [208, 106] on div at bounding box center [192, 88] width 71 height 48
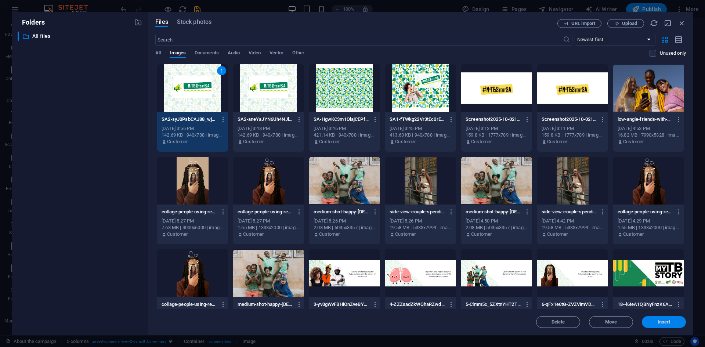
click at [670, 321] on span "Insert" at bounding box center [663, 322] width 38 height 4
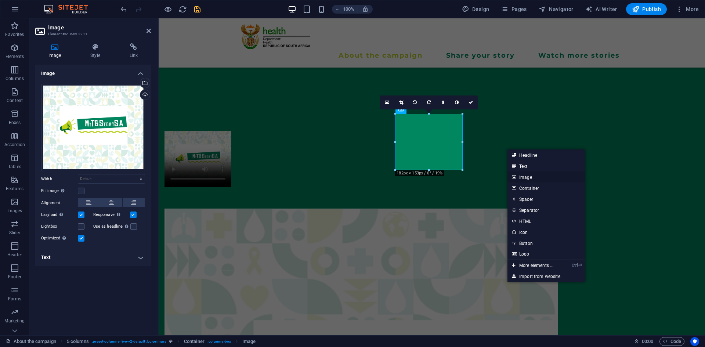
click at [517, 179] on link "Image" at bounding box center [546, 176] width 78 height 11
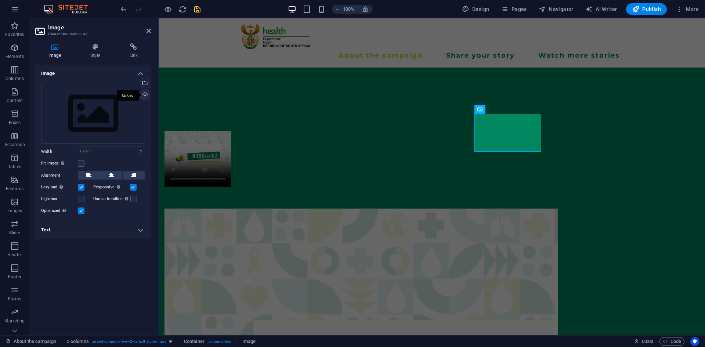
click at [144, 95] on div "Upload" at bounding box center [144, 95] width 11 height 11
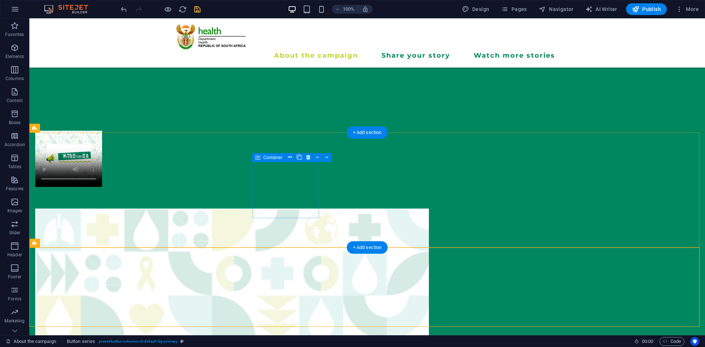
click at [102, 194] on div at bounding box center [68, 198] width 67 height 10
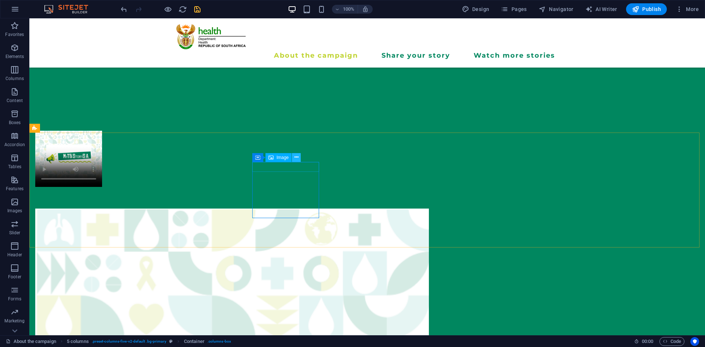
click at [297, 160] on icon at bounding box center [296, 157] width 4 height 8
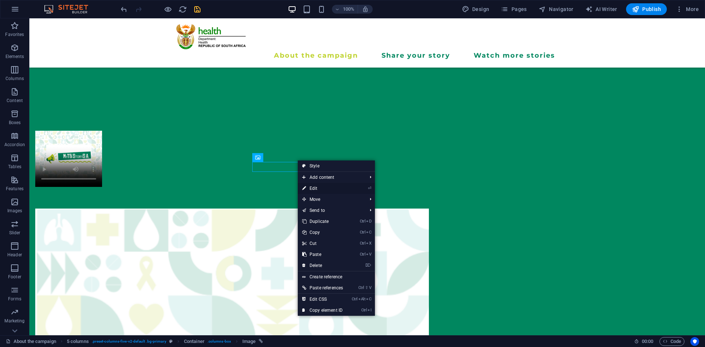
click at [309, 188] on link "⏎ Edit" at bounding box center [323, 188] width 50 height 11
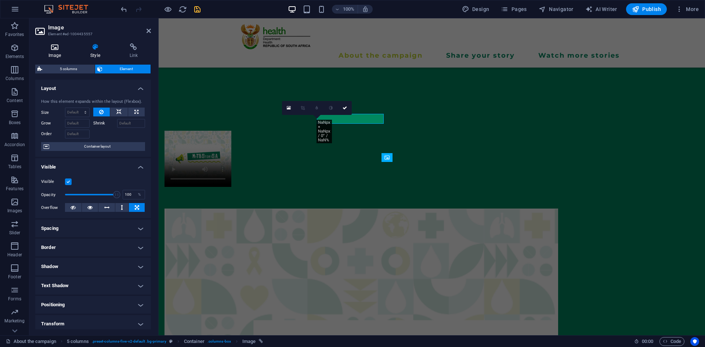
click at [63, 56] on h4 "Image" at bounding box center [56, 50] width 42 height 15
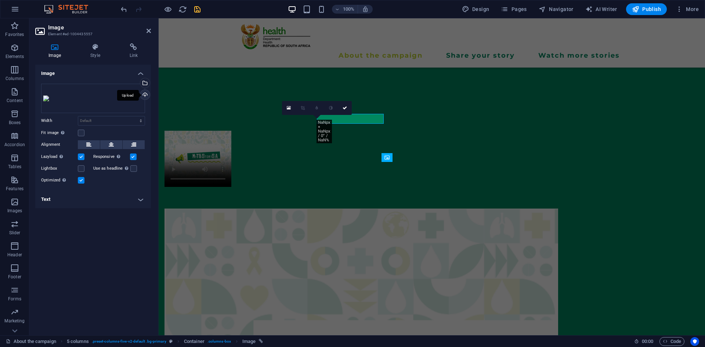
click at [142, 96] on div "Upload" at bounding box center [144, 95] width 11 height 11
click at [231, 193] on div at bounding box center [197, 198] width 67 height 10
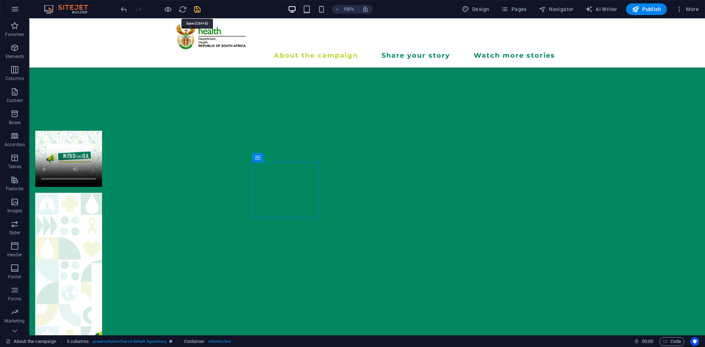
click at [193, 8] on icon "save" at bounding box center [197, 9] width 8 height 8
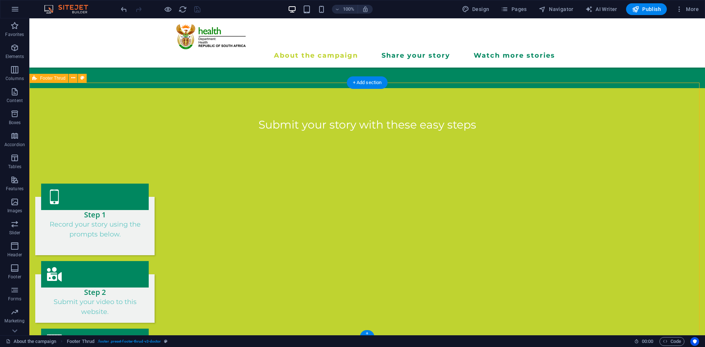
scroll to position [1921, 0]
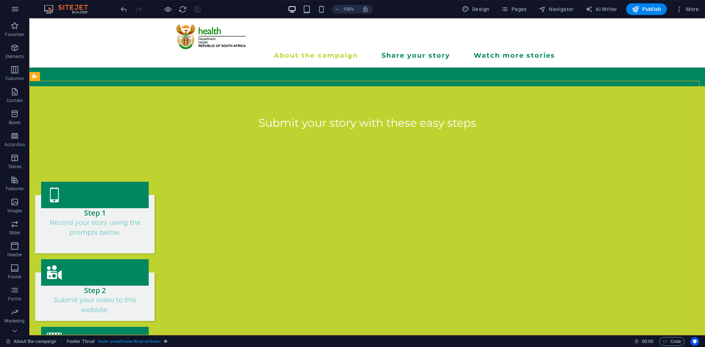
drag, startPoint x: 690, startPoint y: 314, endPoint x: 700, endPoint y: 300, distance: 17.9
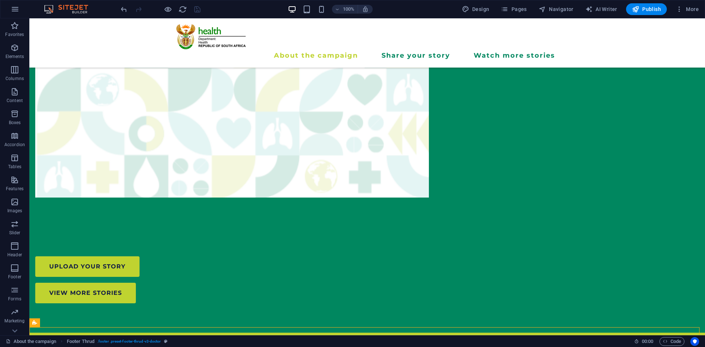
scroll to position [1661, 0]
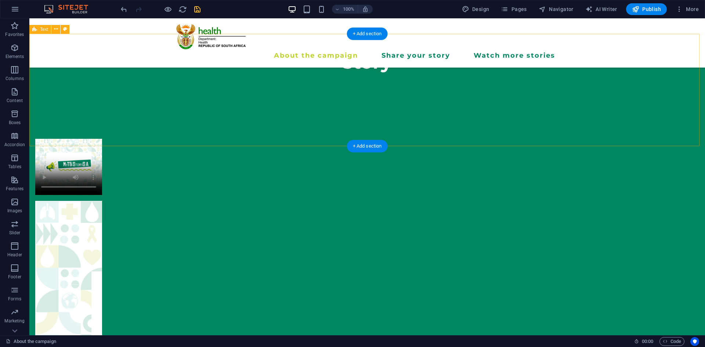
scroll to position [233, 0]
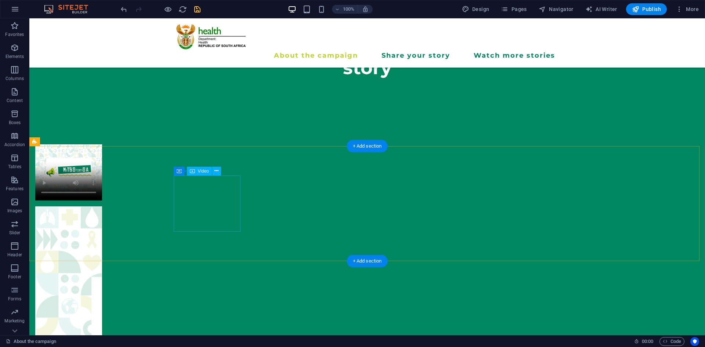
click at [102, 200] on figure at bounding box center [68, 172] width 67 height 56
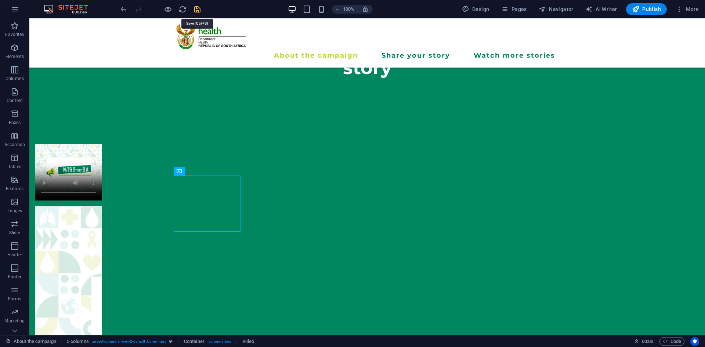
click at [200, 7] on icon "save" at bounding box center [197, 9] width 8 height 8
checkbox input "false"
